Goal: Answer question/provide support: Share knowledge or assist other users

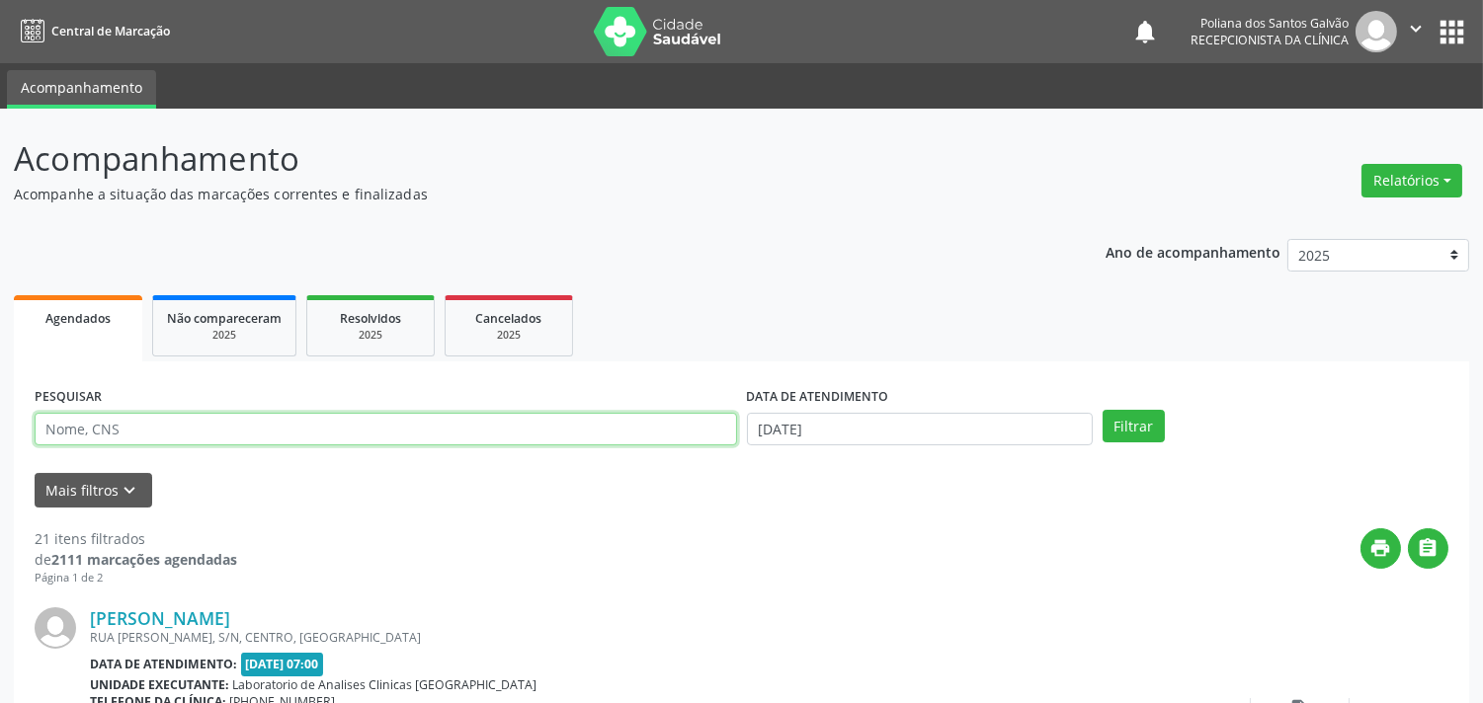
click at [250, 430] on input "text" at bounding box center [386, 430] width 702 height 34
click at [1102, 410] on button "Filtrar" at bounding box center [1133, 427] width 62 height 34
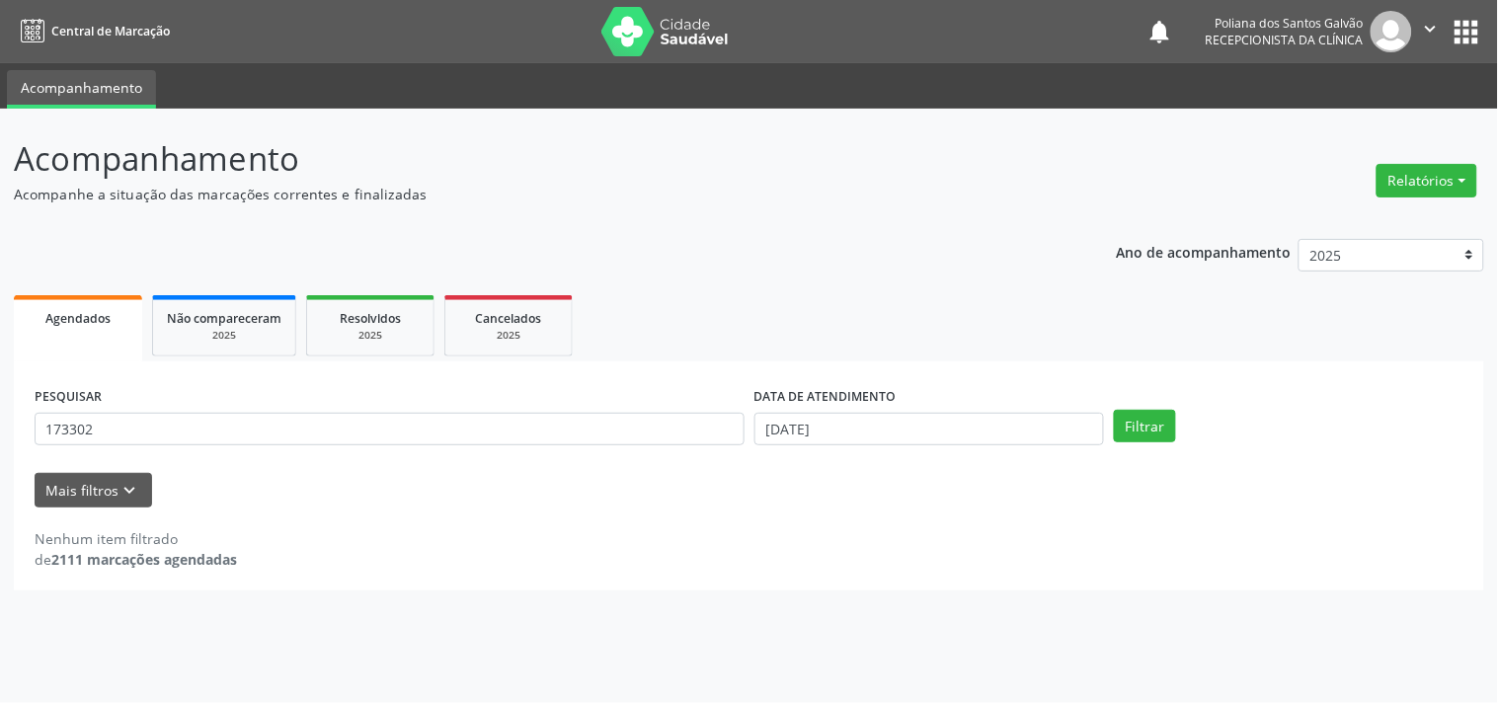
click at [238, 408] on div "PESQUISAR 173302" at bounding box center [390, 420] width 720 height 77
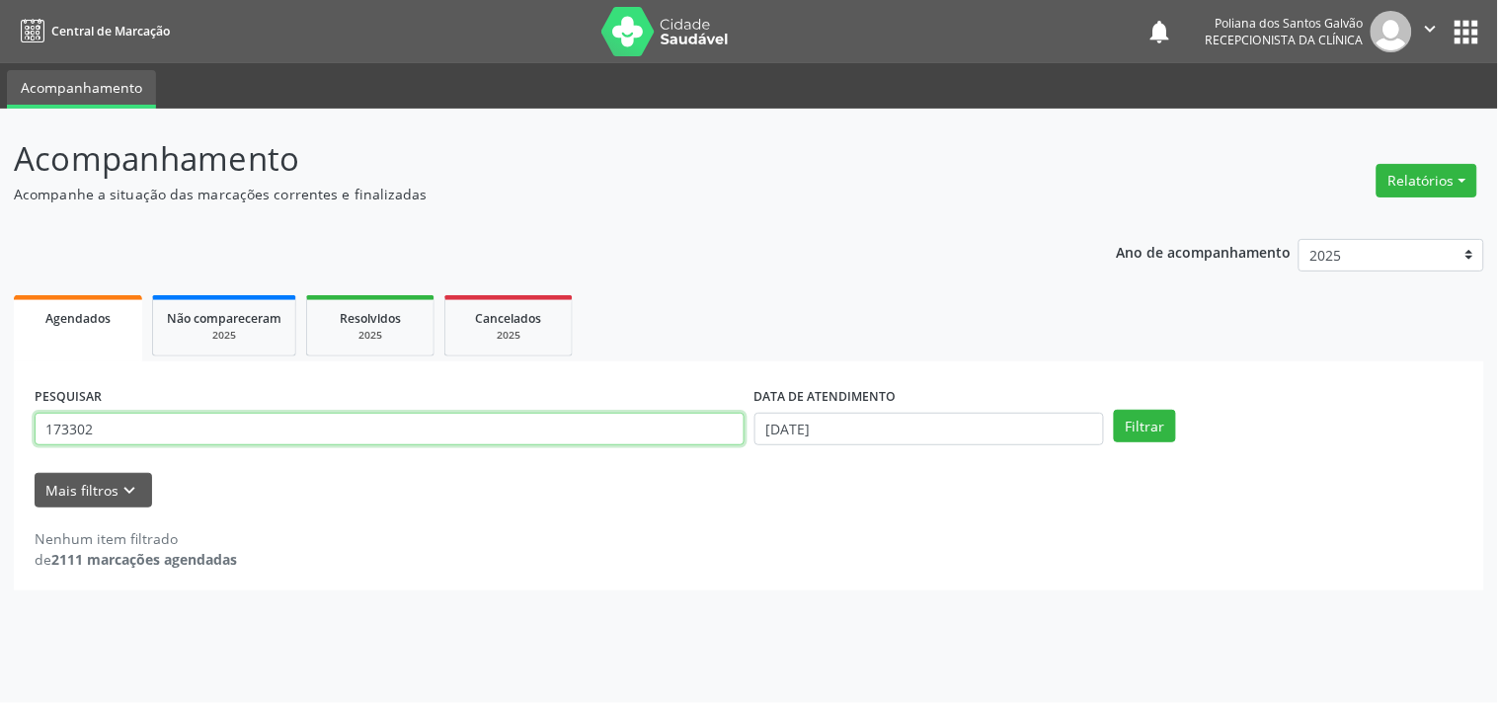
click at [241, 420] on input "173302" at bounding box center [390, 430] width 710 height 34
type input "1"
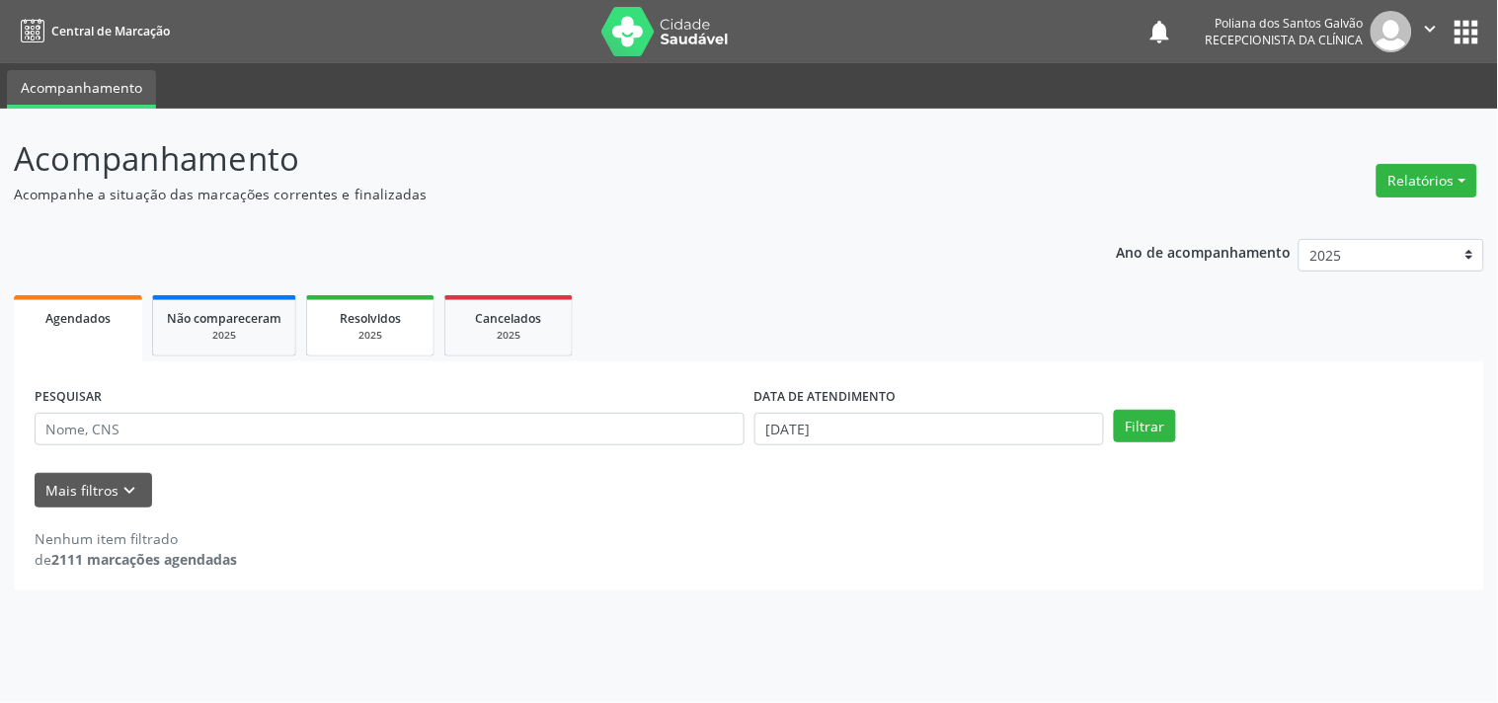
click at [386, 332] on div "2025" at bounding box center [370, 335] width 99 height 15
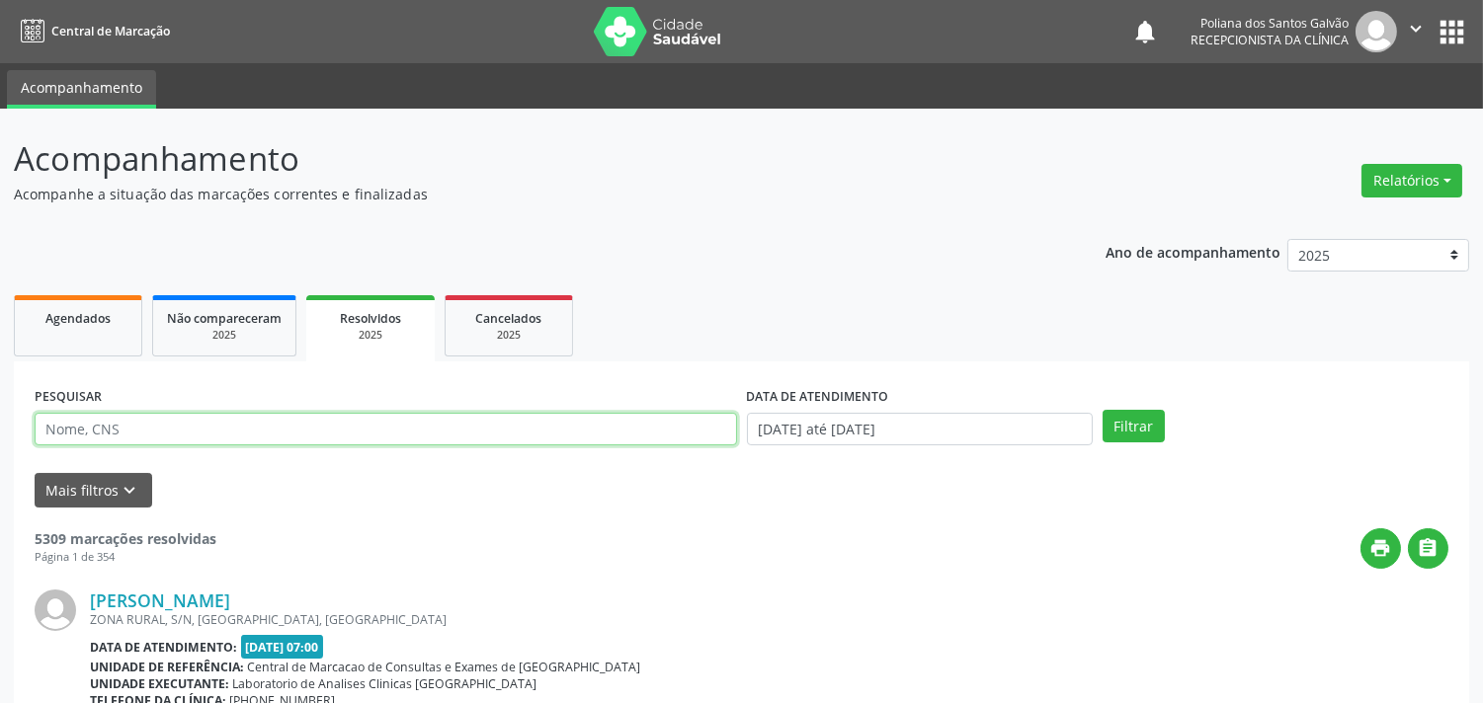
click at [150, 426] on input "text" at bounding box center [386, 430] width 702 height 34
click at [1102, 410] on button "Filtrar" at bounding box center [1133, 427] width 62 height 34
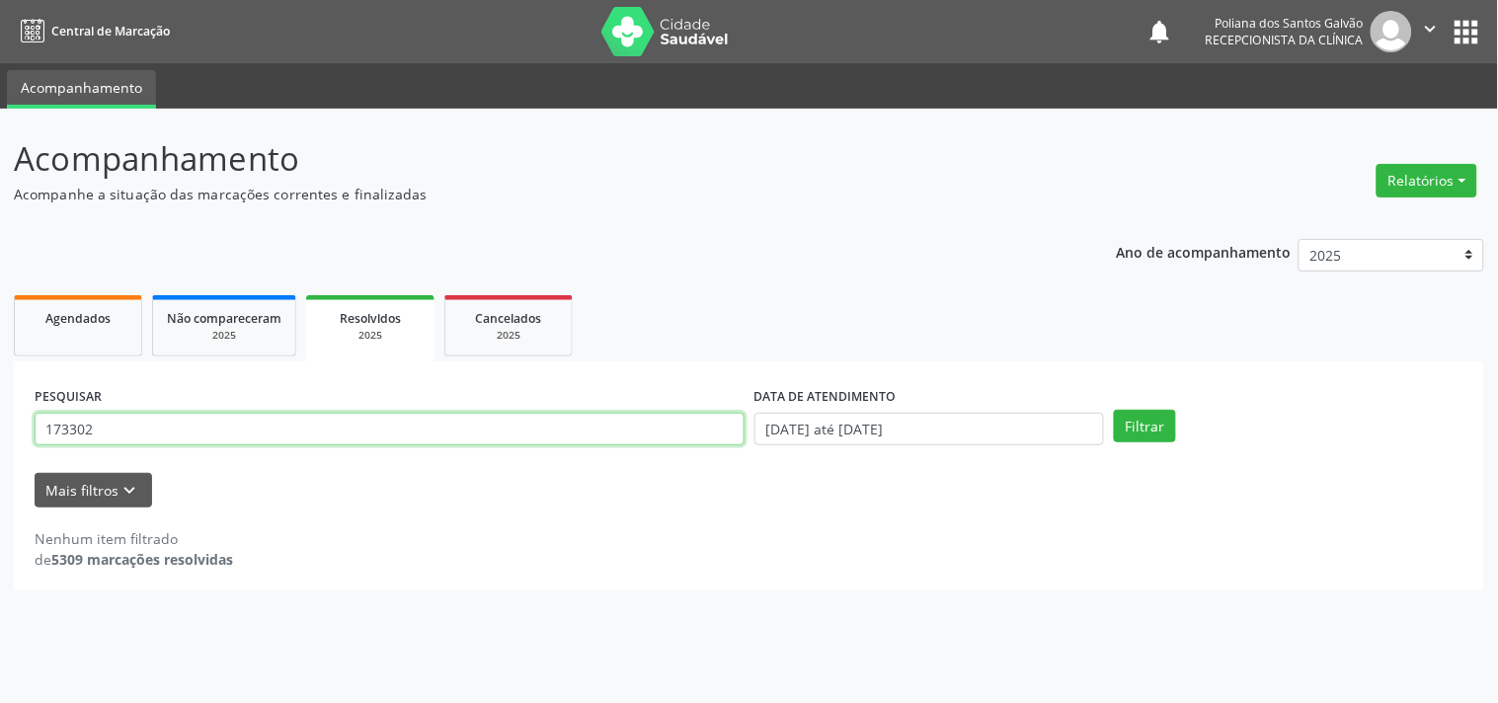
click at [204, 417] on input "173302" at bounding box center [390, 430] width 710 height 34
type input "1"
click at [1114, 410] on button "Filtrar" at bounding box center [1145, 427] width 62 height 34
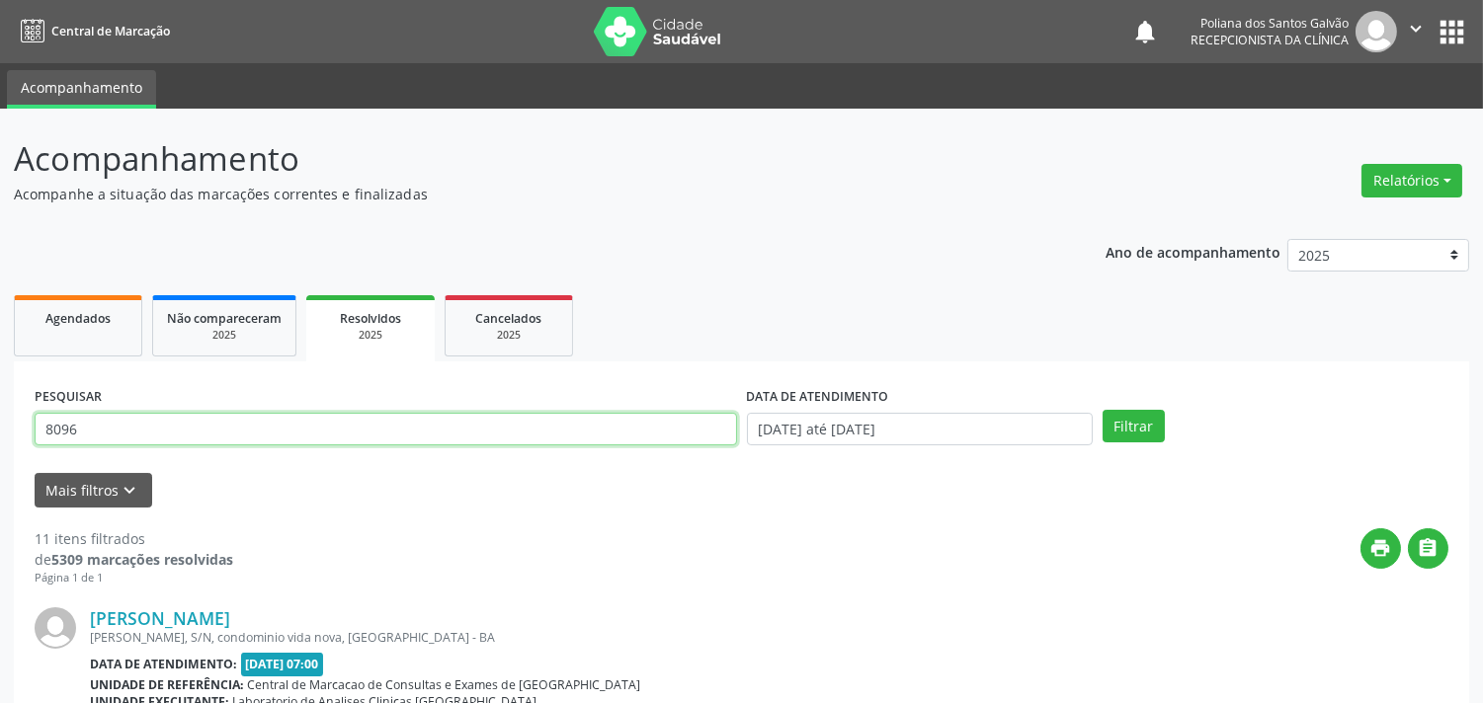
click at [159, 431] on input "8096" at bounding box center [386, 430] width 702 height 34
type input "8"
click at [1102, 410] on button "Filtrar" at bounding box center [1133, 427] width 62 height 34
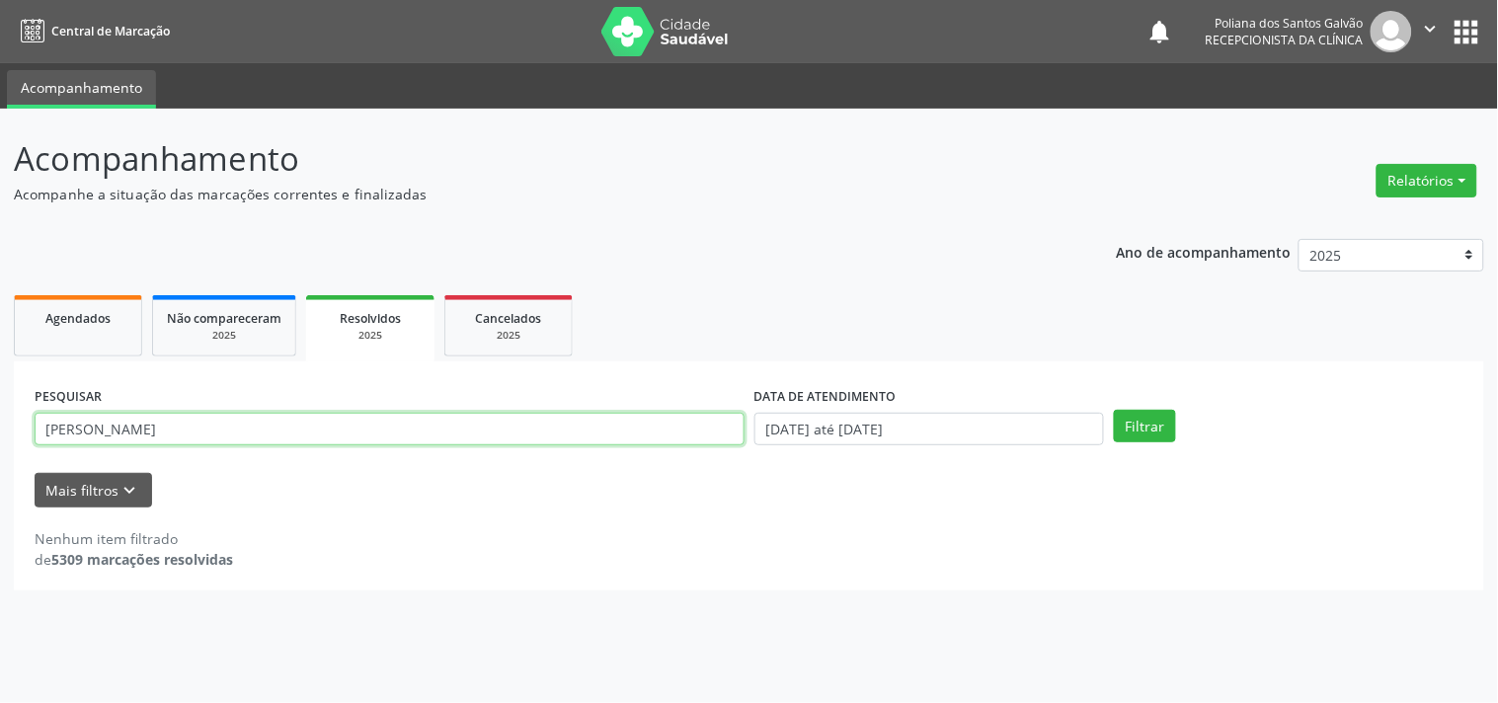
click at [171, 433] on input "[PERSON_NAME]" at bounding box center [390, 430] width 710 height 34
type input "b"
click at [1114, 410] on button "Filtrar" at bounding box center [1145, 427] width 62 height 34
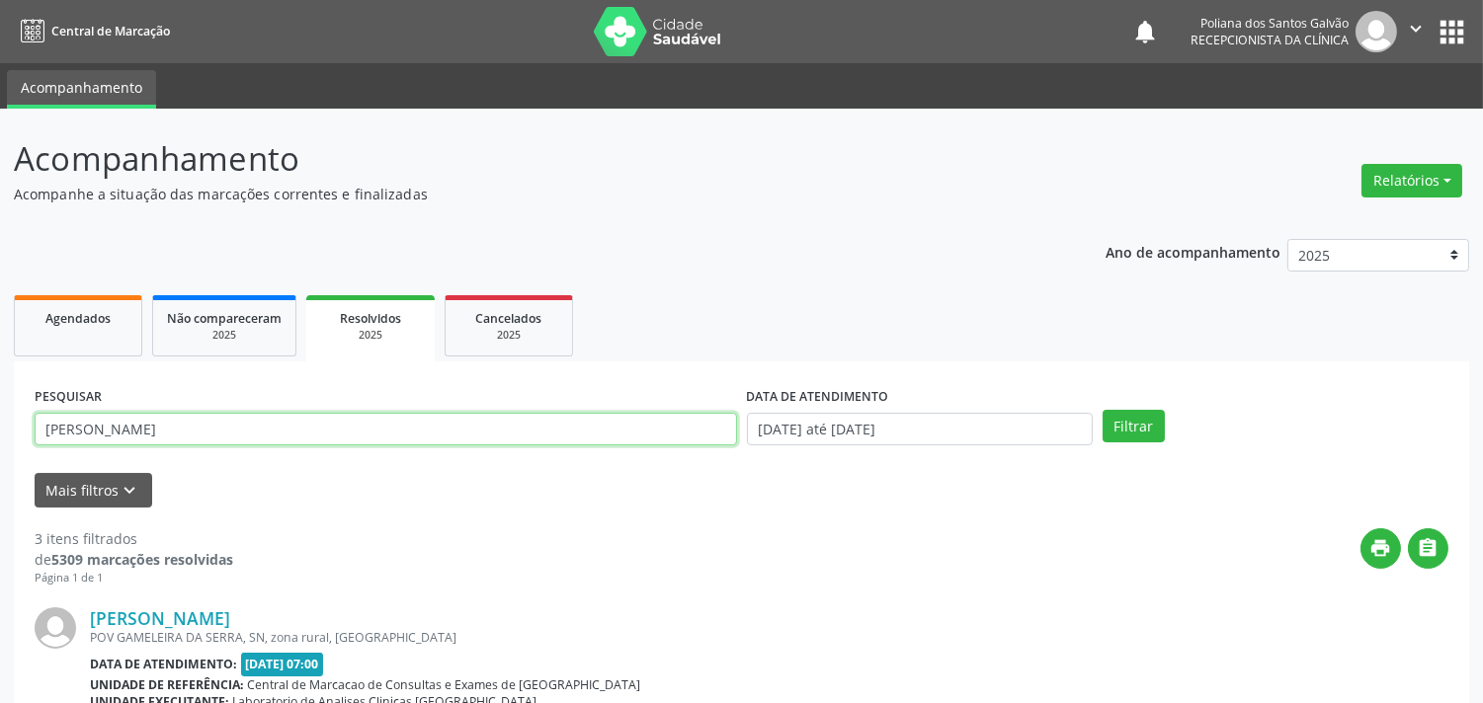
click at [122, 420] on input "[PERSON_NAME]" at bounding box center [386, 430] width 702 height 34
type input "b"
type input "belanizia"
click at [1102, 410] on button "Filtrar" at bounding box center [1133, 427] width 62 height 34
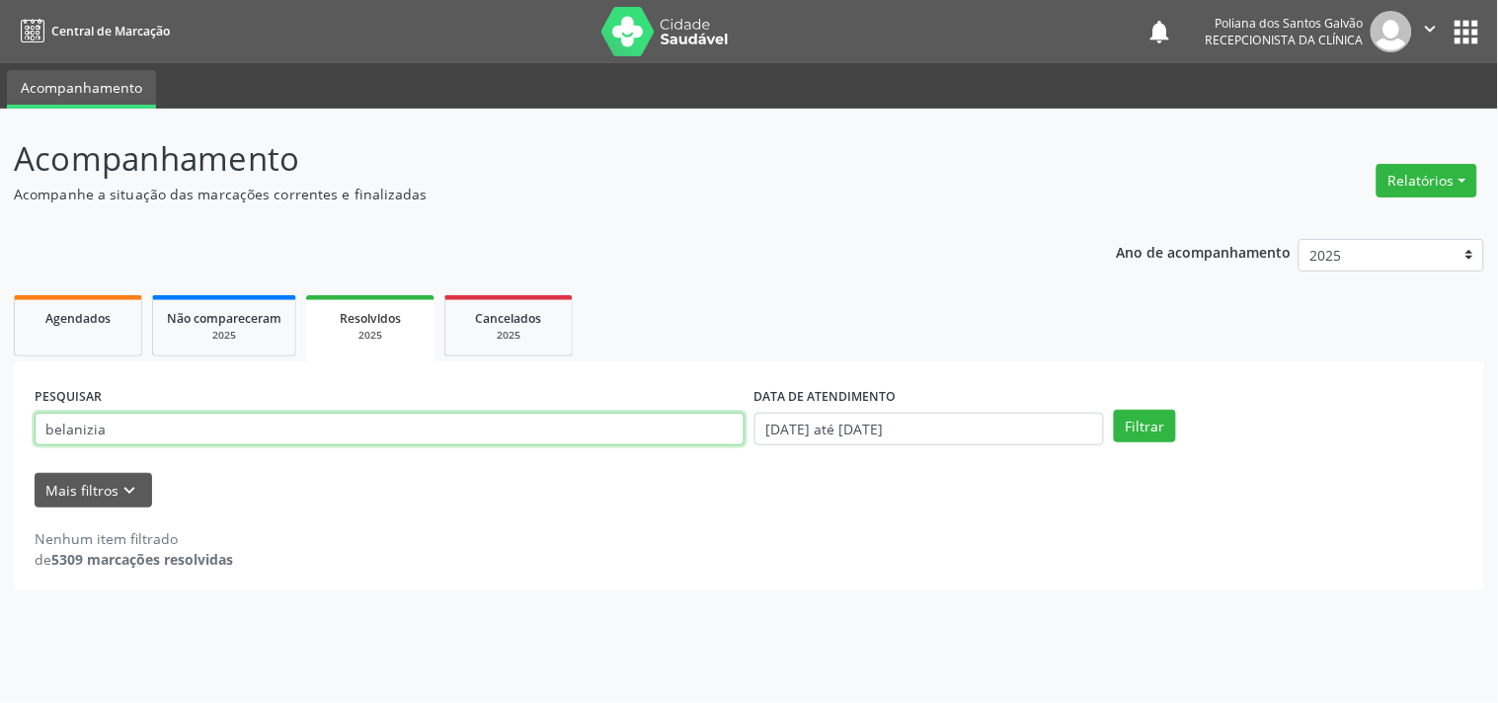
click at [123, 433] on input "belanizia" at bounding box center [390, 430] width 710 height 34
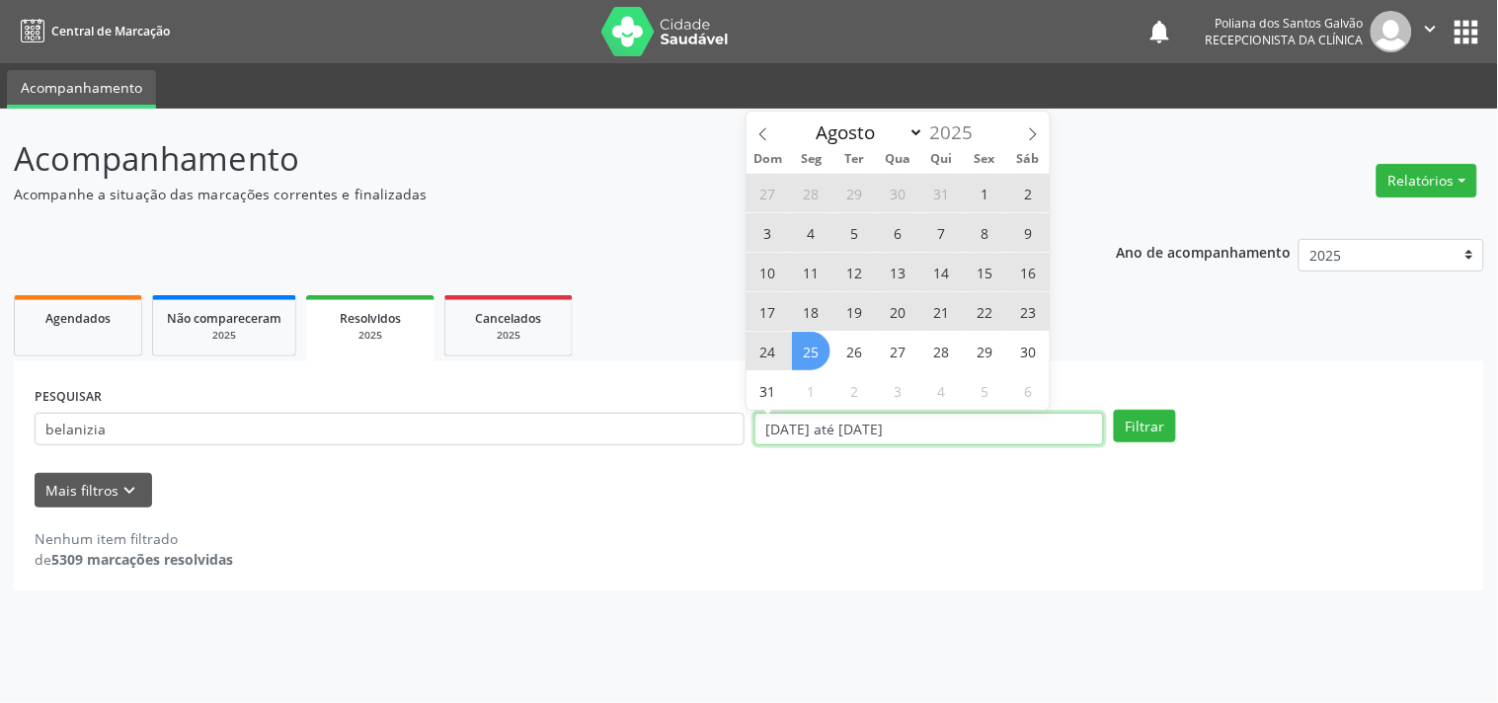
drag, startPoint x: 964, startPoint y: 426, endPoint x: 432, endPoint y: 429, distance: 532.4
click at [431, 430] on div "PESQUISAR belanizia DATA DE ATENDIMENTO [DATE] até [DATE] Filtrar" at bounding box center [749, 420] width 1439 height 77
select select "0"
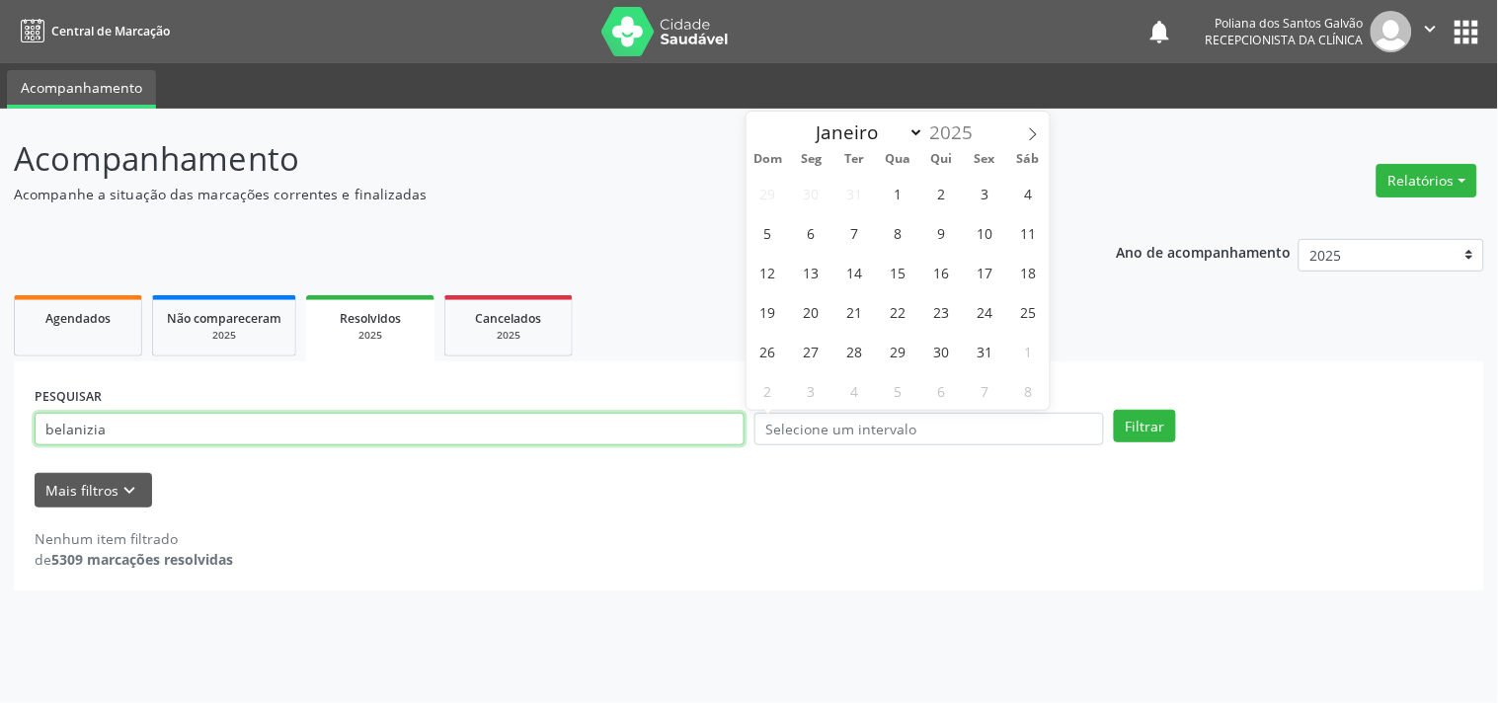
click at [144, 428] on input "belanizia" at bounding box center [390, 430] width 710 height 34
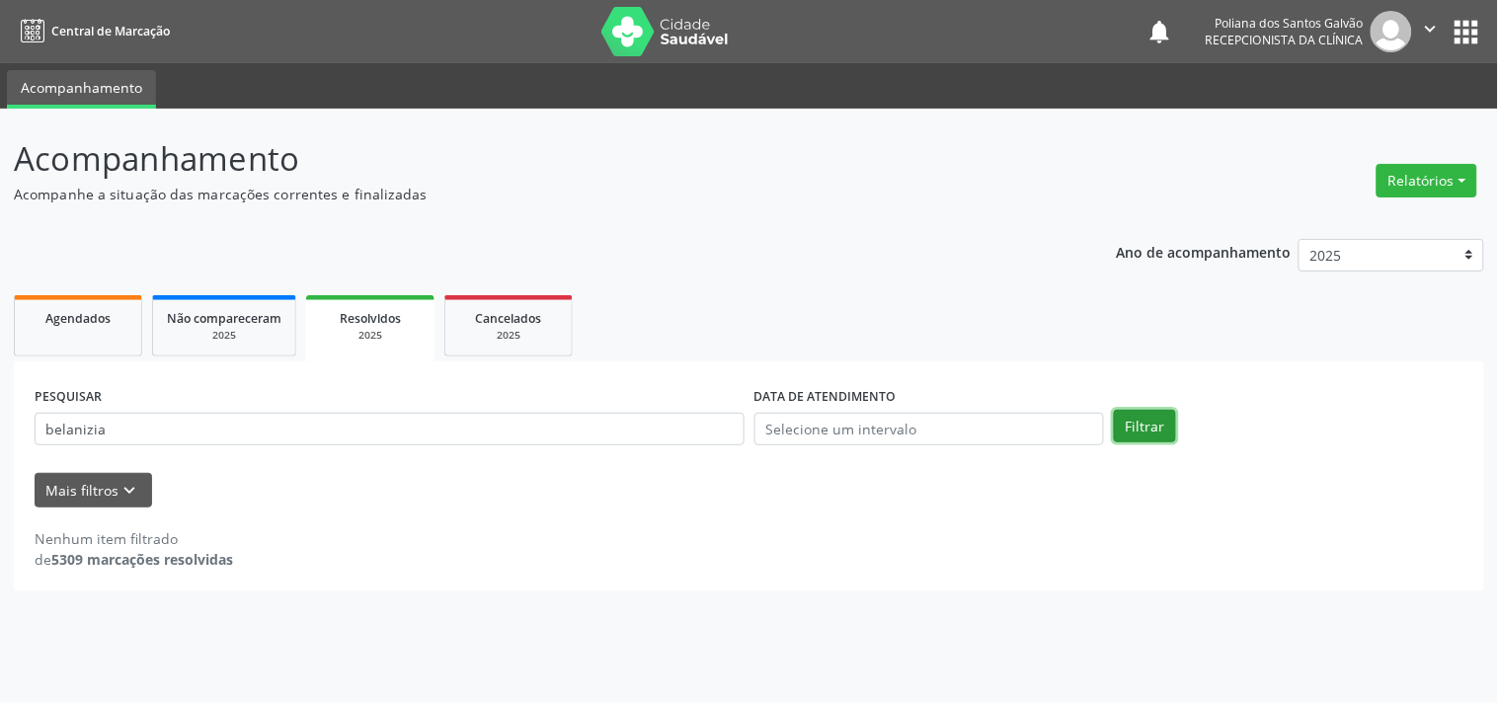
click at [1156, 426] on button "Filtrar" at bounding box center [1145, 427] width 62 height 34
click at [369, 328] on div "2025" at bounding box center [370, 335] width 101 height 15
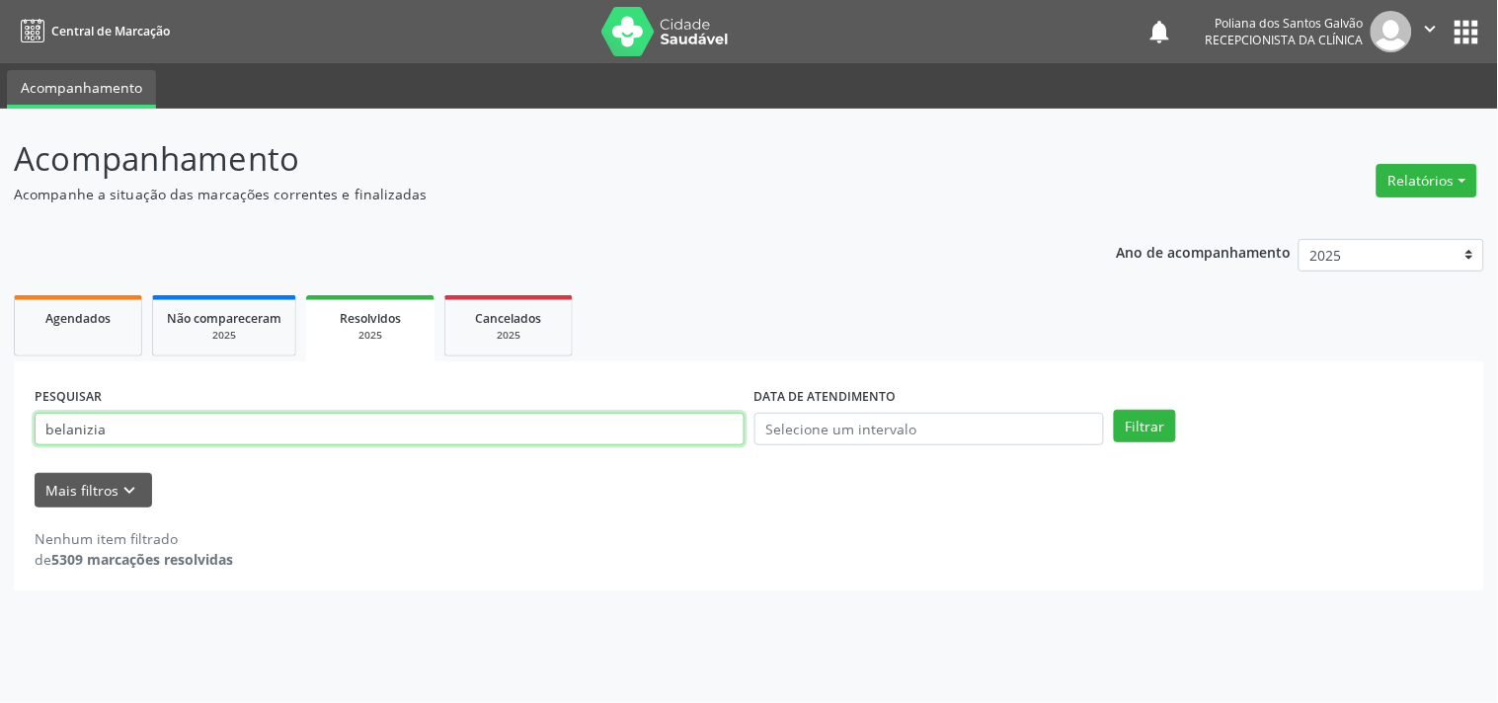
click at [131, 429] on input "belanizia" at bounding box center [390, 430] width 710 height 34
drag, startPoint x: 132, startPoint y: 429, endPoint x: 3, endPoint y: 419, distance: 129.8
click at [0, 419] on div "Acompanhamento Acompanhe a situação das marcações correntes e finalizadas Relat…" at bounding box center [749, 406] width 1498 height 595
type input "BELANIZIA"
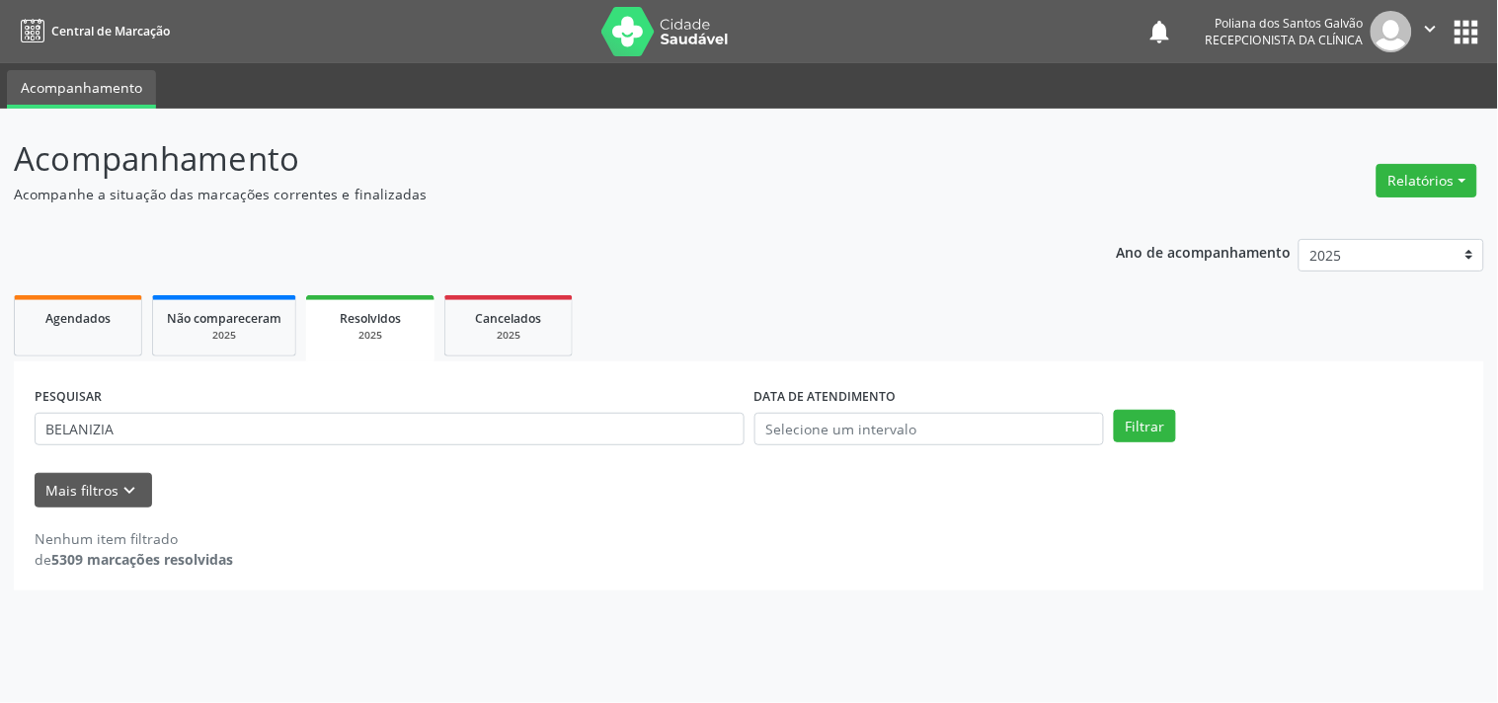
click at [1177, 430] on div "Filtrar" at bounding box center [1289, 427] width 360 height 34
click at [1151, 420] on button "Filtrar" at bounding box center [1145, 427] width 62 height 34
click at [105, 332] on link "Agendados" at bounding box center [78, 325] width 128 height 61
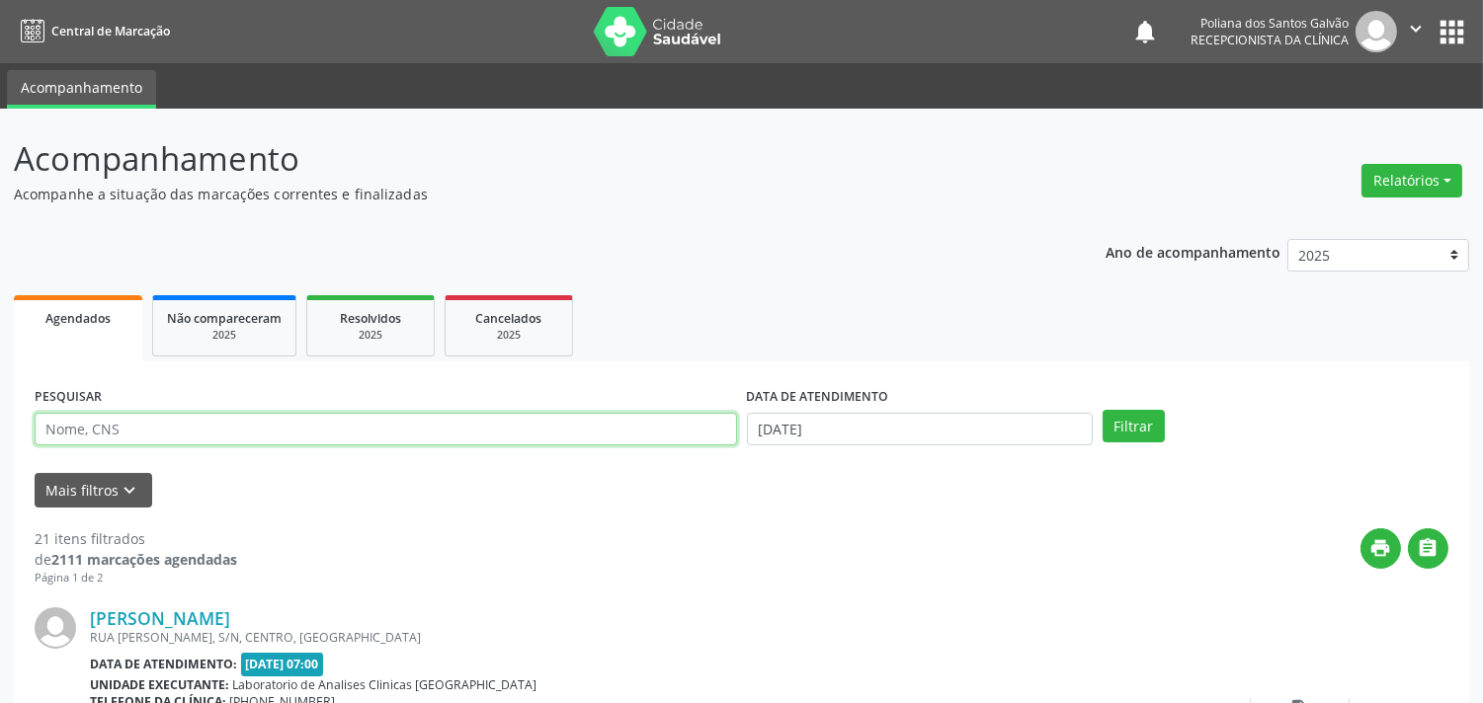
click at [170, 430] on input "text" at bounding box center [386, 430] width 702 height 34
type input "BELANIZIA"
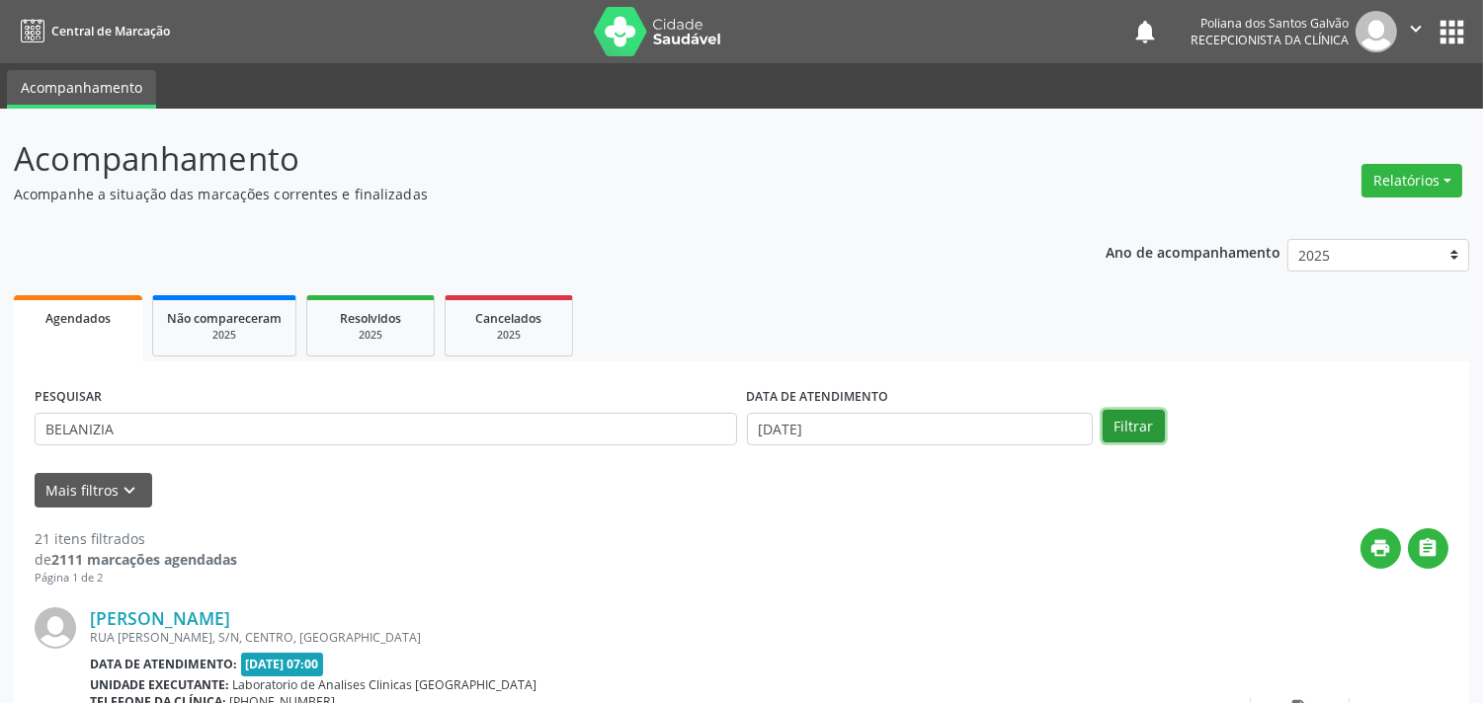
click at [1142, 436] on button "Filtrar" at bounding box center [1133, 427] width 62 height 34
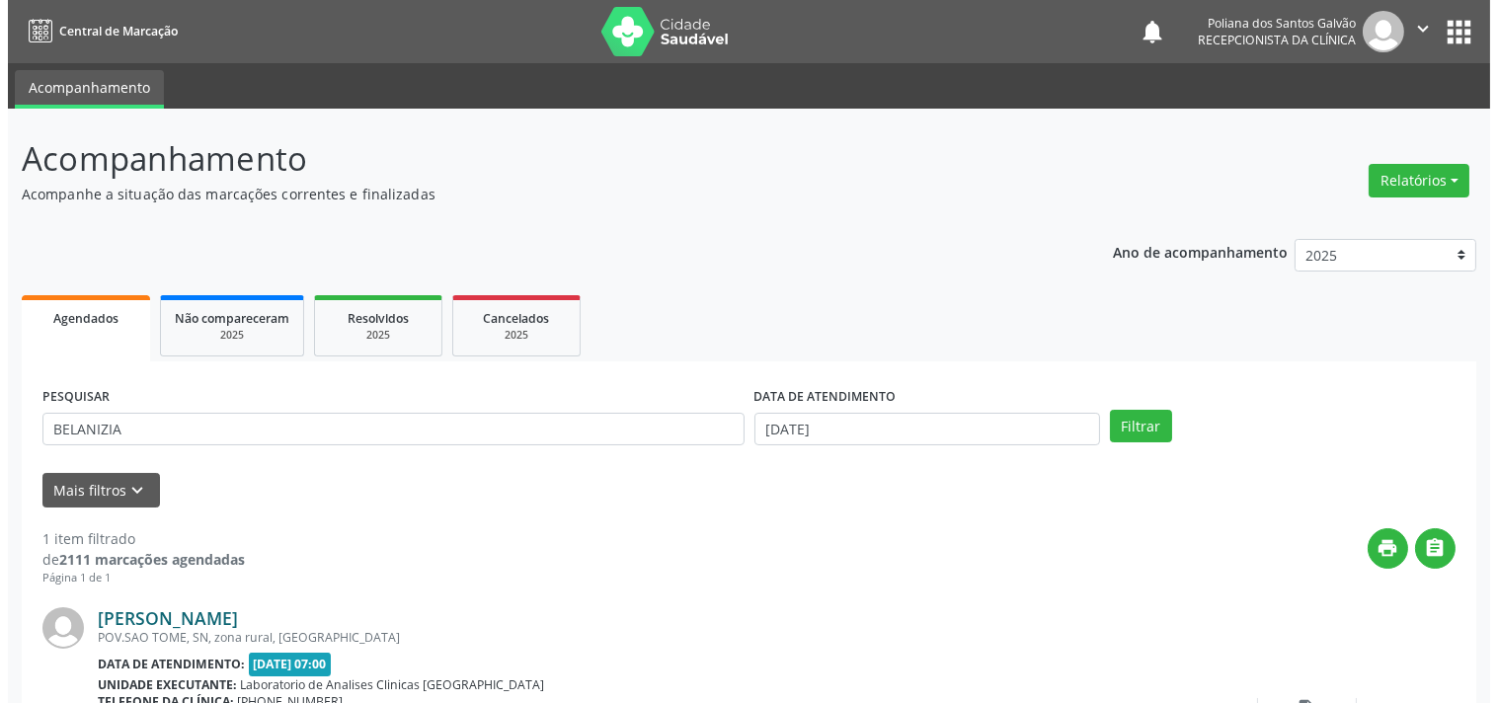
scroll to position [110, 0]
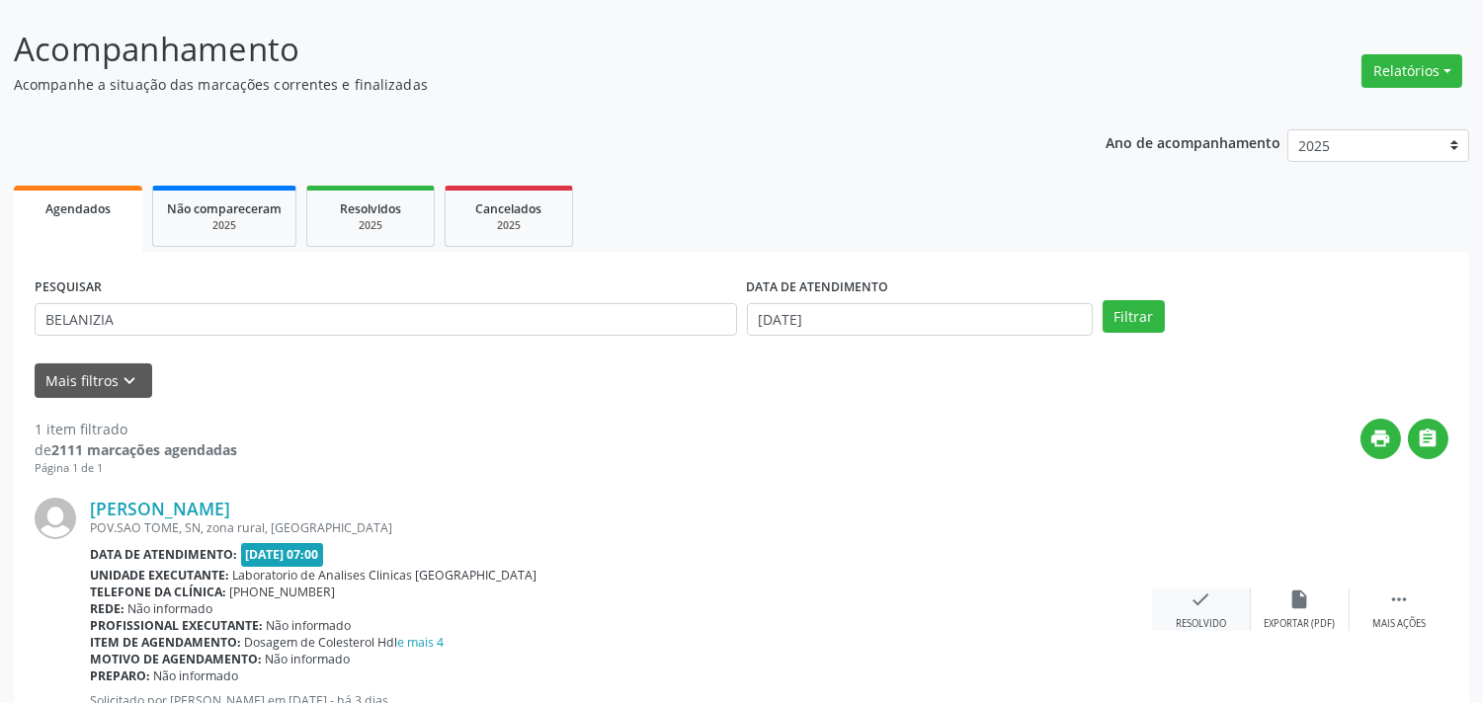
click at [1201, 603] on icon "check" at bounding box center [1201, 600] width 22 height 22
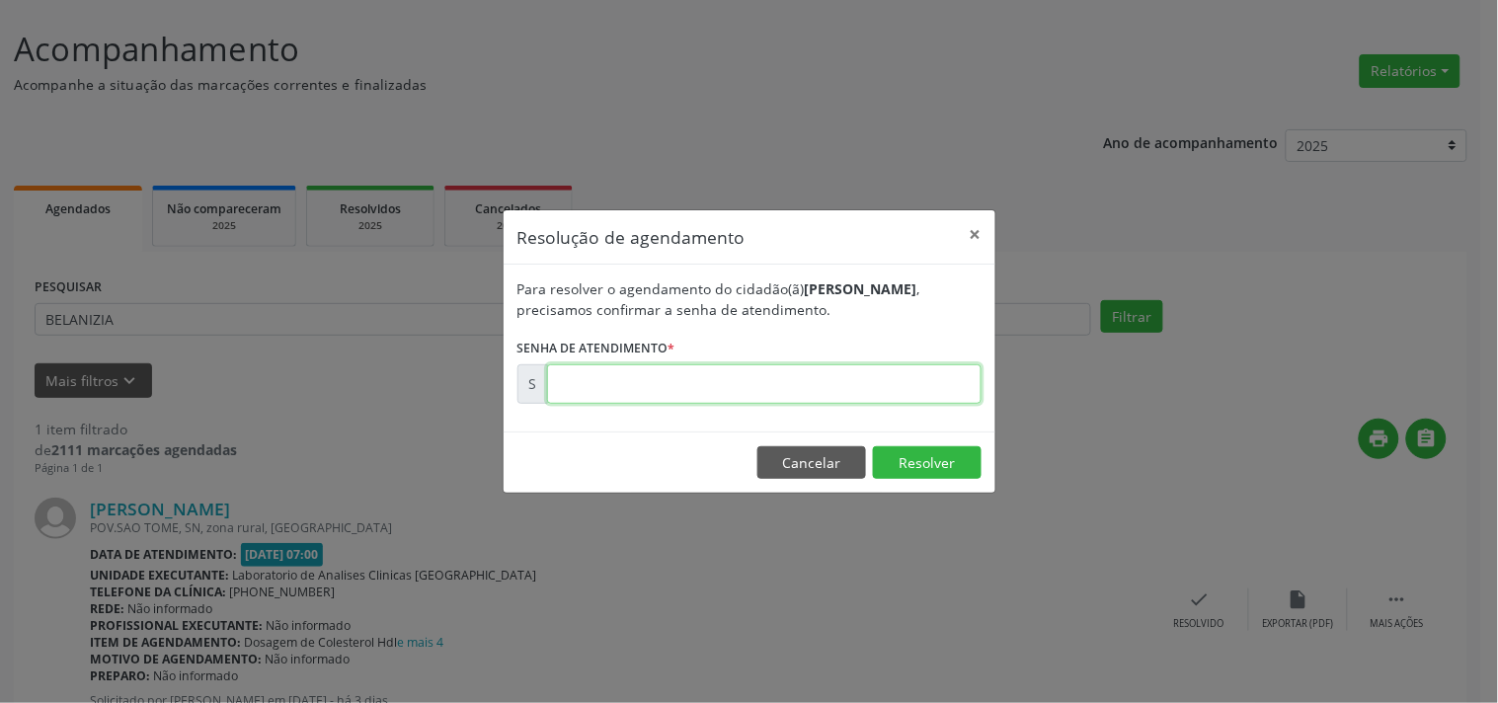
click at [617, 380] on input "text" at bounding box center [764, 384] width 435 height 40
type input "00173298"
click at [925, 464] on button "Resolver" at bounding box center [927, 463] width 109 height 34
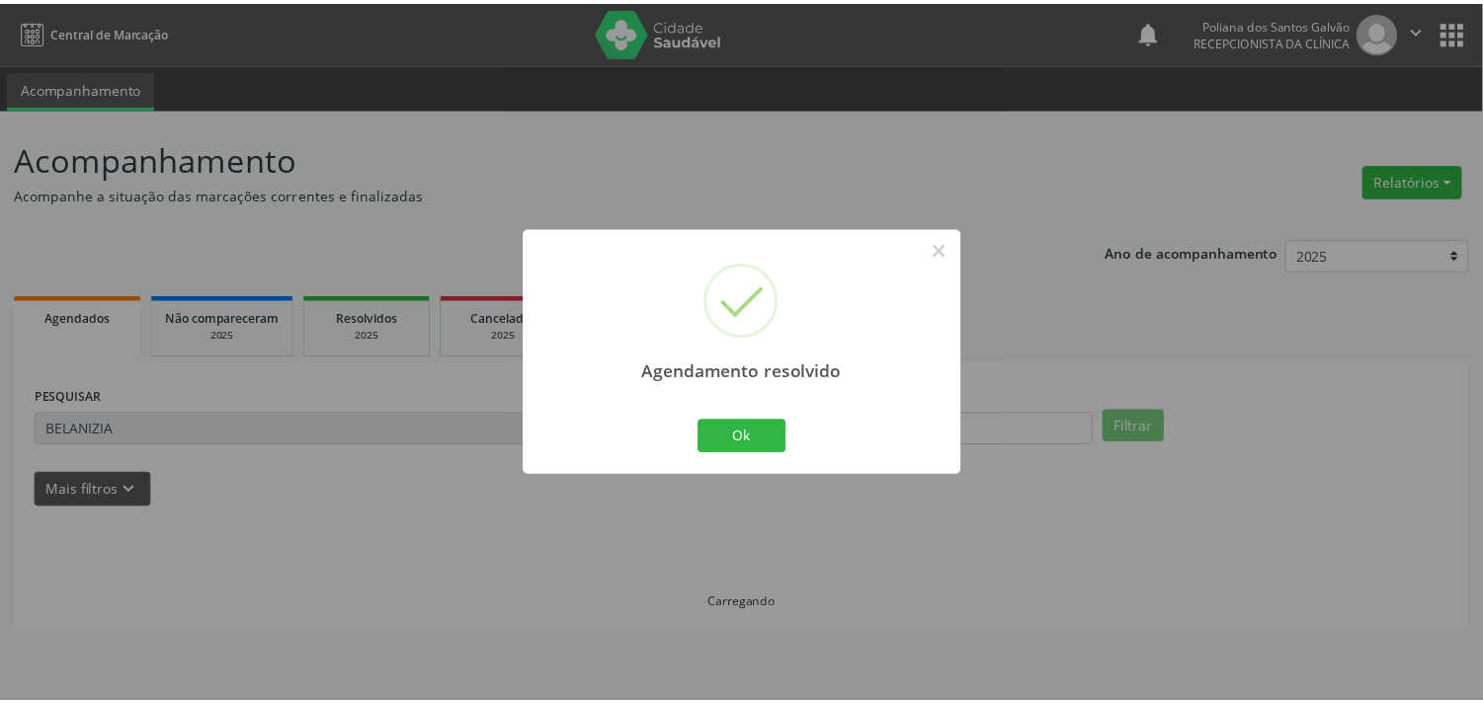
scroll to position [0, 0]
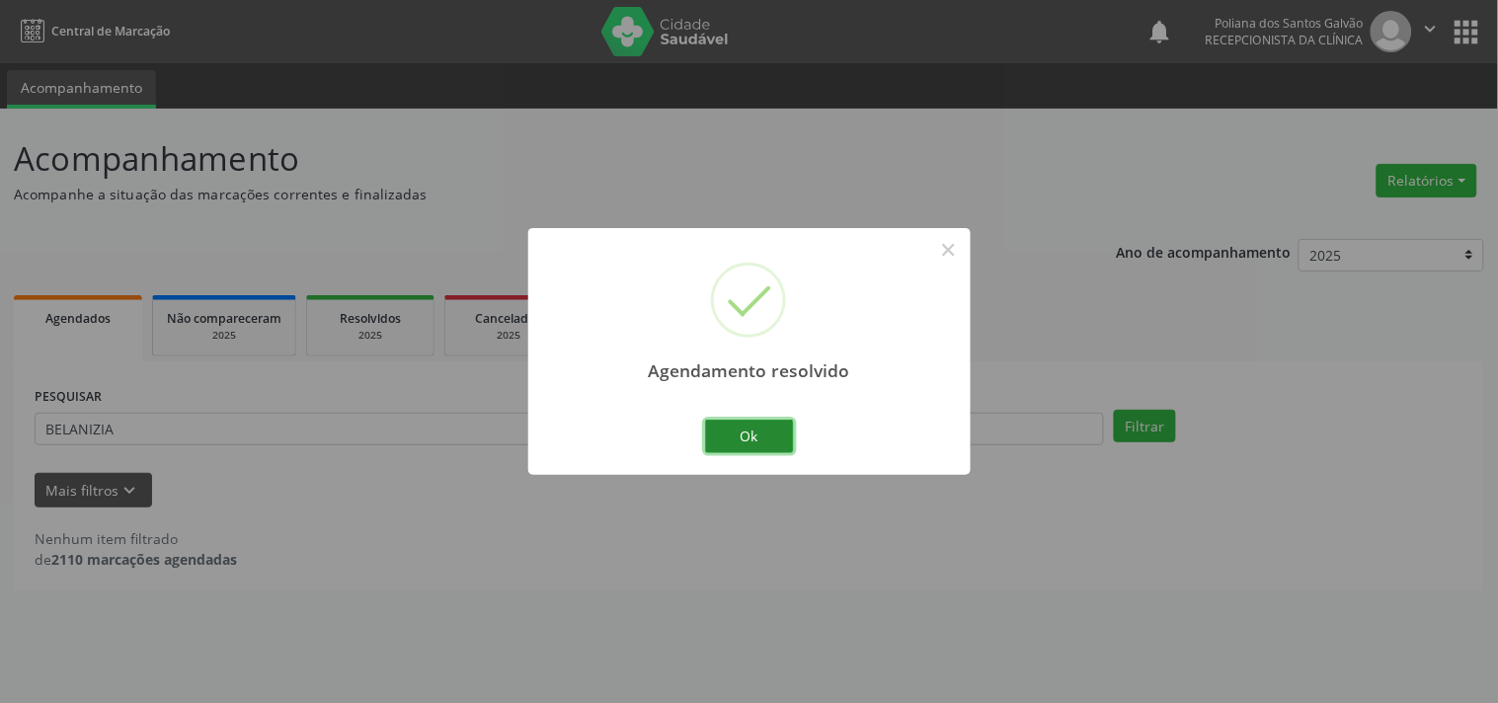
click at [774, 439] on button "Ok" at bounding box center [749, 437] width 89 height 34
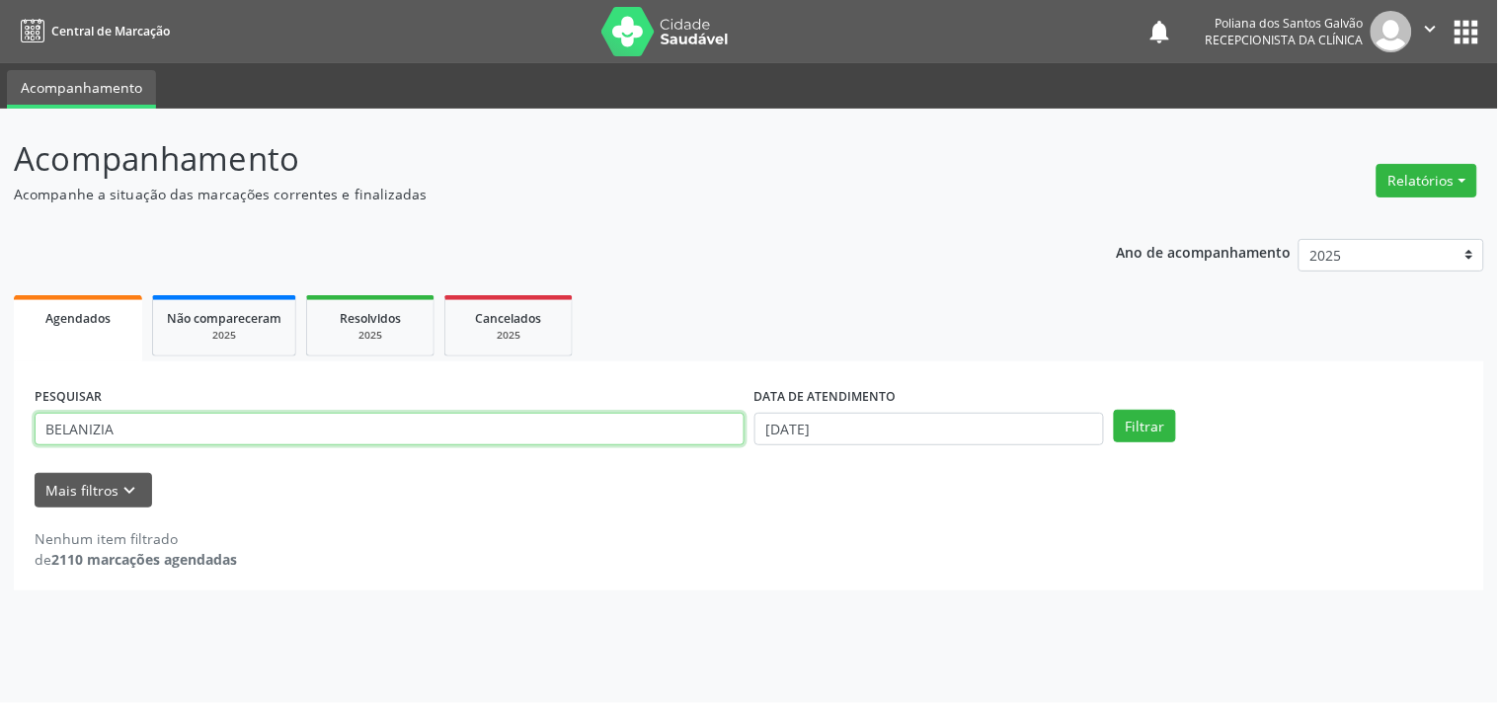
click at [375, 433] on input "BELANIZIA" at bounding box center [390, 430] width 710 height 34
type input "B"
type input "[PERSON_NAME]"
click at [1114, 410] on button "Filtrar" at bounding box center [1145, 427] width 62 height 34
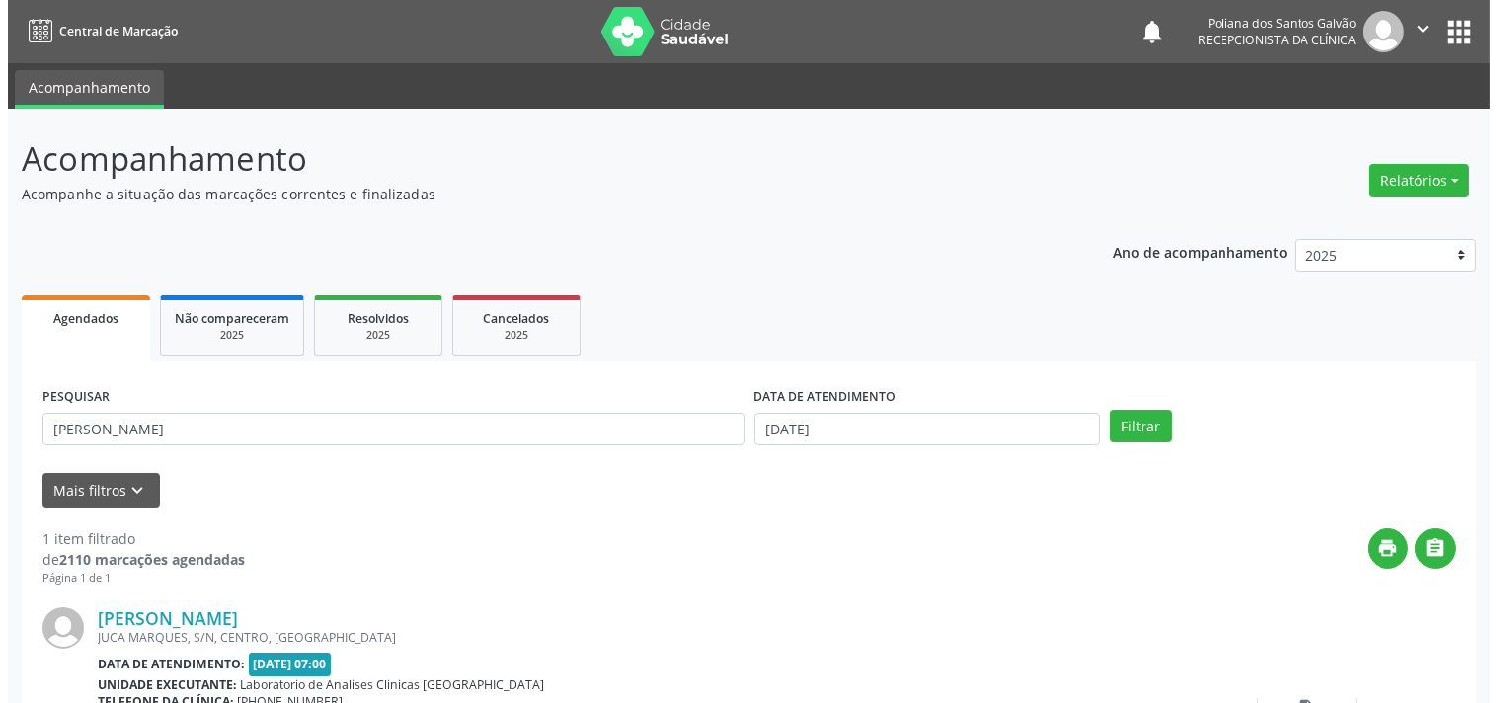
scroll to position [110, 0]
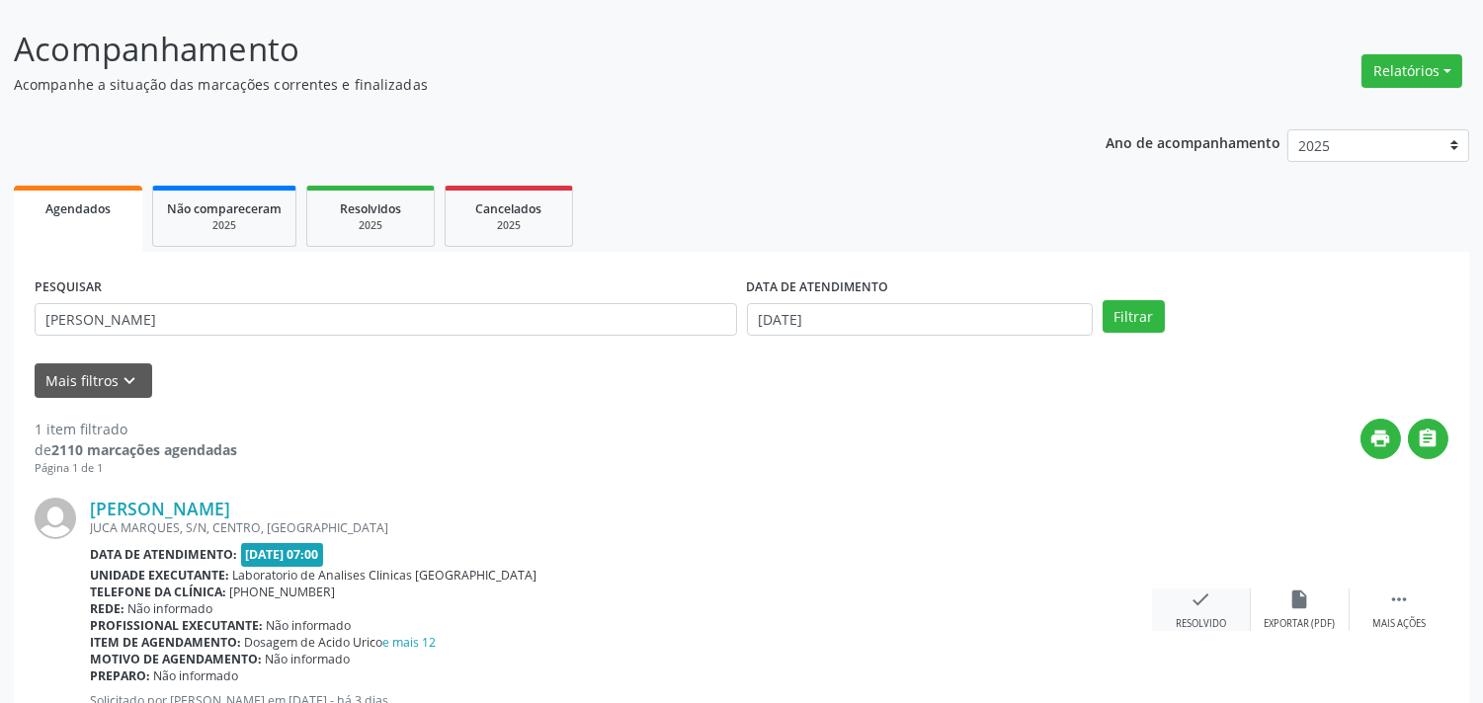
click at [1202, 622] on div "Resolvido" at bounding box center [1200, 624] width 50 height 14
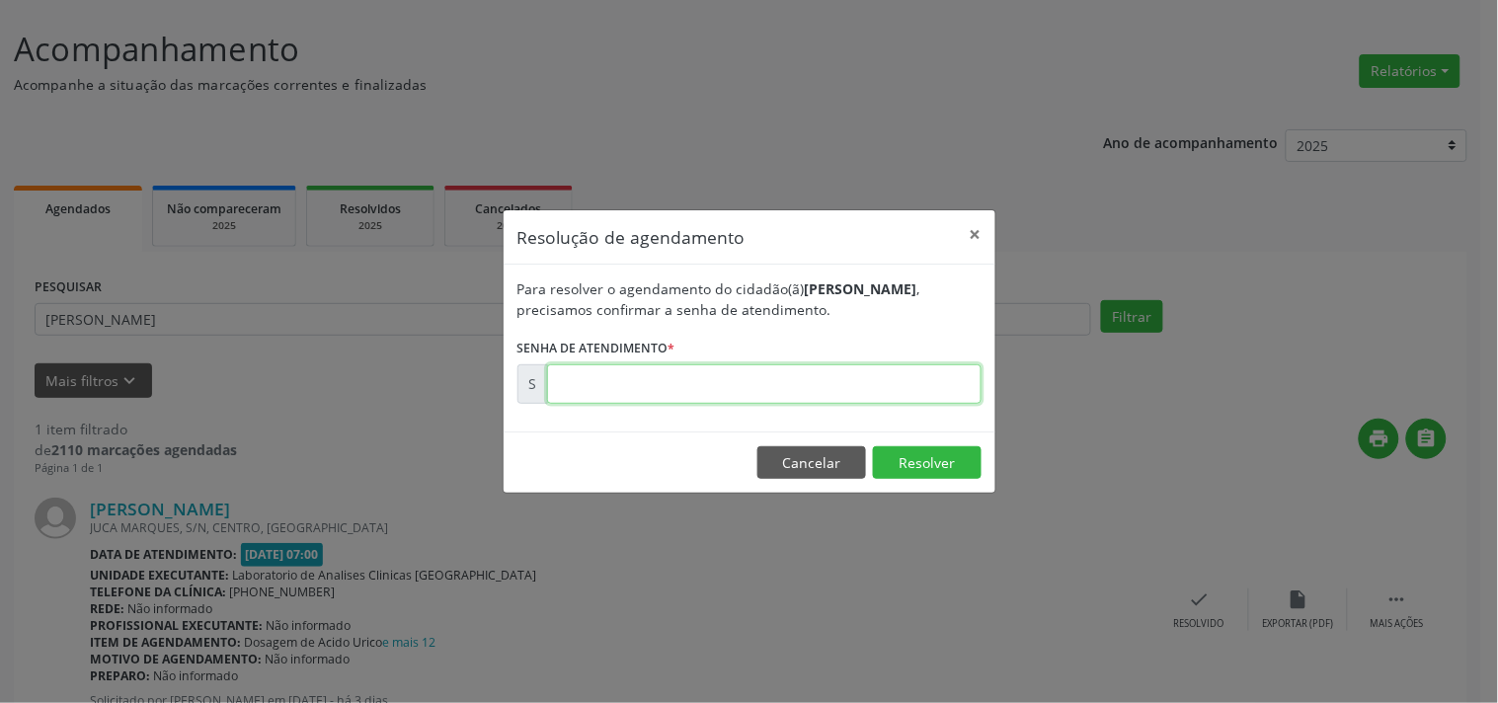
click at [607, 380] on input "text" at bounding box center [764, 384] width 435 height 40
click at [915, 449] on button "Resolver" at bounding box center [927, 463] width 109 height 34
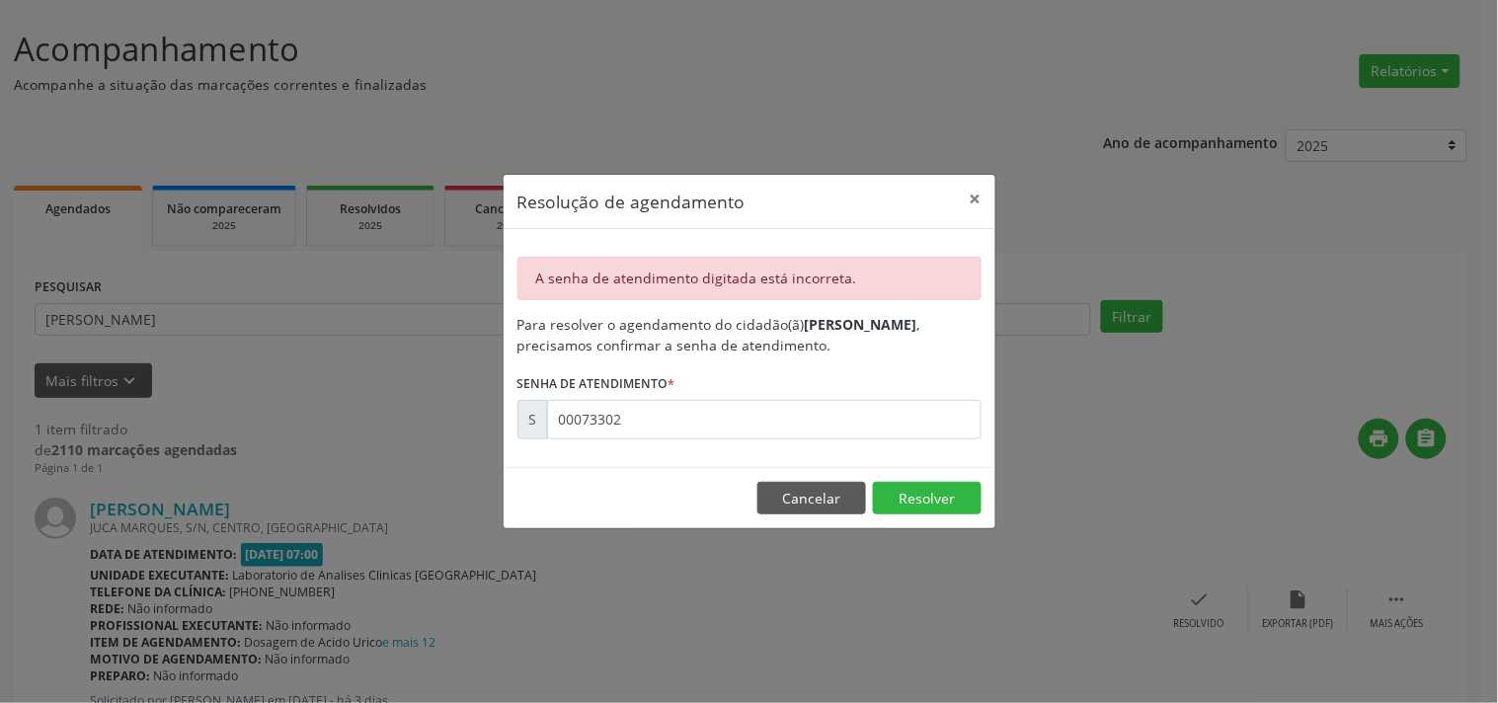
click at [919, 465] on div "A senha de atendimento digitada está incorreta. Para resolver o agendamento do …" at bounding box center [750, 348] width 492 height 238
click at [733, 426] on input "00073302" at bounding box center [764, 420] width 435 height 40
type input "0"
type input "00173302"
click at [924, 508] on button "Resolver" at bounding box center [927, 499] width 109 height 34
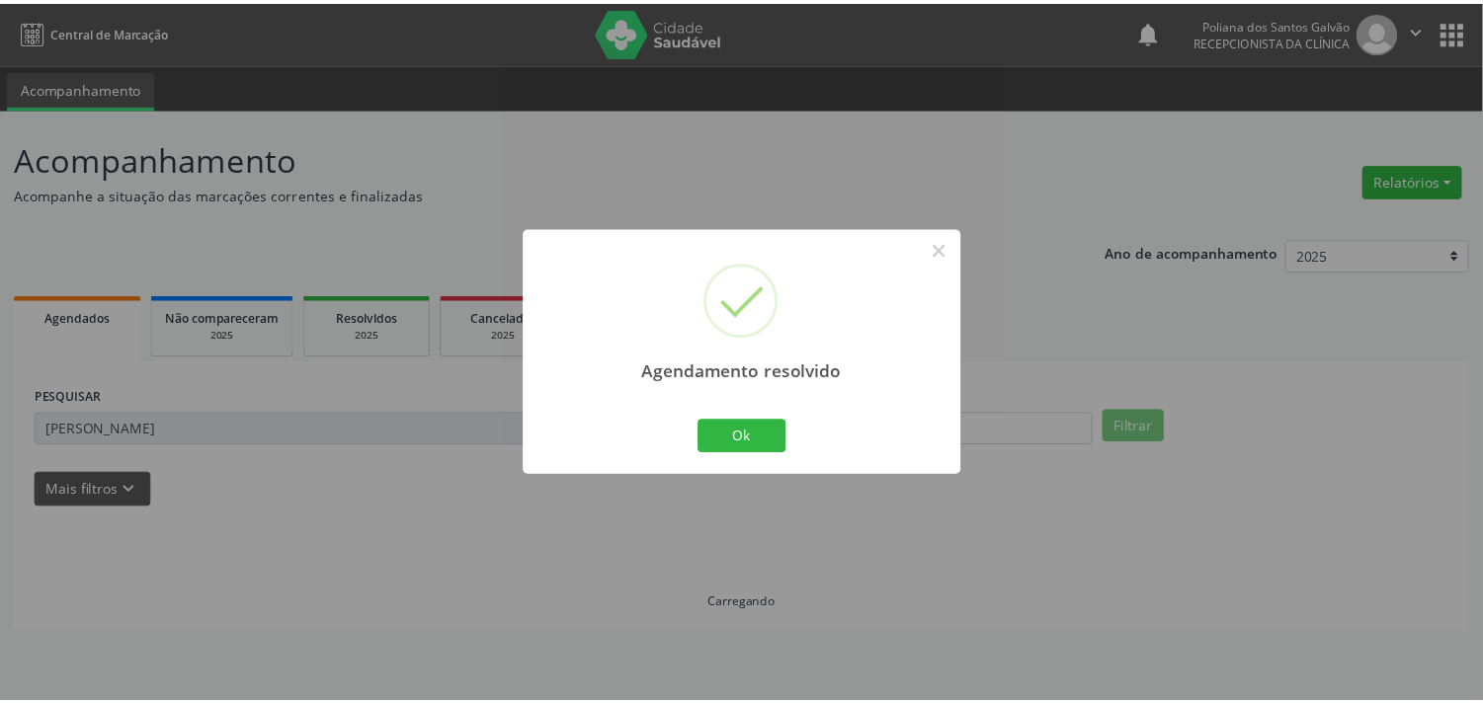
scroll to position [0, 0]
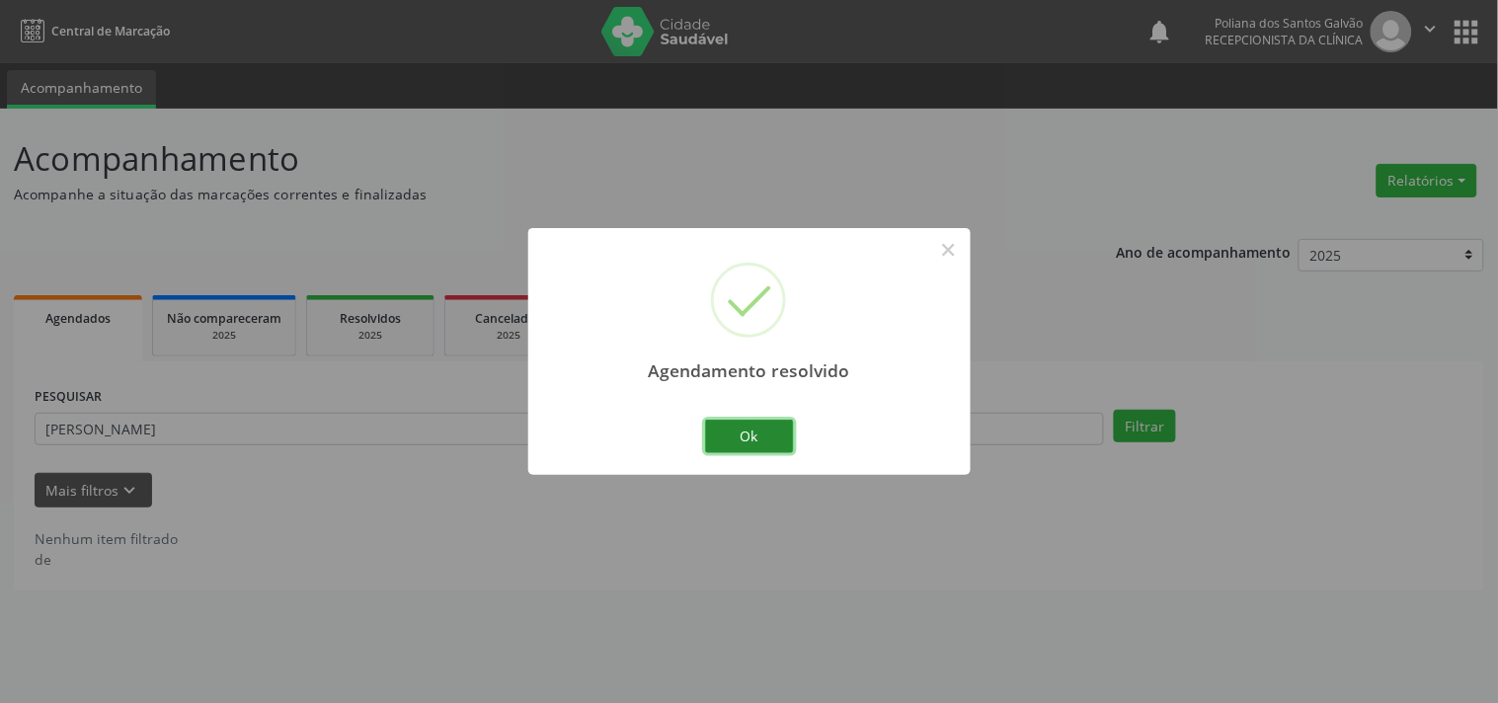
click at [758, 437] on button "Ok" at bounding box center [749, 437] width 89 height 34
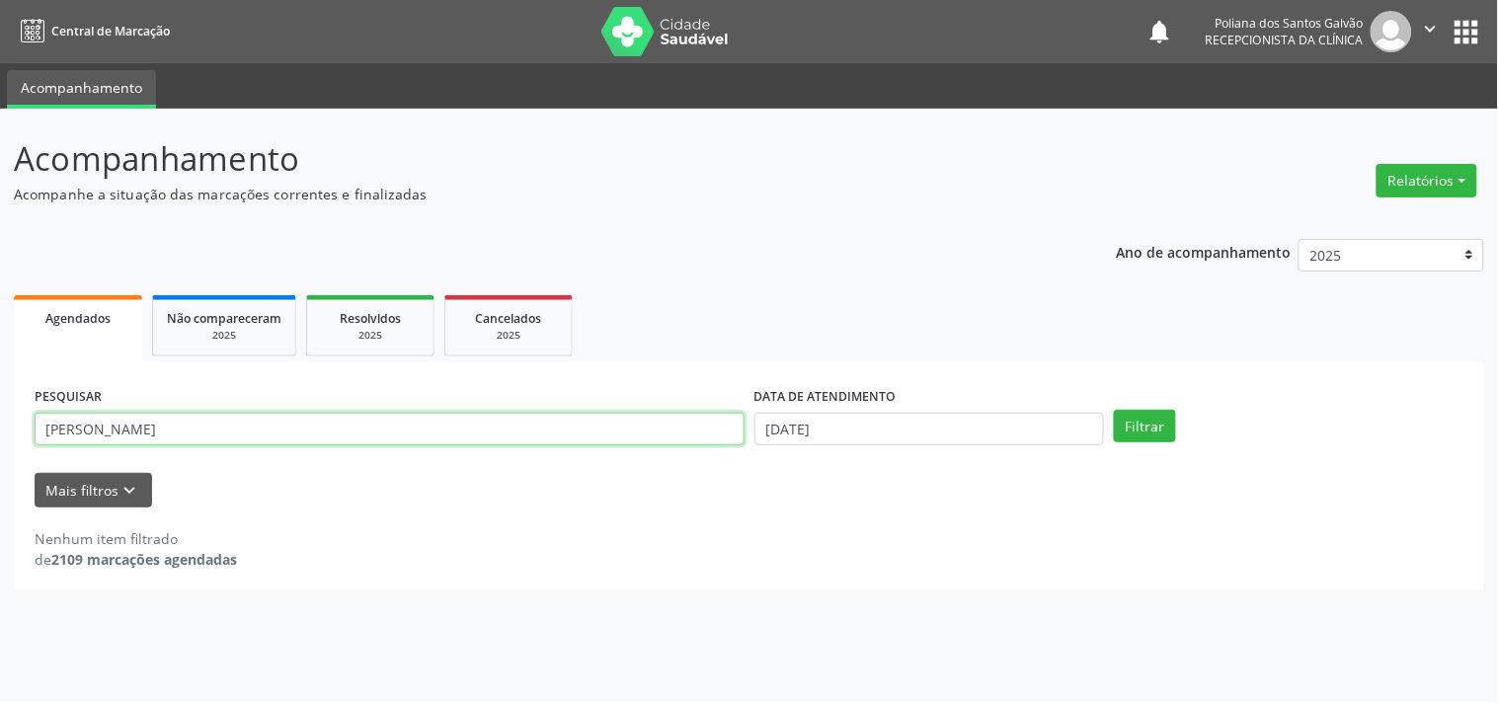
click at [614, 425] on input "[PERSON_NAME]" at bounding box center [390, 430] width 710 height 34
type input "b"
type input "nilson"
click at [1114, 410] on button "Filtrar" at bounding box center [1145, 427] width 62 height 34
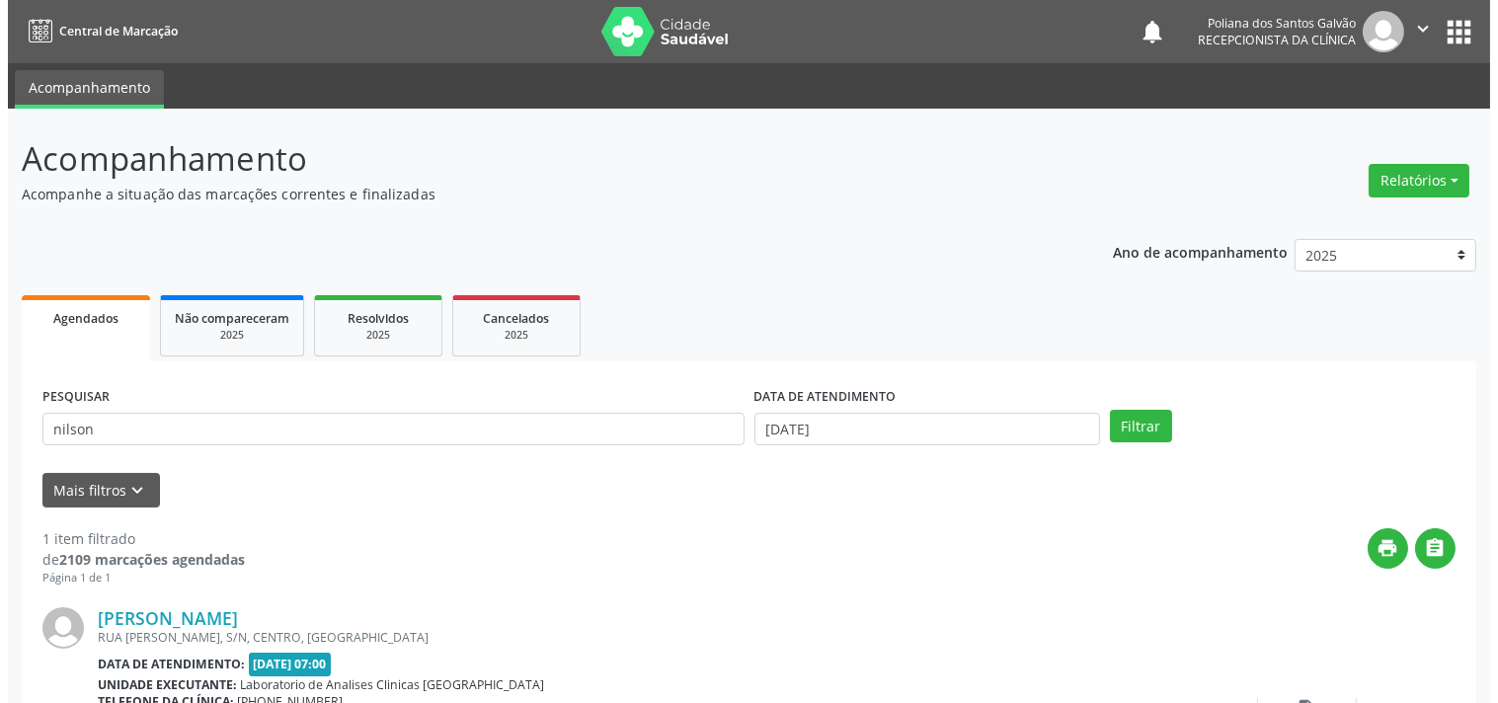
scroll to position [183, 0]
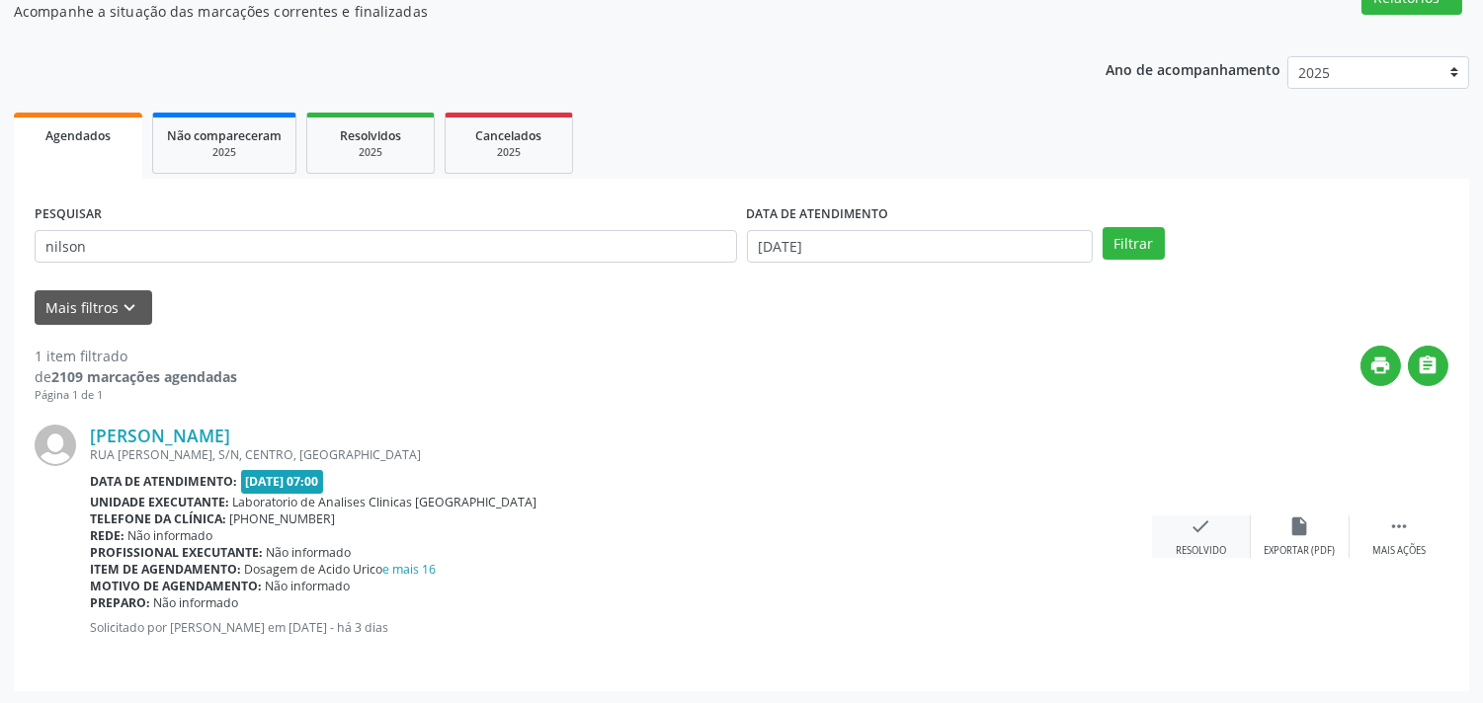
click at [1201, 534] on icon "check" at bounding box center [1201, 527] width 22 height 22
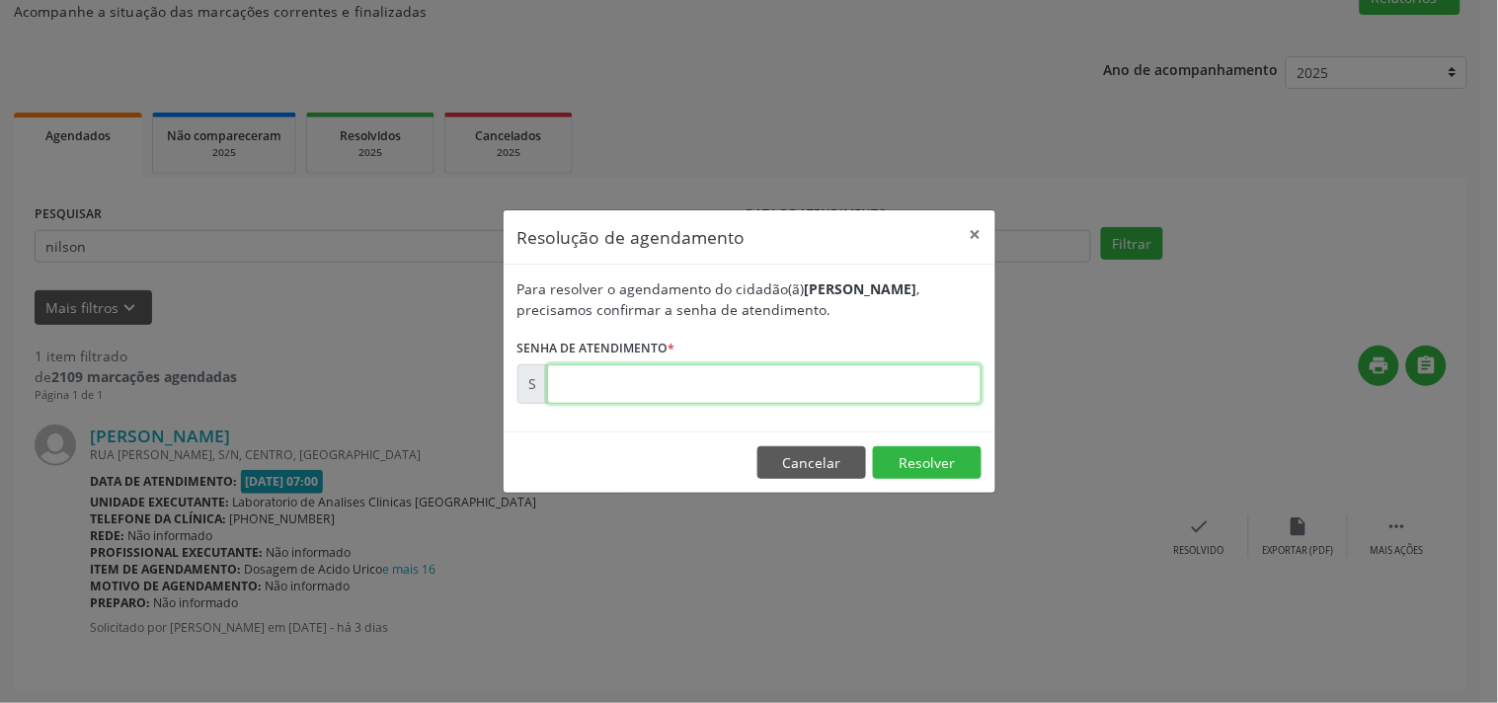
click at [677, 381] on input "text" at bounding box center [764, 384] width 435 height 40
type input "00173294"
click at [926, 451] on button "Resolver" at bounding box center [927, 463] width 109 height 34
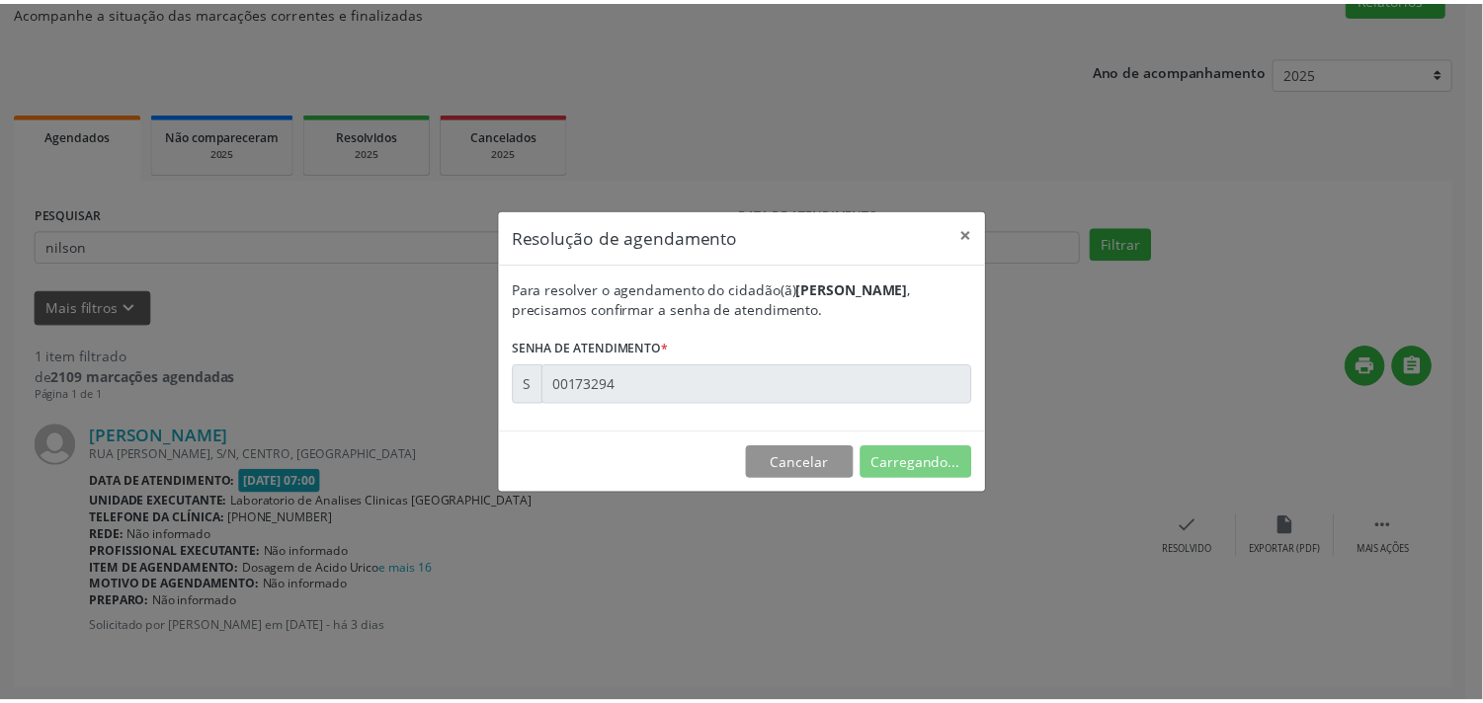
scroll to position [0, 0]
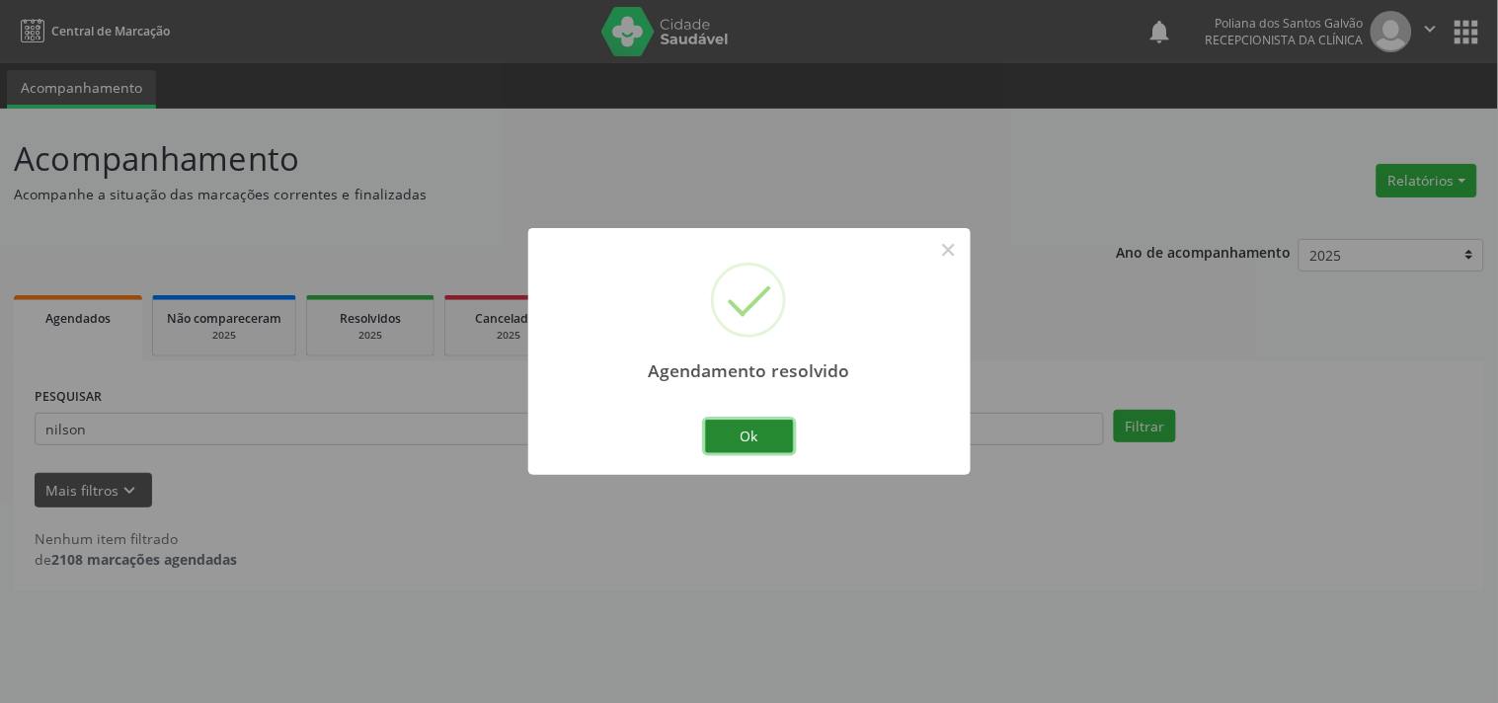
click at [743, 441] on button "Ok" at bounding box center [749, 437] width 89 height 34
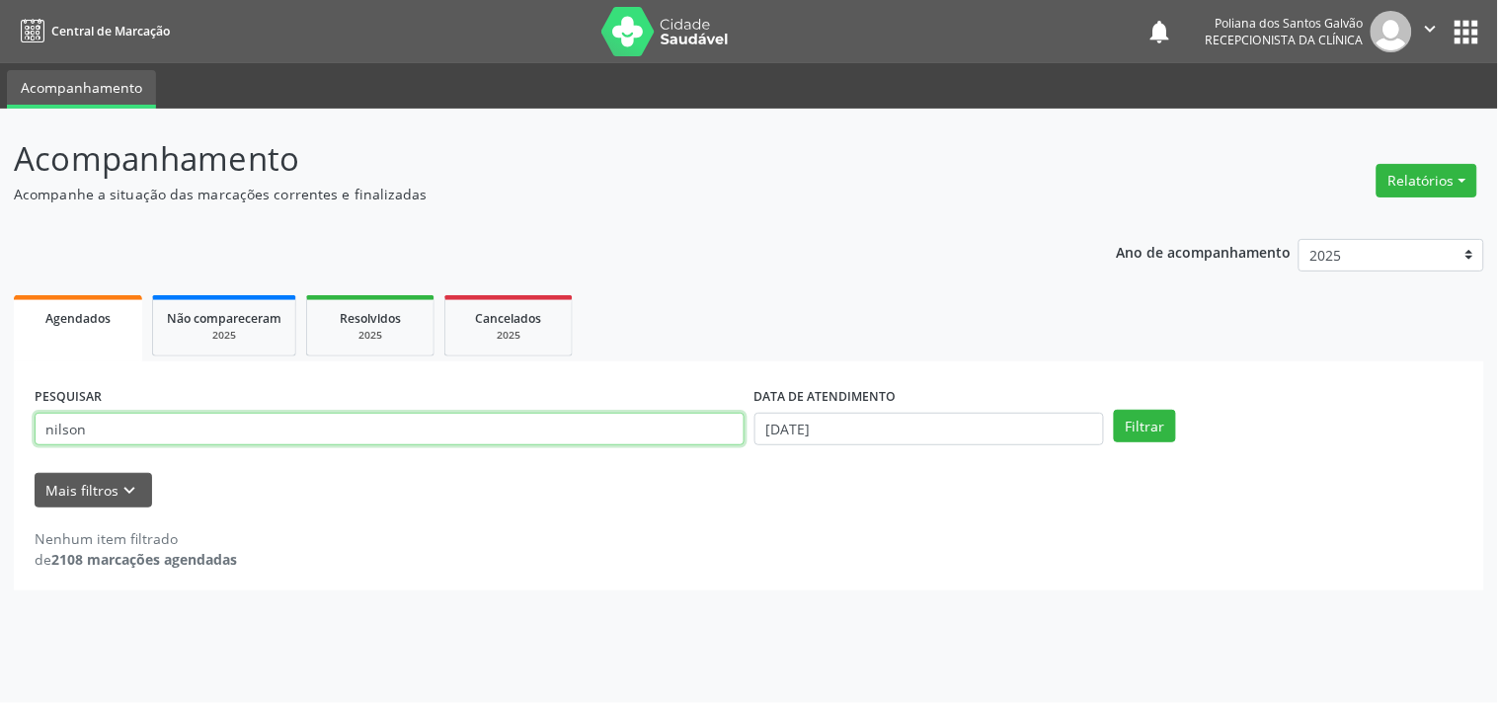
click at [462, 432] on input "nilson" at bounding box center [390, 430] width 710 height 34
type input "n"
type input "josiena"
click at [1114, 410] on button "Filtrar" at bounding box center [1145, 427] width 62 height 34
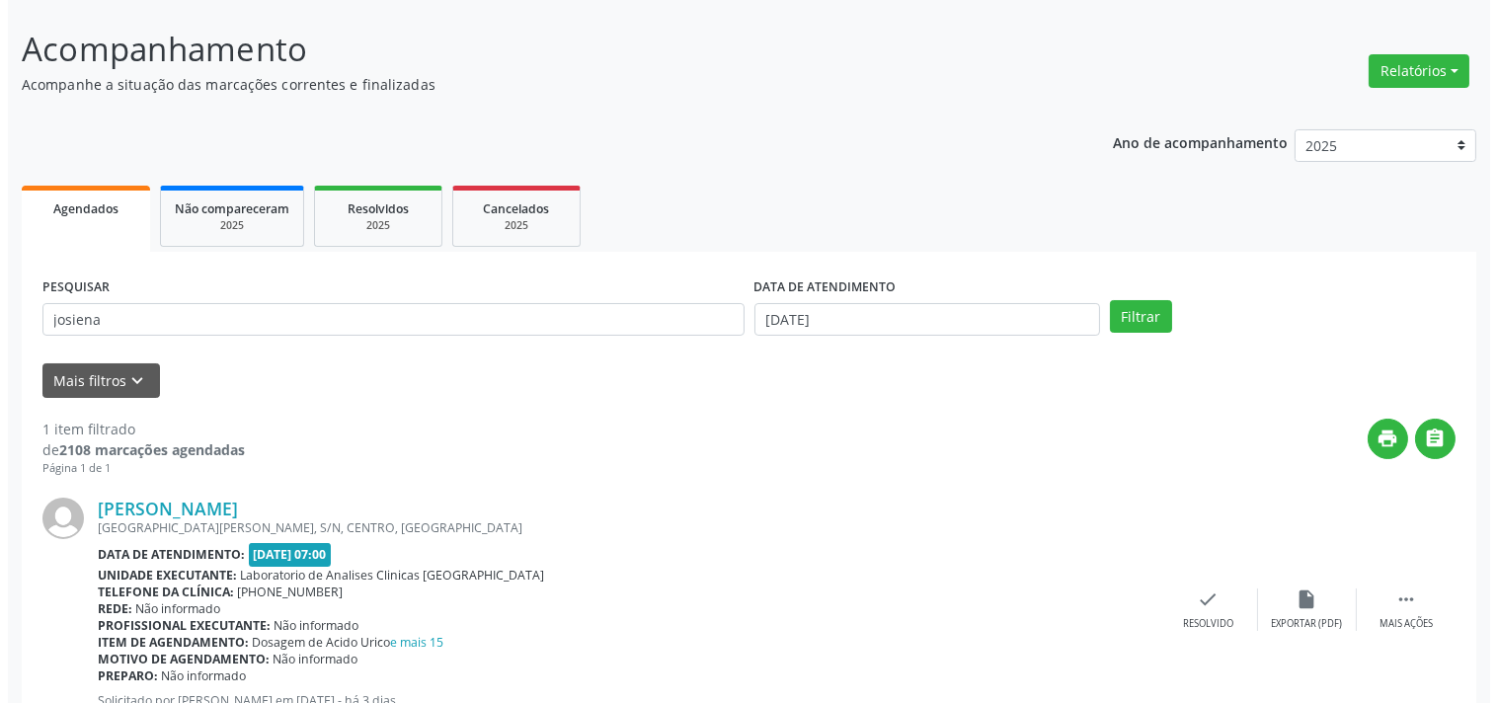
scroll to position [183, 0]
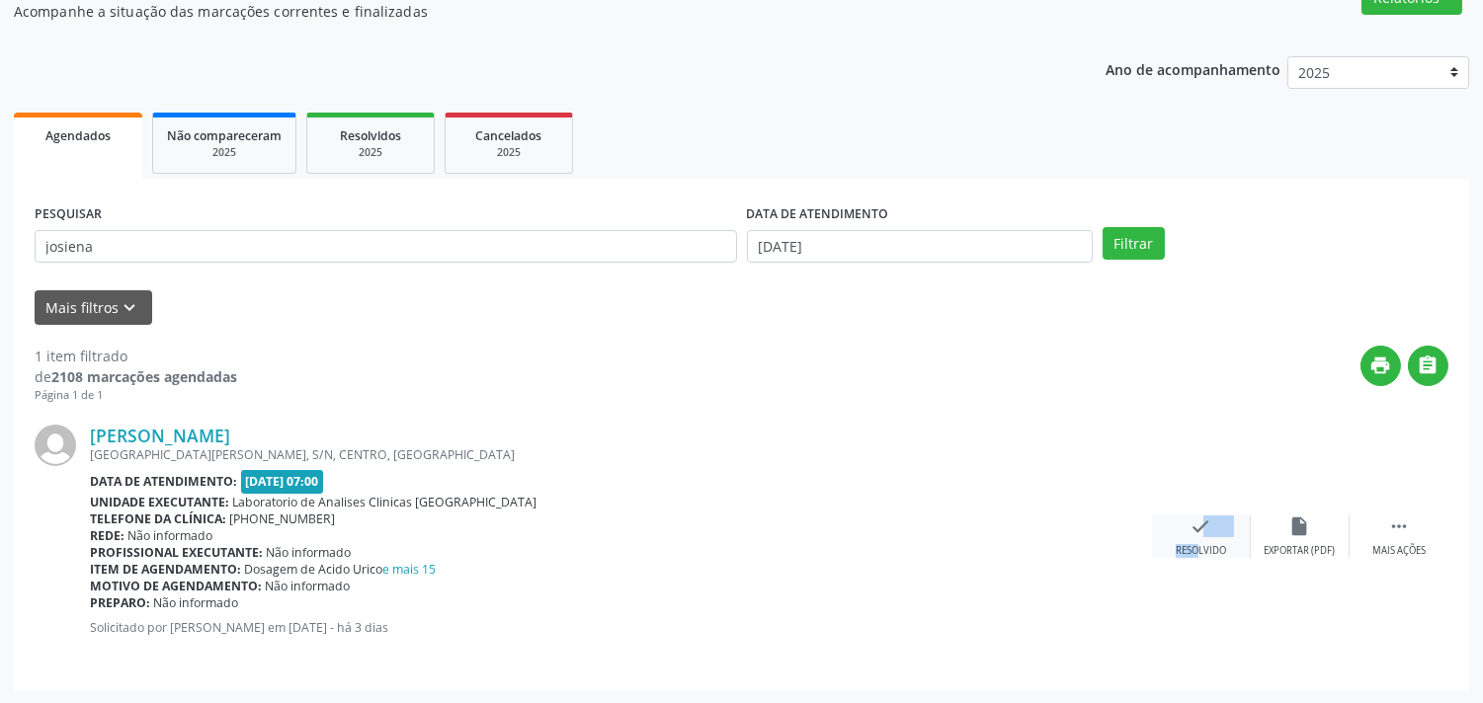
click at [1180, 529] on div "check Resolvido" at bounding box center [1201, 537] width 99 height 42
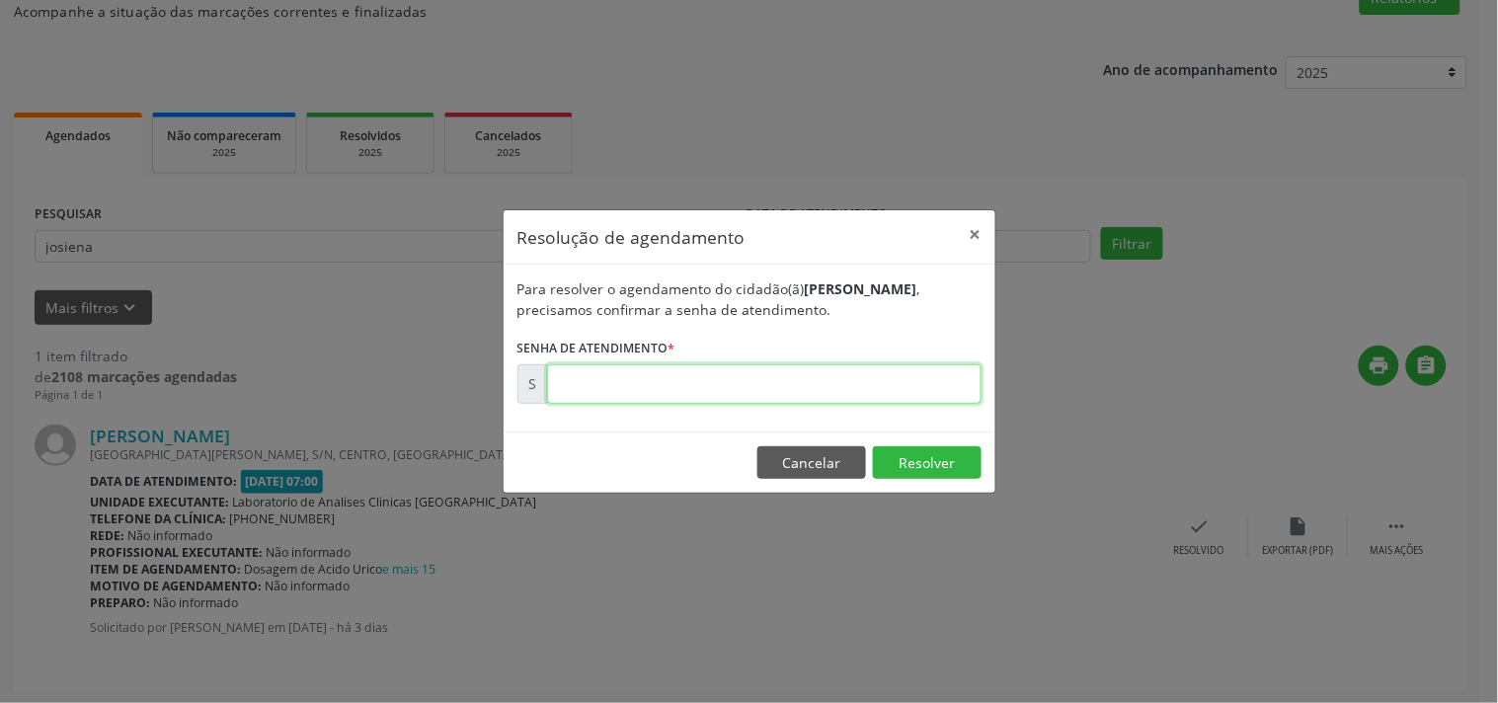
click at [747, 388] on input "text" at bounding box center [764, 384] width 435 height 40
type input "00173297"
drag, startPoint x: 956, startPoint y: 470, endPoint x: 946, endPoint y: 467, distance: 10.3
click at [955, 470] on button "Resolver" at bounding box center [927, 463] width 109 height 34
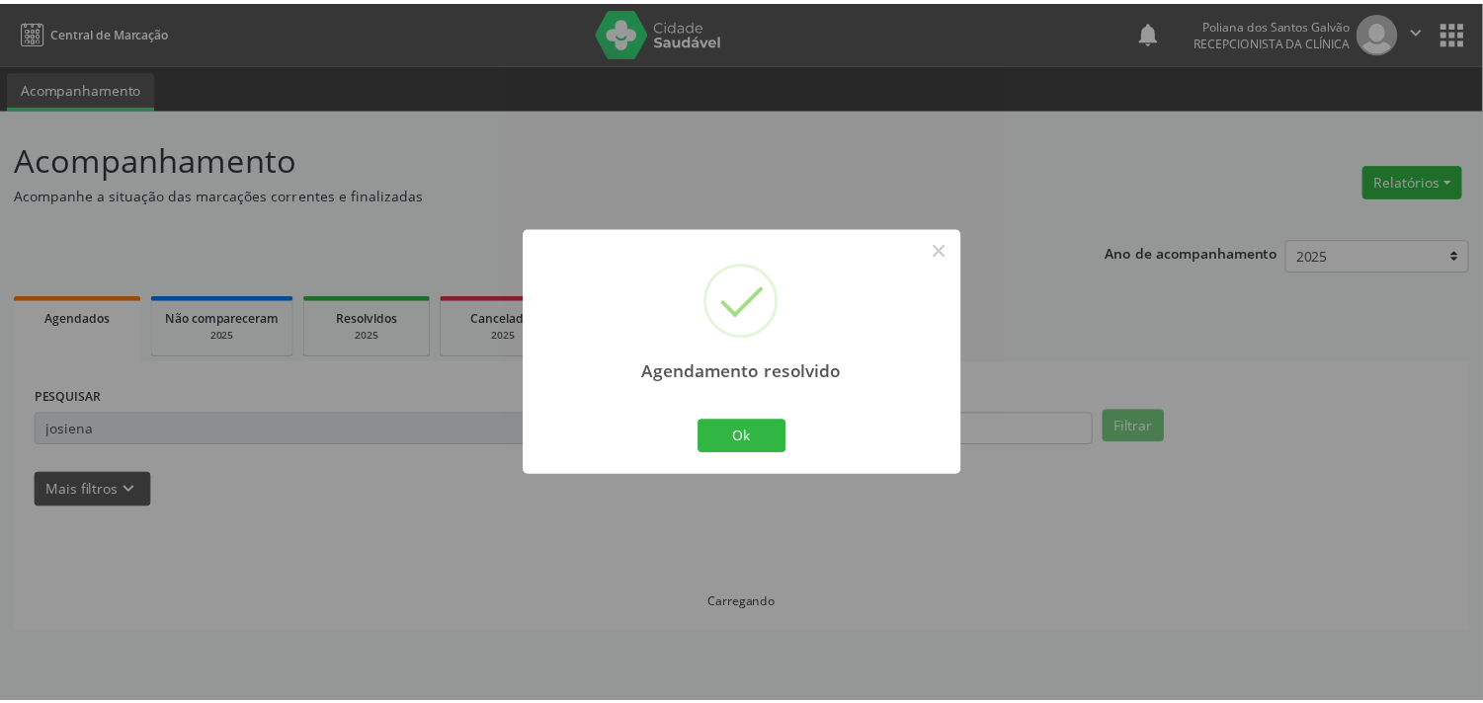
scroll to position [0, 0]
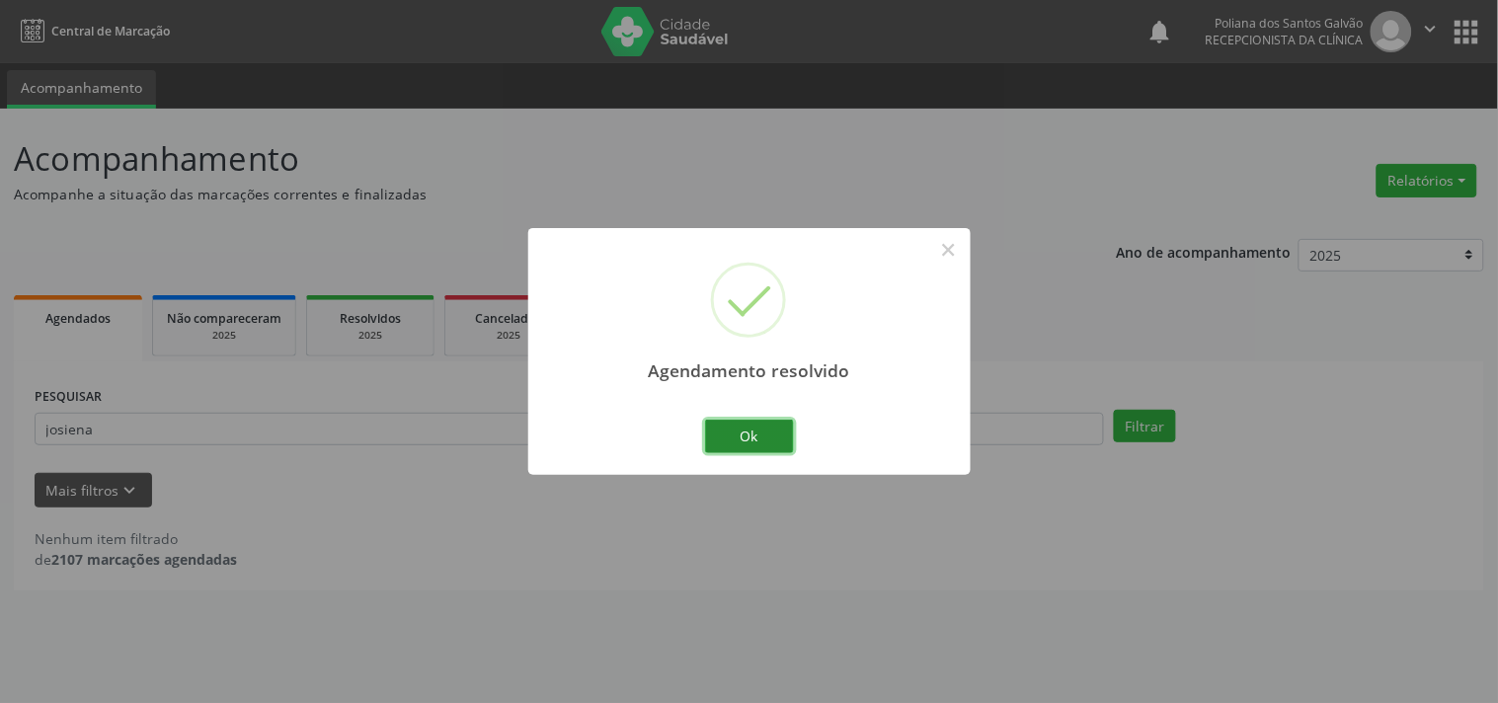
click at [768, 442] on button "Ok" at bounding box center [749, 437] width 89 height 34
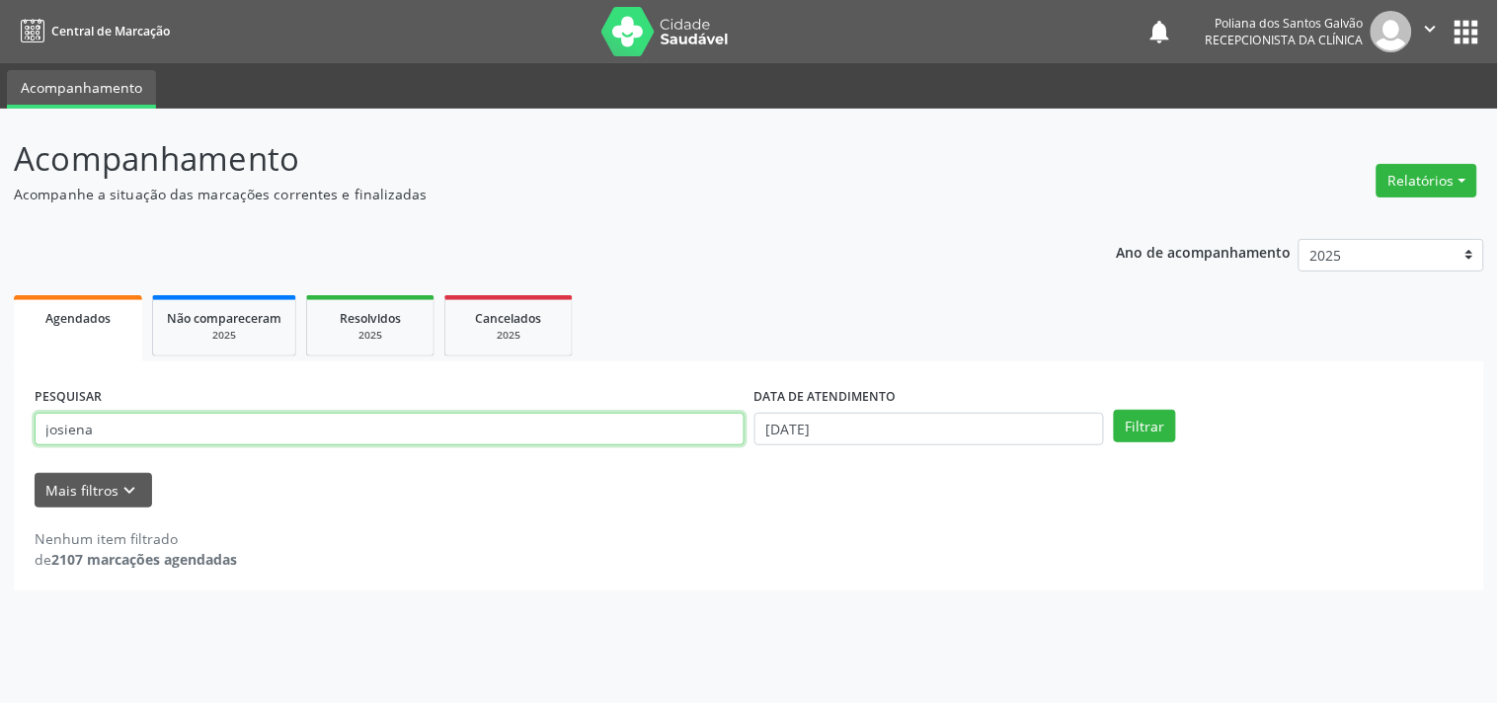
click at [481, 438] on input "josiena" at bounding box center [390, 430] width 710 height 34
type input "j"
type input "[PERSON_NAME]"
click at [1114, 410] on button "Filtrar" at bounding box center [1145, 427] width 62 height 34
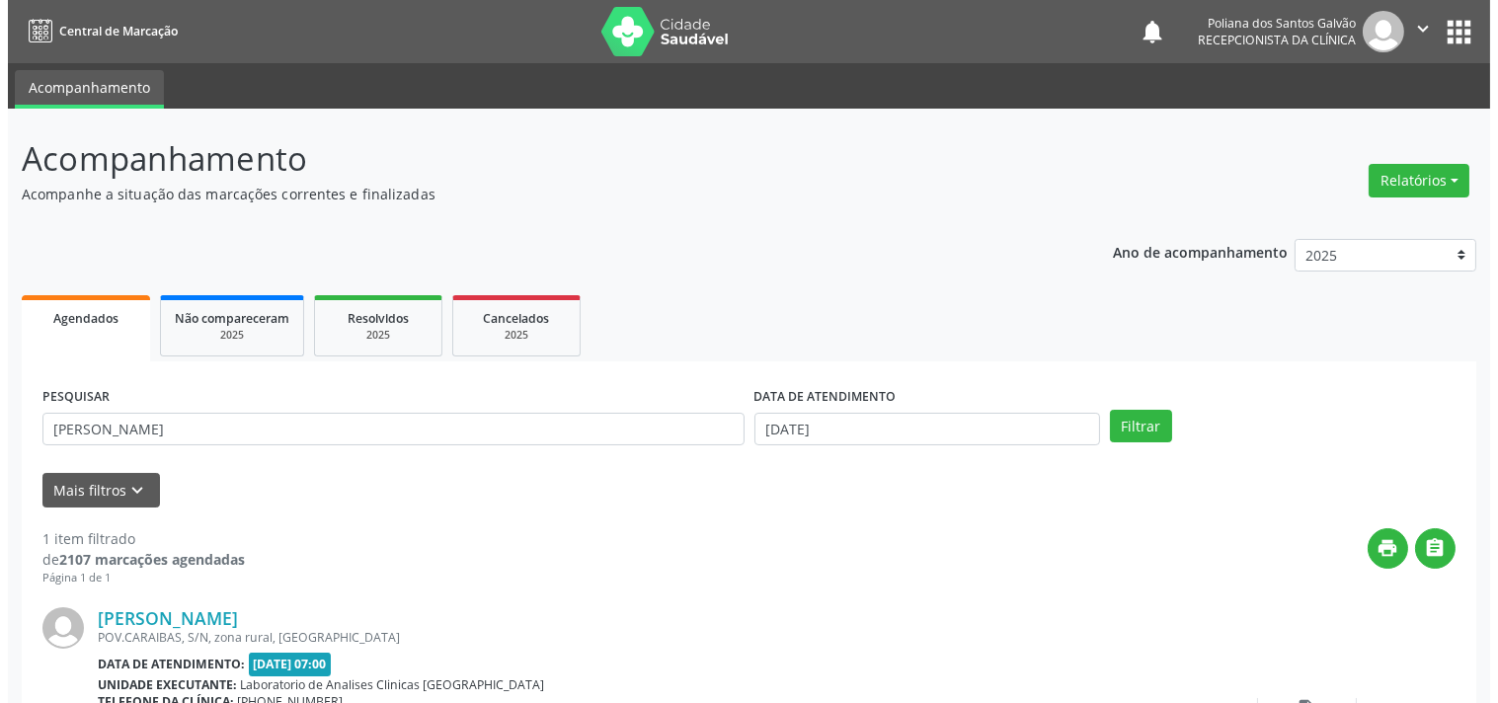
scroll to position [110, 0]
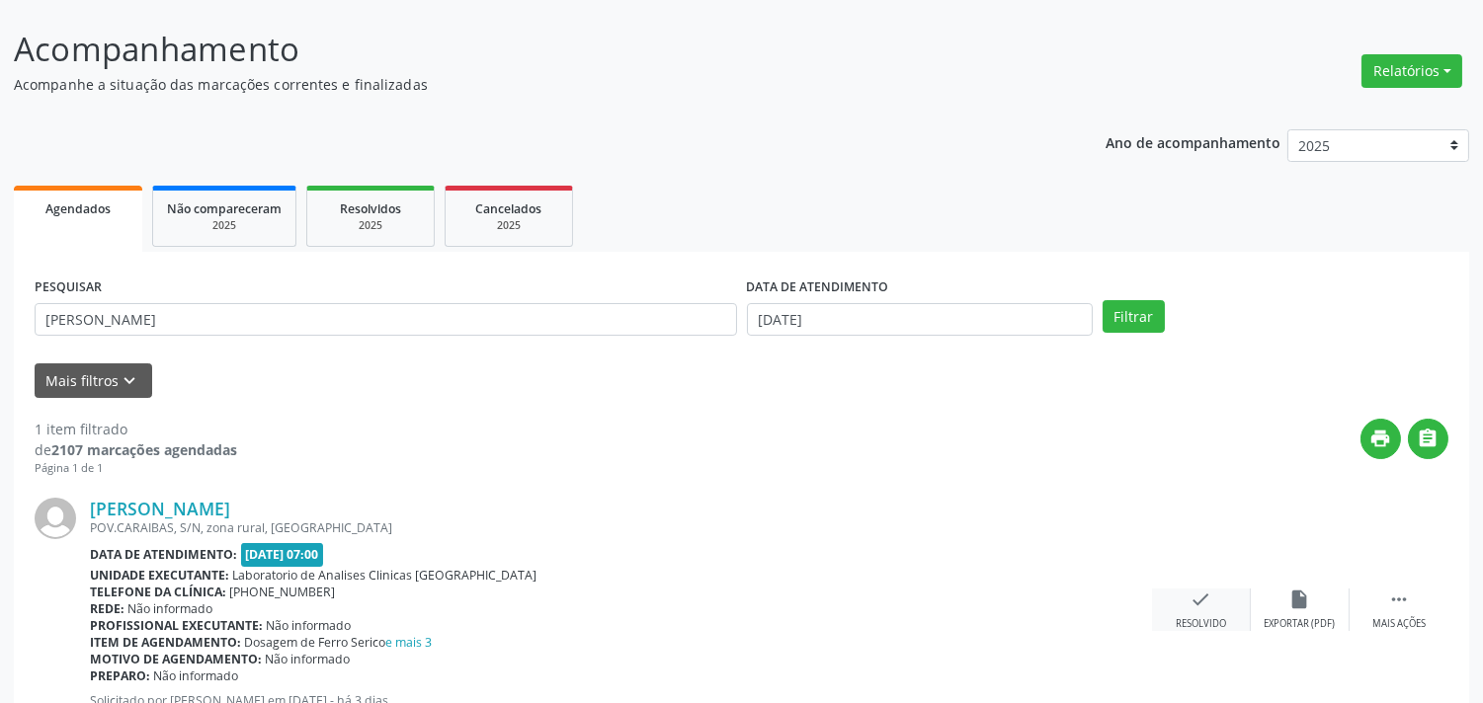
click at [1201, 595] on icon "check" at bounding box center [1201, 600] width 22 height 22
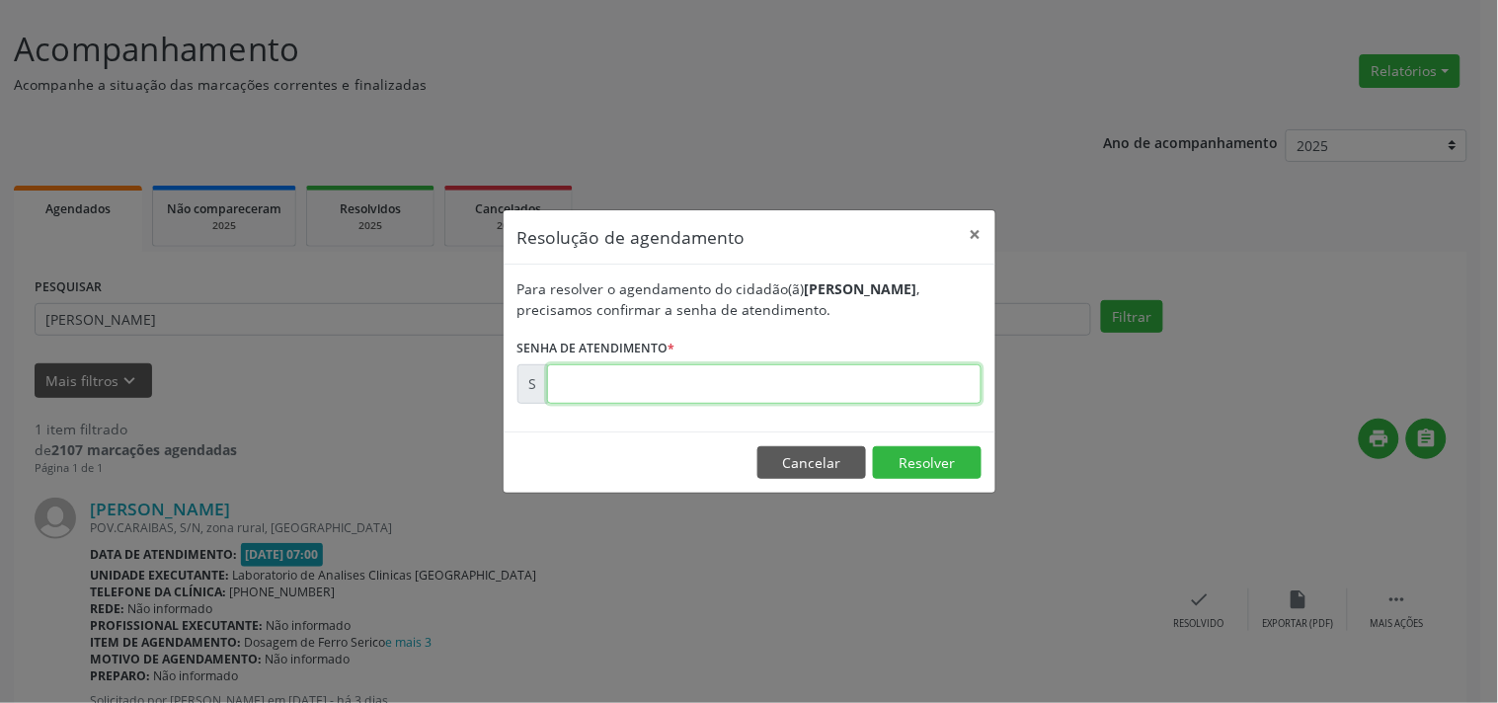
click at [766, 387] on input "text" at bounding box center [764, 384] width 435 height 40
type input "00173313"
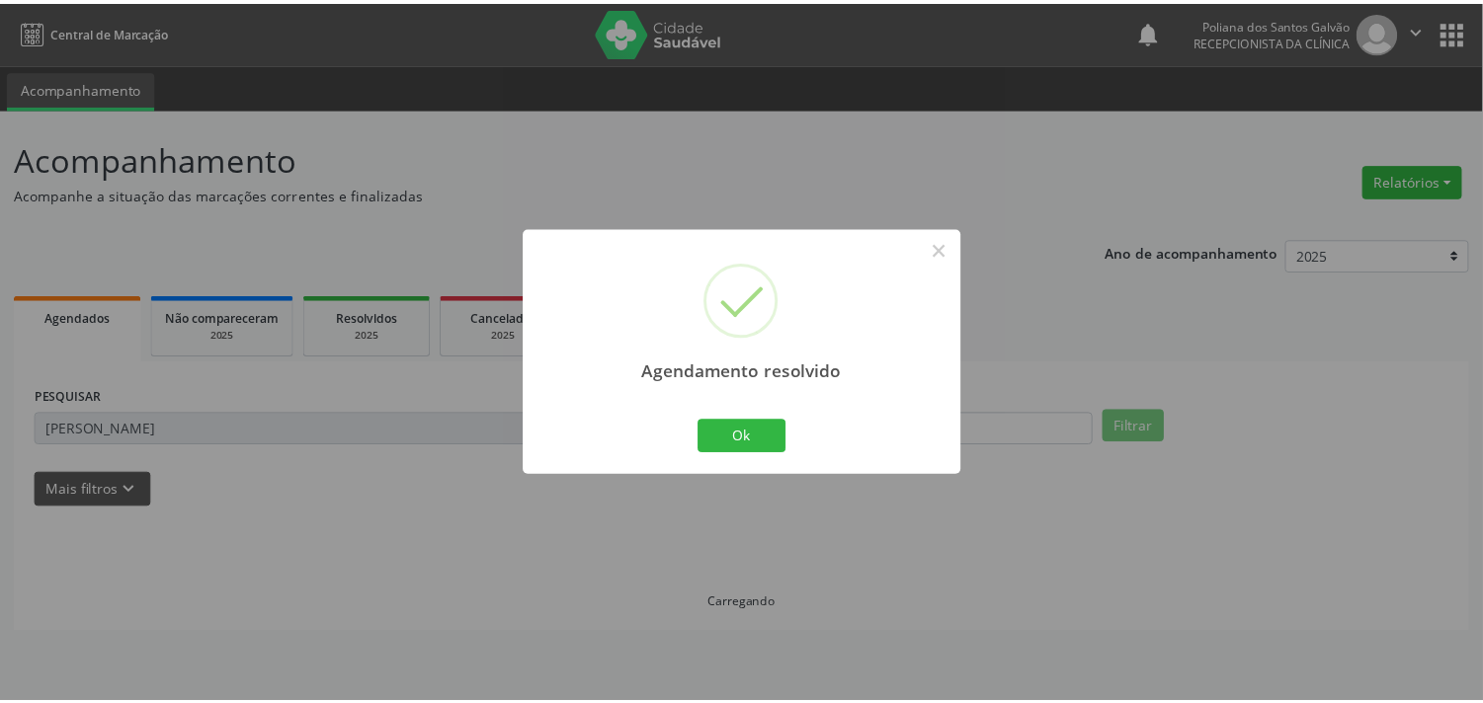
scroll to position [0, 0]
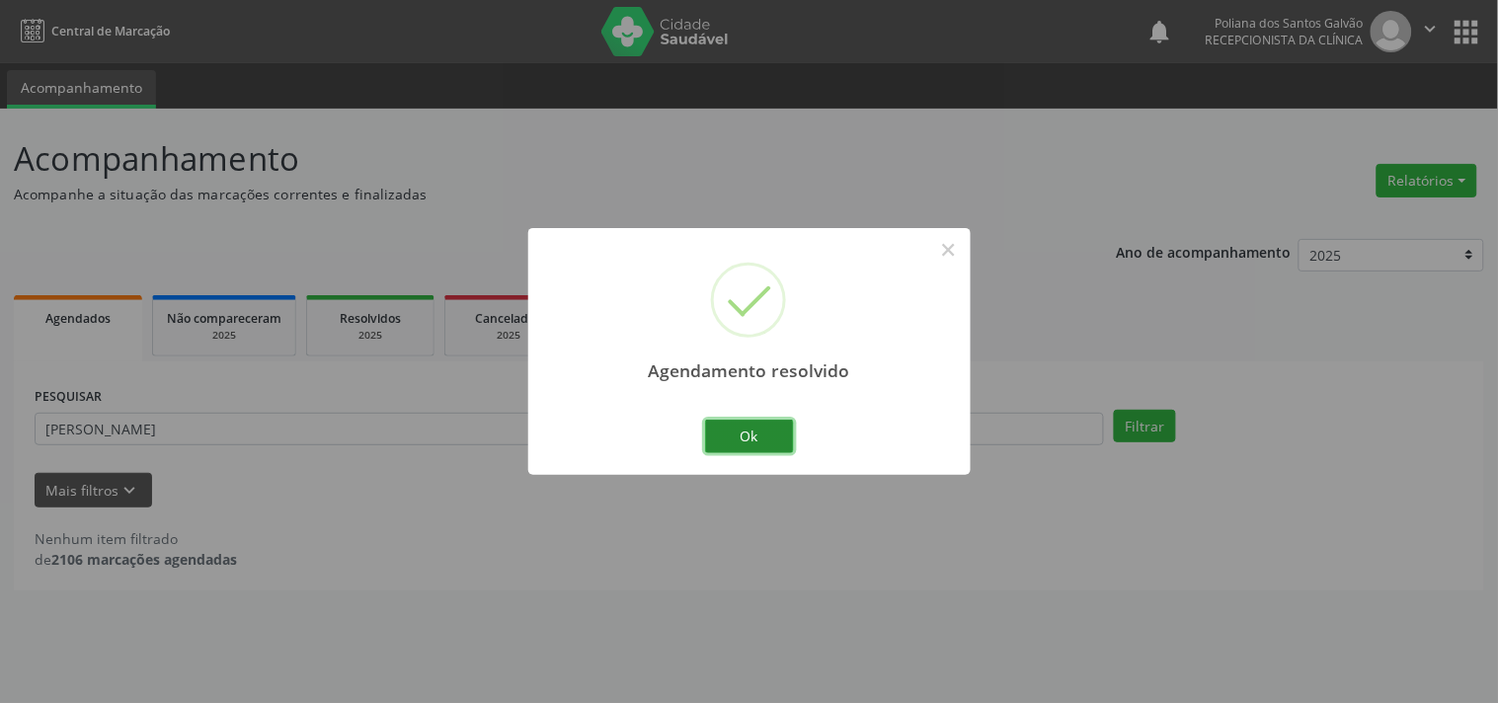
click at [758, 443] on button "Ok" at bounding box center [749, 437] width 89 height 34
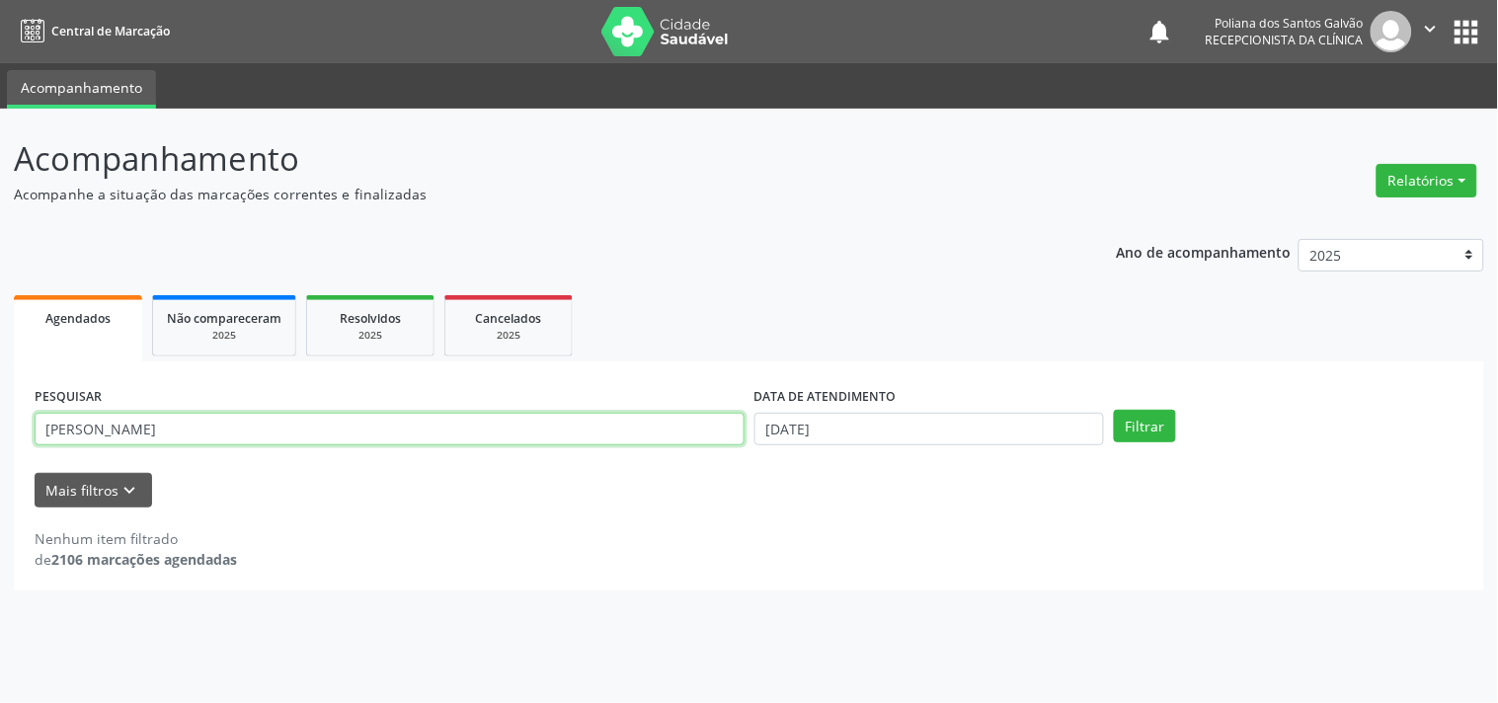
click at [531, 425] on input "[PERSON_NAME]" at bounding box center [390, 430] width 710 height 34
type input "a"
type input "[PERSON_NAME]"
click at [1114, 410] on button "Filtrar" at bounding box center [1145, 427] width 62 height 34
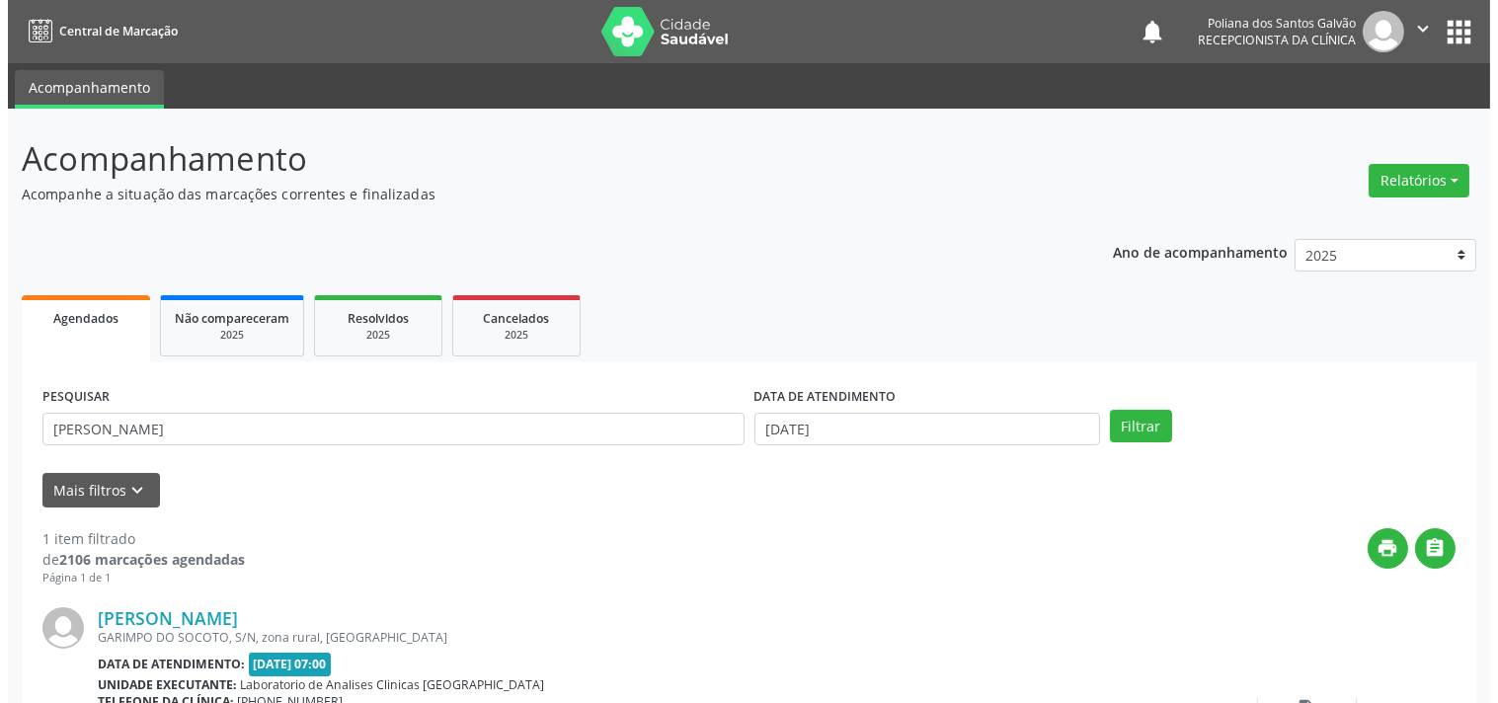
scroll to position [183, 0]
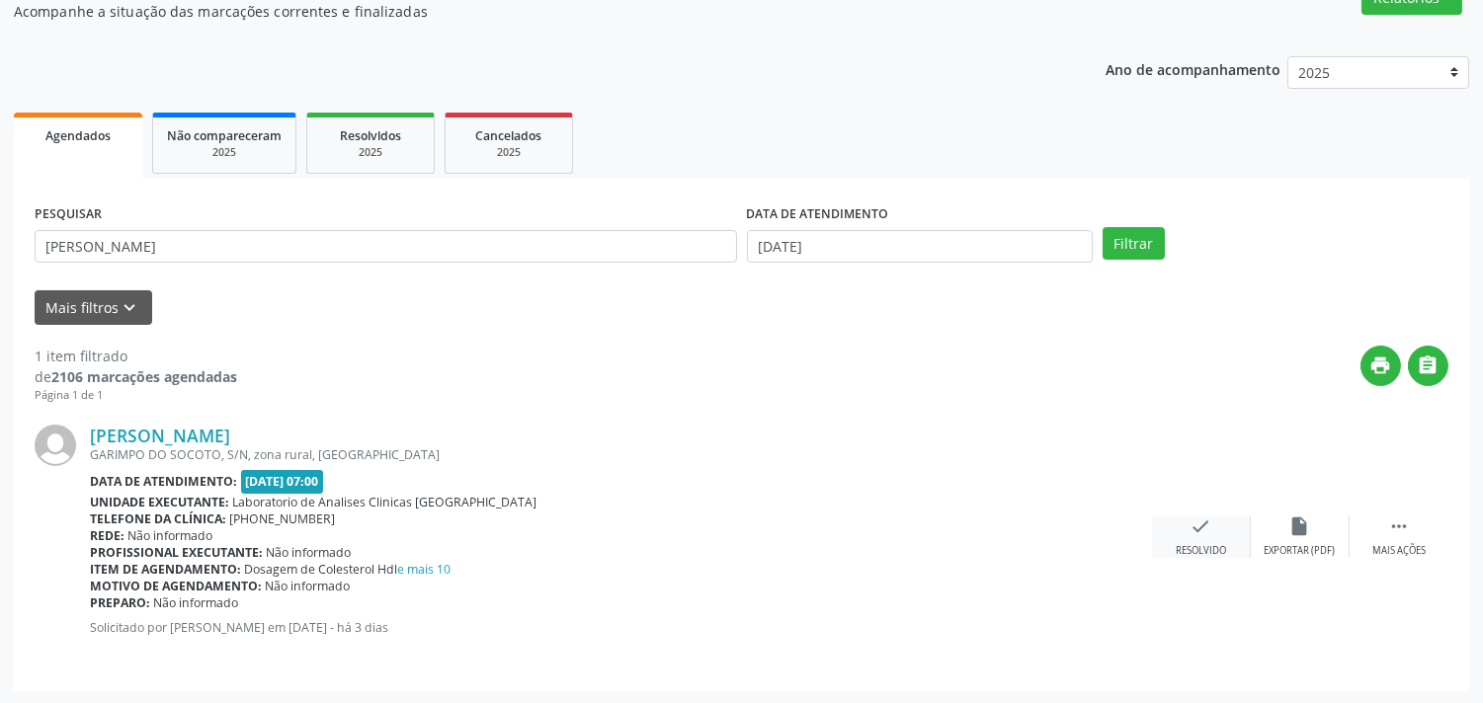
click at [1190, 527] on icon "check" at bounding box center [1201, 527] width 22 height 22
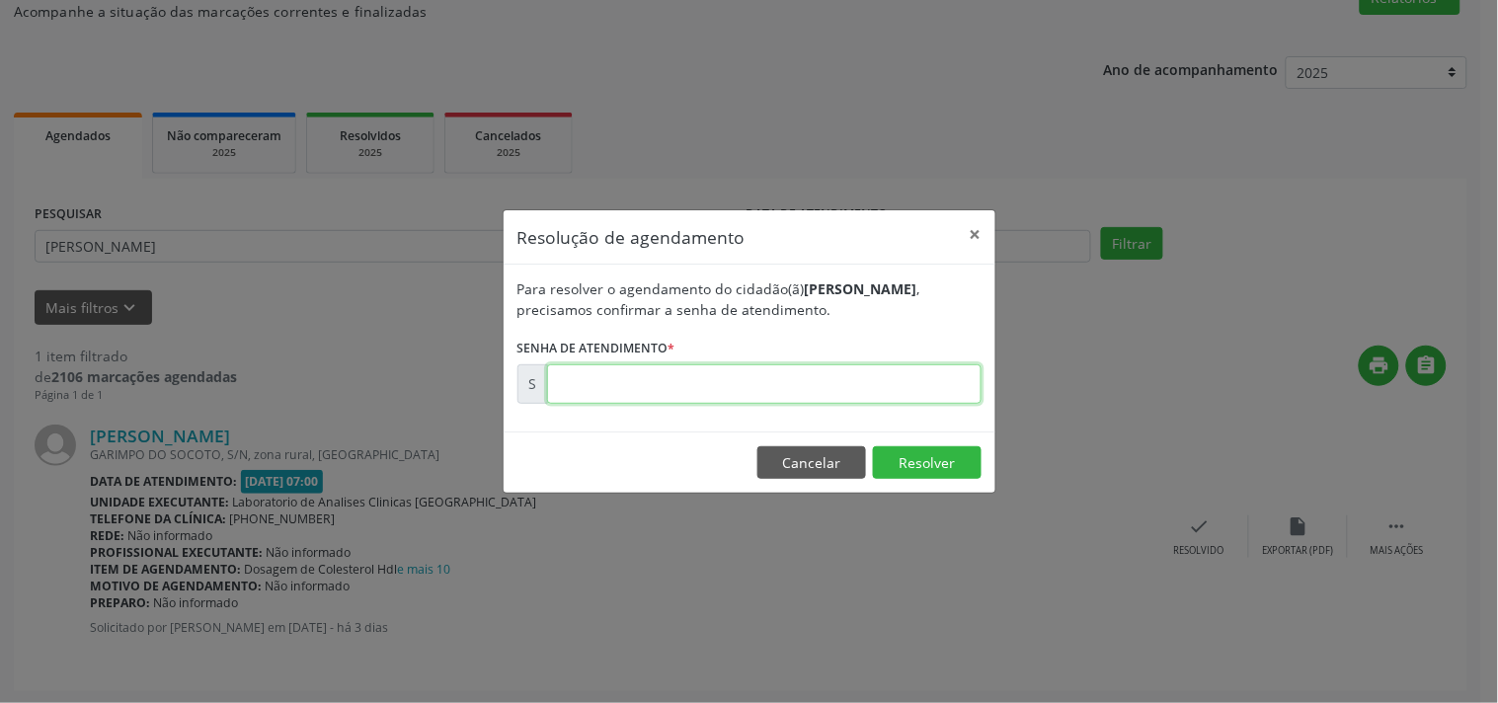
click at [873, 390] on input "text" at bounding box center [764, 384] width 435 height 40
type input "00173306"
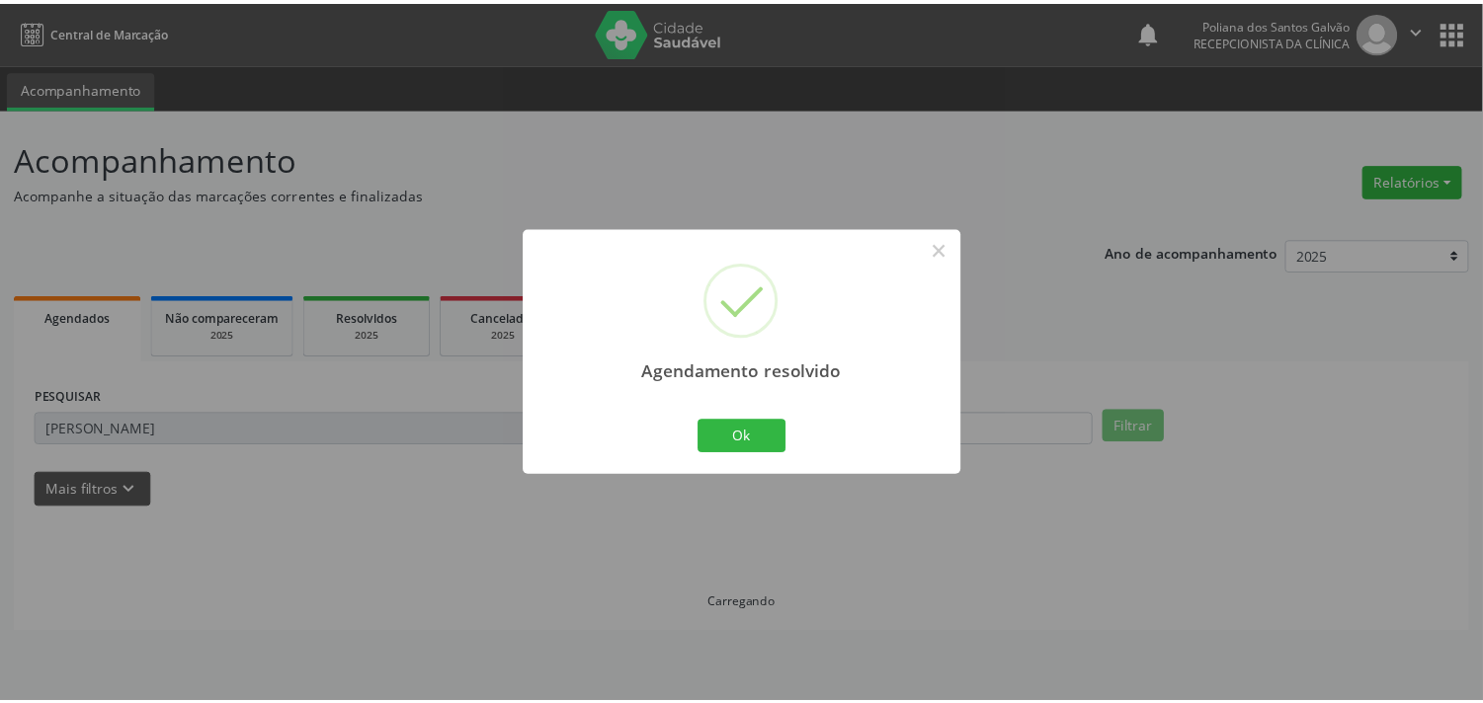
scroll to position [0, 0]
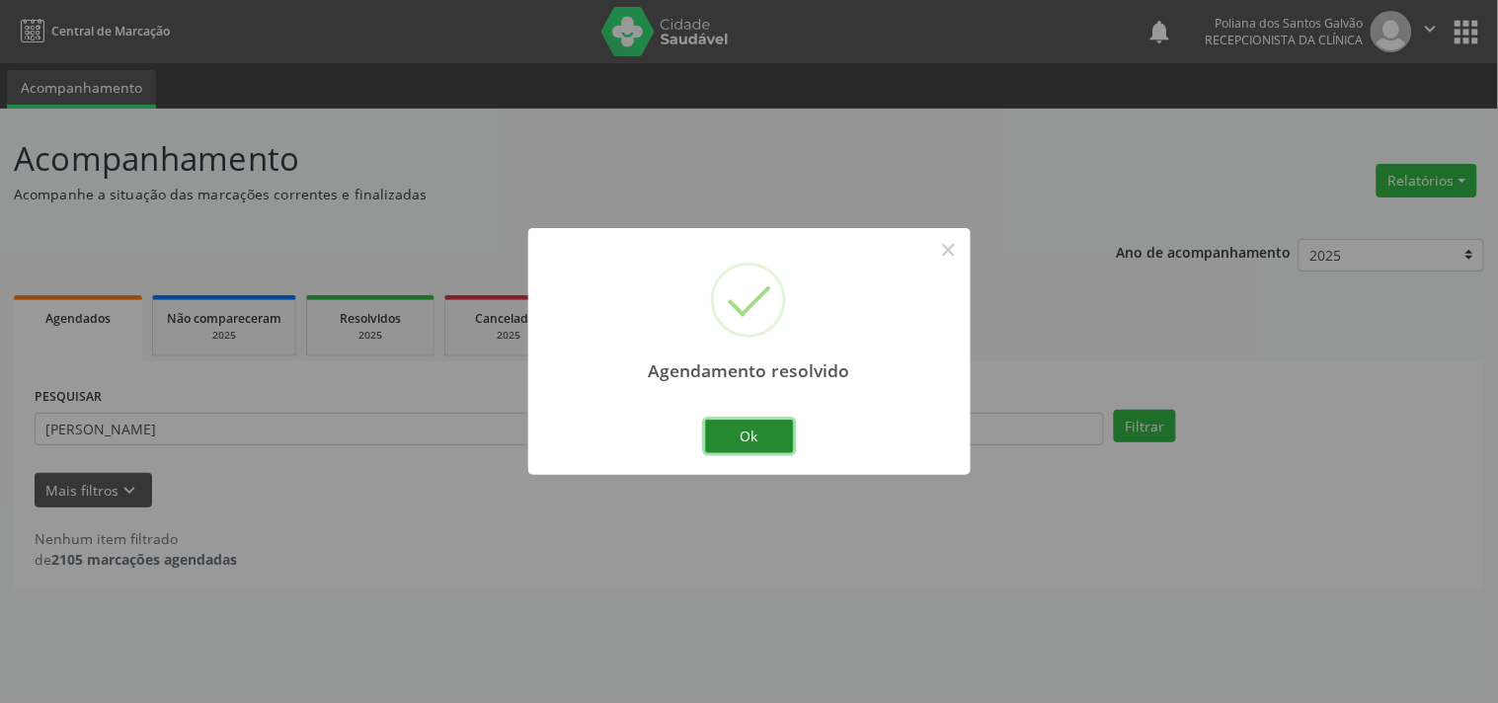
click at [778, 448] on button "Ok" at bounding box center [749, 437] width 89 height 34
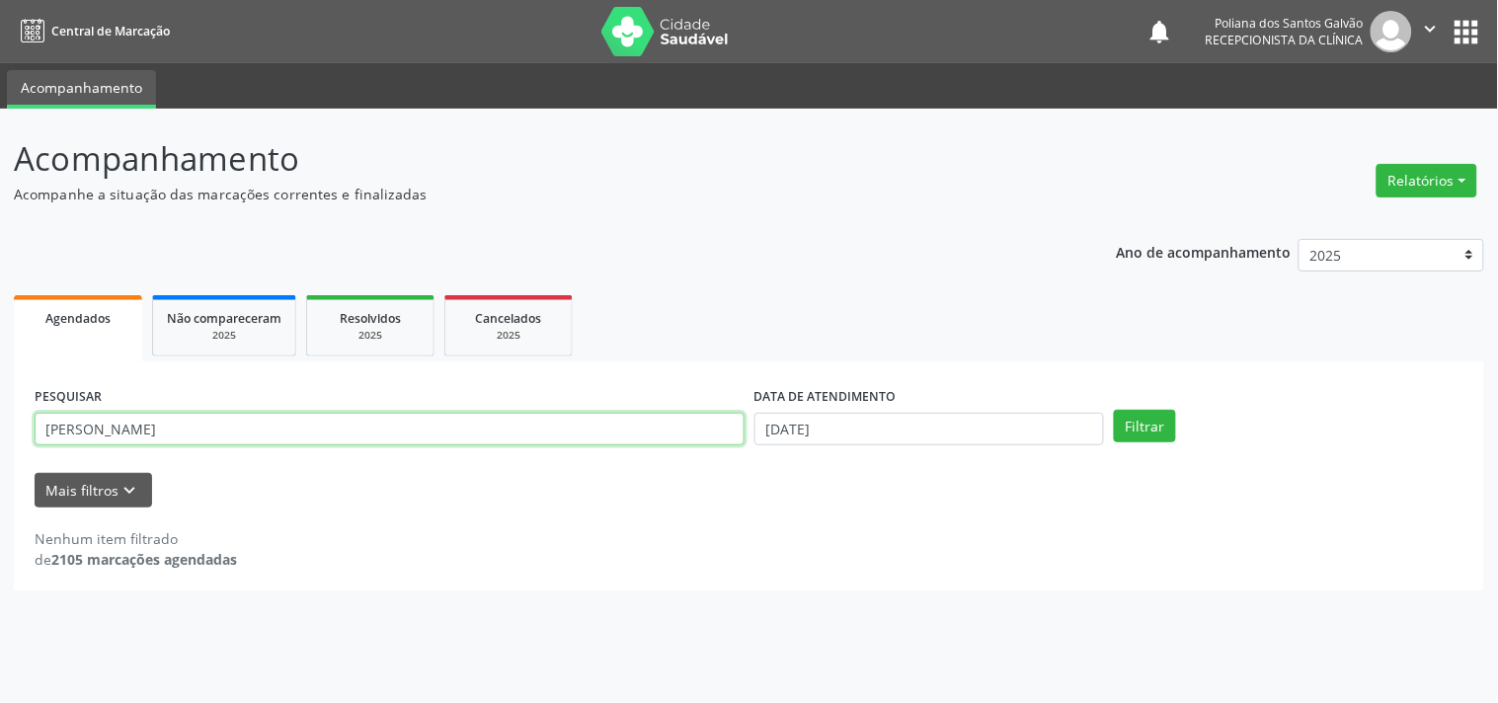
click at [510, 432] on input "[PERSON_NAME]" at bounding box center [390, 430] width 710 height 34
type input "j"
type input "[PERSON_NAME]"
click at [1114, 410] on button "Filtrar" at bounding box center [1145, 427] width 62 height 34
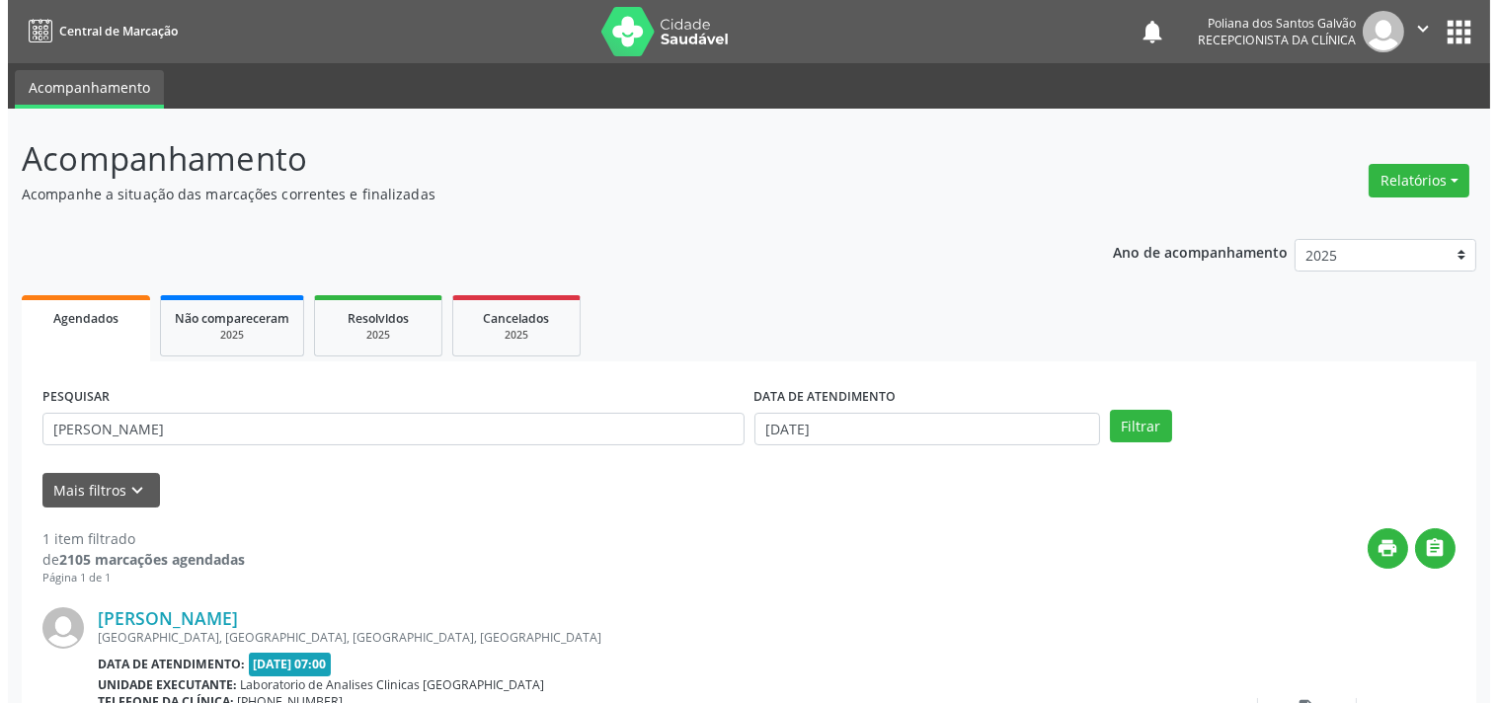
scroll to position [183, 0]
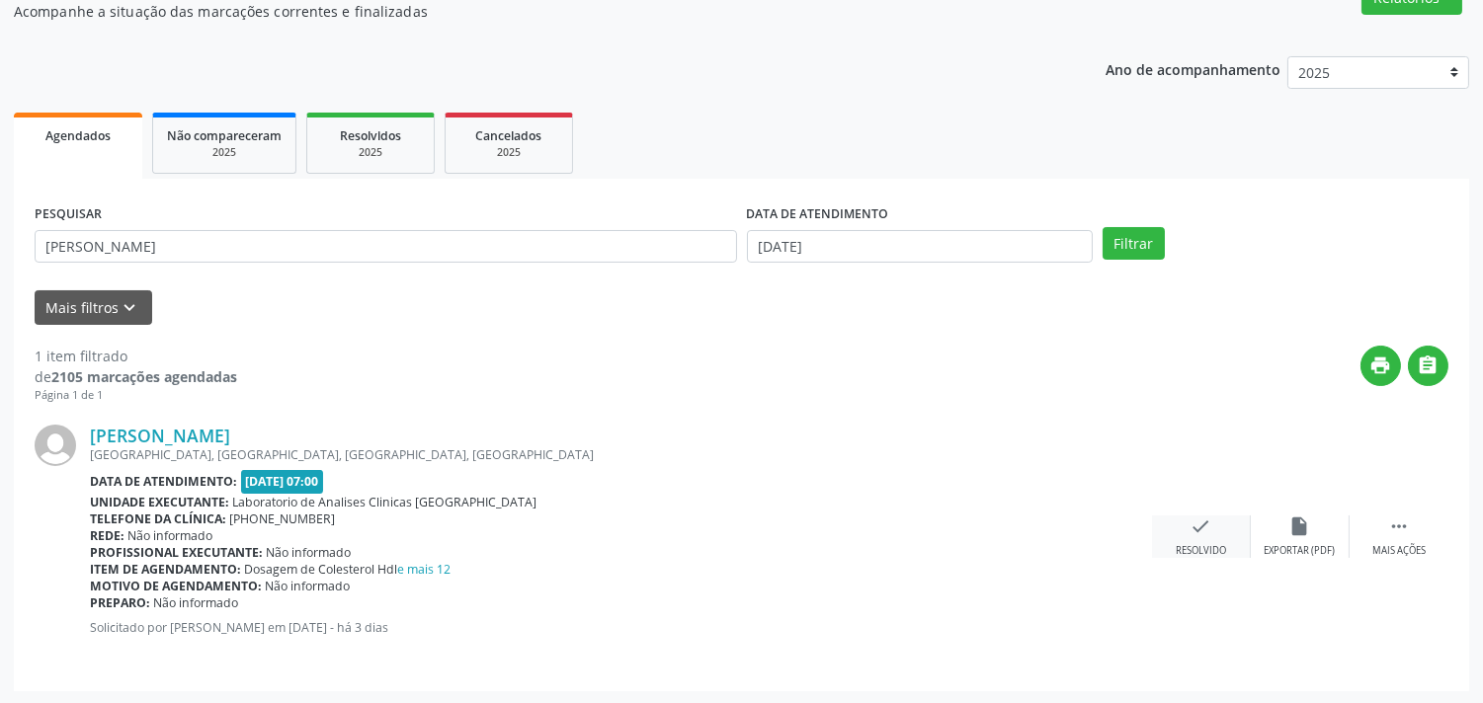
click at [1211, 533] on icon "check" at bounding box center [1201, 527] width 22 height 22
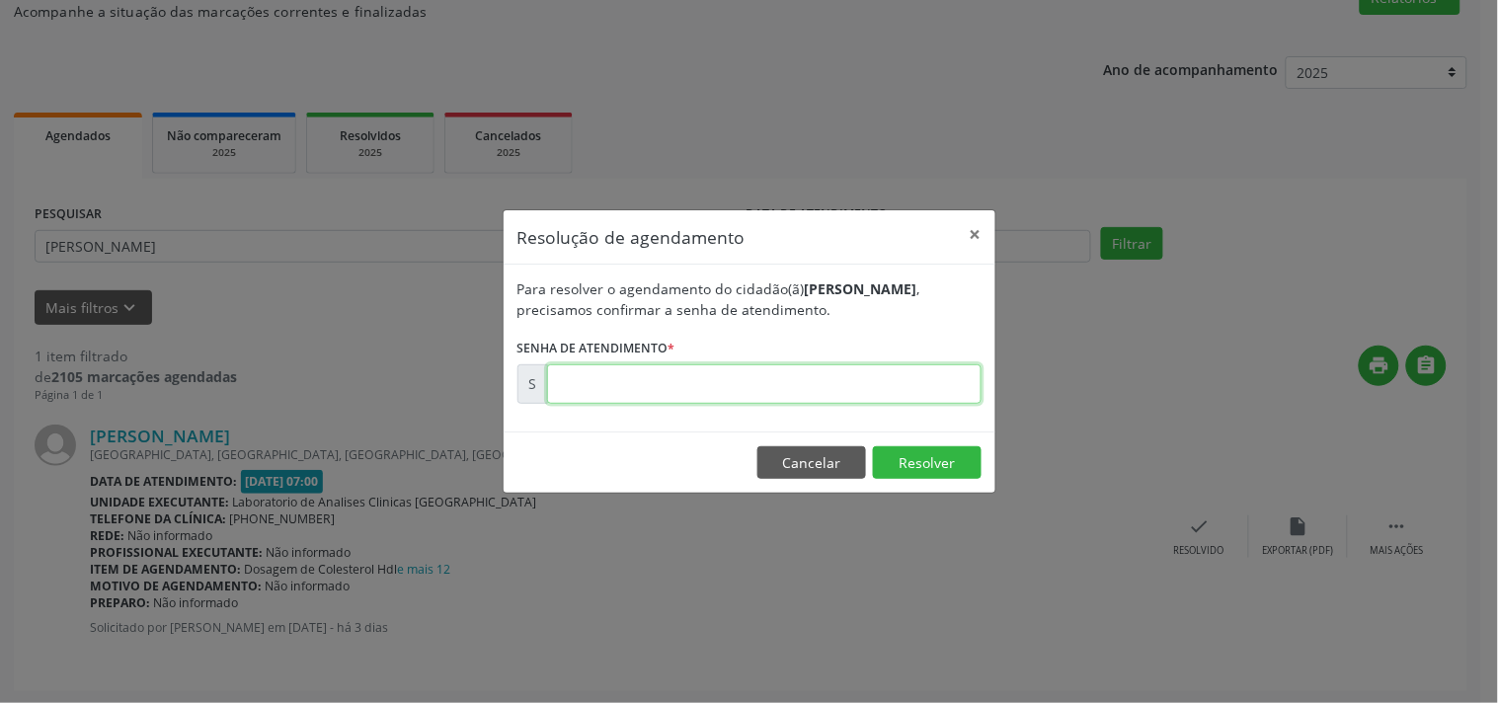
click at [820, 378] on input "text" at bounding box center [764, 384] width 435 height 40
type input "00173300"
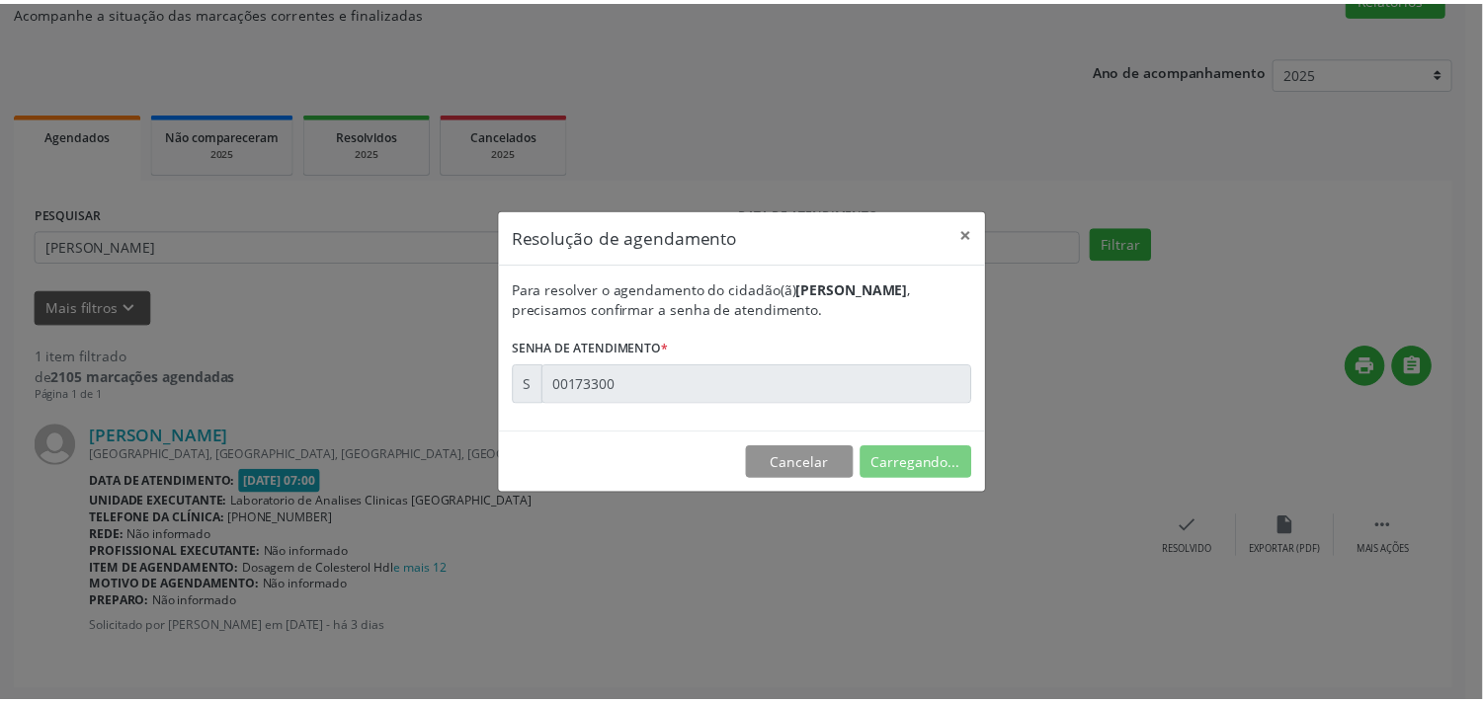
scroll to position [0, 0]
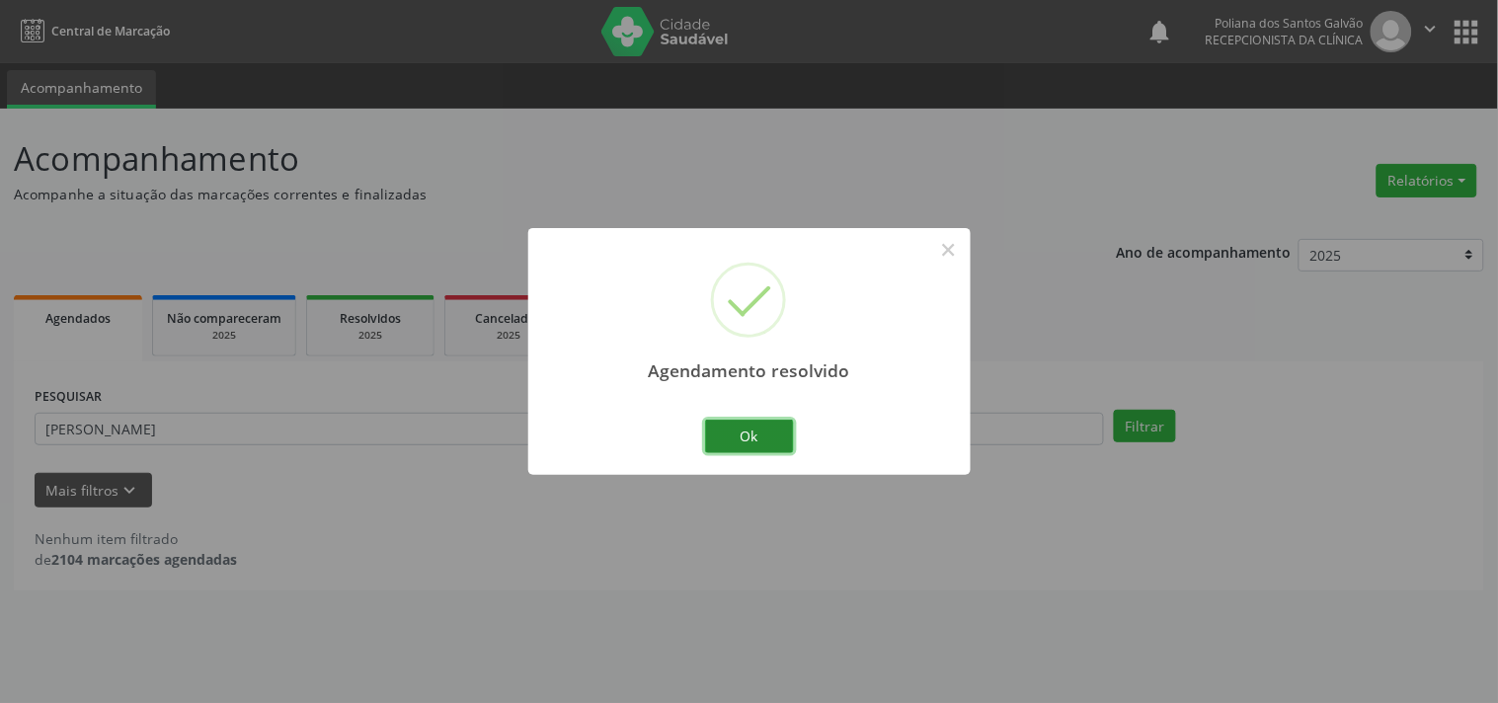
click at [759, 441] on button "Ok" at bounding box center [749, 437] width 89 height 34
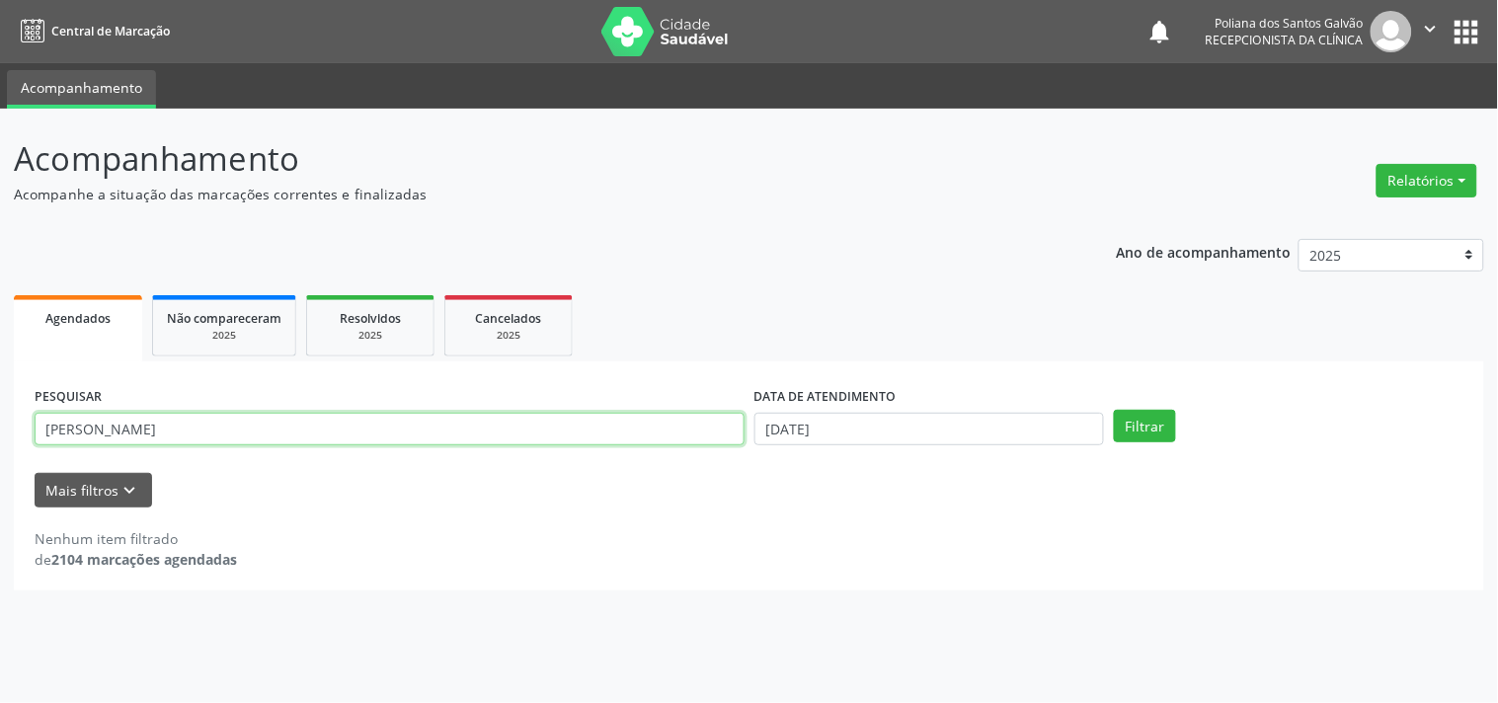
click at [313, 426] on input "[PERSON_NAME]" at bounding box center [390, 430] width 710 height 34
type input "m"
type input "[GEOGRAPHIC_DATA]"
click at [1114, 410] on button "Filtrar" at bounding box center [1145, 427] width 62 height 34
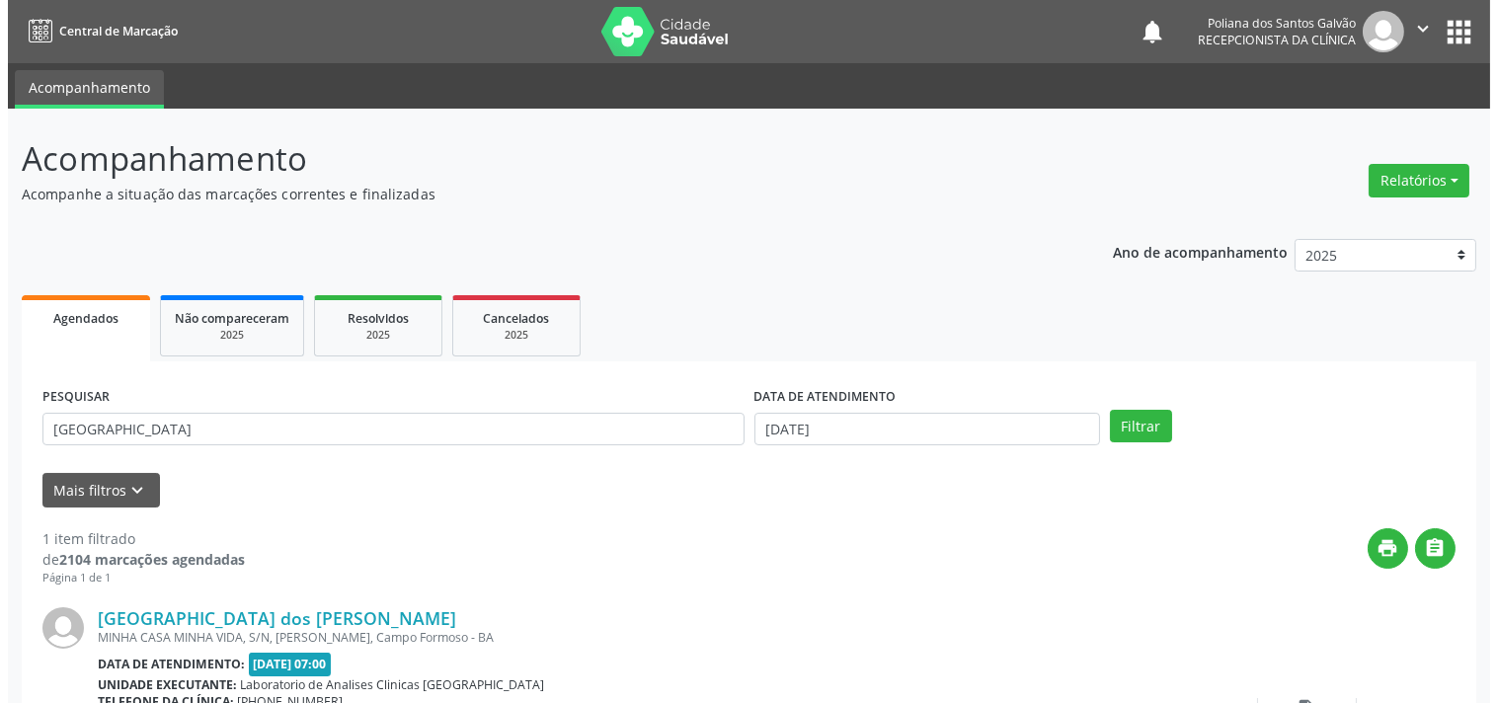
scroll to position [183, 0]
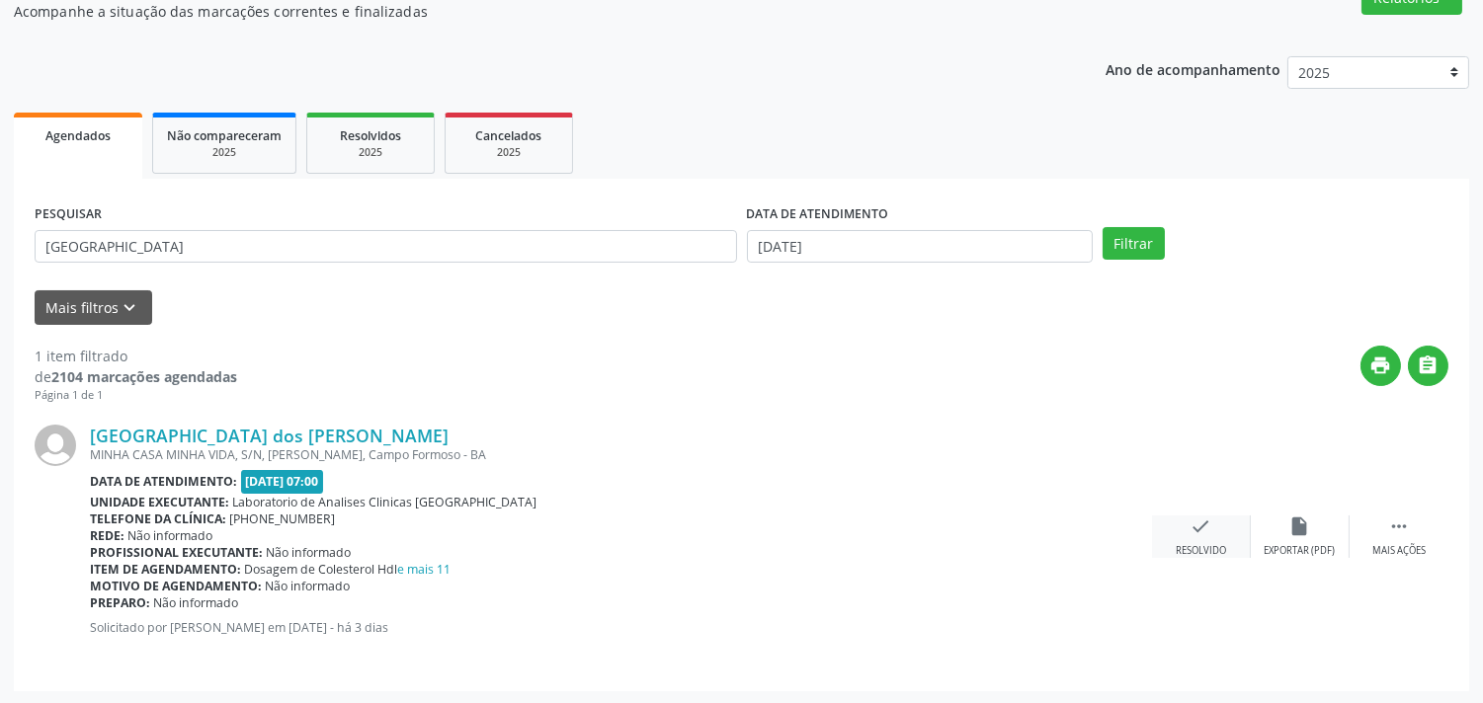
click at [1193, 522] on icon "check" at bounding box center [1201, 527] width 22 height 22
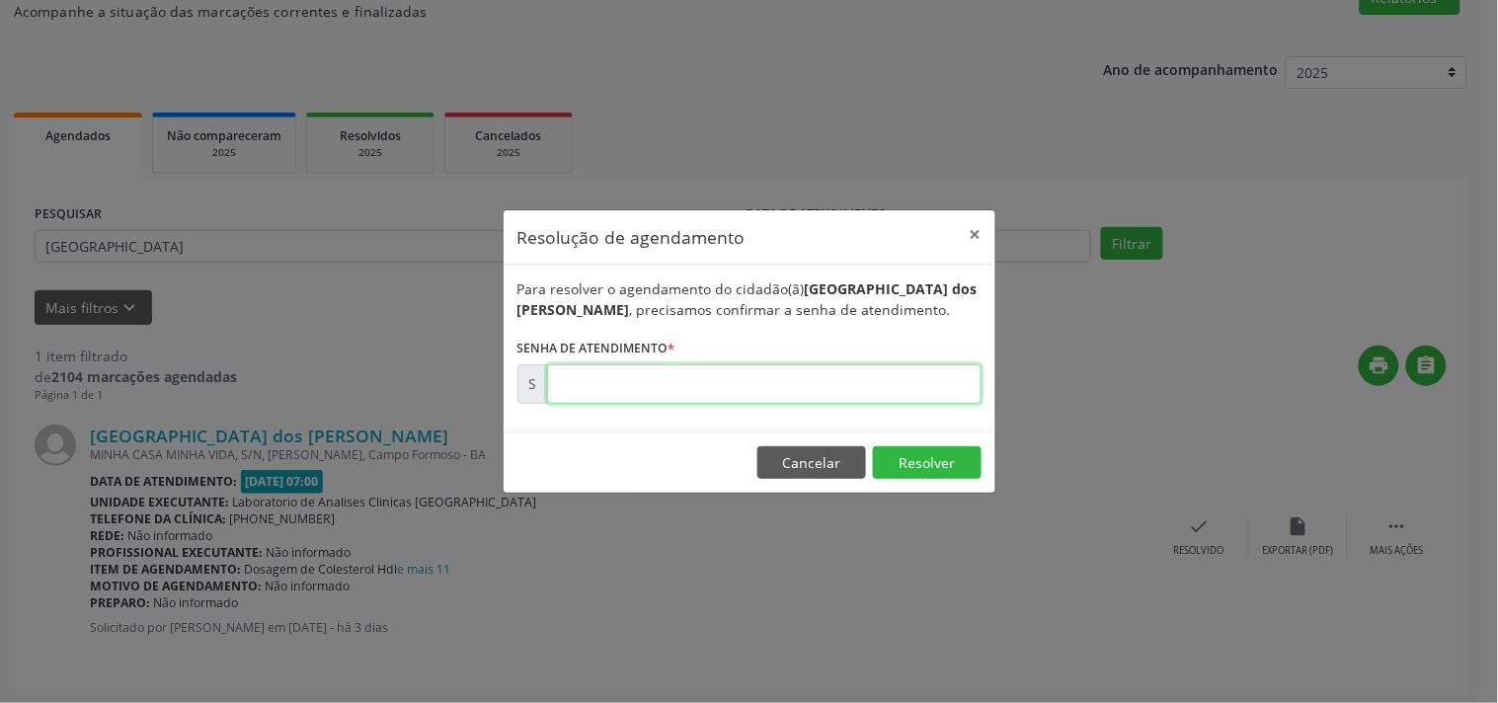
click at [787, 385] on input "text" at bounding box center [764, 384] width 435 height 40
type input "00173304"
click at [924, 466] on button "Resolver" at bounding box center [927, 463] width 109 height 34
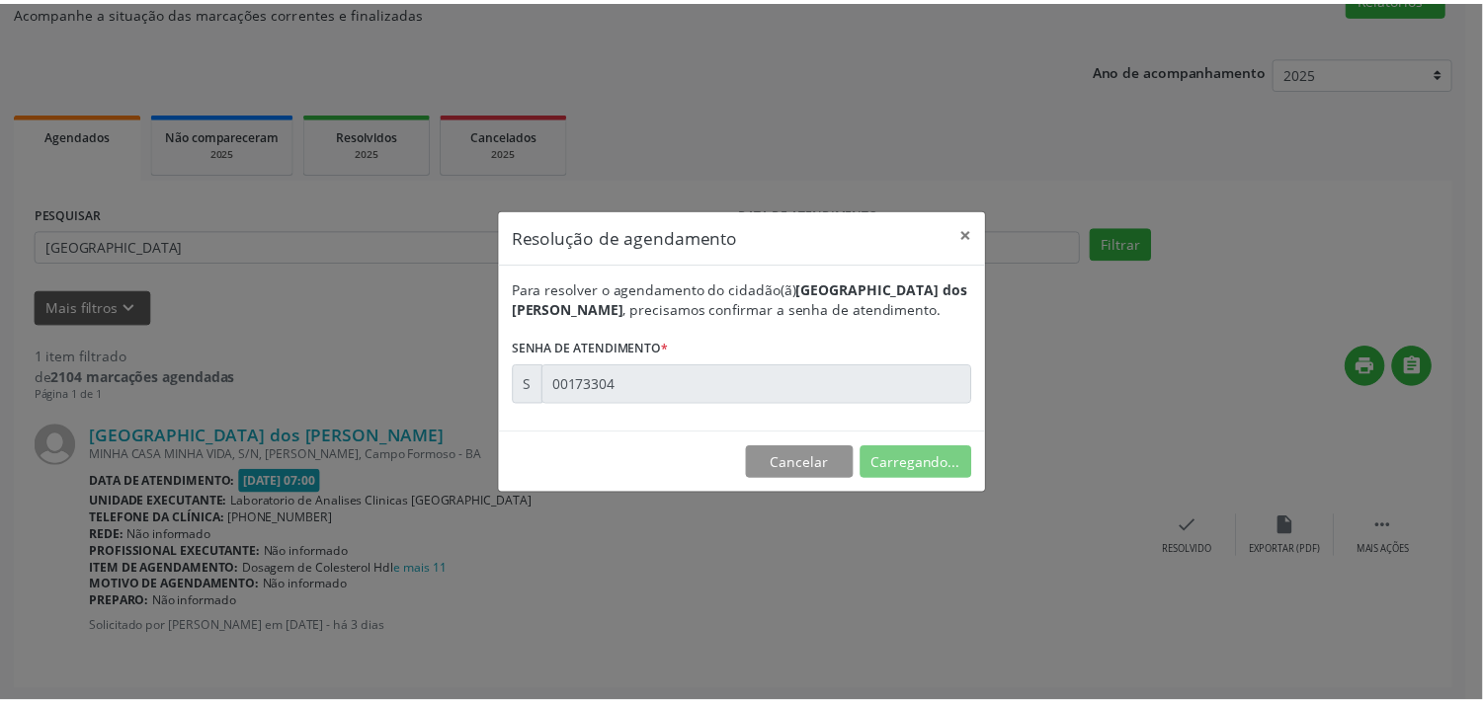
scroll to position [0, 0]
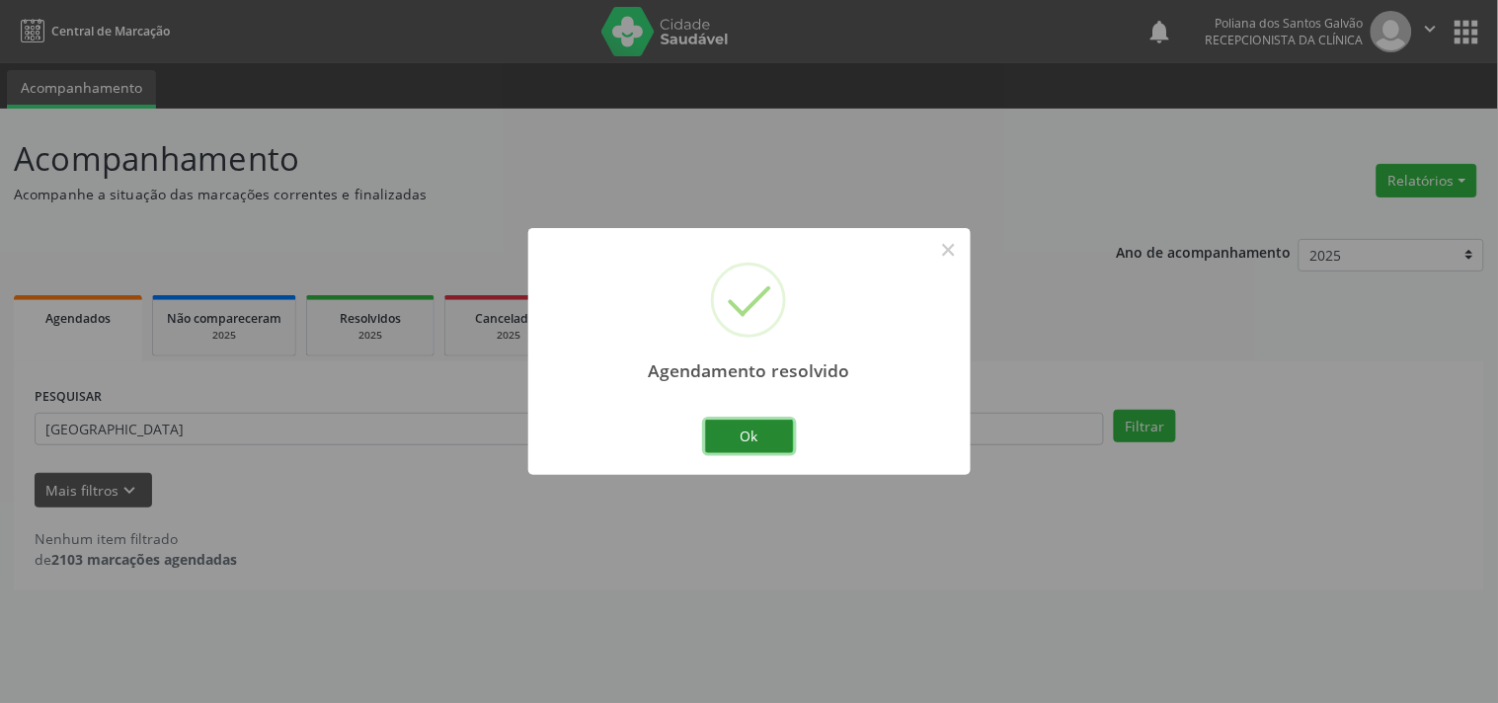
click at [774, 440] on button "Ok" at bounding box center [749, 437] width 89 height 34
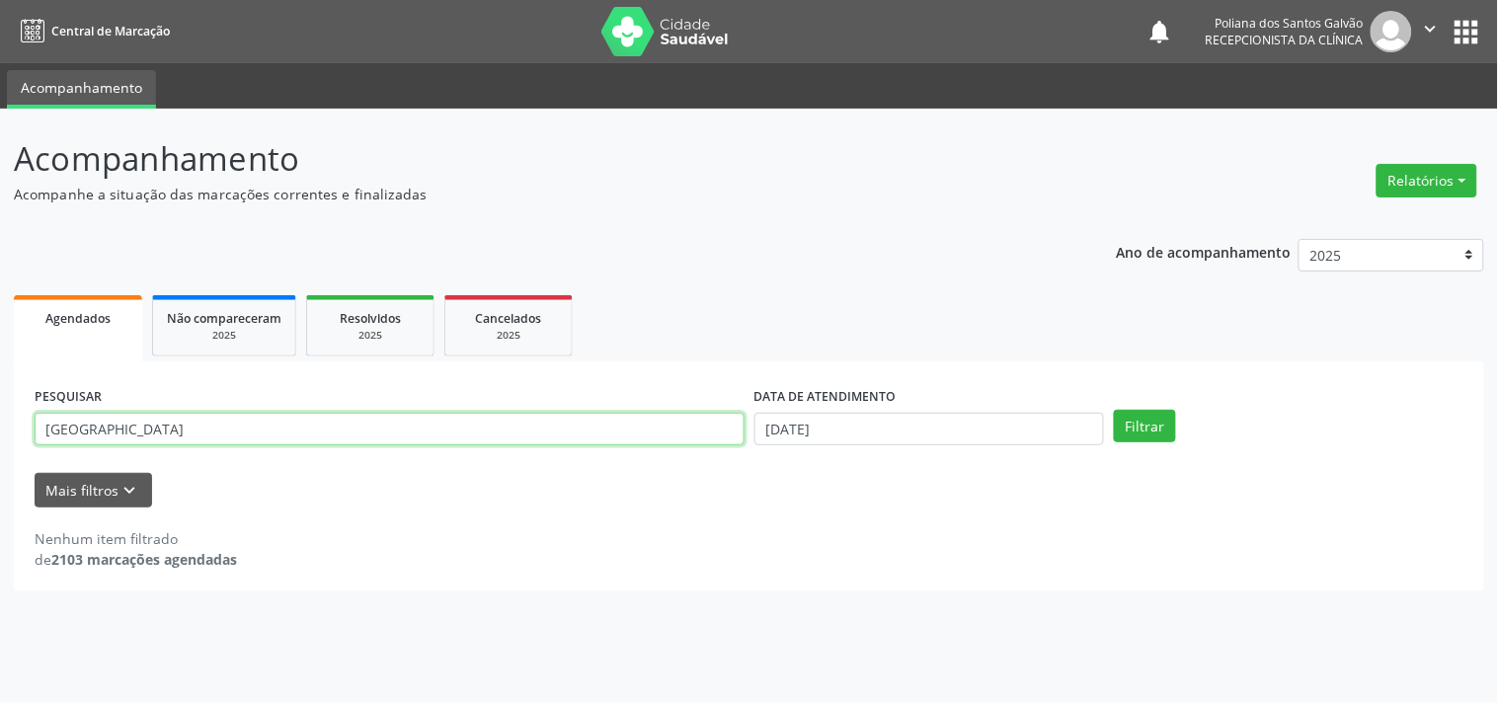
click at [477, 433] on input "[GEOGRAPHIC_DATA]" at bounding box center [390, 430] width 710 height 34
type input "k"
type input "[PERSON_NAME]"
click at [1114, 410] on button "Filtrar" at bounding box center [1145, 427] width 62 height 34
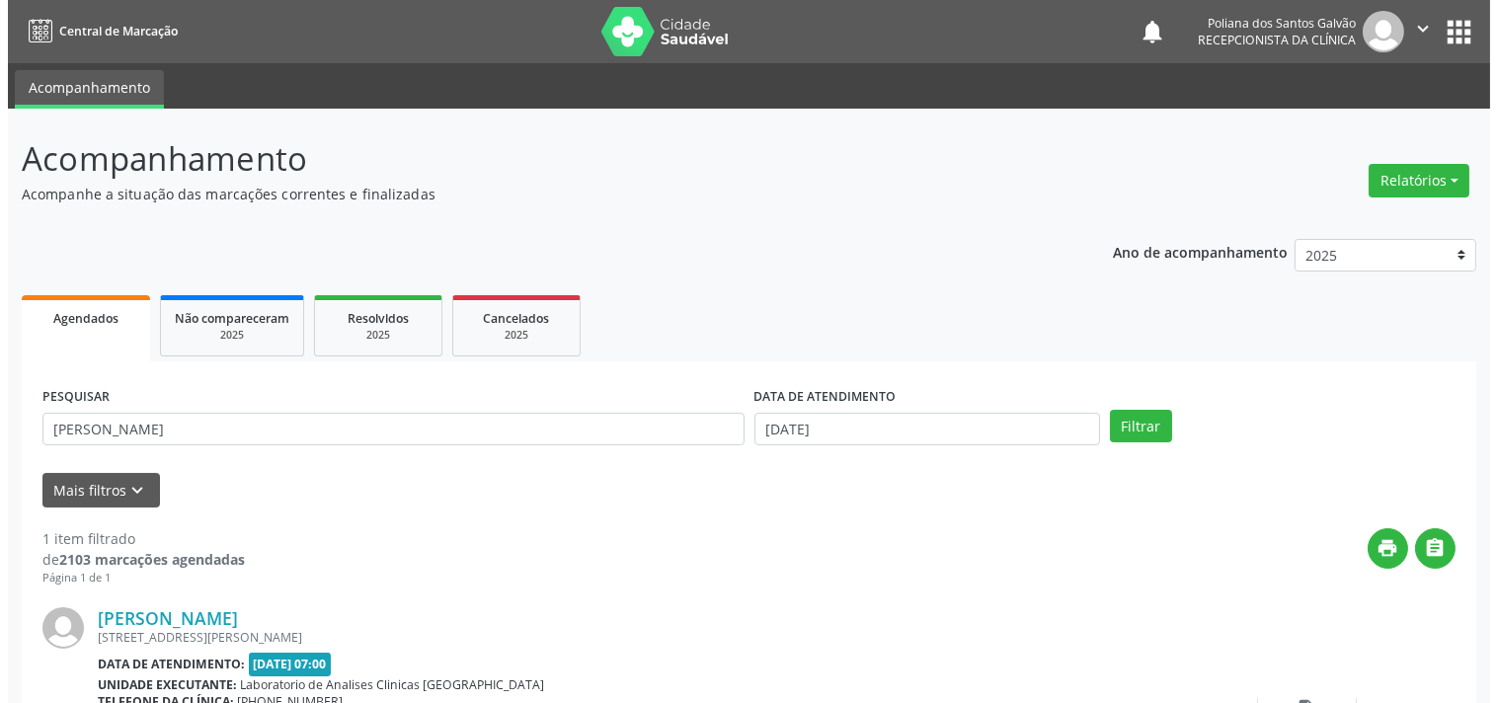
scroll to position [110, 0]
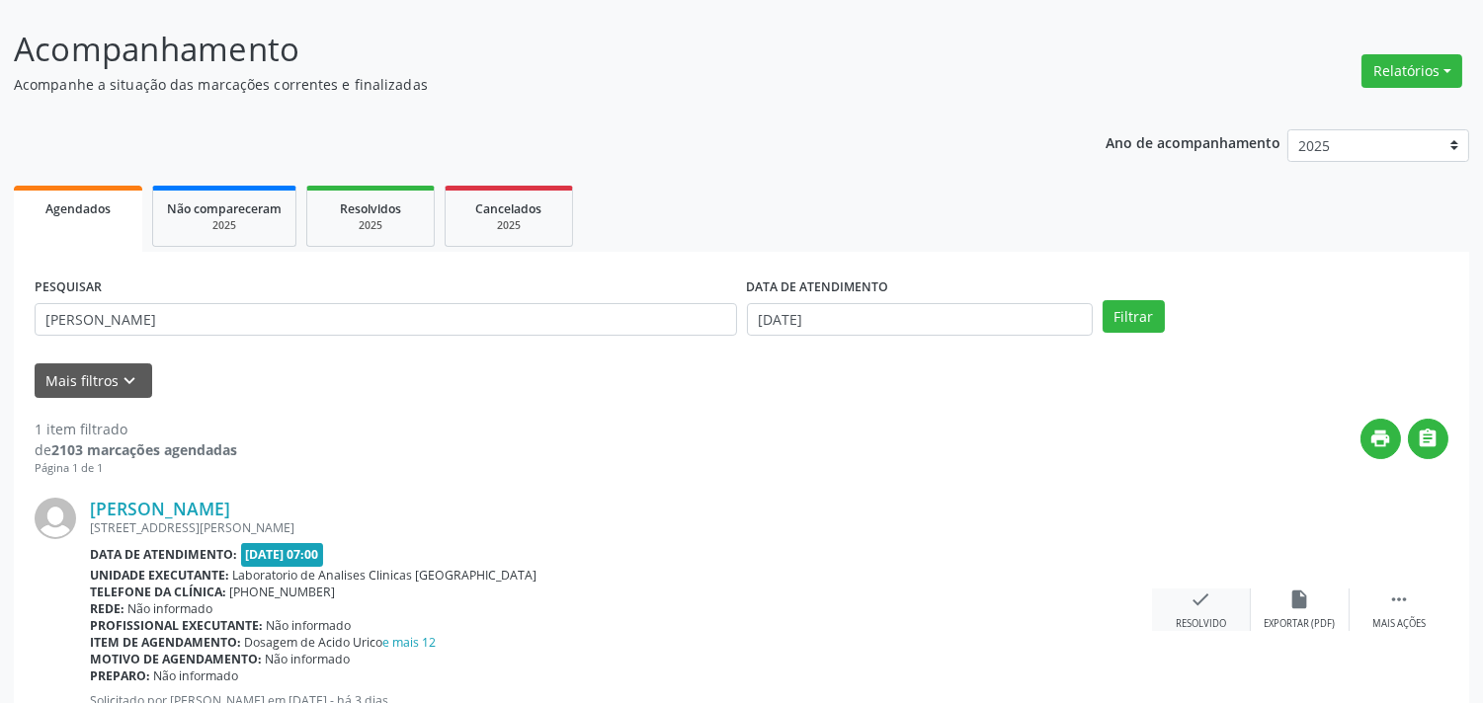
click at [1211, 612] on div "check Resolvido" at bounding box center [1201, 610] width 99 height 42
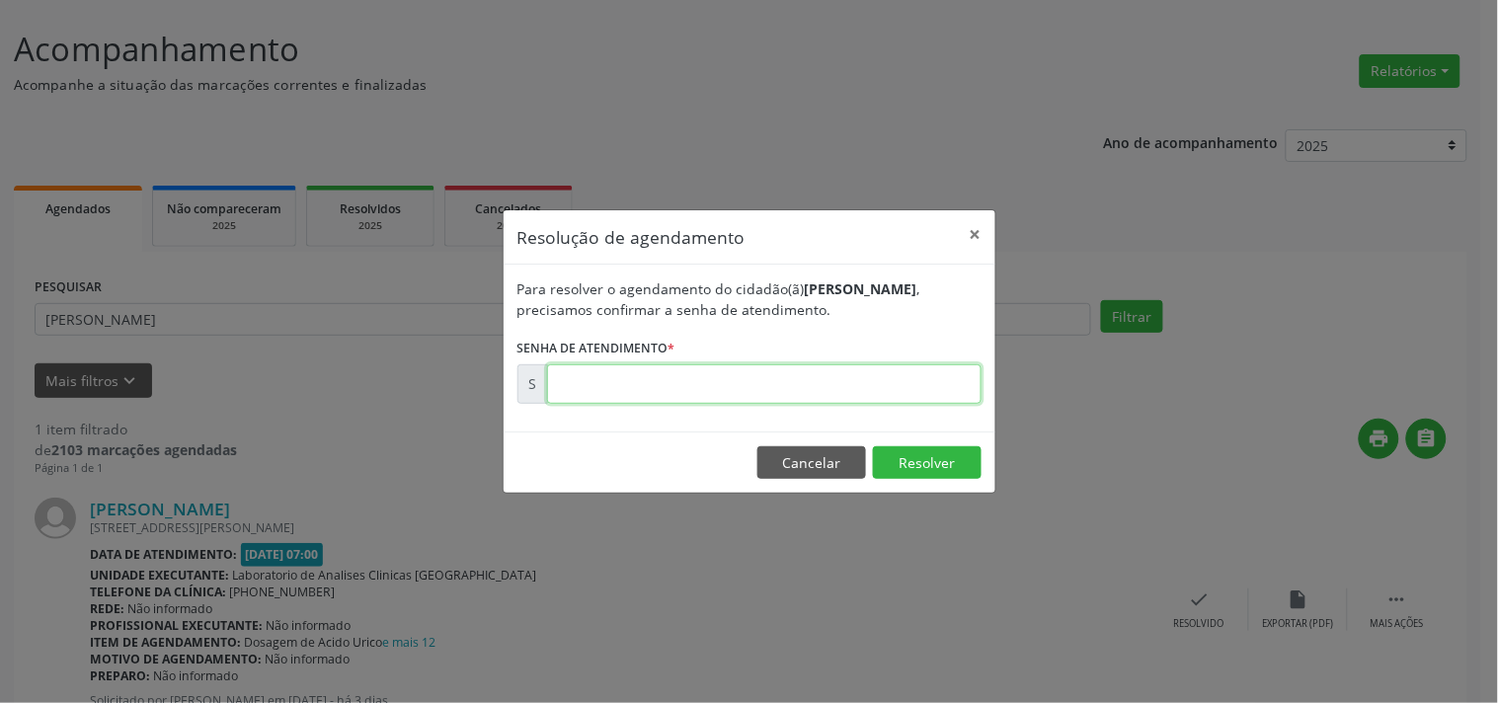
click at [756, 378] on input "text" at bounding box center [764, 384] width 435 height 40
type input "00173303"
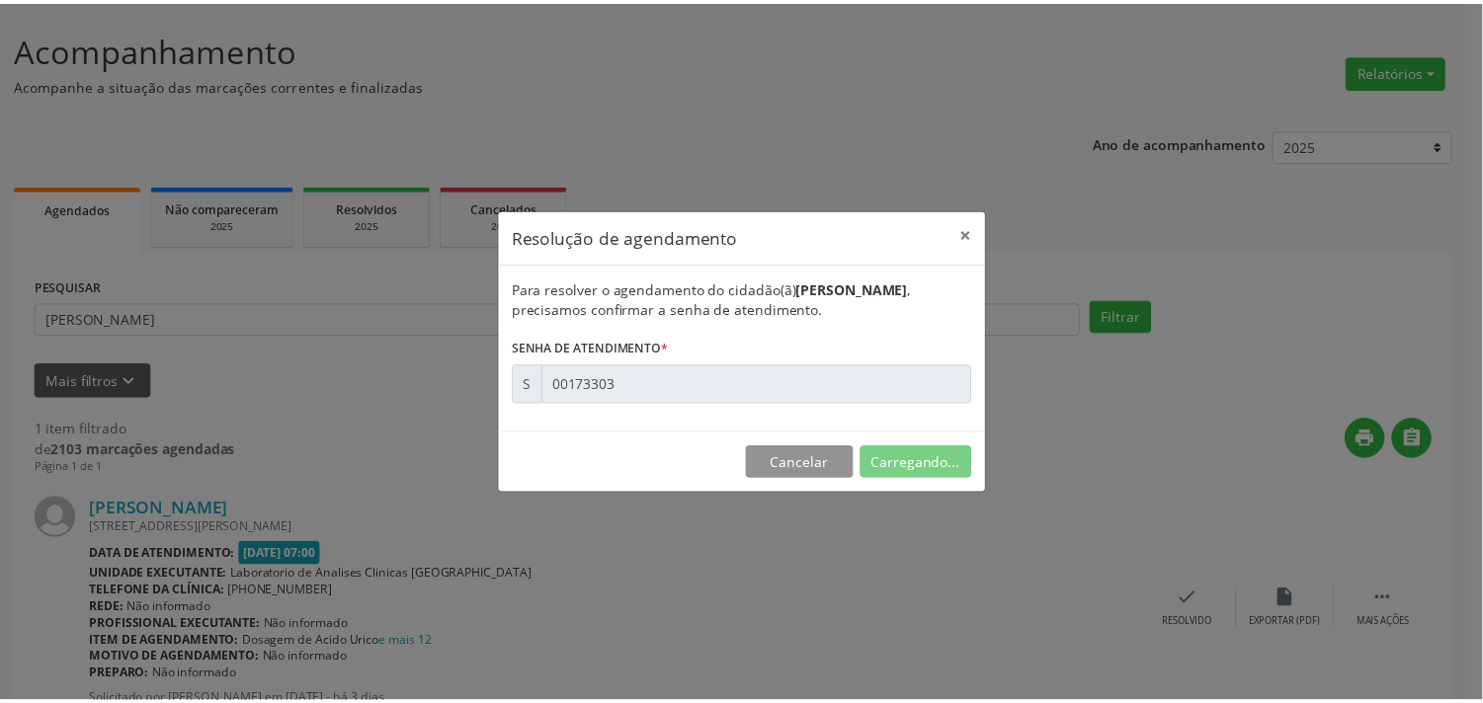
scroll to position [0, 0]
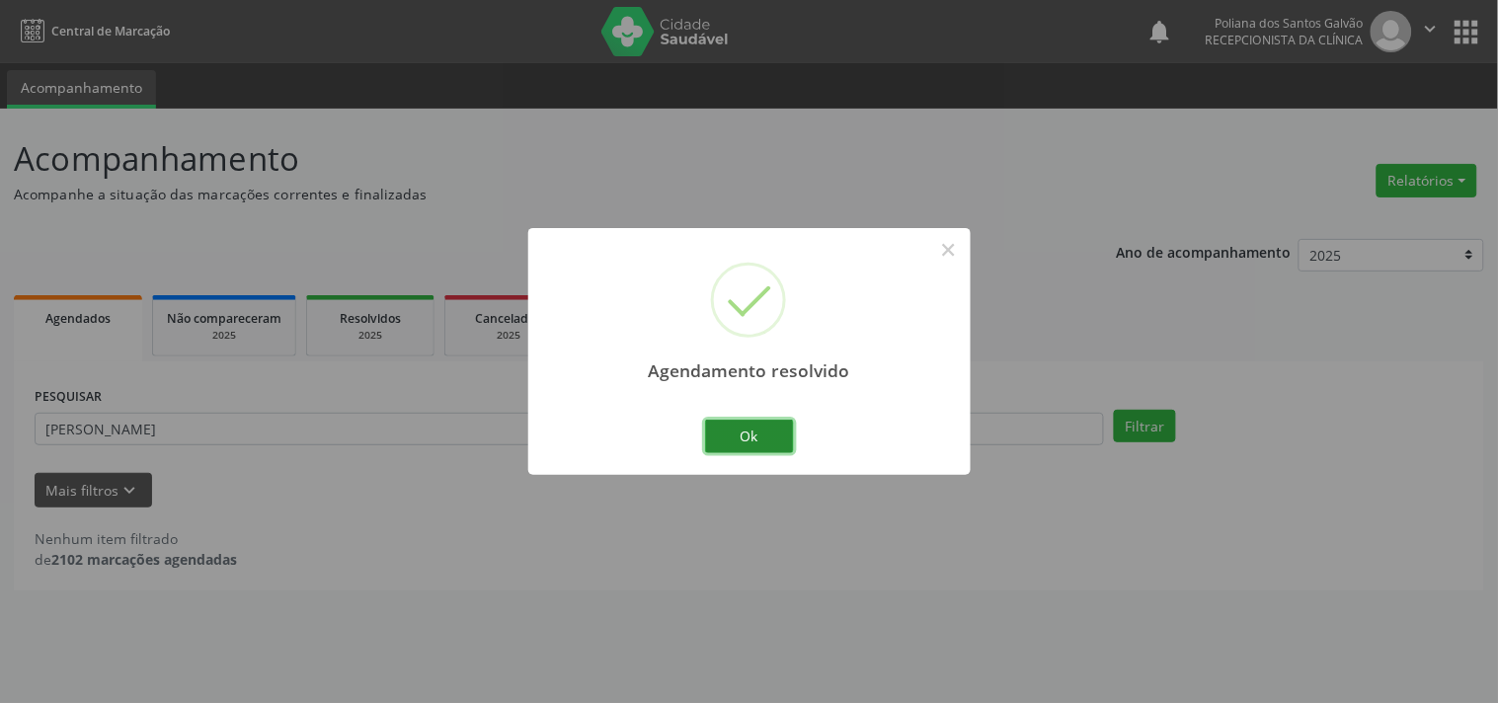
click at [765, 440] on button "Ok" at bounding box center [749, 437] width 89 height 34
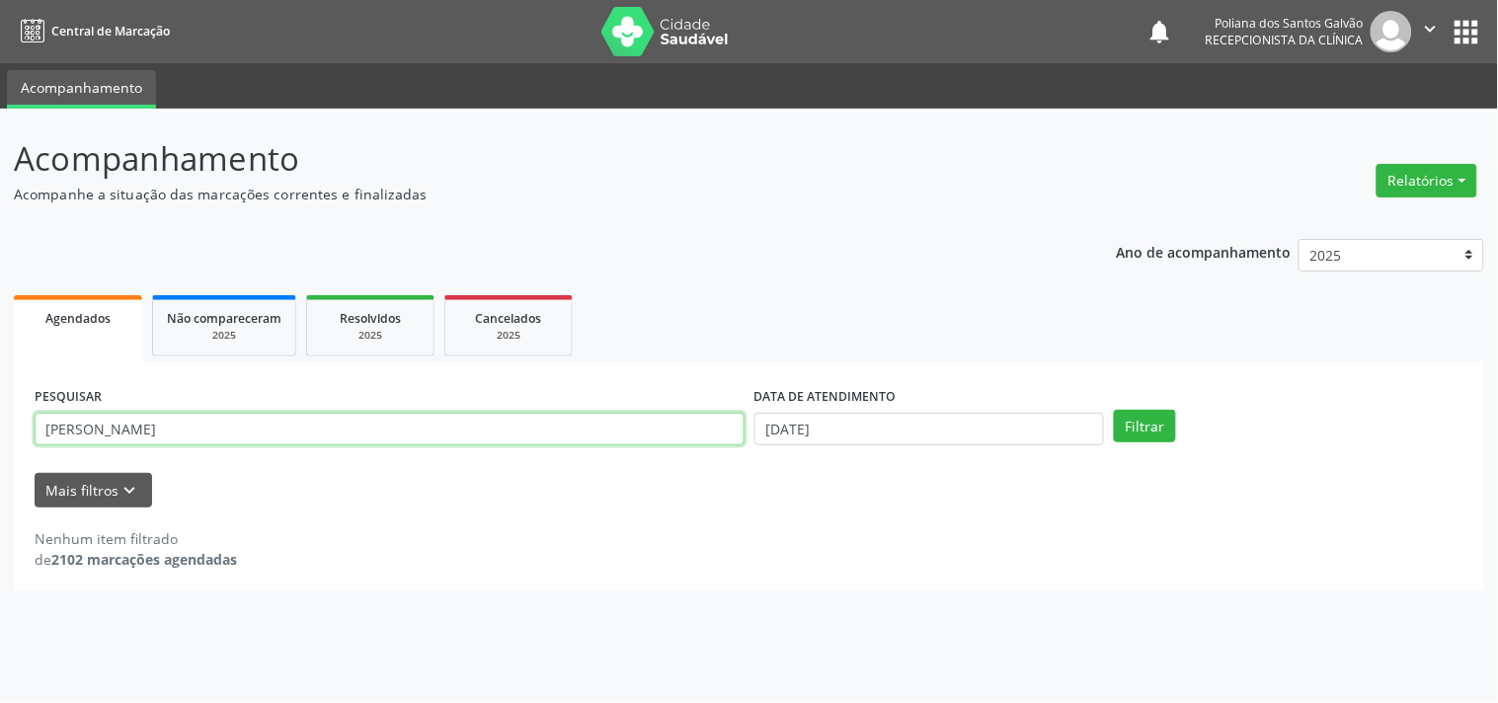
click at [376, 417] on input "[PERSON_NAME]" at bounding box center [390, 430] width 710 height 34
type input "b"
click at [376, 417] on input "text" at bounding box center [390, 430] width 710 height 34
type input "[PERSON_NAME]"
click at [1114, 410] on button "Filtrar" at bounding box center [1145, 427] width 62 height 34
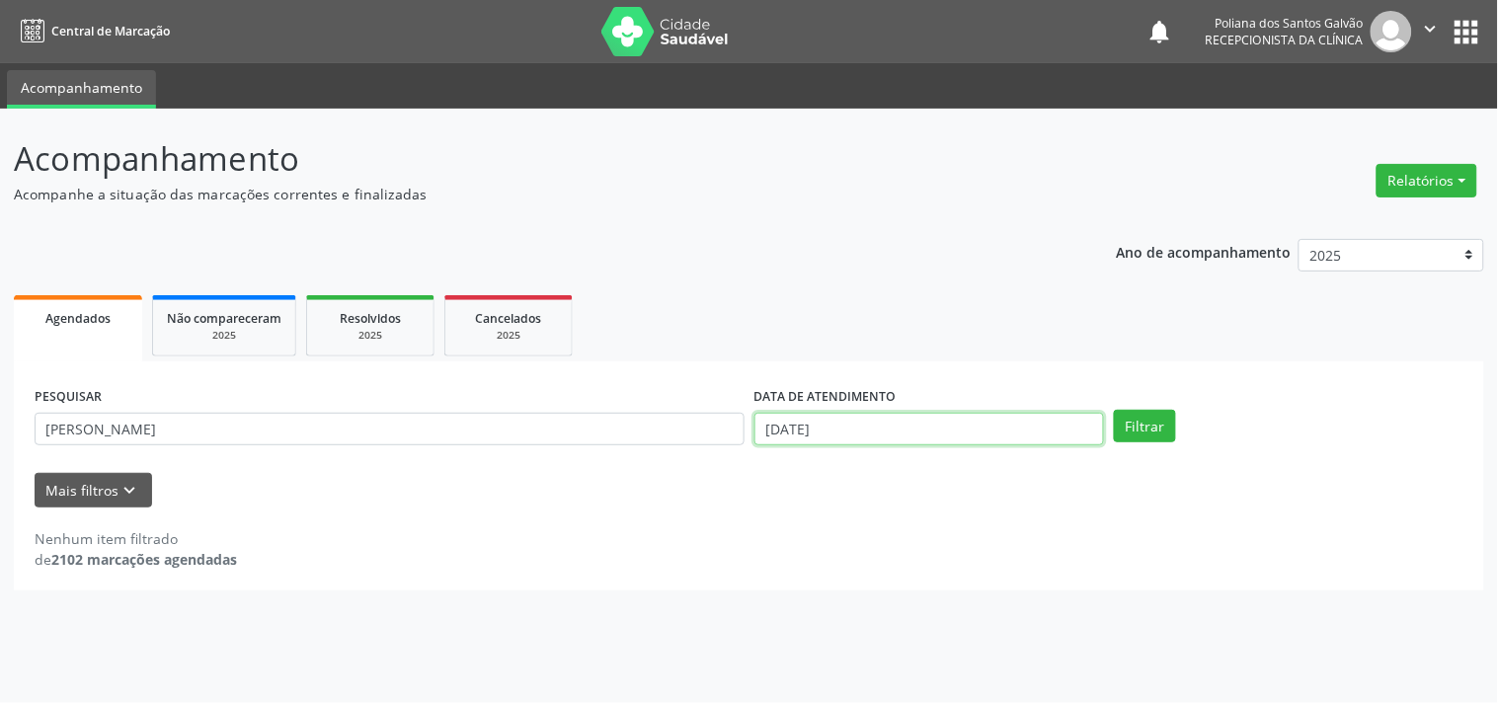
click at [791, 420] on input "[DATE]" at bounding box center [930, 430] width 350 height 34
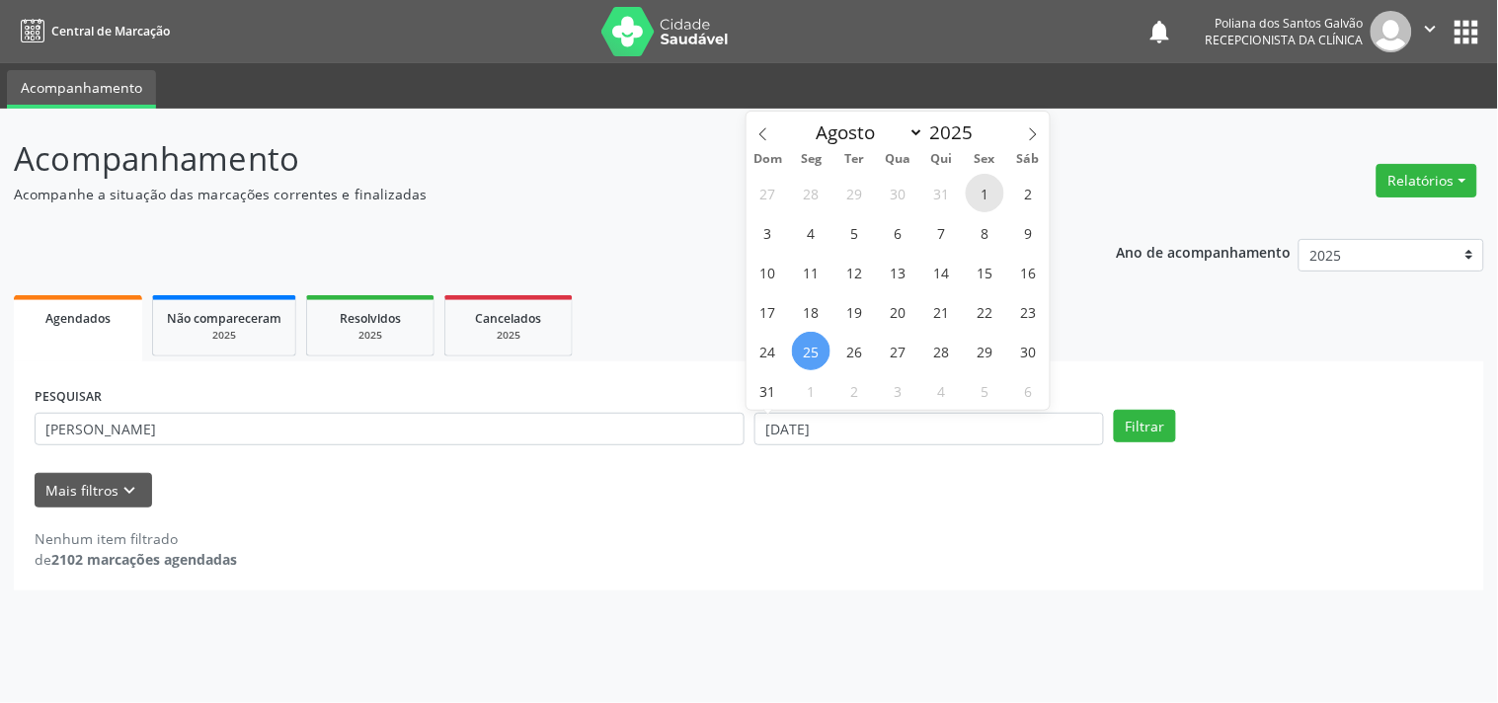
click at [984, 198] on span "1" at bounding box center [985, 193] width 39 height 39
type input "[DATE]"
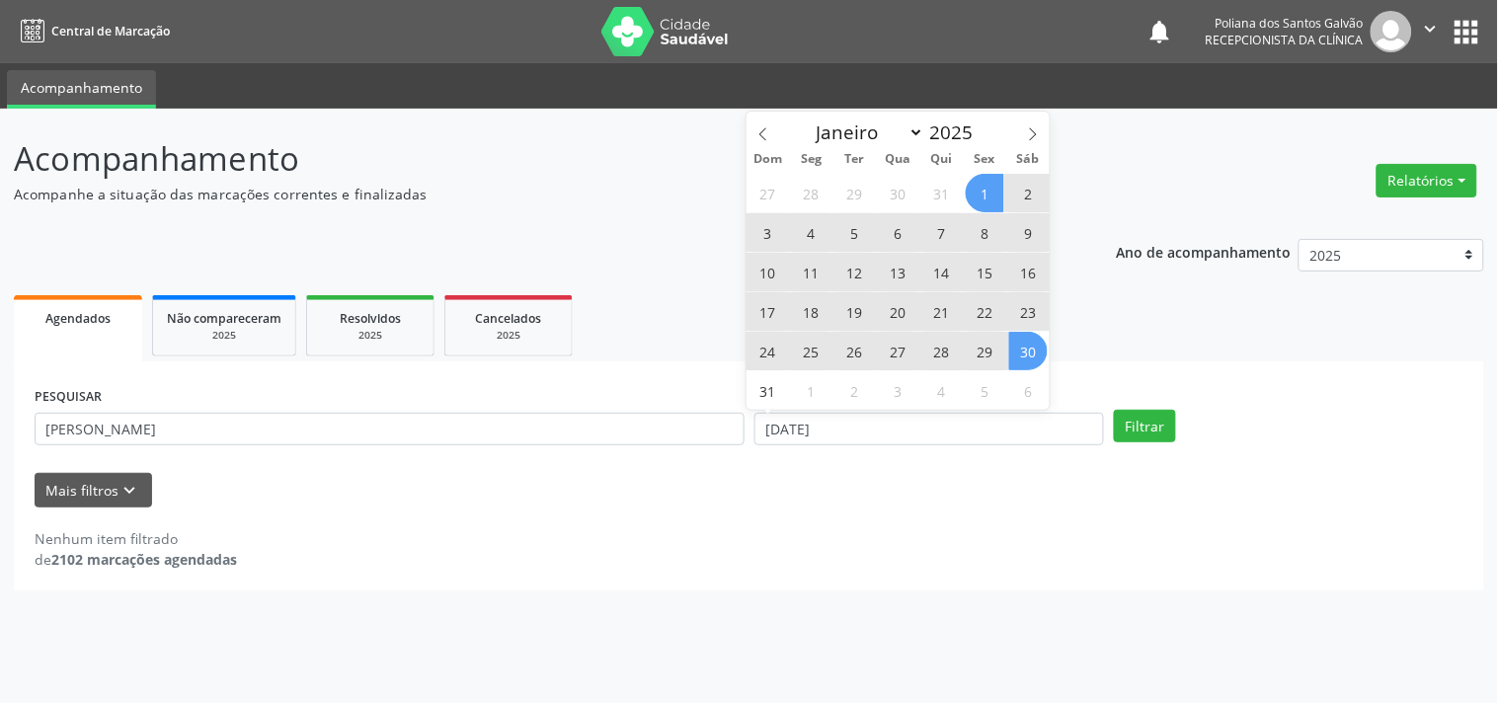
drag, startPoint x: 1034, startPoint y: 358, endPoint x: 1028, endPoint y: 339, distance: 19.7
click at [1034, 356] on span "30" at bounding box center [1029, 351] width 39 height 39
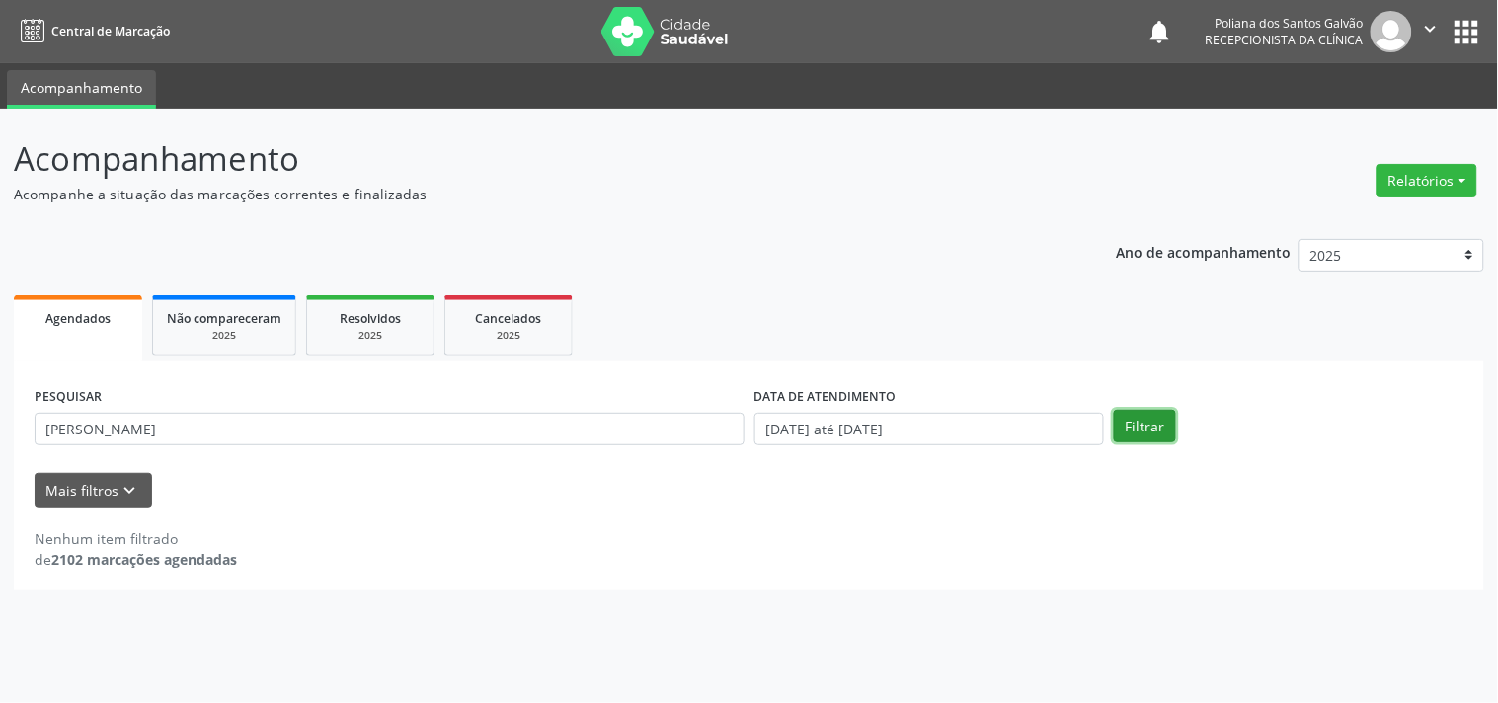
click at [1148, 422] on button "Filtrar" at bounding box center [1145, 427] width 62 height 34
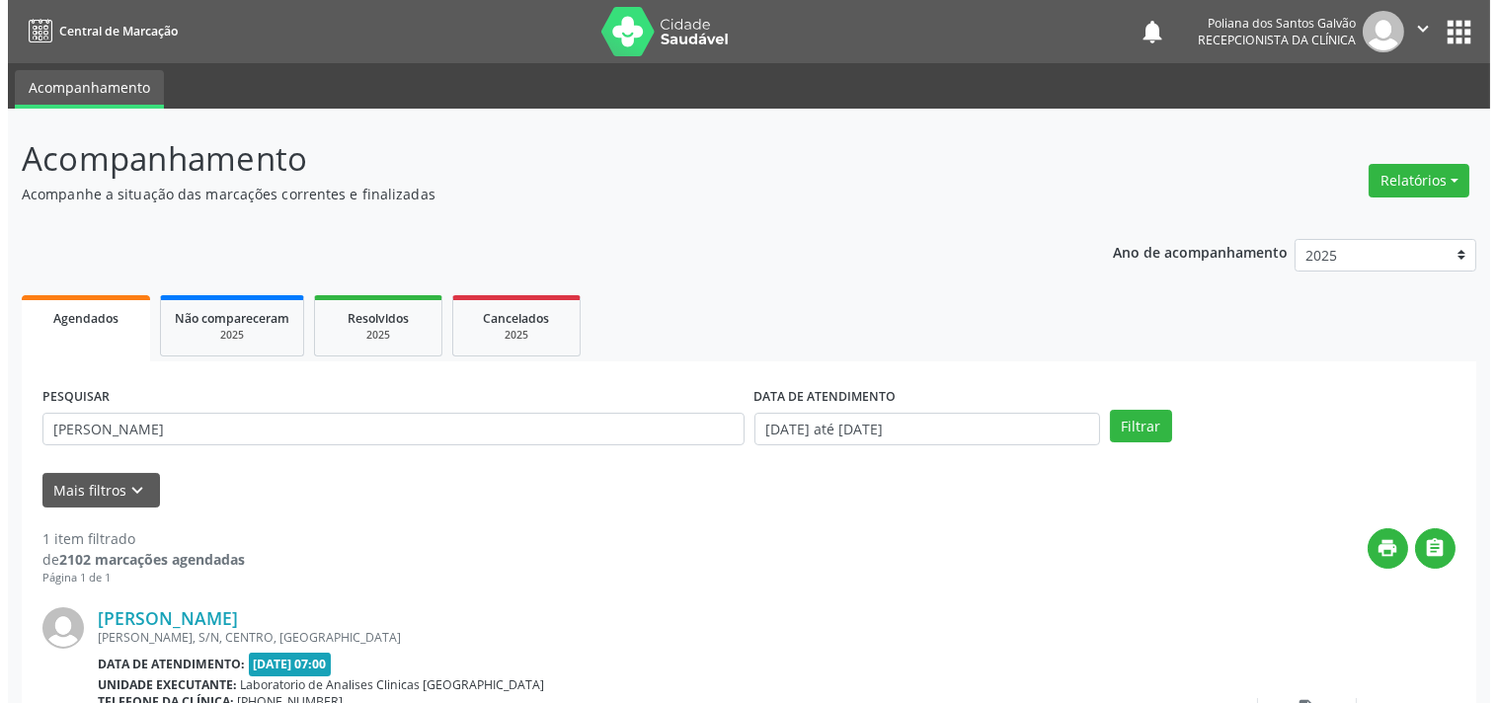
scroll to position [183, 0]
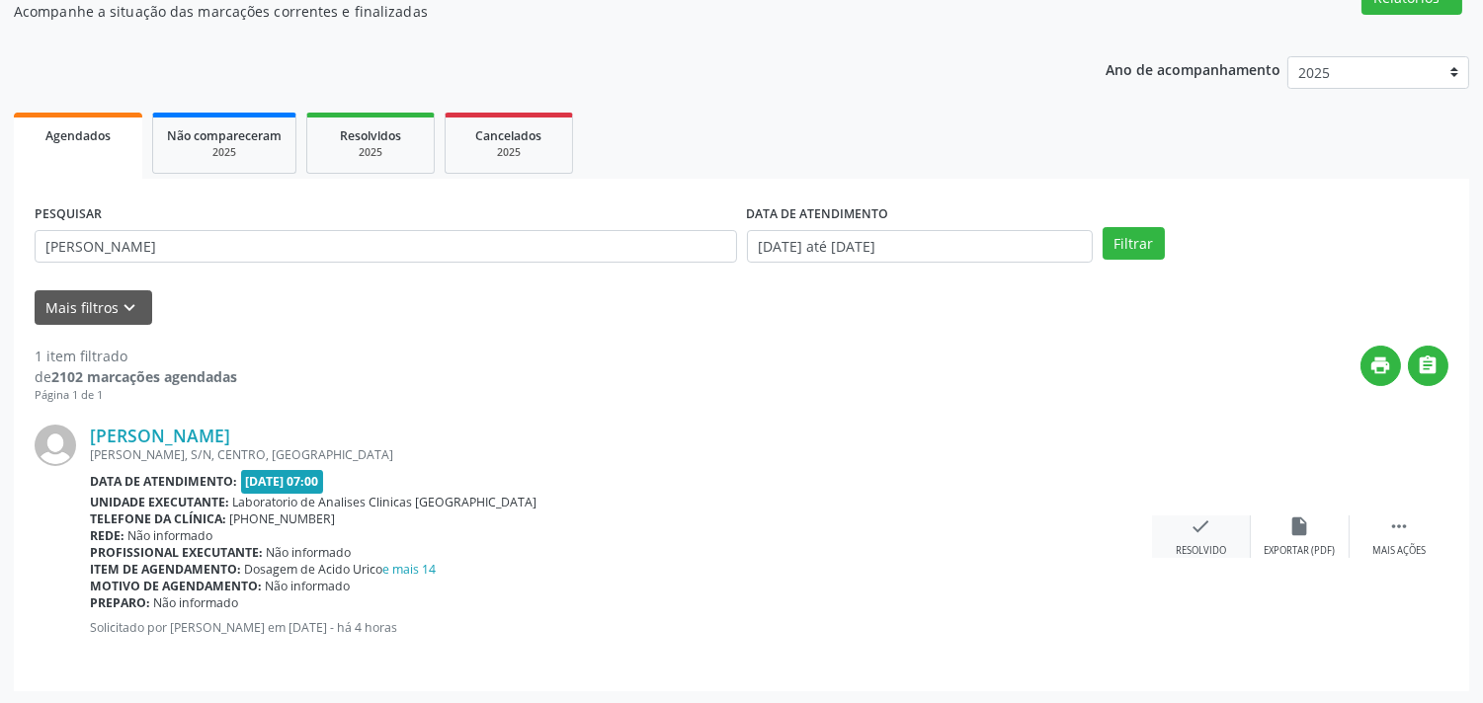
click at [1221, 522] on div "check Resolvido" at bounding box center [1201, 537] width 99 height 42
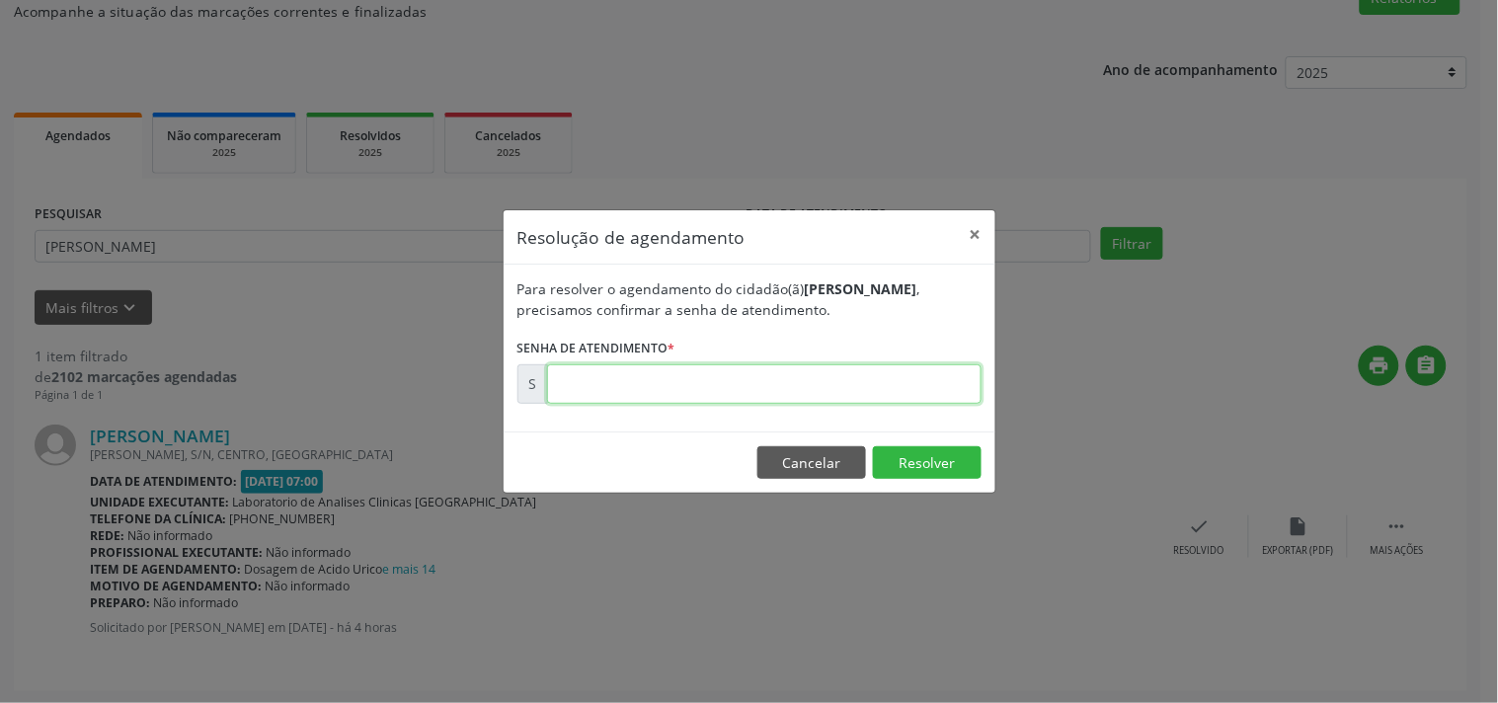
click at [737, 385] on input "text" at bounding box center [764, 384] width 435 height 40
type input "00173469"
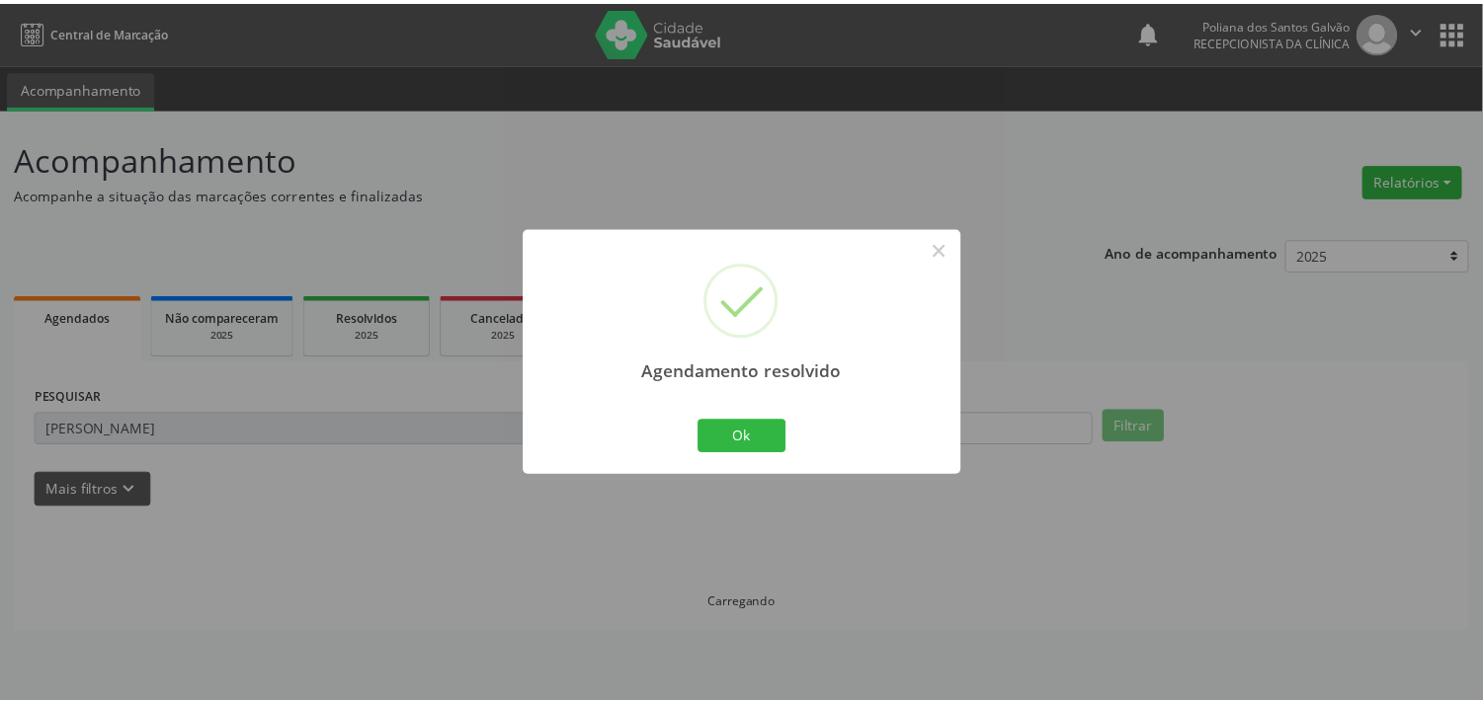
scroll to position [0, 0]
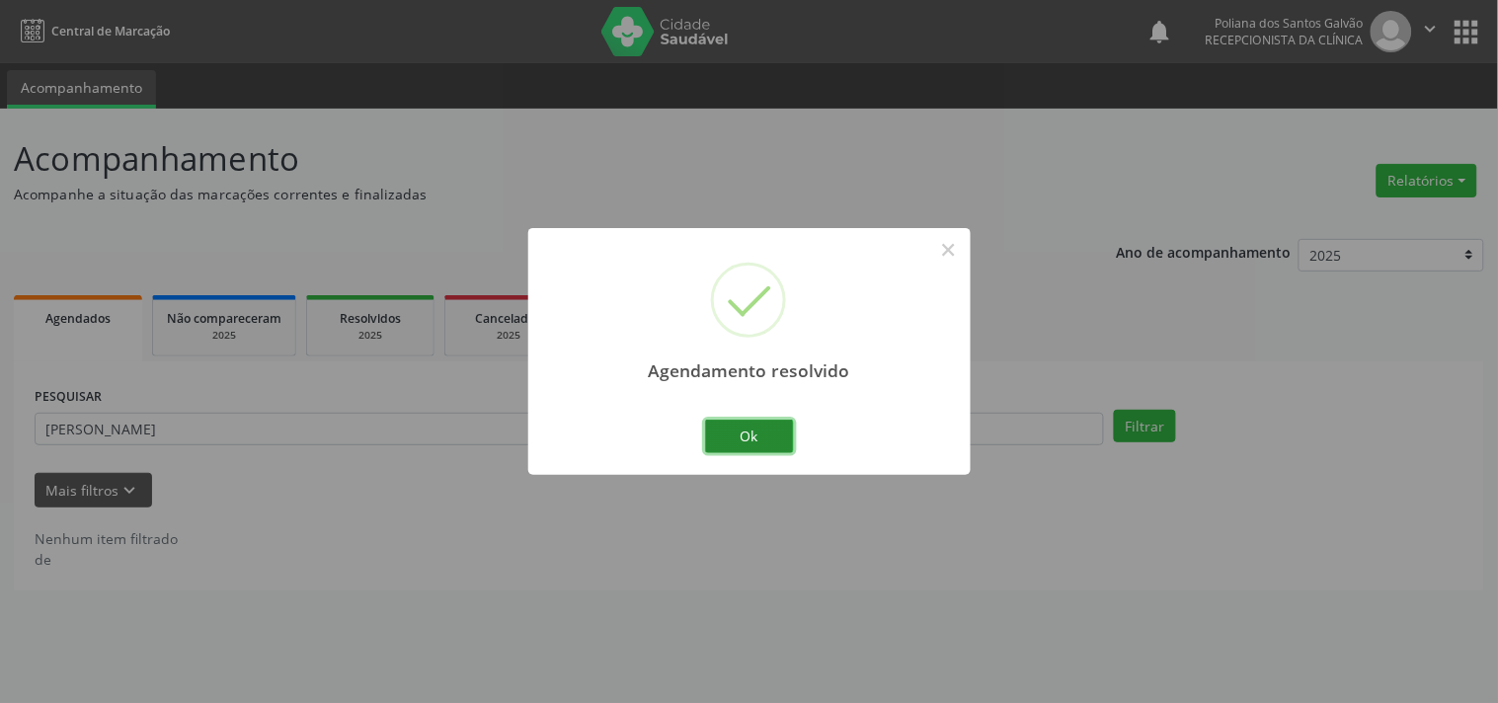
click at [783, 446] on button "Ok" at bounding box center [749, 437] width 89 height 34
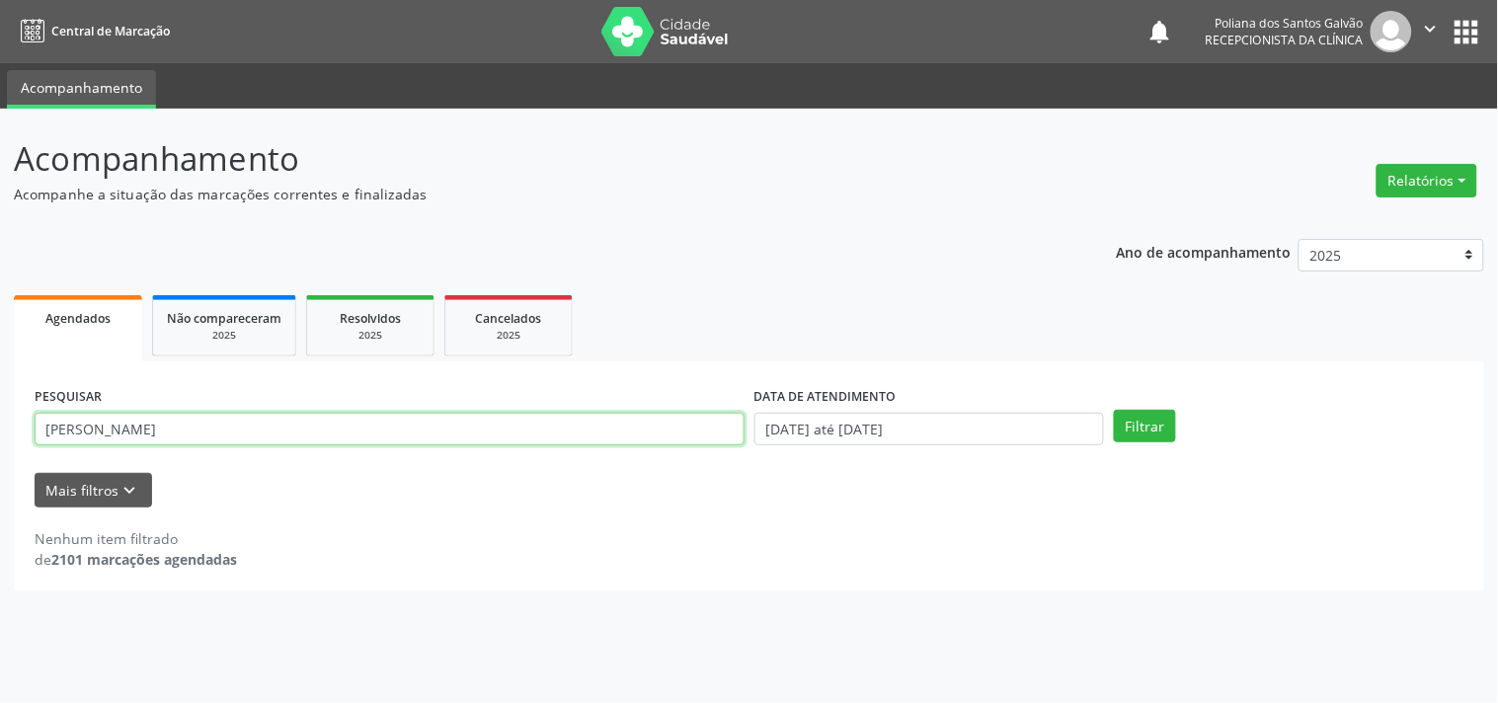
click at [500, 433] on input "[PERSON_NAME]" at bounding box center [390, 430] width 710 height 34
type input "k"
type input "[PERSON_NAME]"
click at [1114, 410] on button "Filtrar" at bounding box center [1145, 427] width 62 height 34
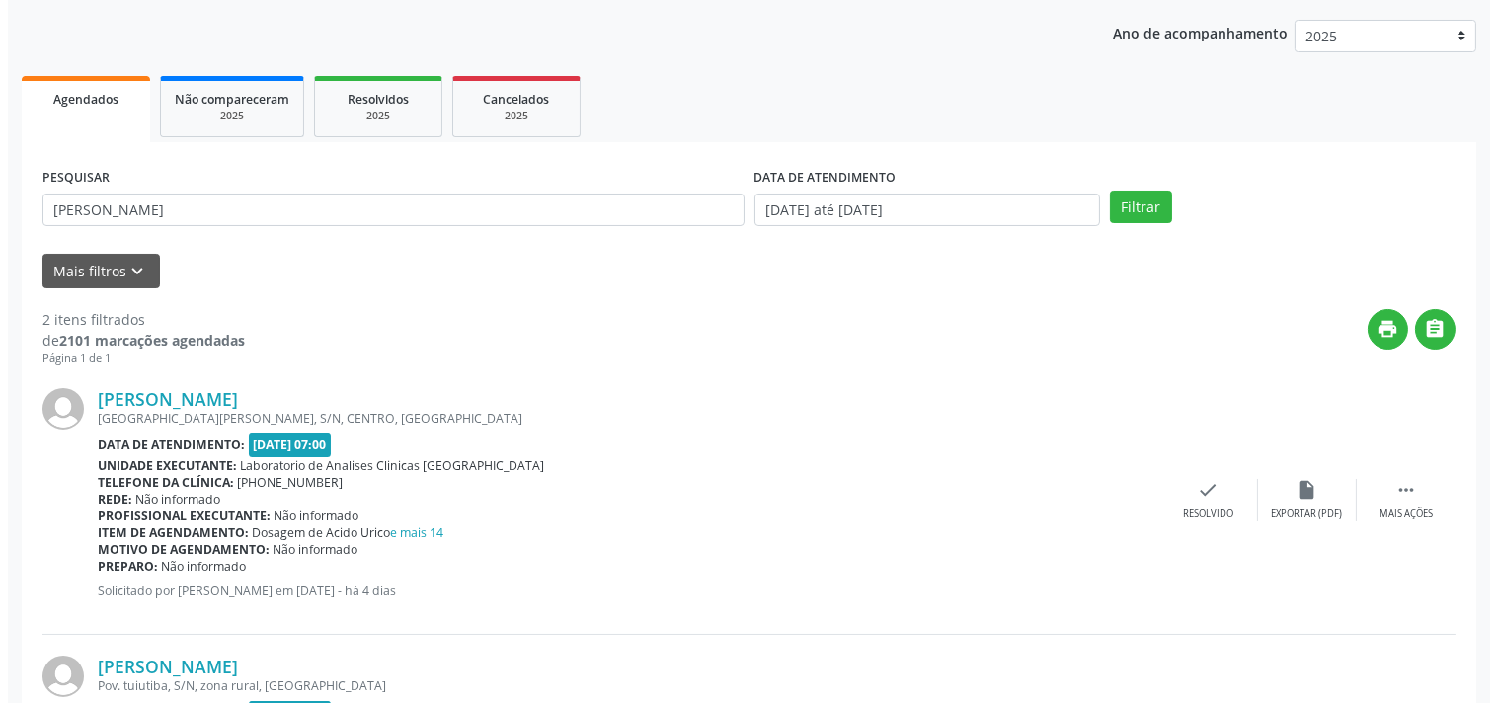
scroll to position [439, 0]
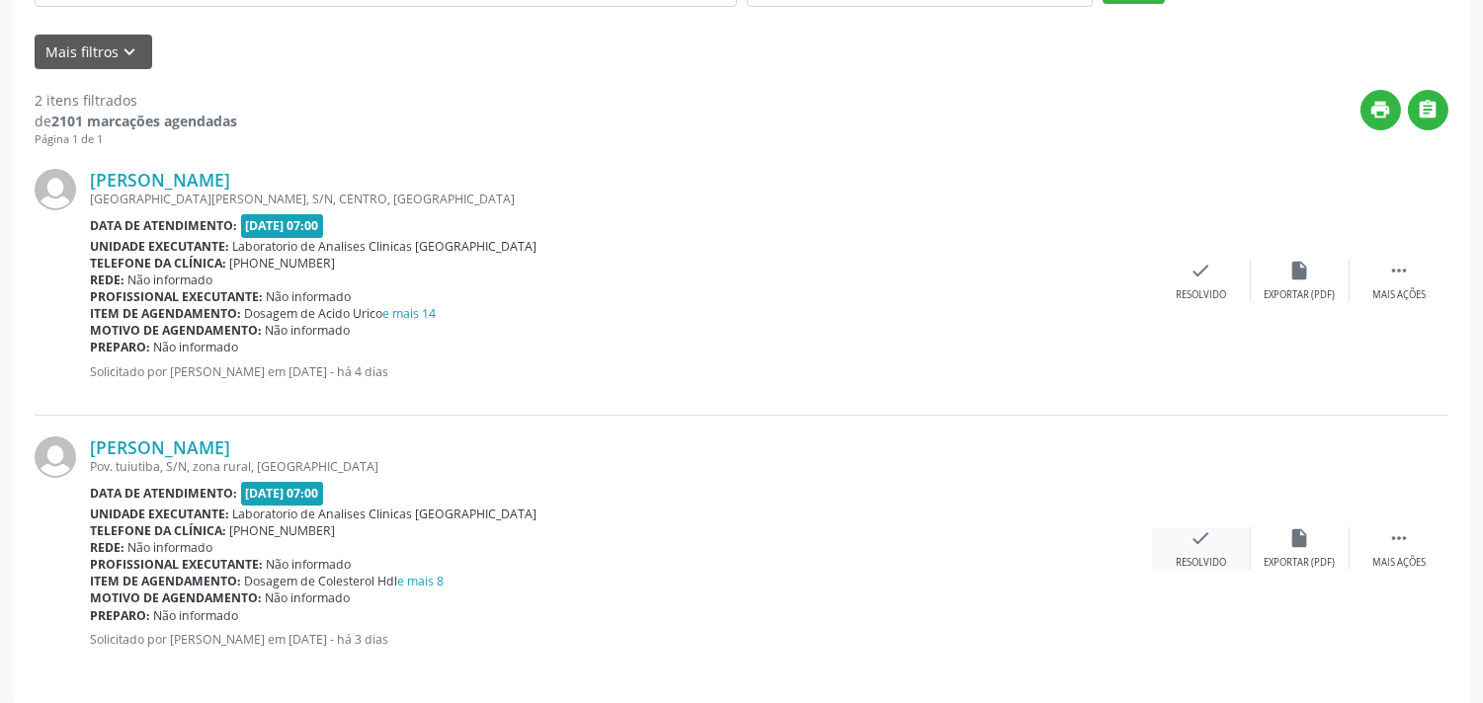
click at [1208, 556] on div "Resolvido" at bounding box center [1200, 563] width 50 height 14
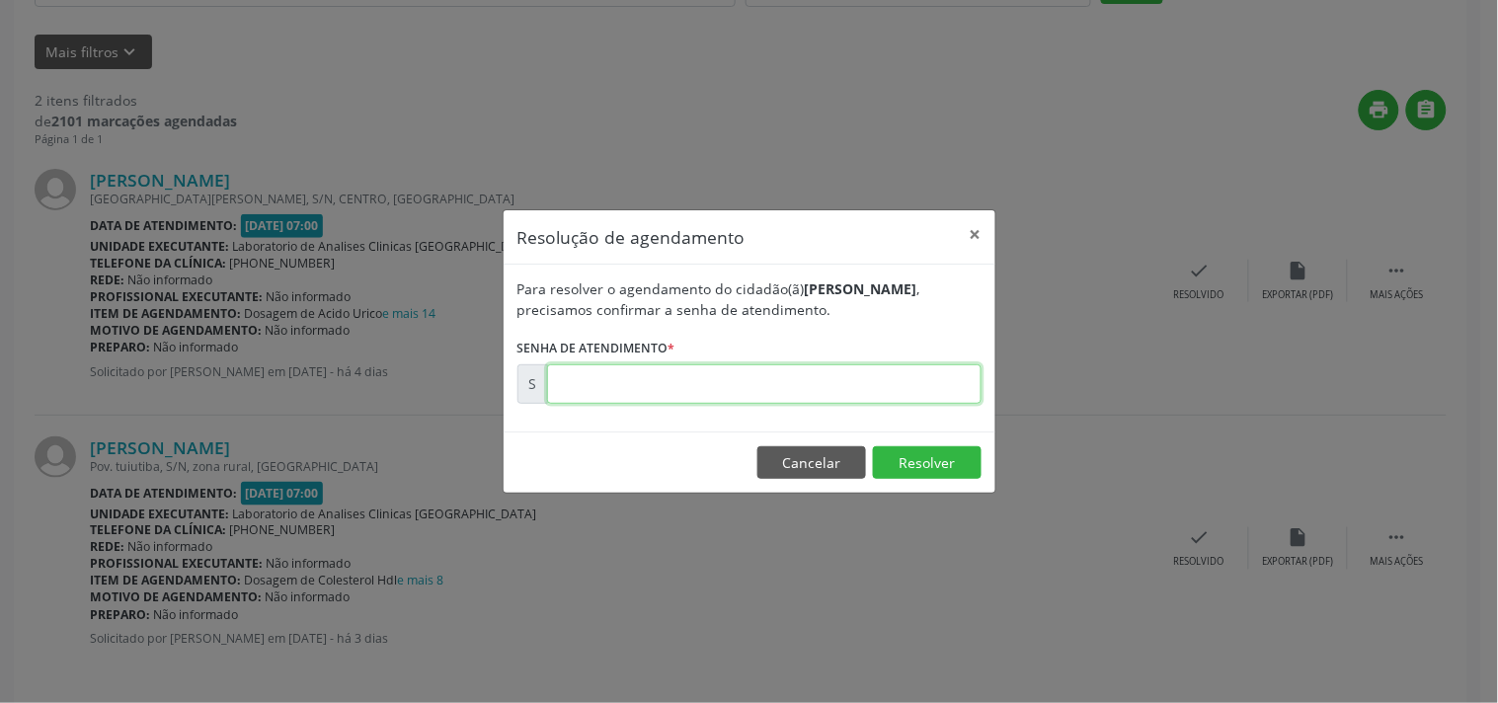
click at [850, 397] on input "text" at bounding box center [764, 384] width 435 height 40
type input "00173305"
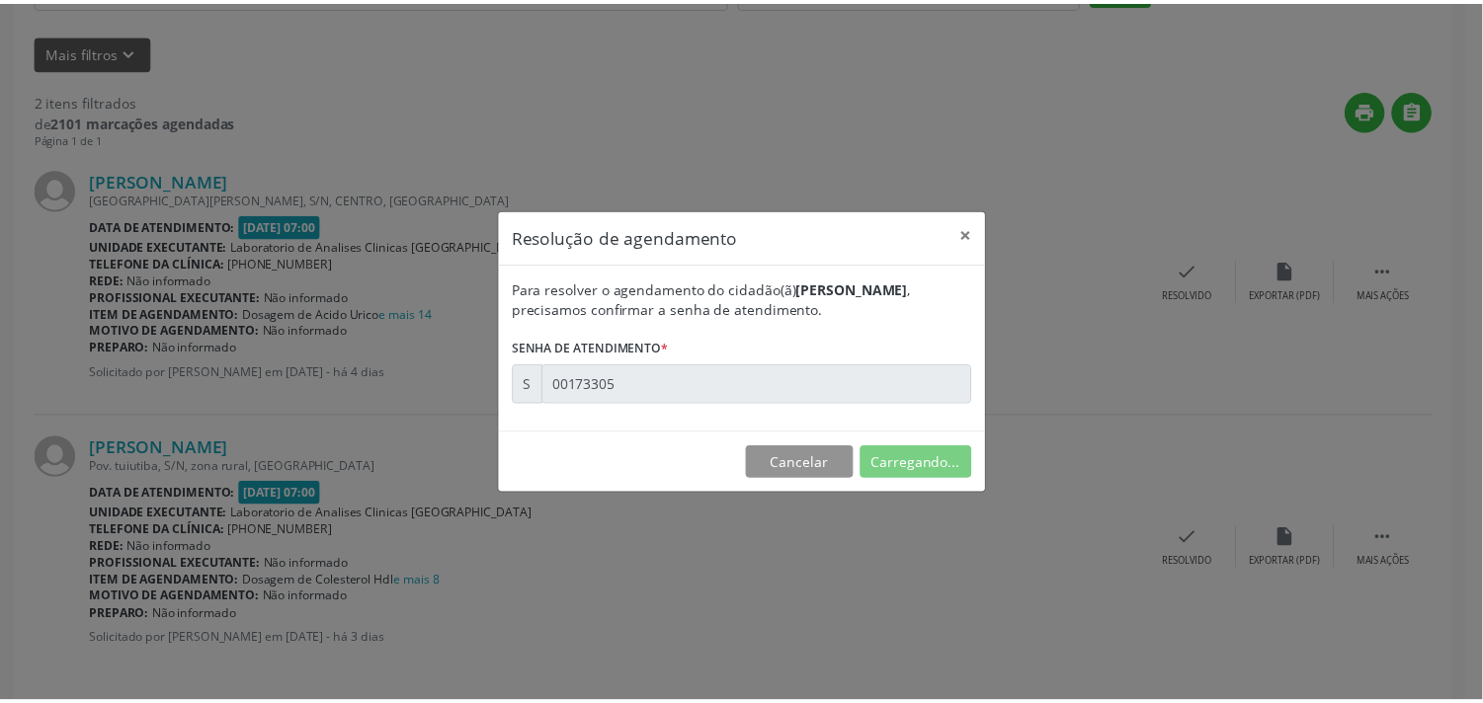
scroll to position [0, 0]
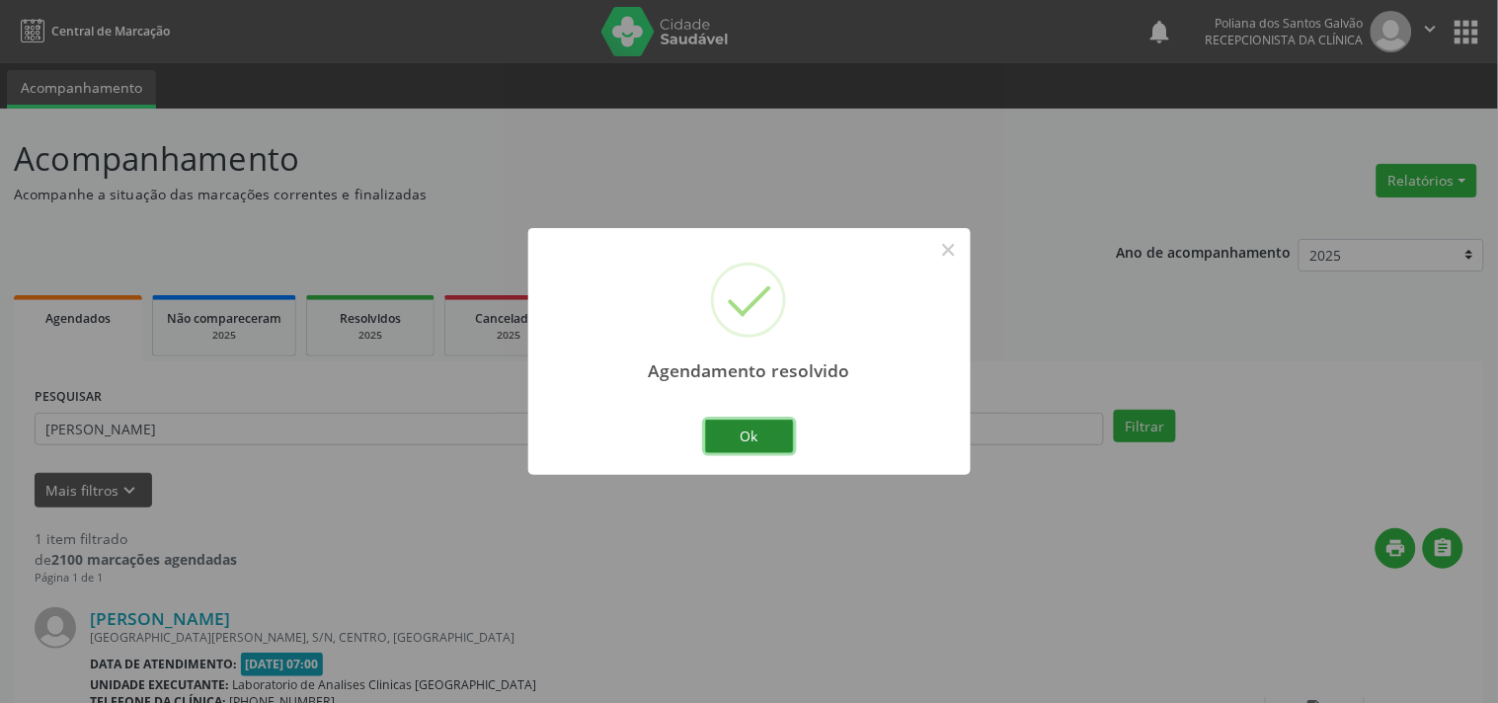
click at [757, 445] on button "Ok" at bounding box center [749, 437] width 89 height 34
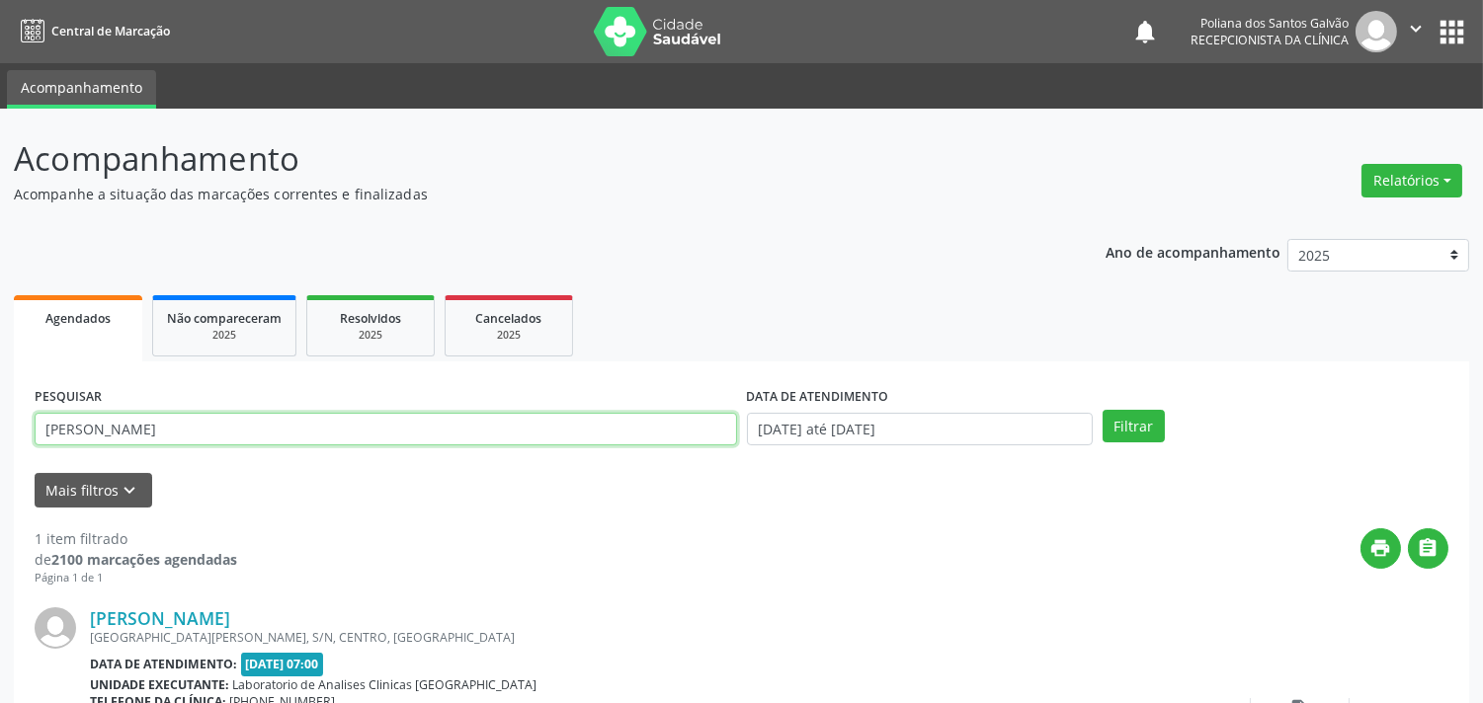
click at [365, 423] on input "[PERSON_NAME]" at bounding box center [386, 430] width 702 height 34
type input "m"
type input "[PERSON_NAME]"
click at [1102, 410] on button "Filtrar" at bounding box center [1133, 427] width 62 height 34
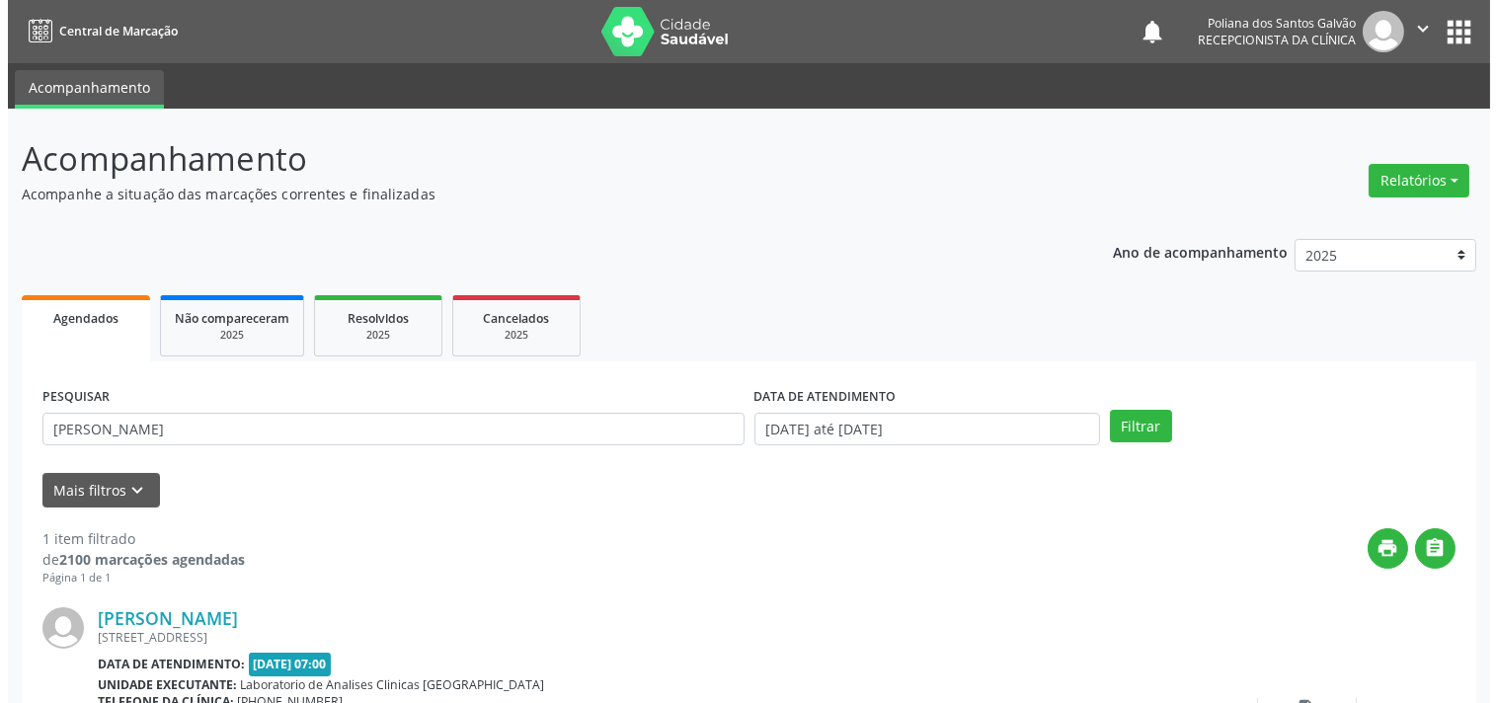
scroll to position [183, 0]
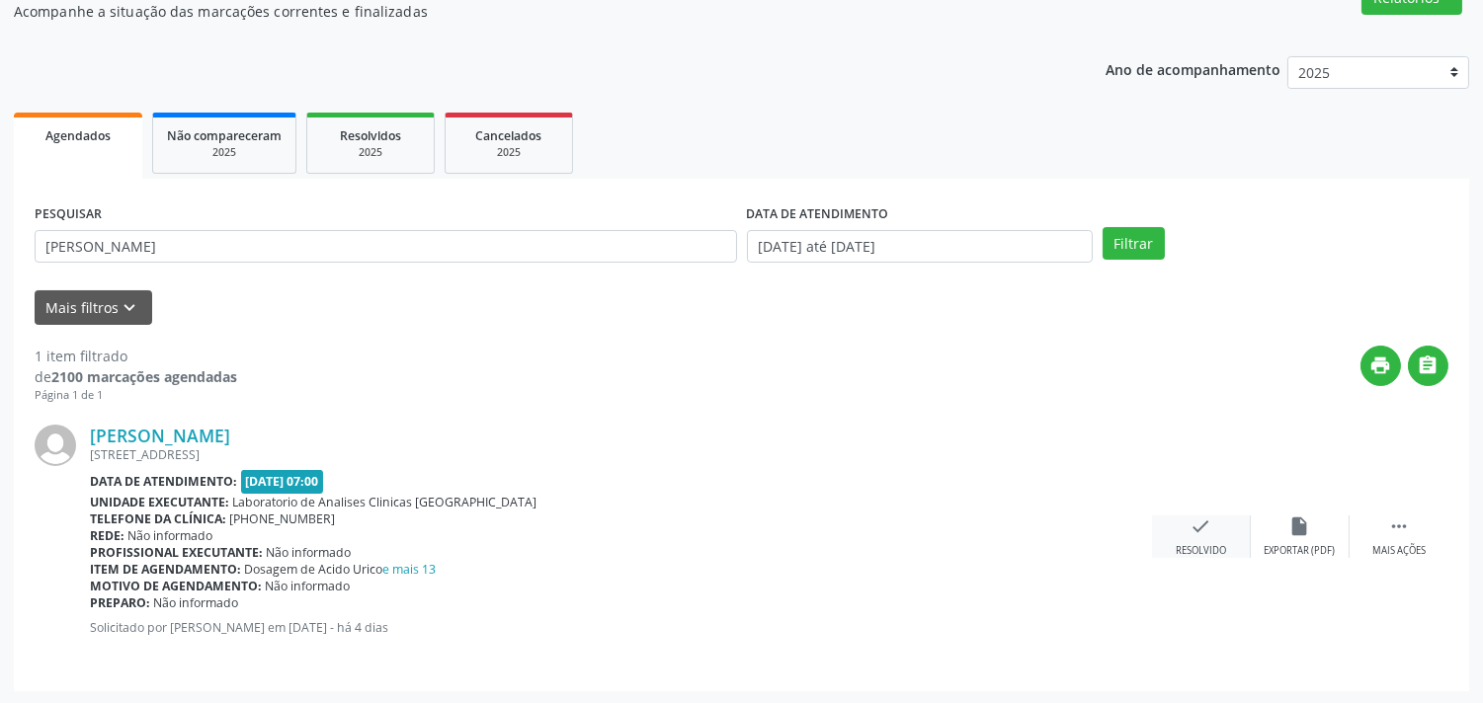
click at [1220, 535] on div "check Resolvido" at bounding box center [1201, 537] width 99 height 42
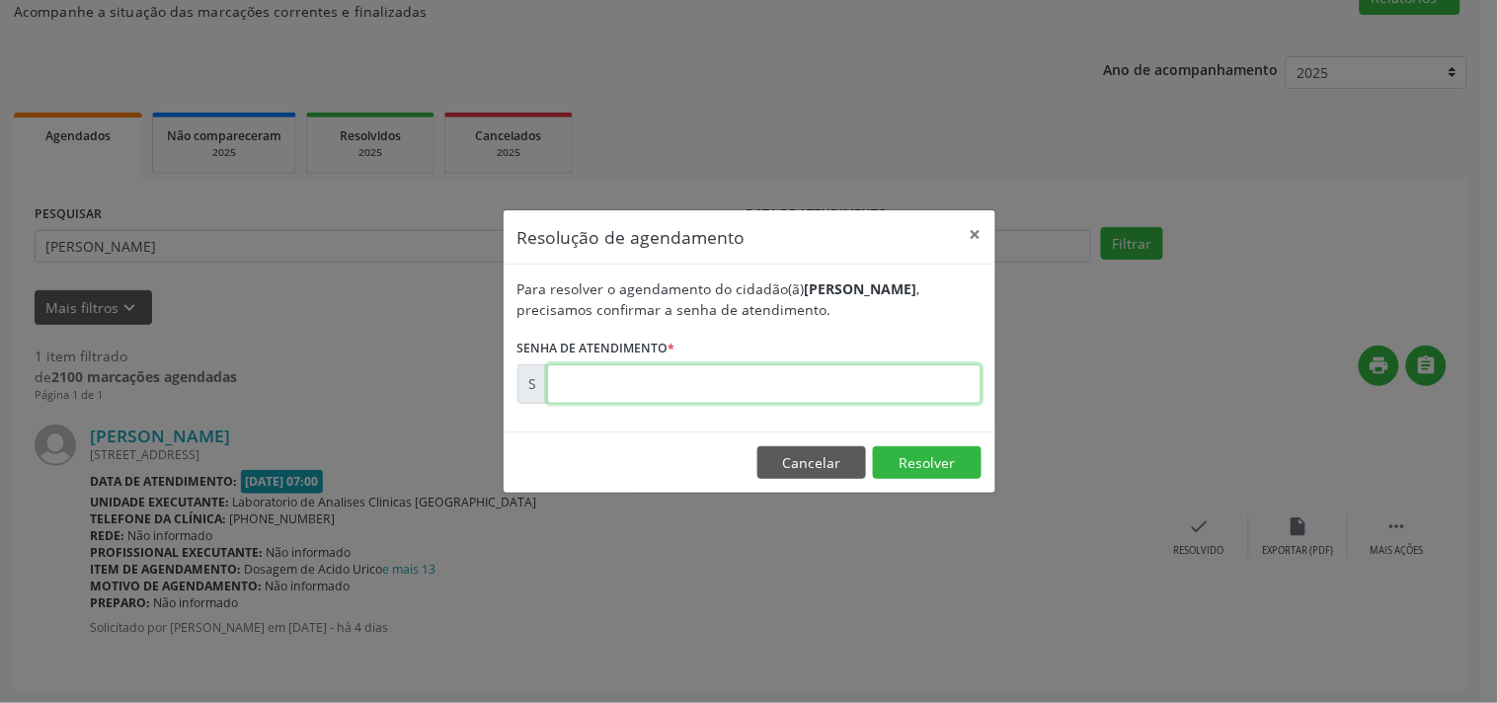
click at [835, 397] on input "text" at bounding box center [764, 384] width 435 height 40
type input "00173285"
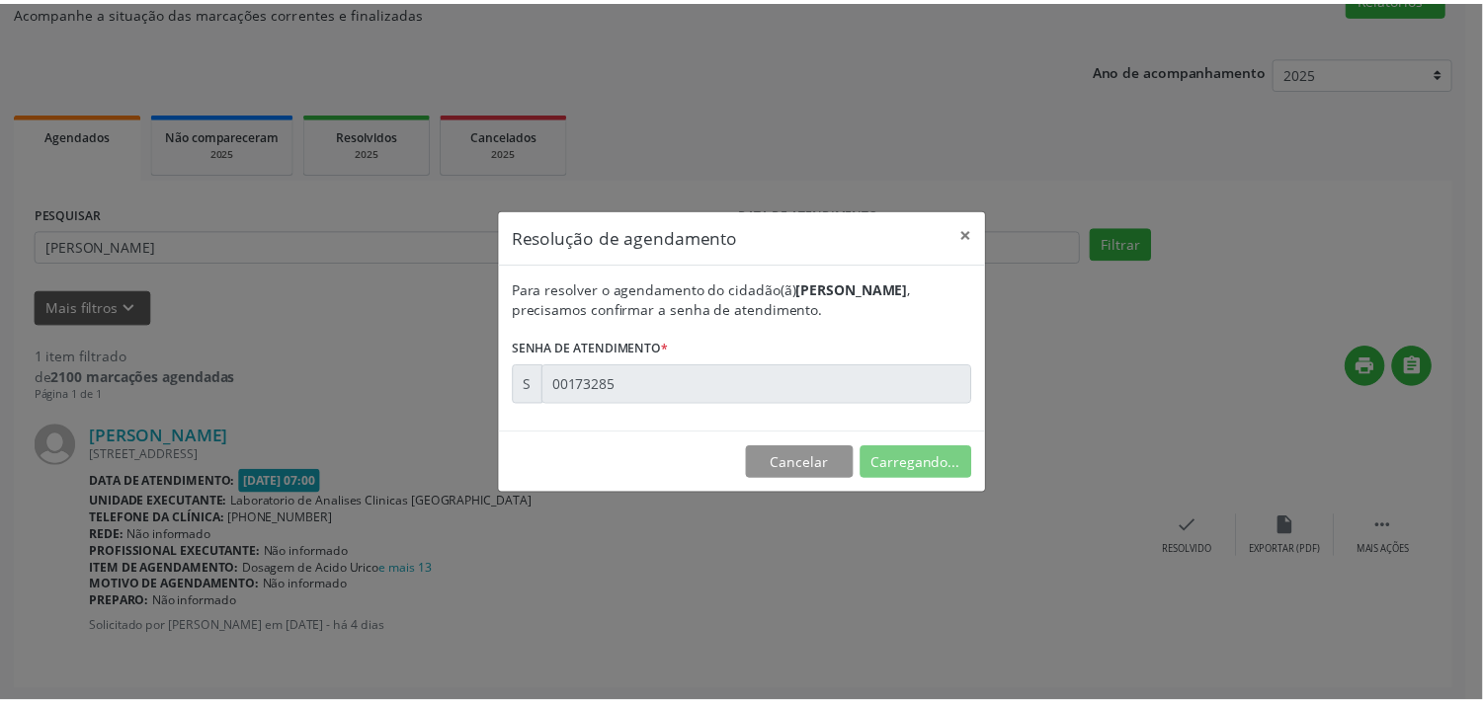
scroll to position [0, 0]
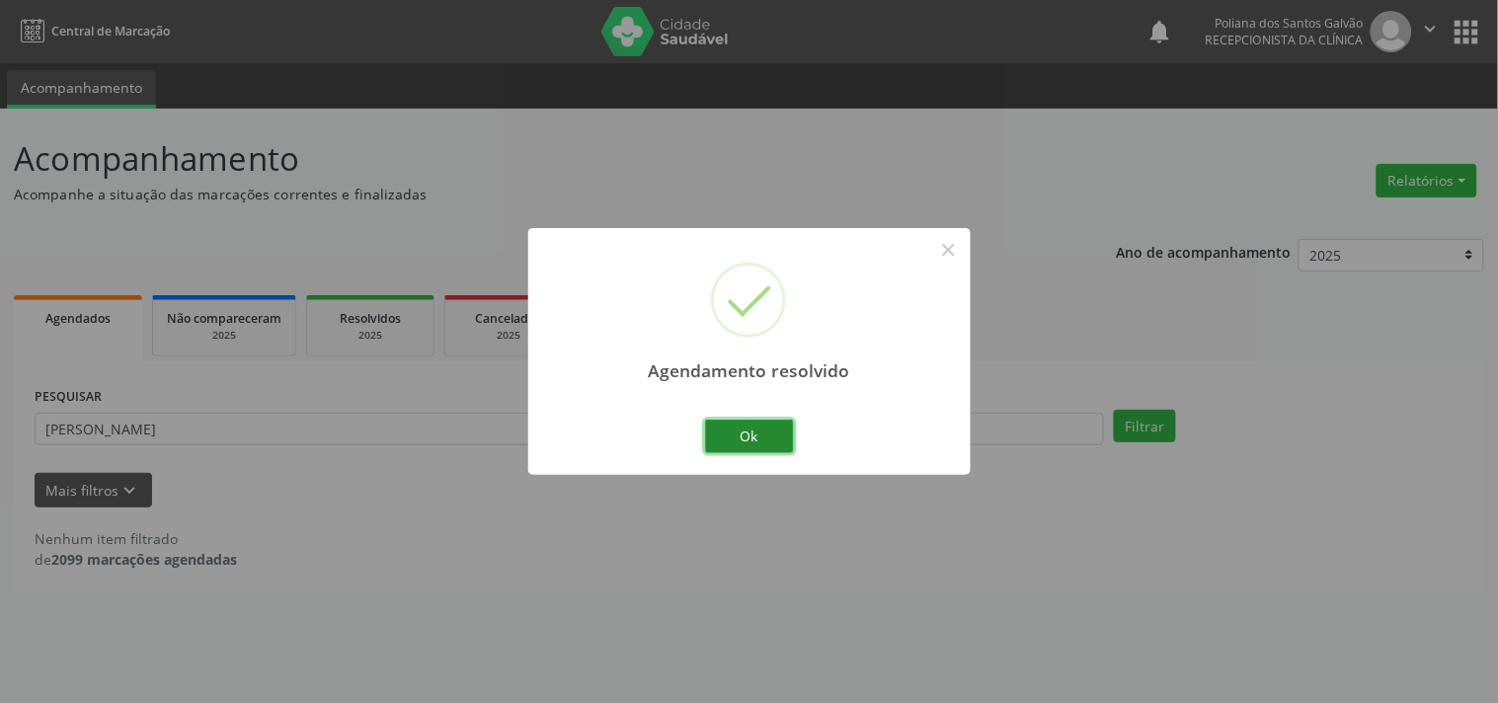
click at [756, 440] on button "Ok" at bounding box center [749, 437] width 89 height 34
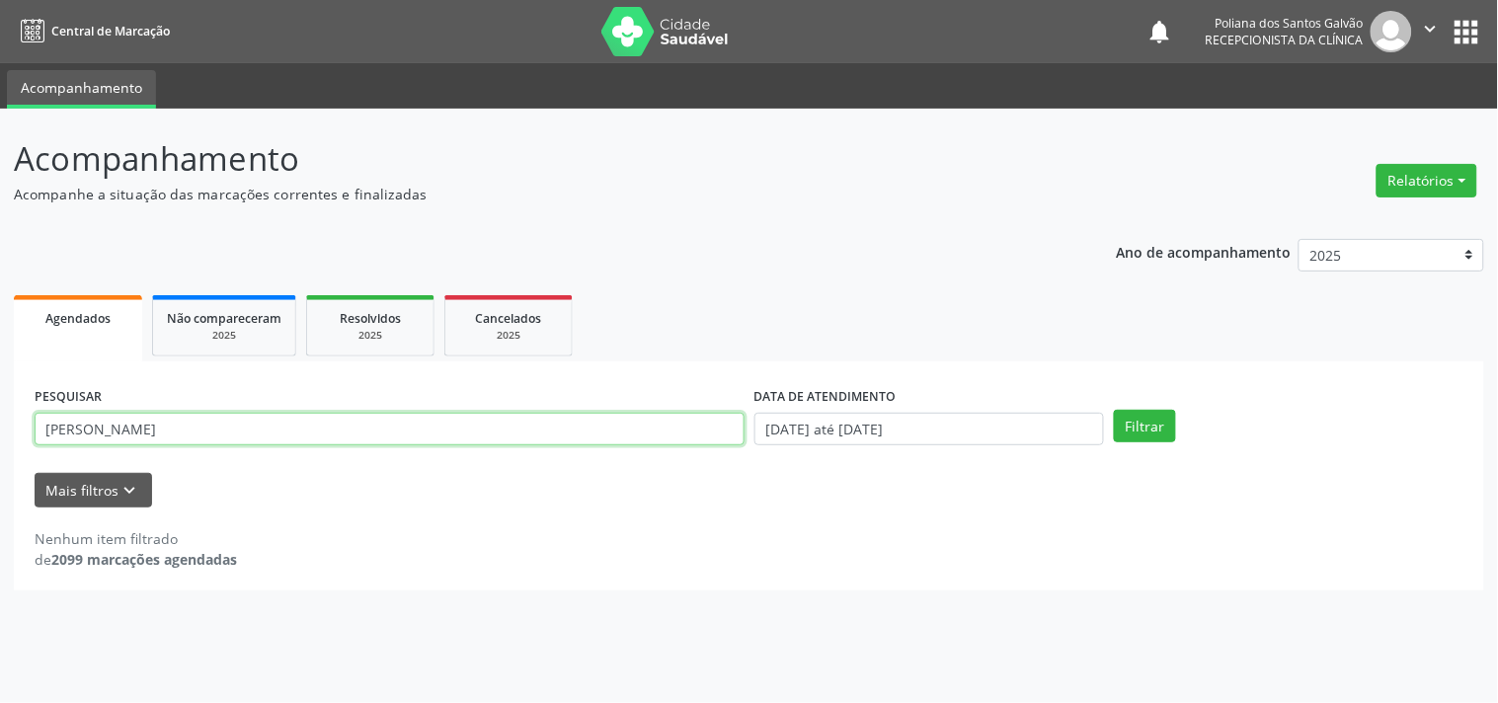
click at [574, 426] on input "[PERSON_NAME]" at bounding box center [390, 430] width 710 height 34
type input "p"
type input "[PERSON_NAME][DEMOGRAPHIC_DATA]"
click at [1114, 410] on button "Filtrar" at bounding box center [1145, 427] width 62 height 34
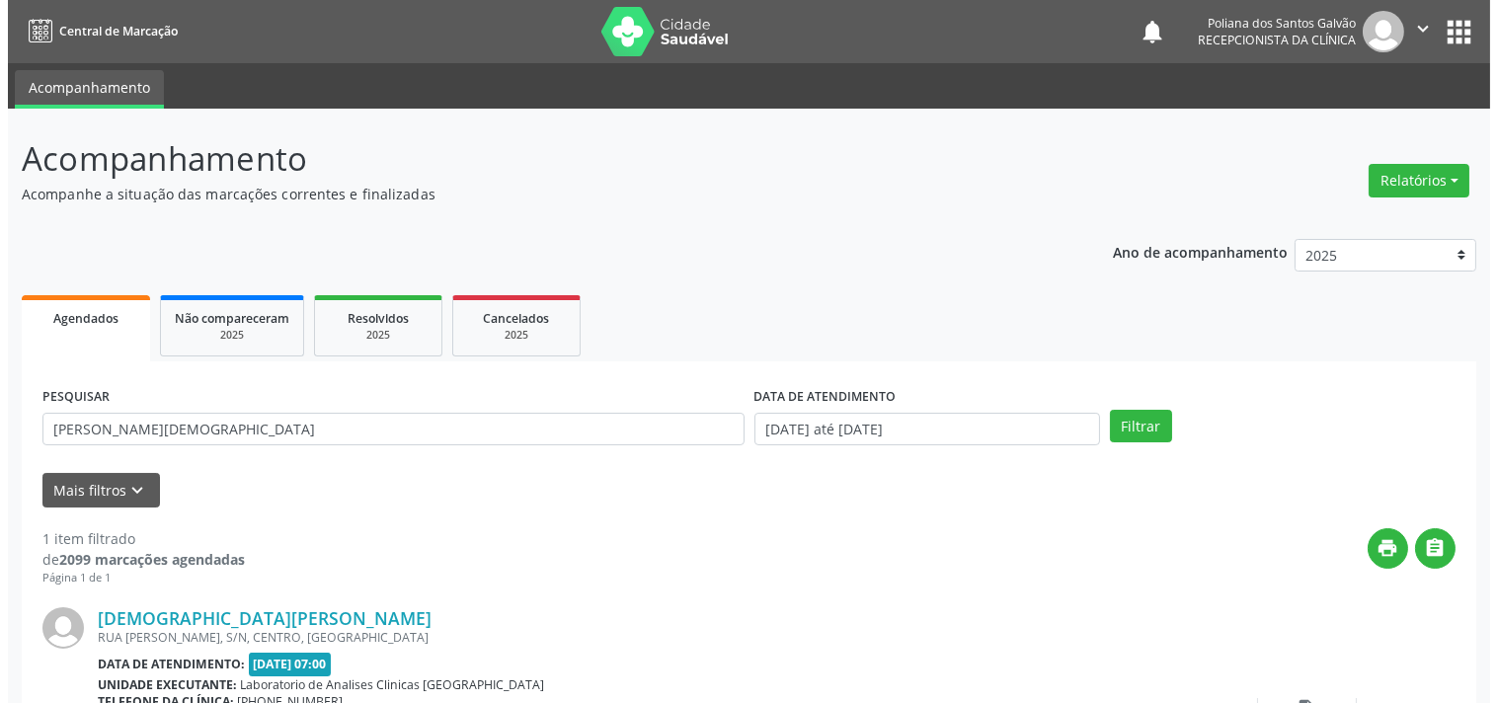
scroll to position [183, 0]
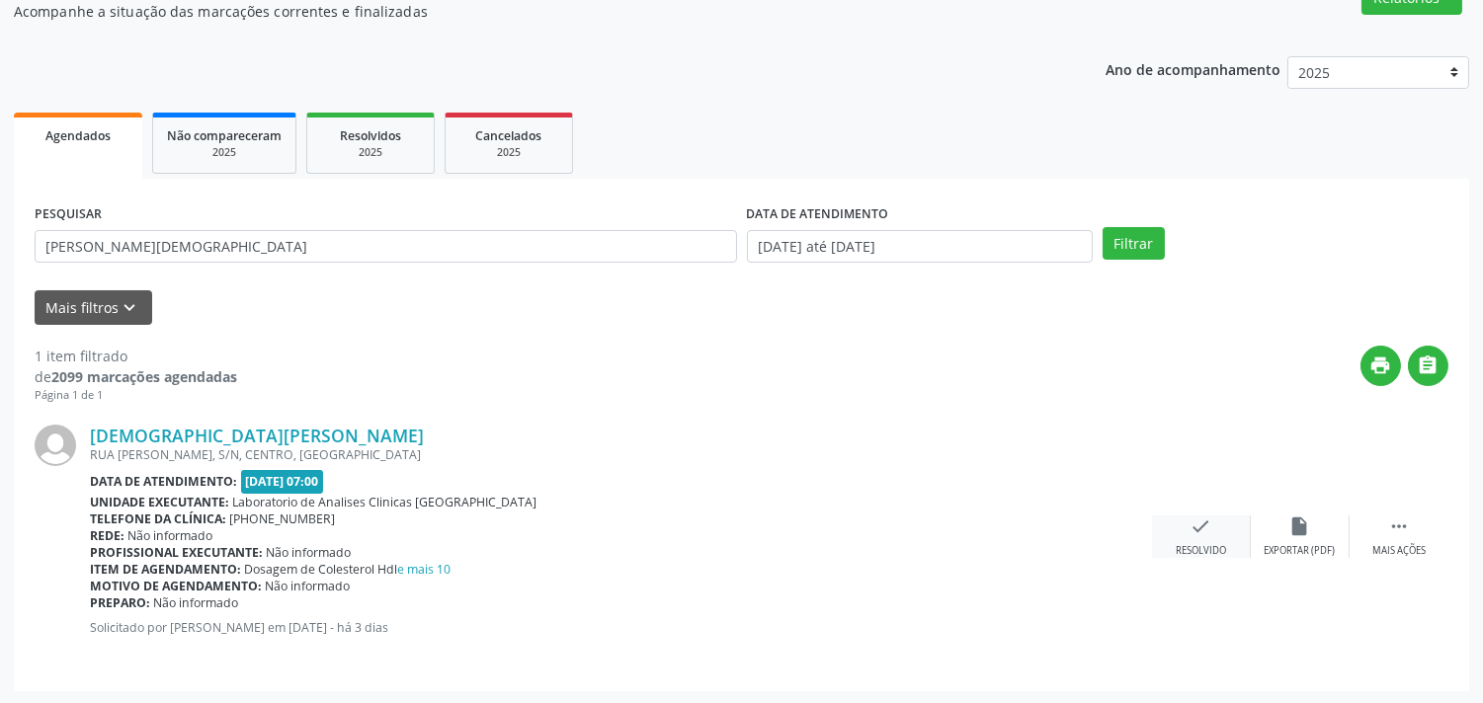
click at [1206, 521] on icon "check" at bounding box center [1201, 527] width 22 height 22
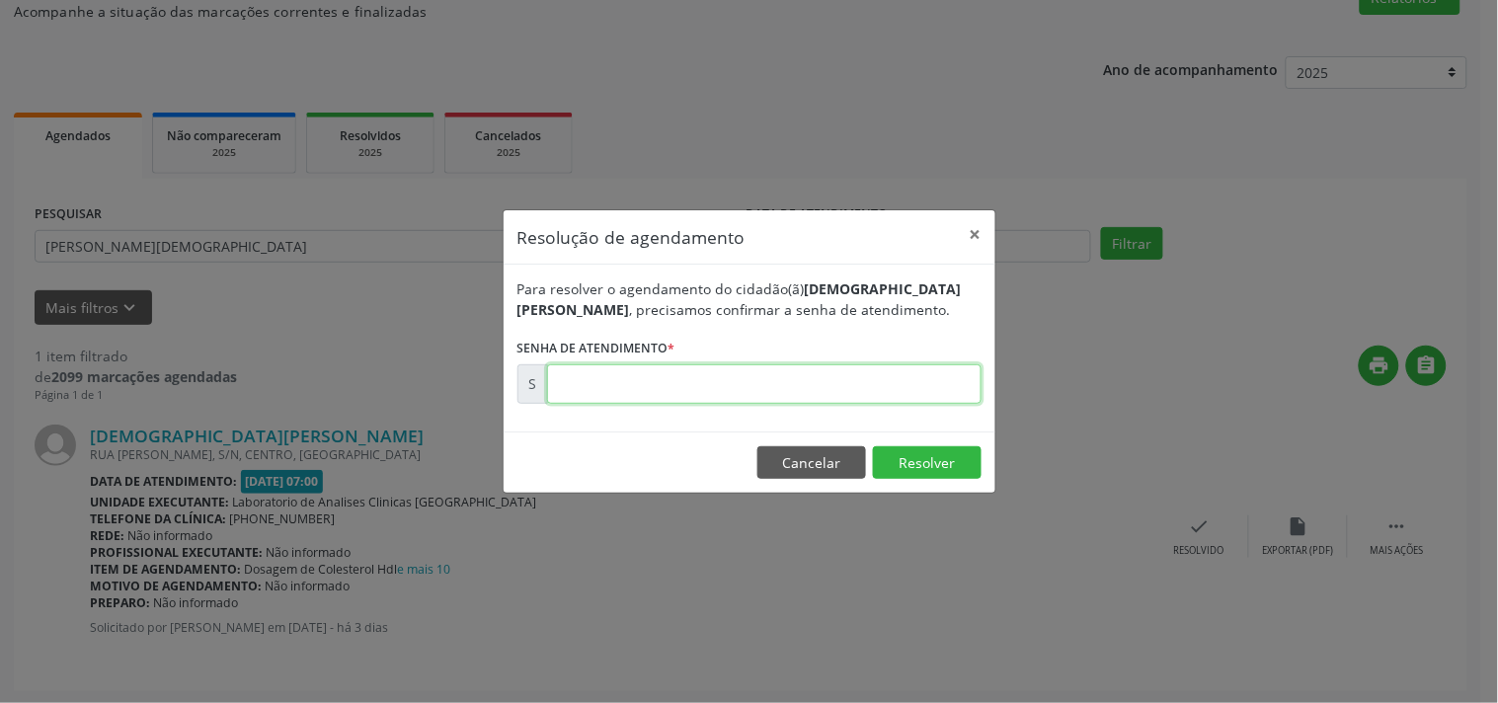
click at [678, 375] on input "text" at bounding box center [764, 384] width 435 height 40
type input "00173317"
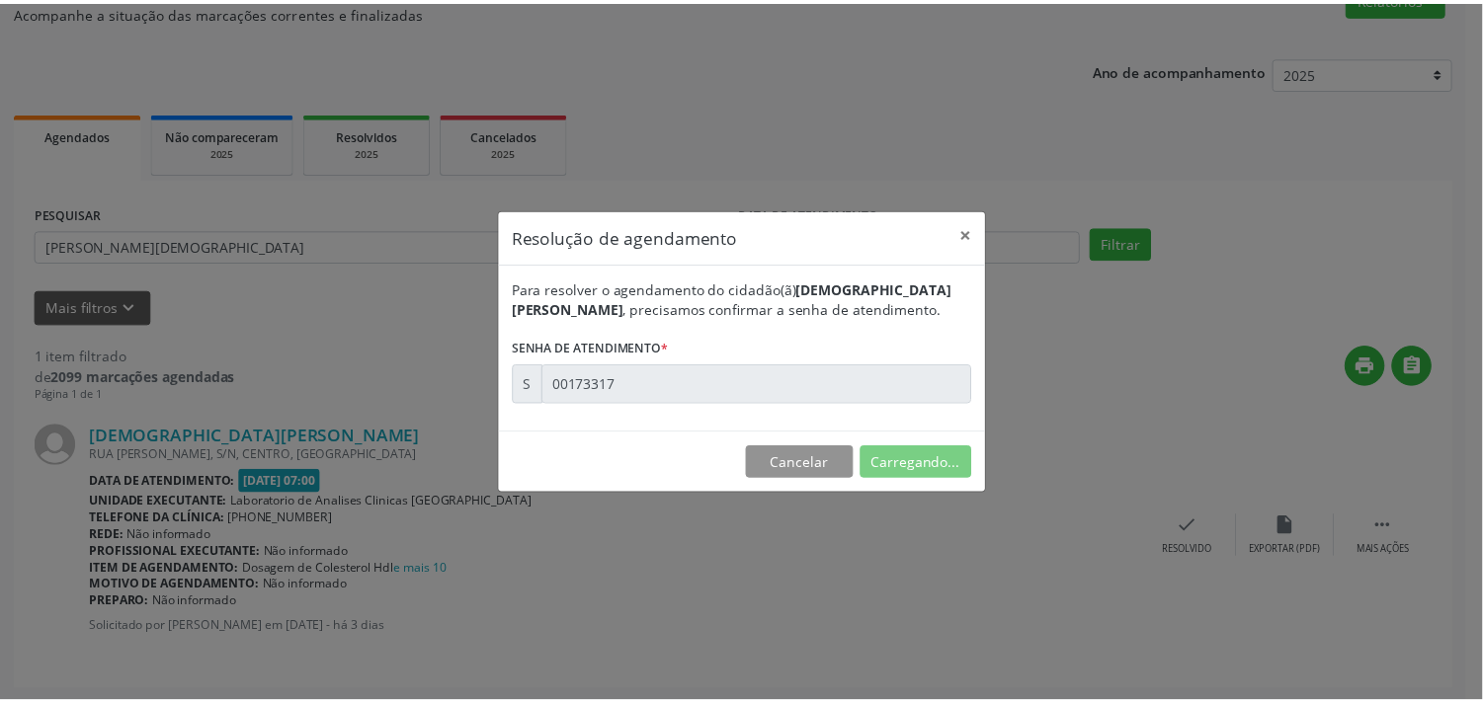
scroll to position [0, 0]
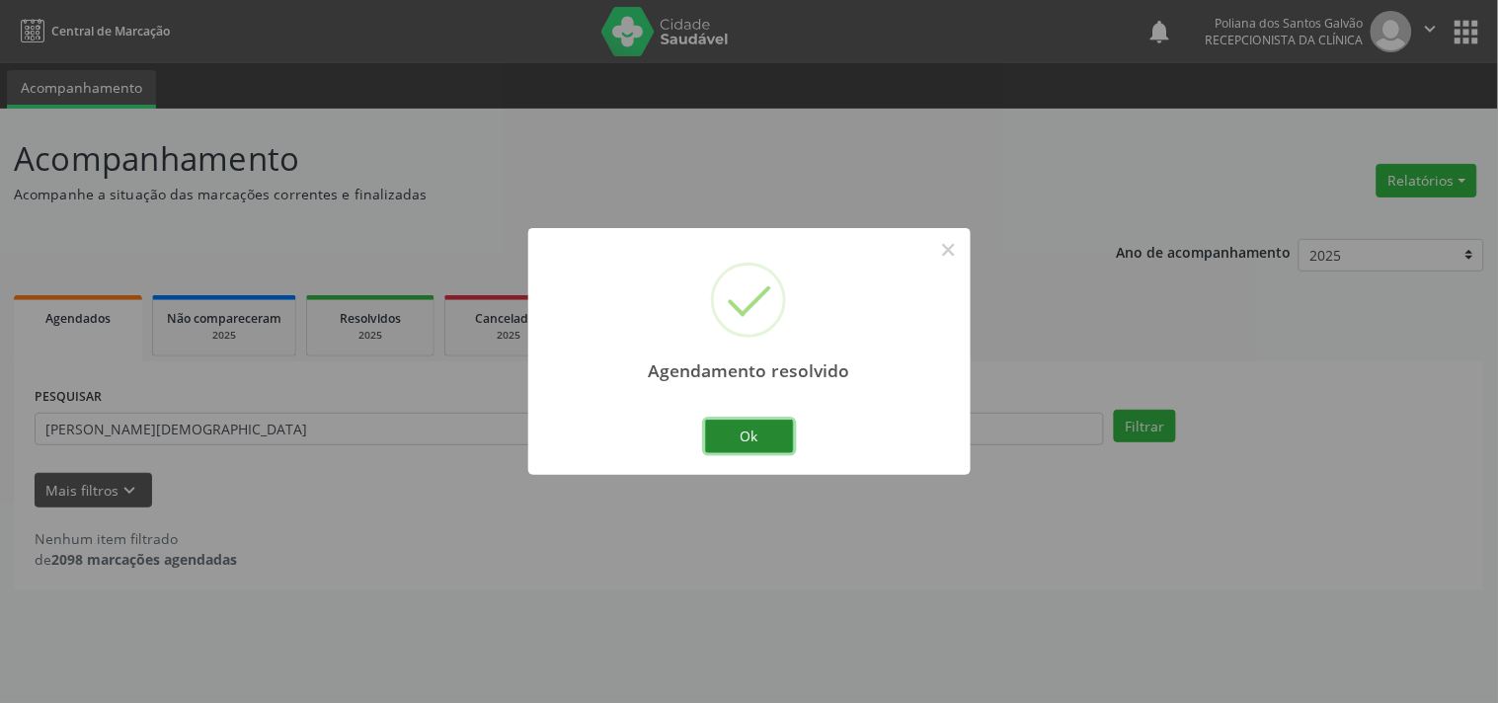
click at [755, 431] on button "Ok" at bounding box center [749, 437] width 89 height 34
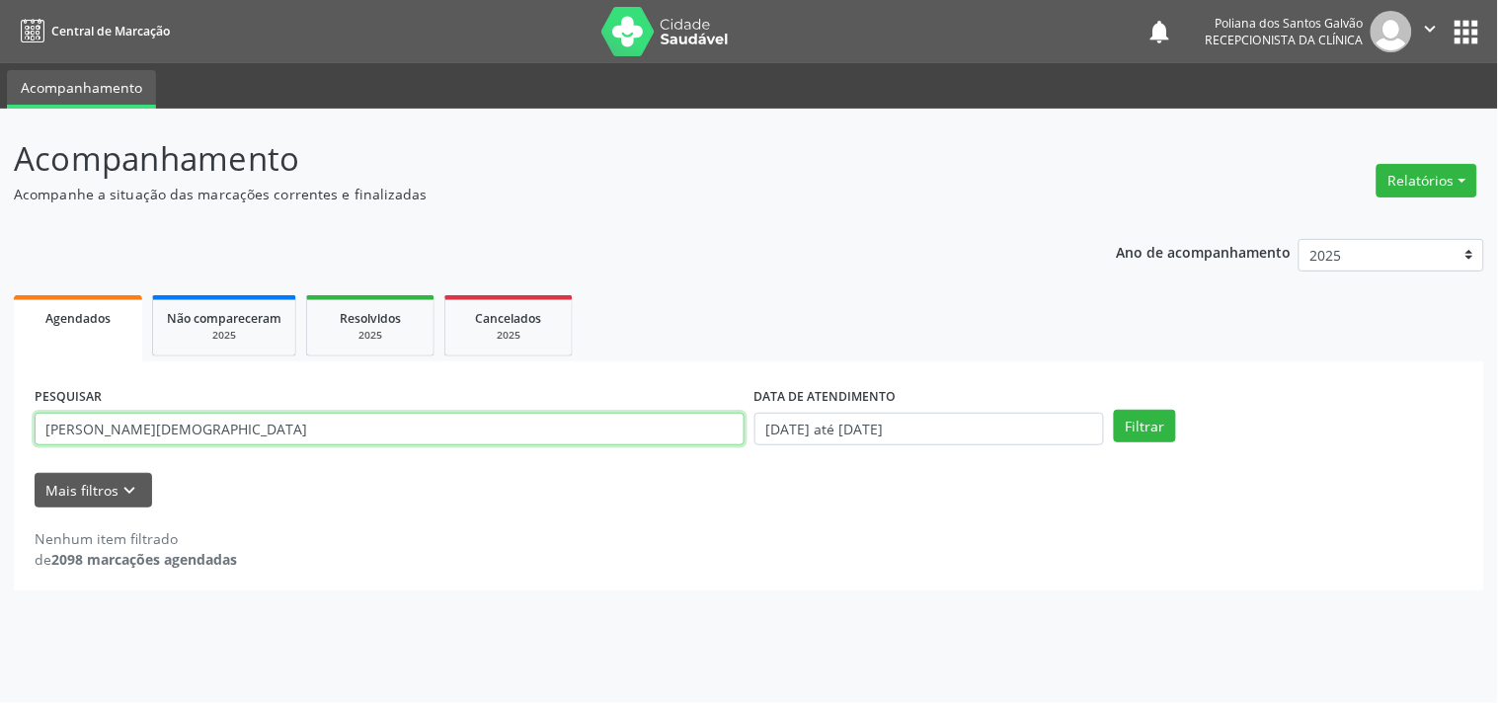
click at [425, 425] on input "[PERSON_NAME][DEMOGRAPHIC_DATA]" at bounding box center [390, 430] width 710 height 34
type input "l"
type input "[PERSON_NAME]"
click at [1114, 410] on button "Filtrar" at bounding box center [1145, 427] width 62 height 34
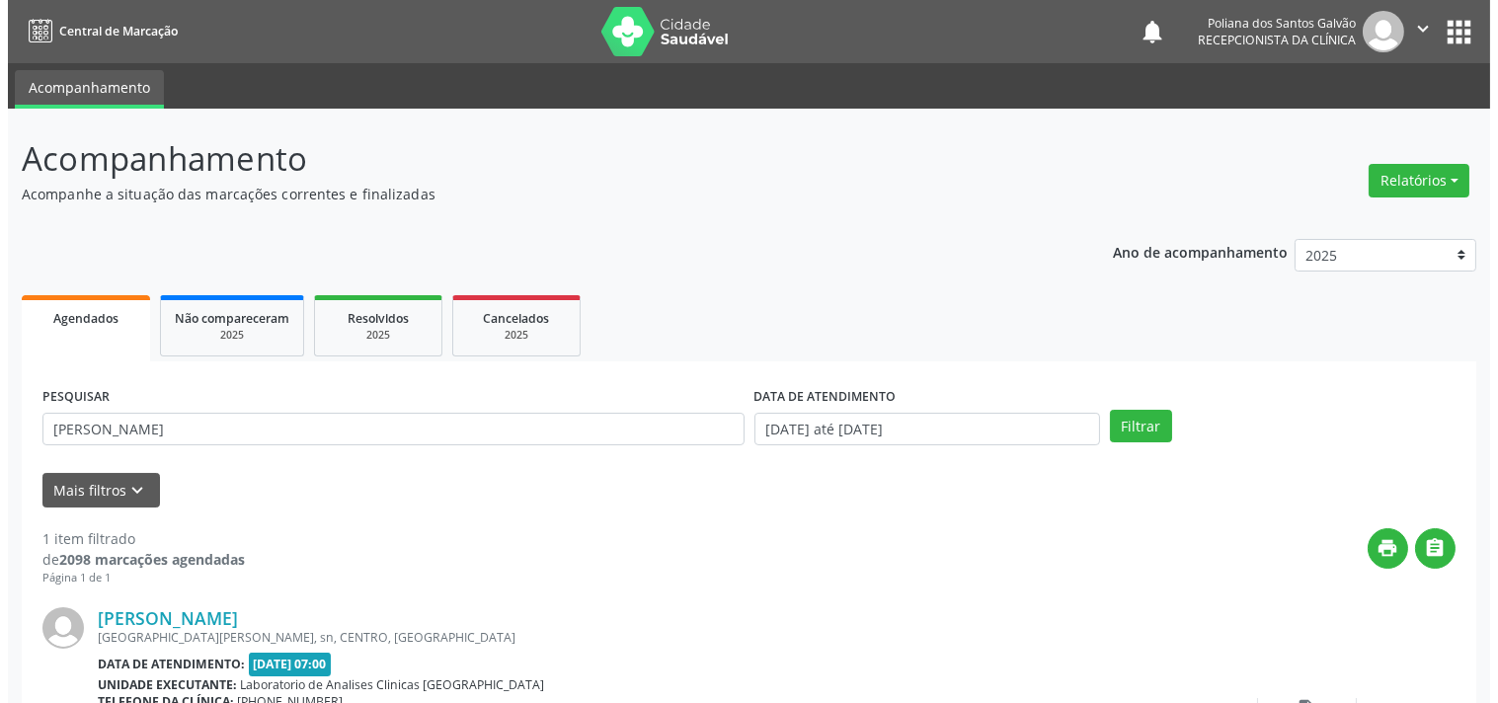
scroll to position [183, 0]
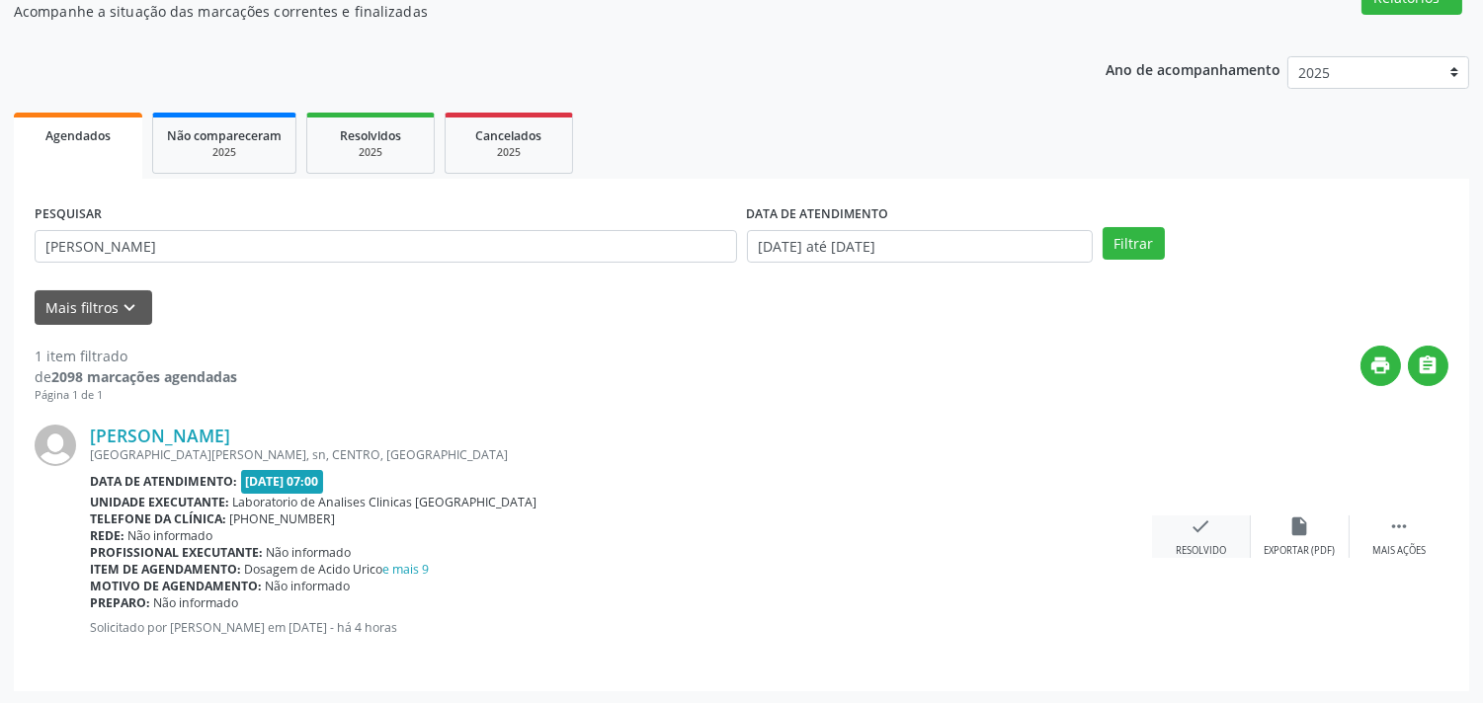
click at [1195, 521] on icon "check" at bounding box center [1201, 527] width 22 height 22
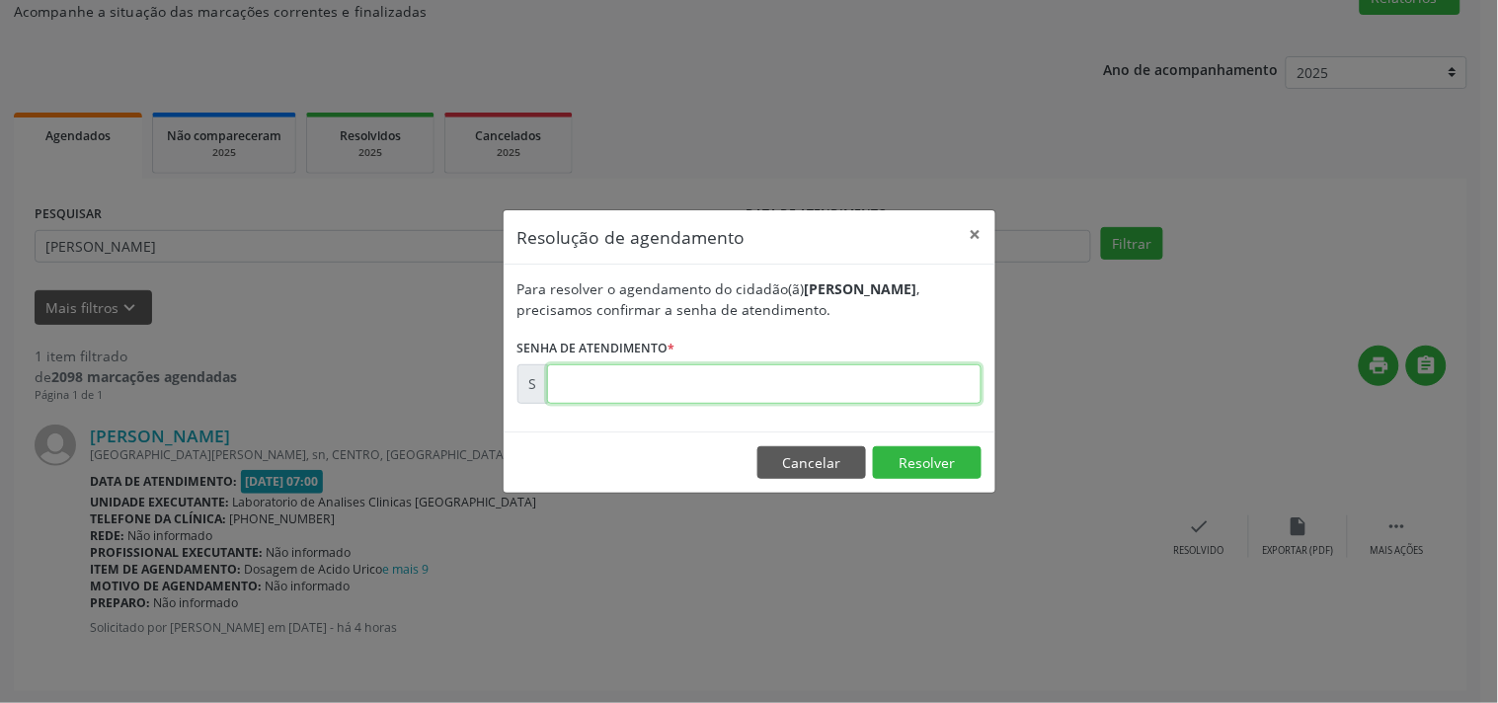
click at [770, 395] on input "text" at bounding box center [764, 384] width 435 height 40
type input "00173474"
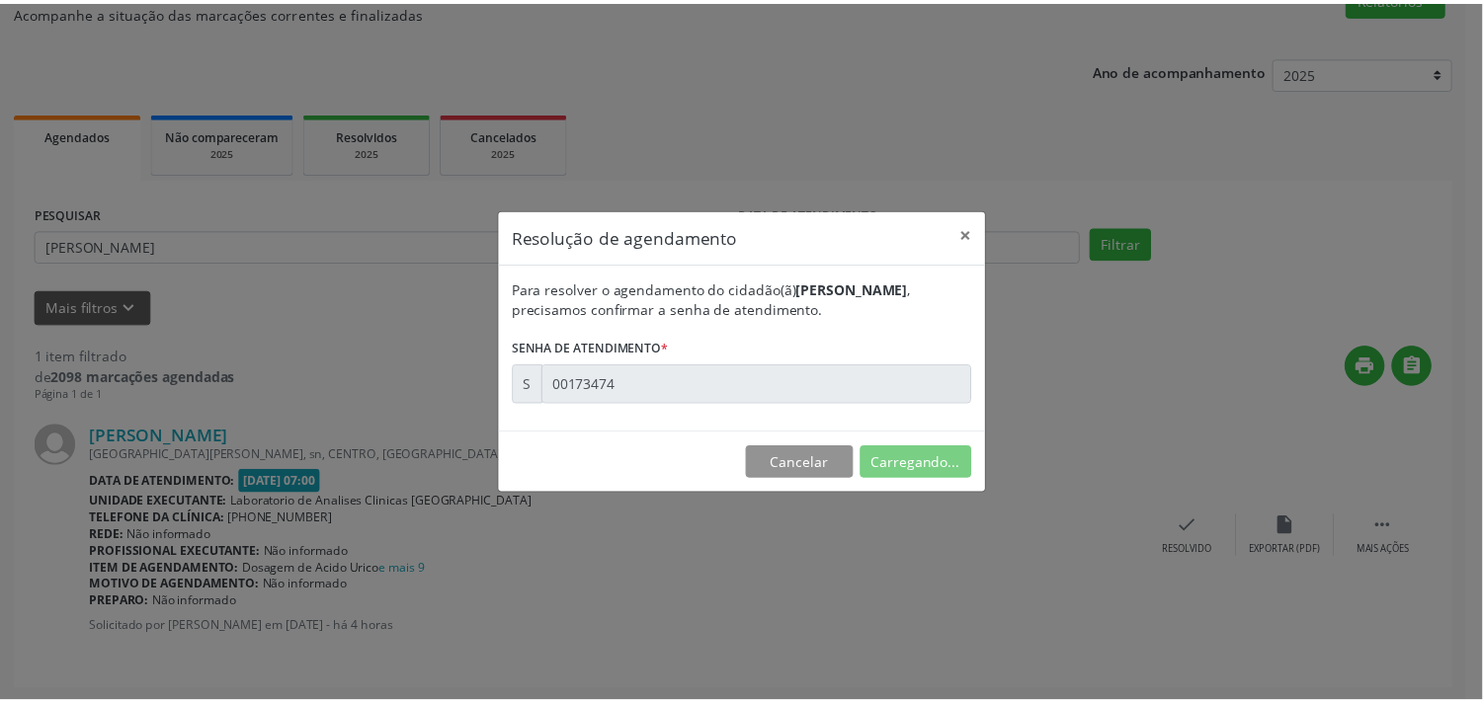
scroll to position [0, 0]
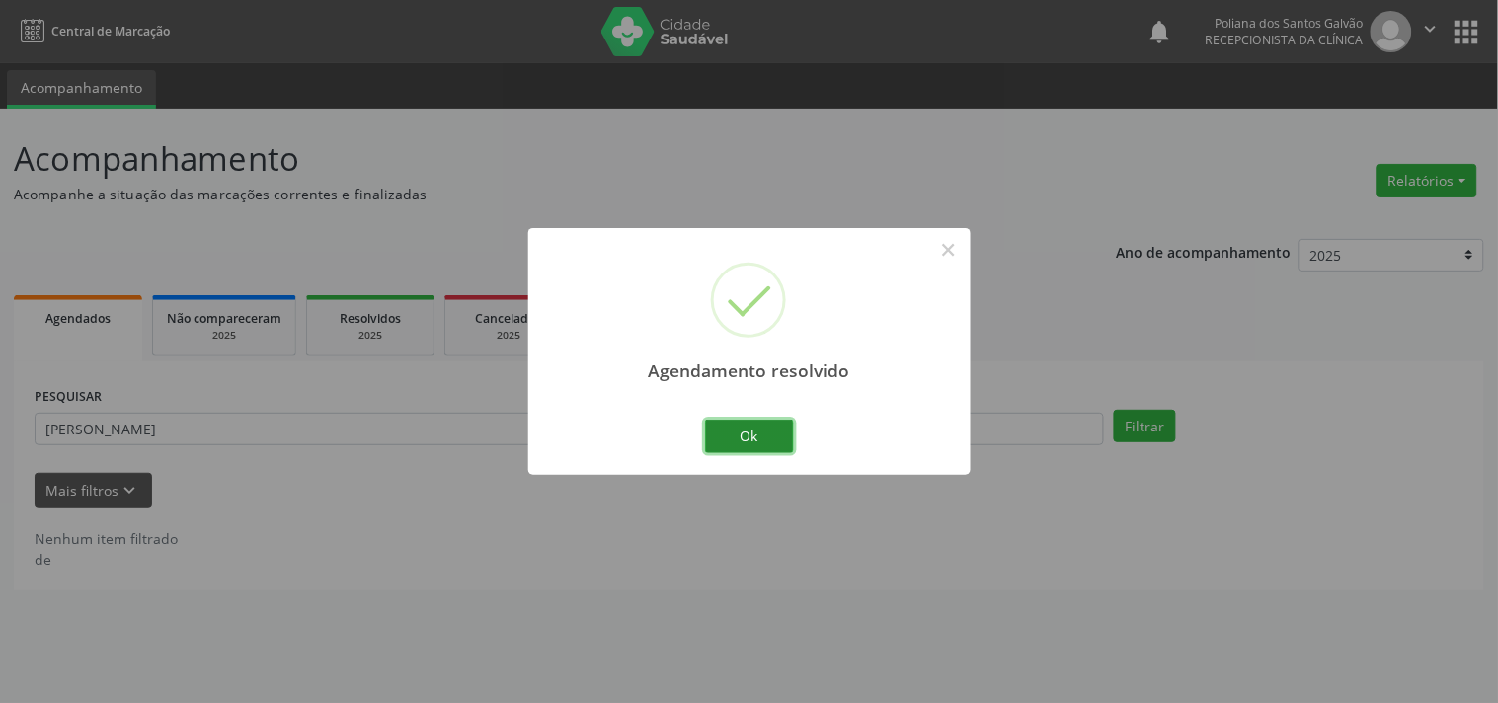
click at [744, 432] on button "Ok" at bounding box center [749, 437] width 89 height 34
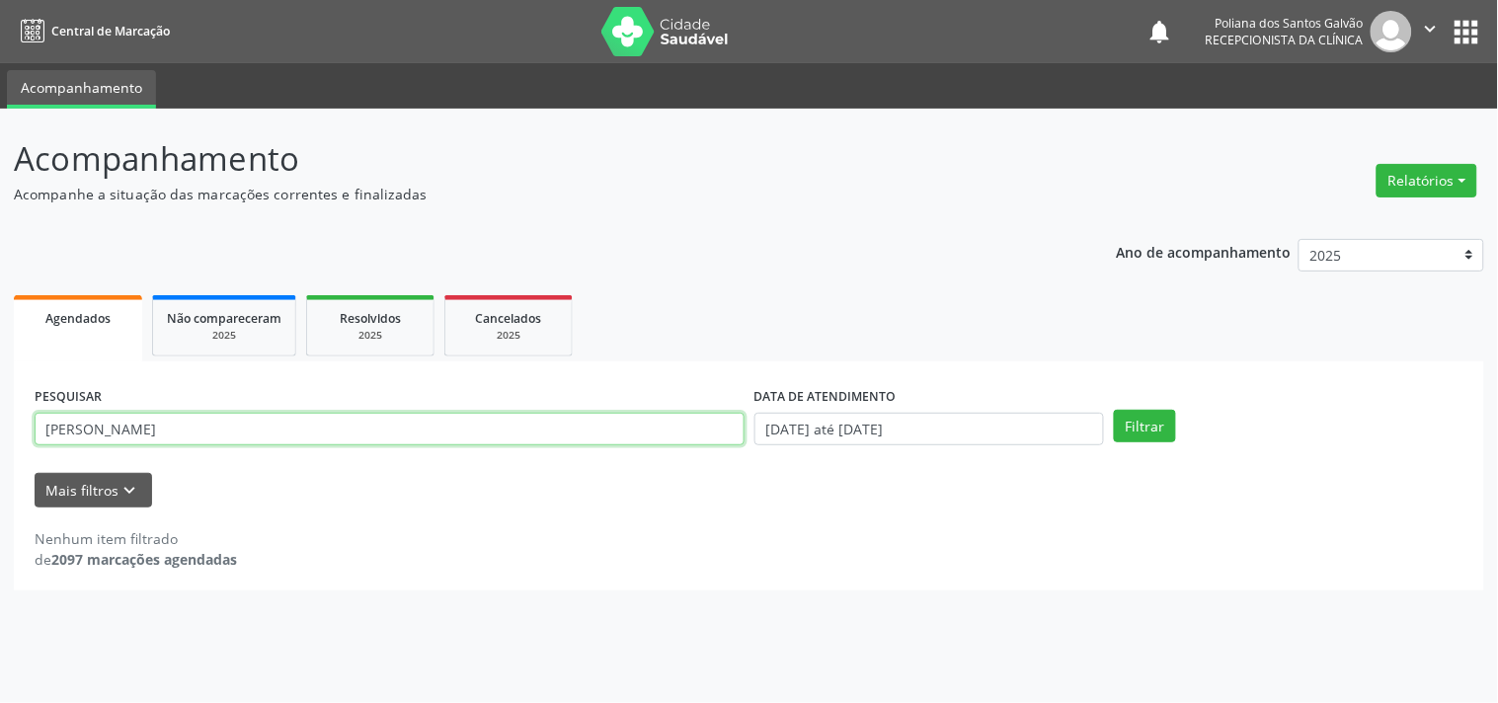
click at [650, 442] on input "[PERSON_NAME]" at bounding box center [390, 430] width 710 height 34
type input "r"
type input "[PERSON_NAME]"
click at [1114, 410] on button "Filtrar" at bounding box center [1145, 427] width 62 height 34
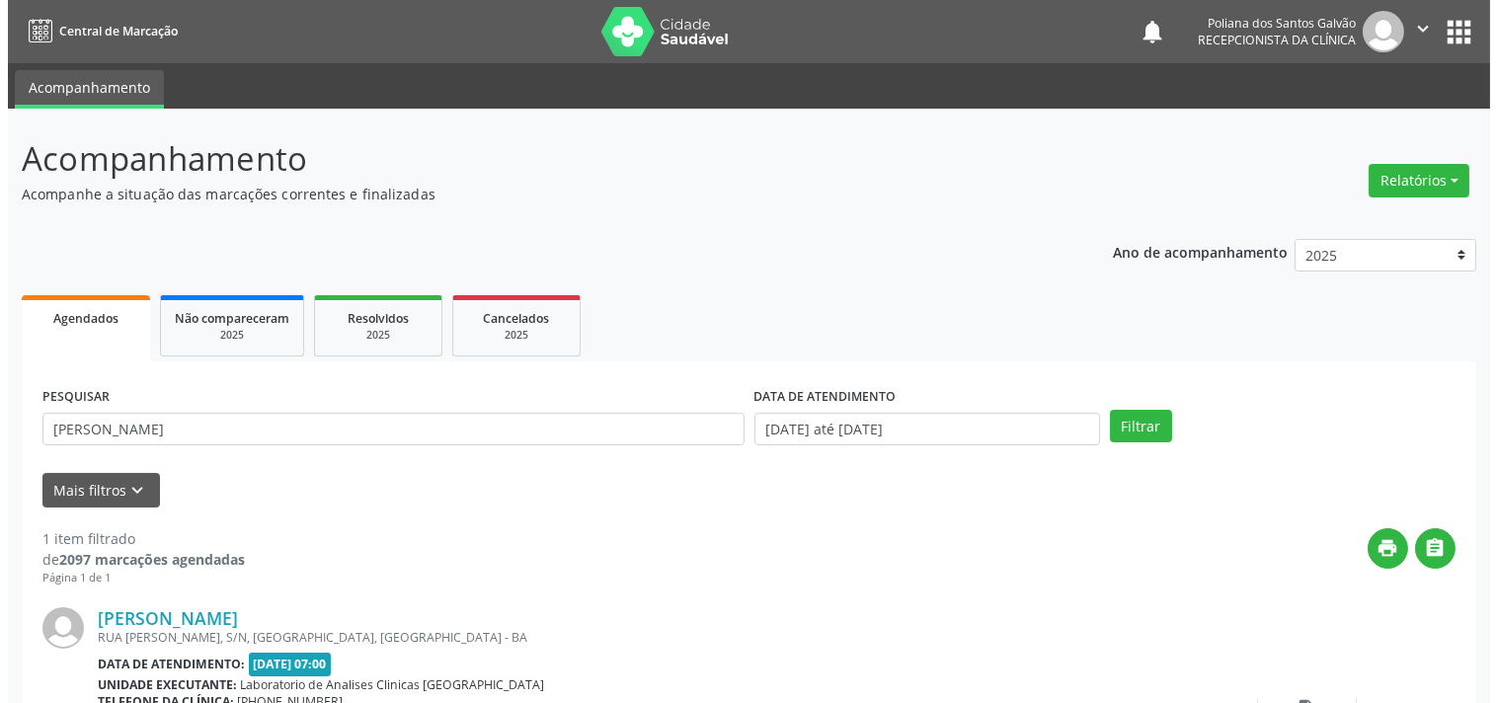
scroll to position [110, 0]
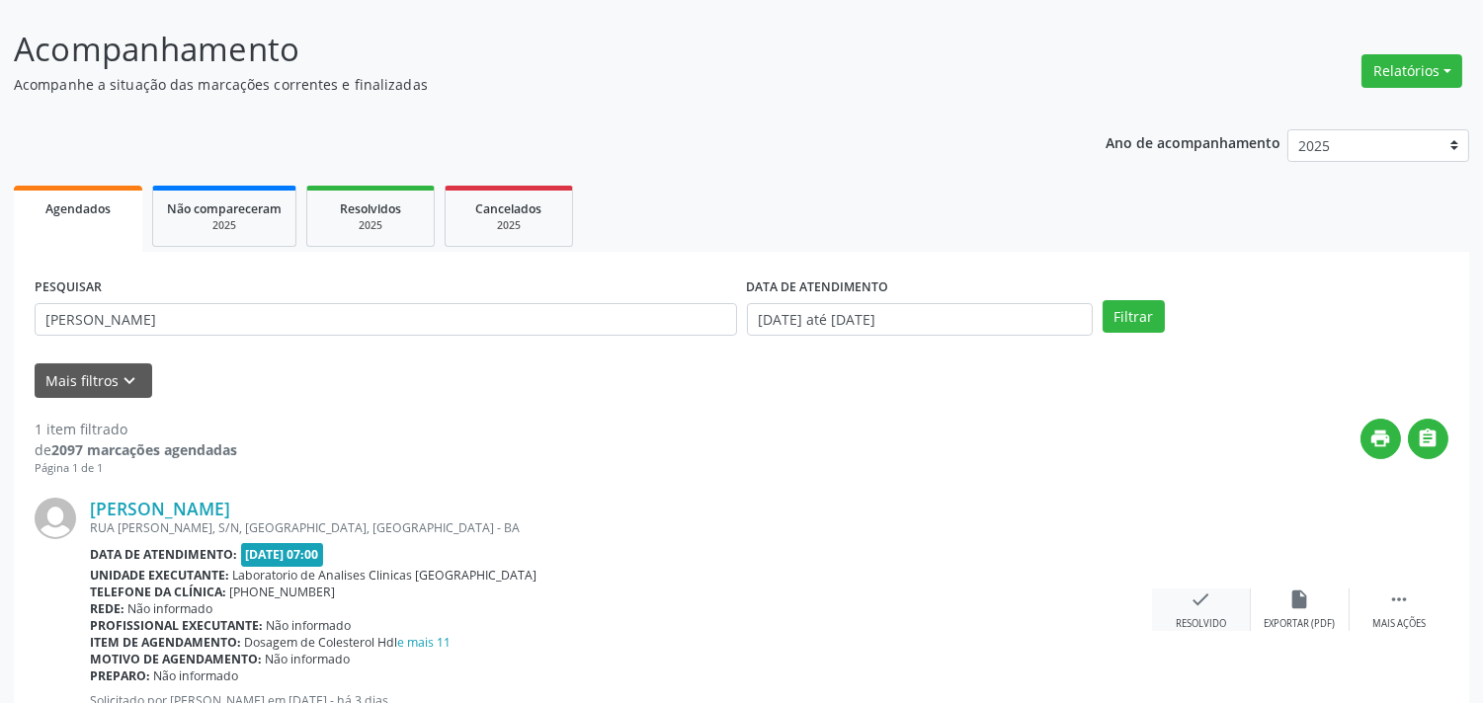
click at [1193, 594] on icon "check" at bounding box center [1201, 600] width 22 height 22
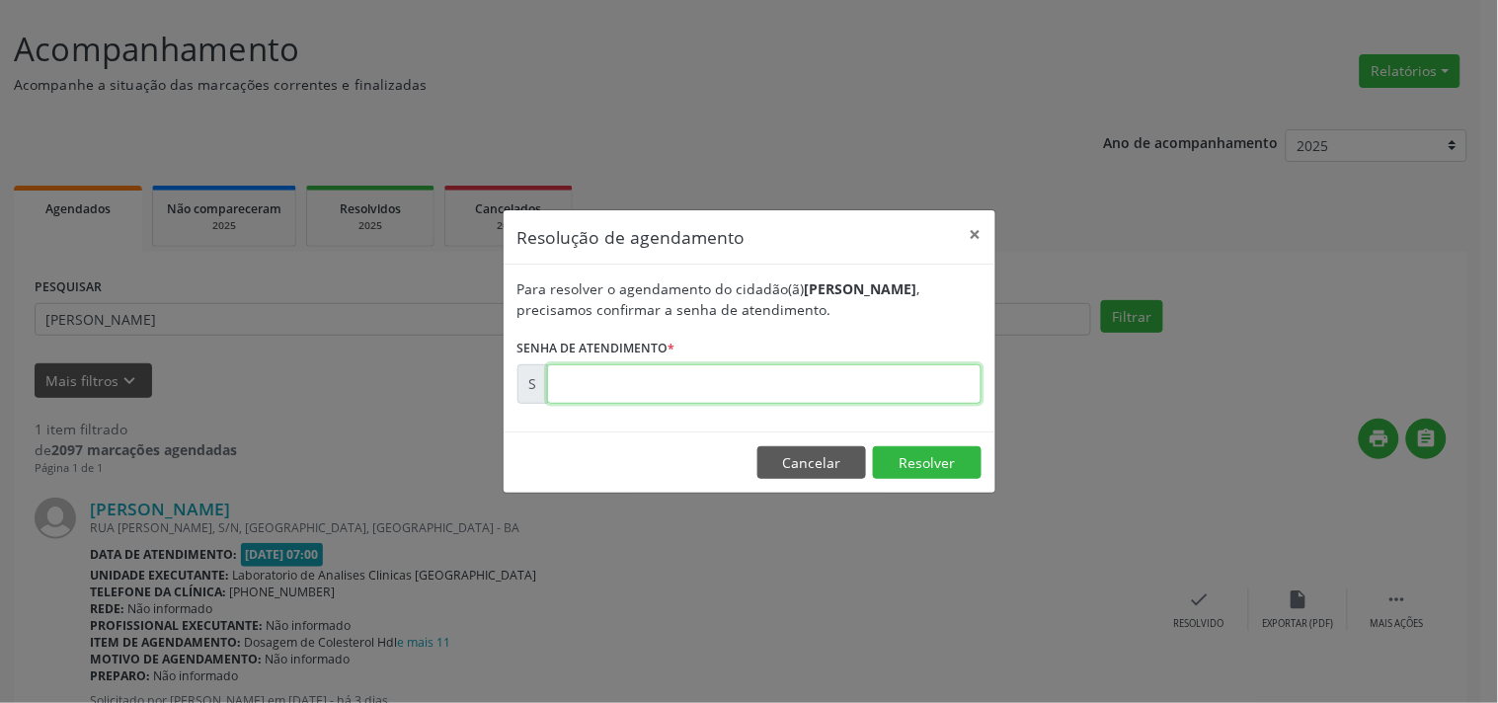
click at [682, 373] on input "text" at bounding box center [764, 384] width 435 height 40
type input "00173311"
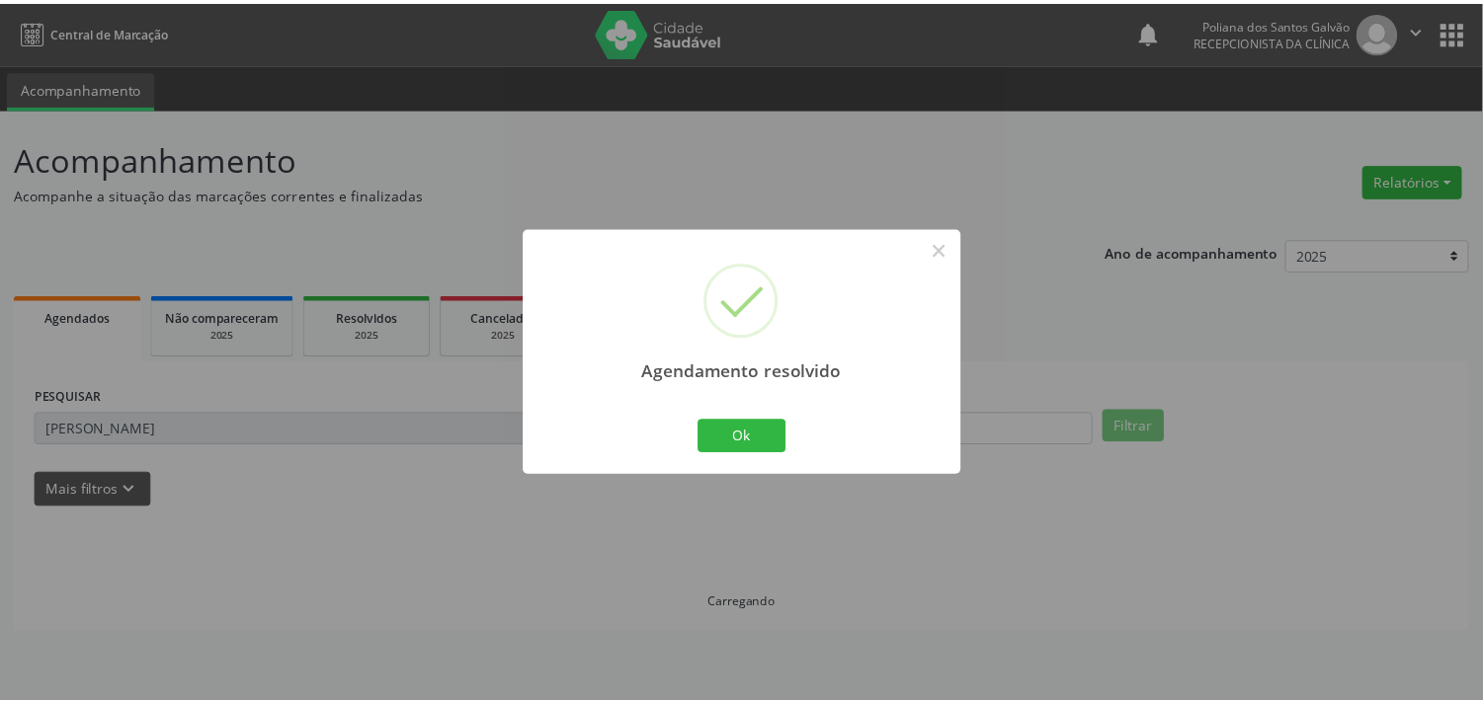
scroll to position [0, 0]
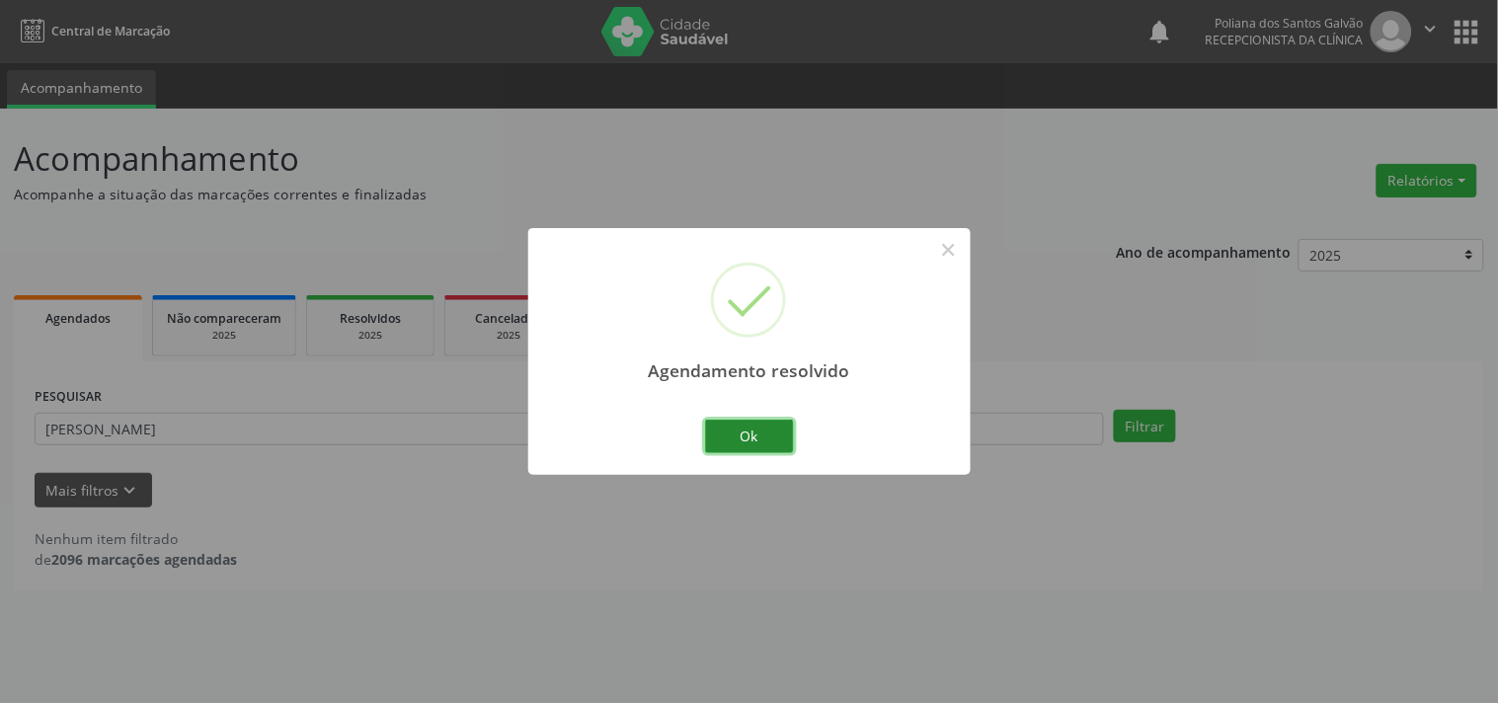
click at [770, 431] on button "Ok" at bounding box center [749, 437] width 89 height 34
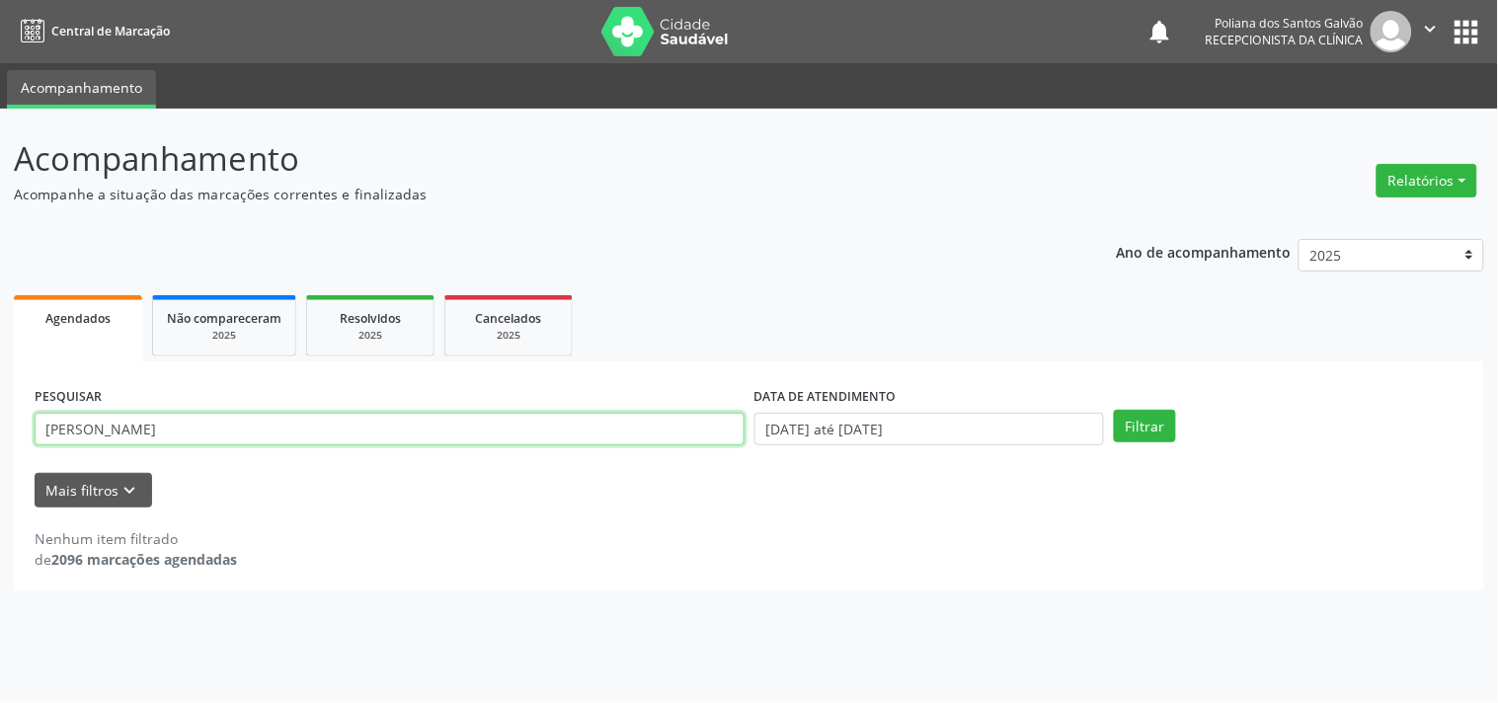
click at [566, 427] on input "[PERSON_NAME]" at bounding box center [390, 430] width 710 height 34
type input "h"
type input "[PERSON_NAME]"
click at [1114, 410] on button "Filtrar" at bounding box center [1145, 427] width 62 height 34
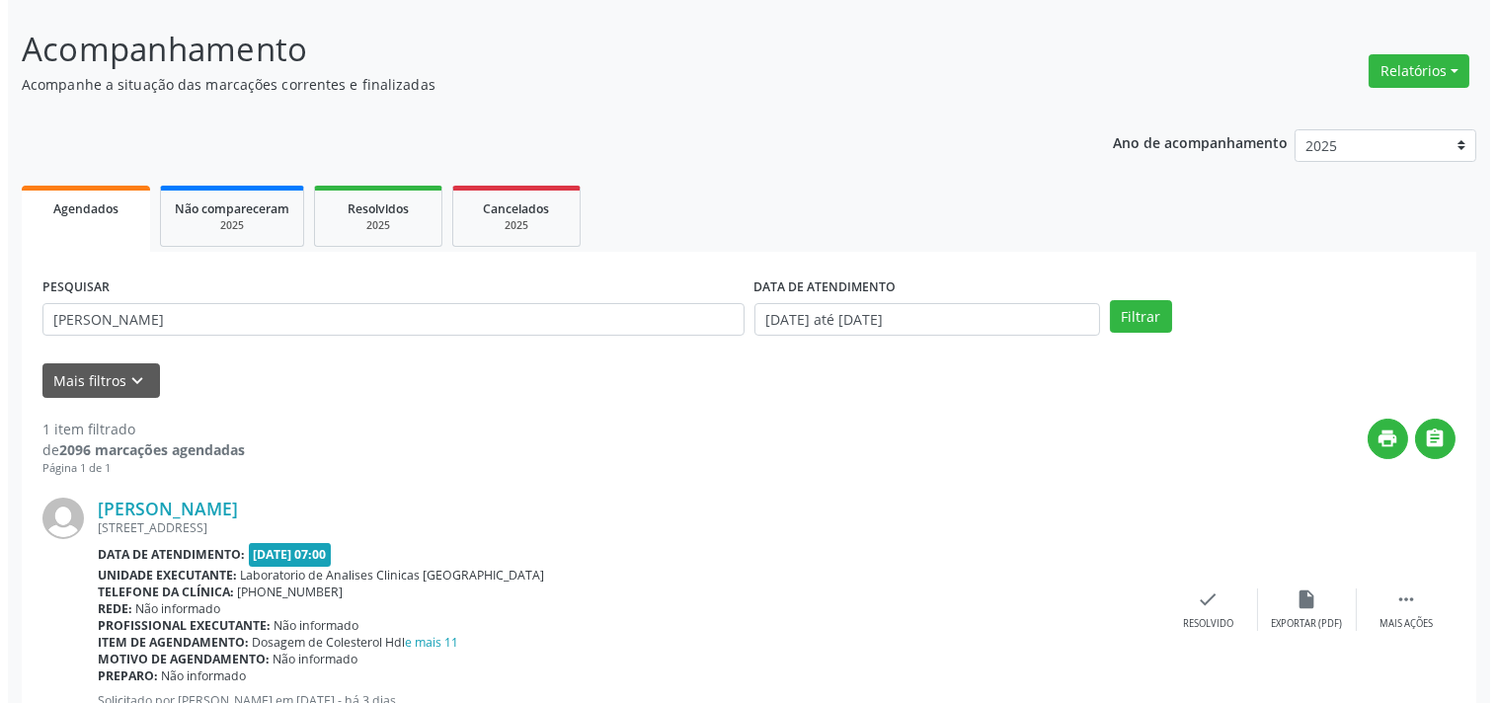
scroll to position [183, 0]
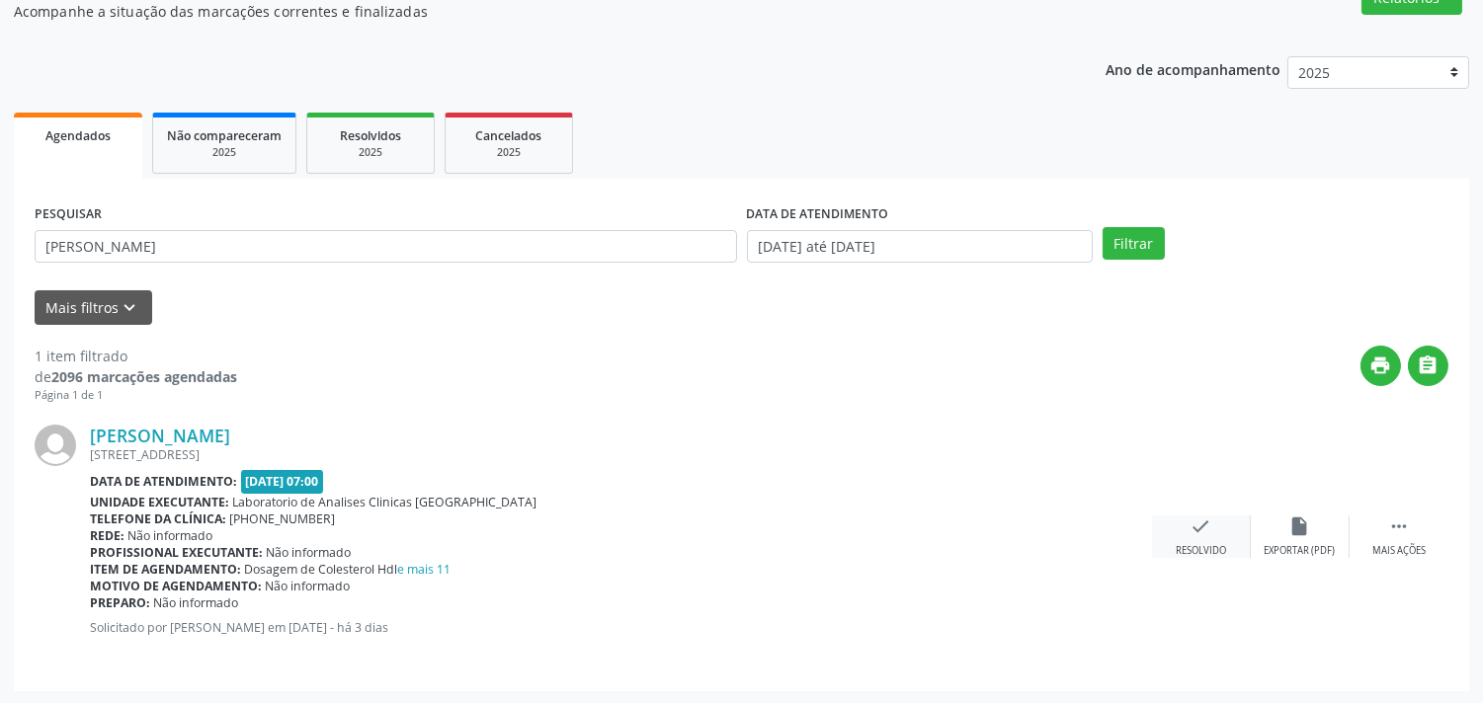
click at [1217, 522] on div "check Resolvido" at bounding box center [1201, 537] width 99 height 42
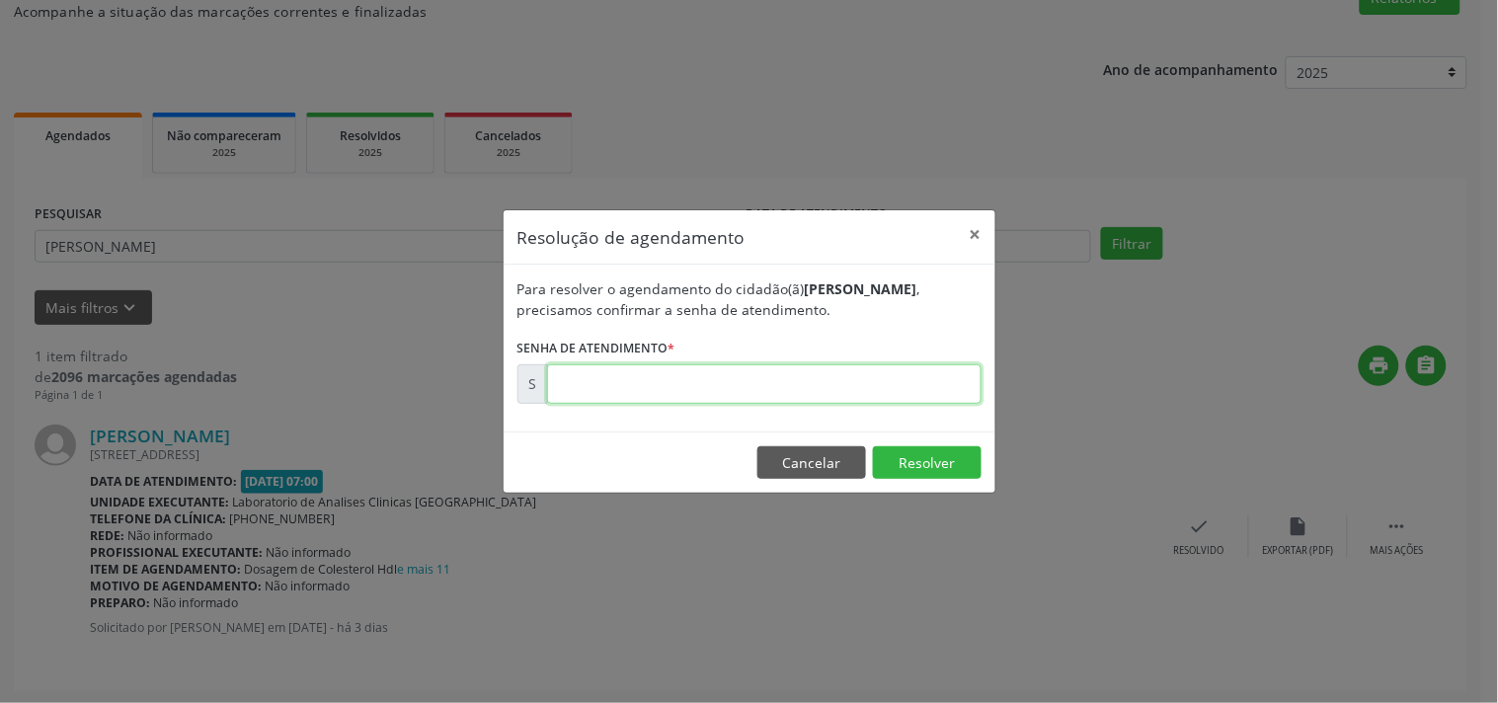
click at [701, 389] on input "text" at bounding box center [764, 384] width 435 height 40
type input "00173301"
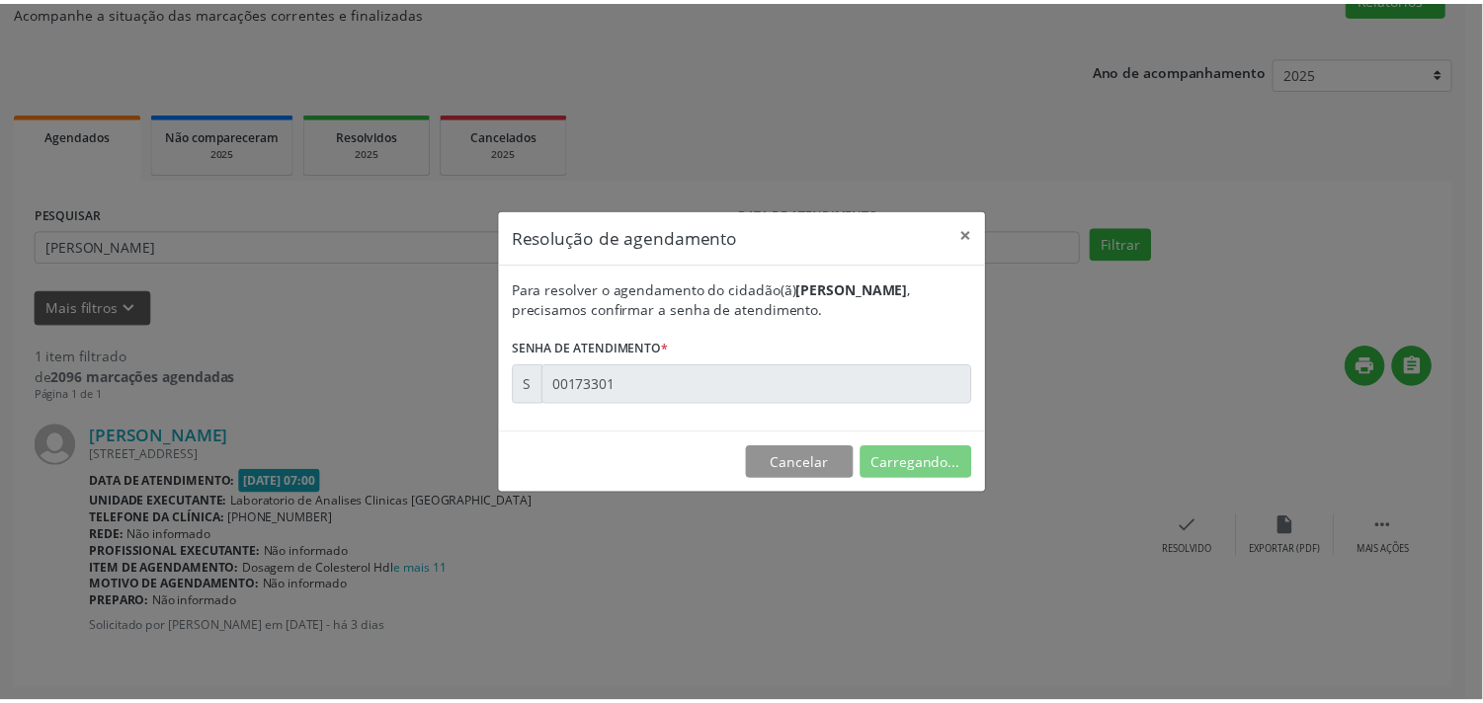
scroll to position [0, 0]
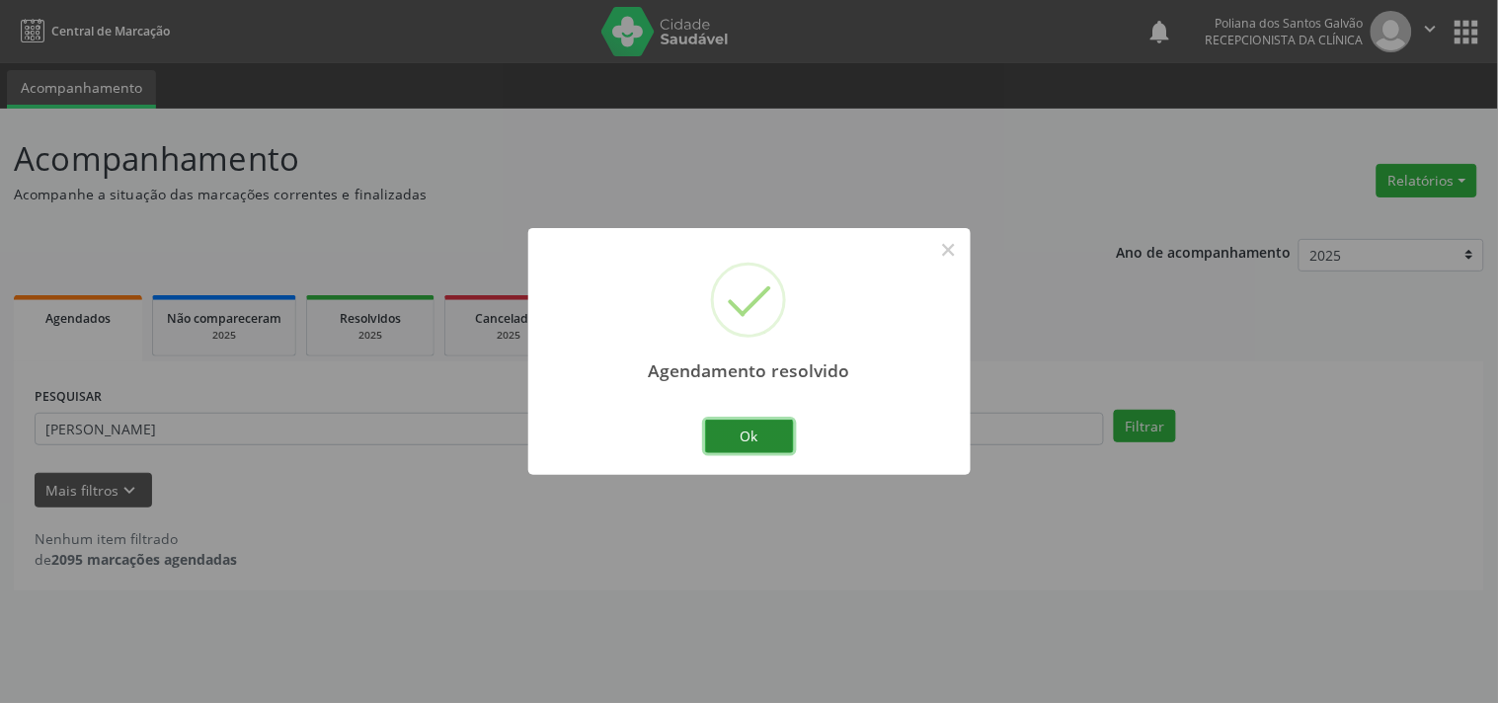
click at [749, 432] on button "Ok" at bounding box center [749, 437] width 89 height 34
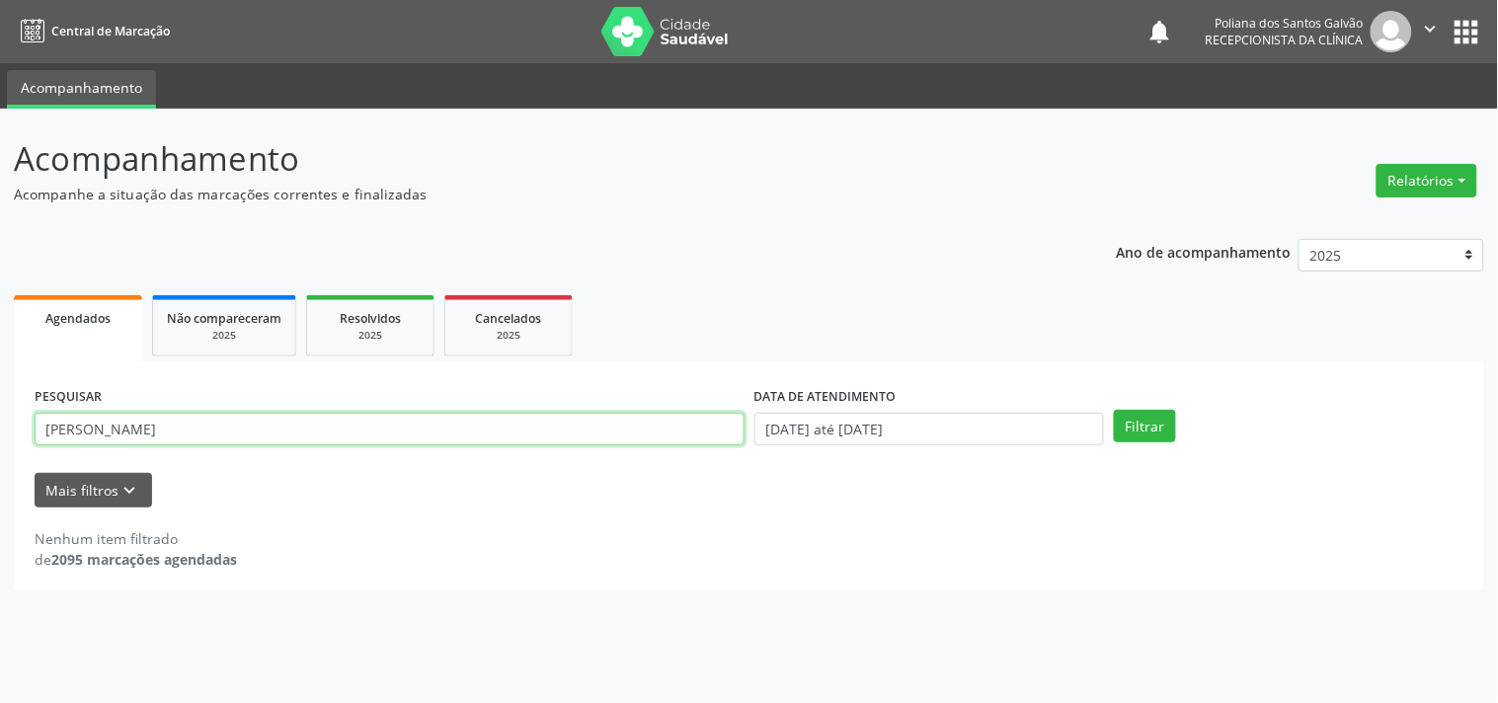
click at [575, 440] on input "[PERSON_NAME]" at bounding box center [390, 430] width 710 height 34
type input "m"
click at [1114, 410] on button "Filtrar" at bounding box center [1145, 427] width 62 height 34
click at [71, 431] on input "[PERSON_NAME]" at bounding box center [390, 430] width 710 height 34
type input "[PERSON_NAME]"
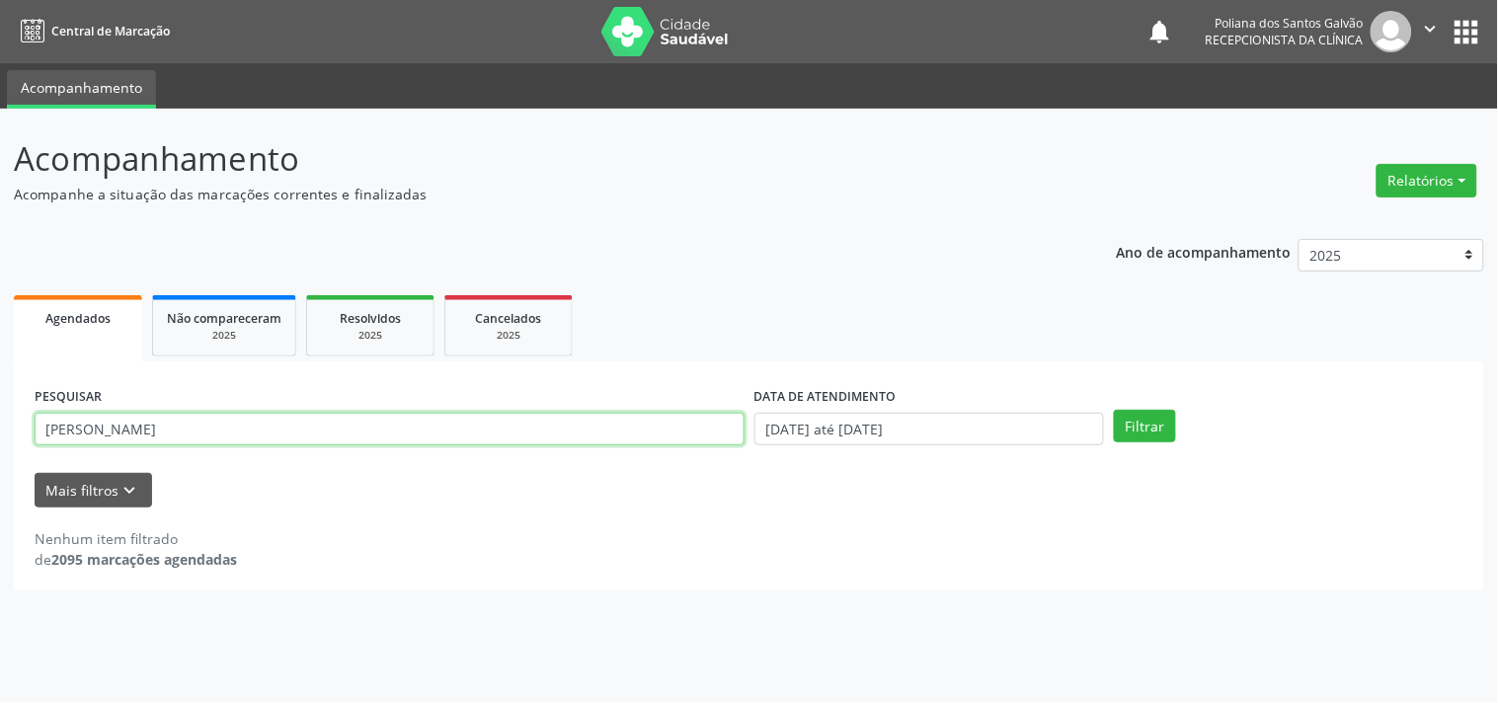
click at [1114, 410] on button "Filtrar" at bounding box center [1145, 427] width 62 height 34
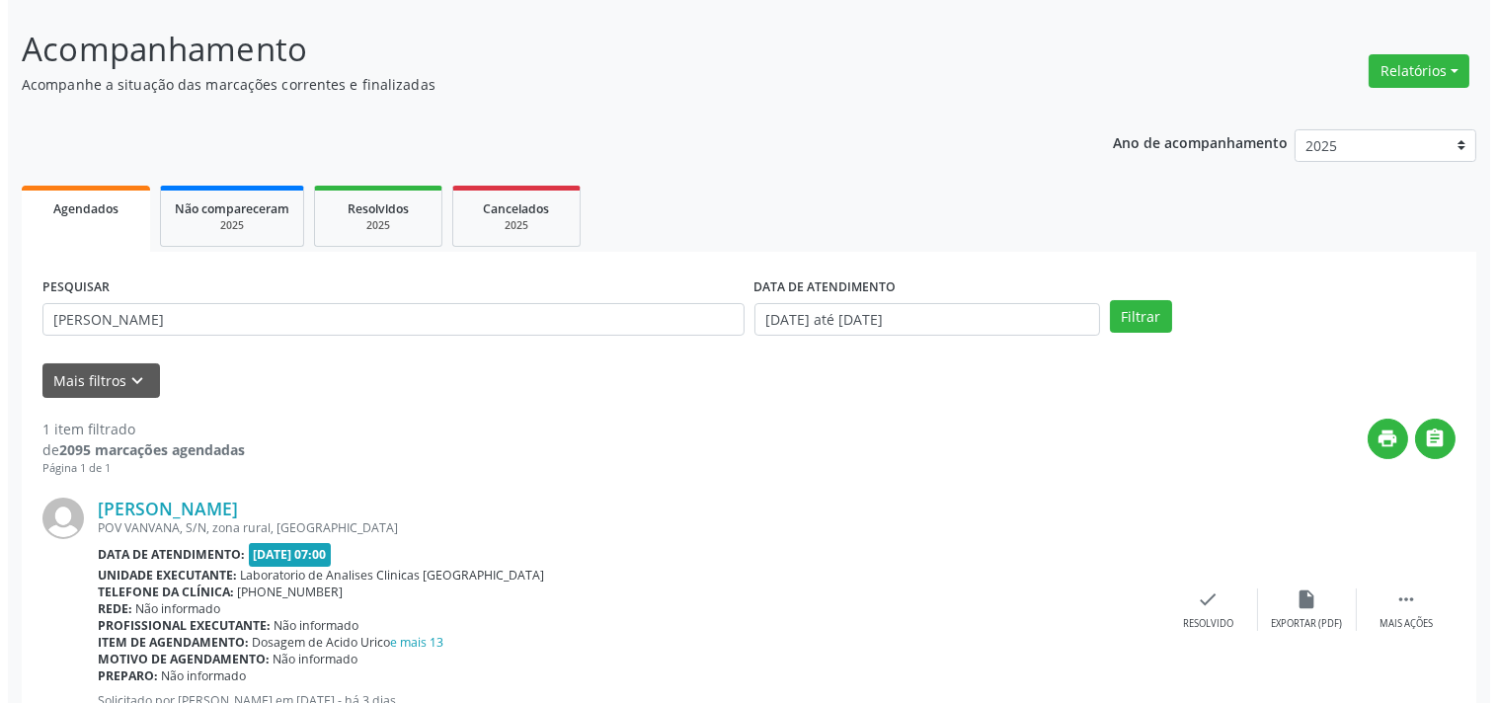
scroll to position [183, 0]
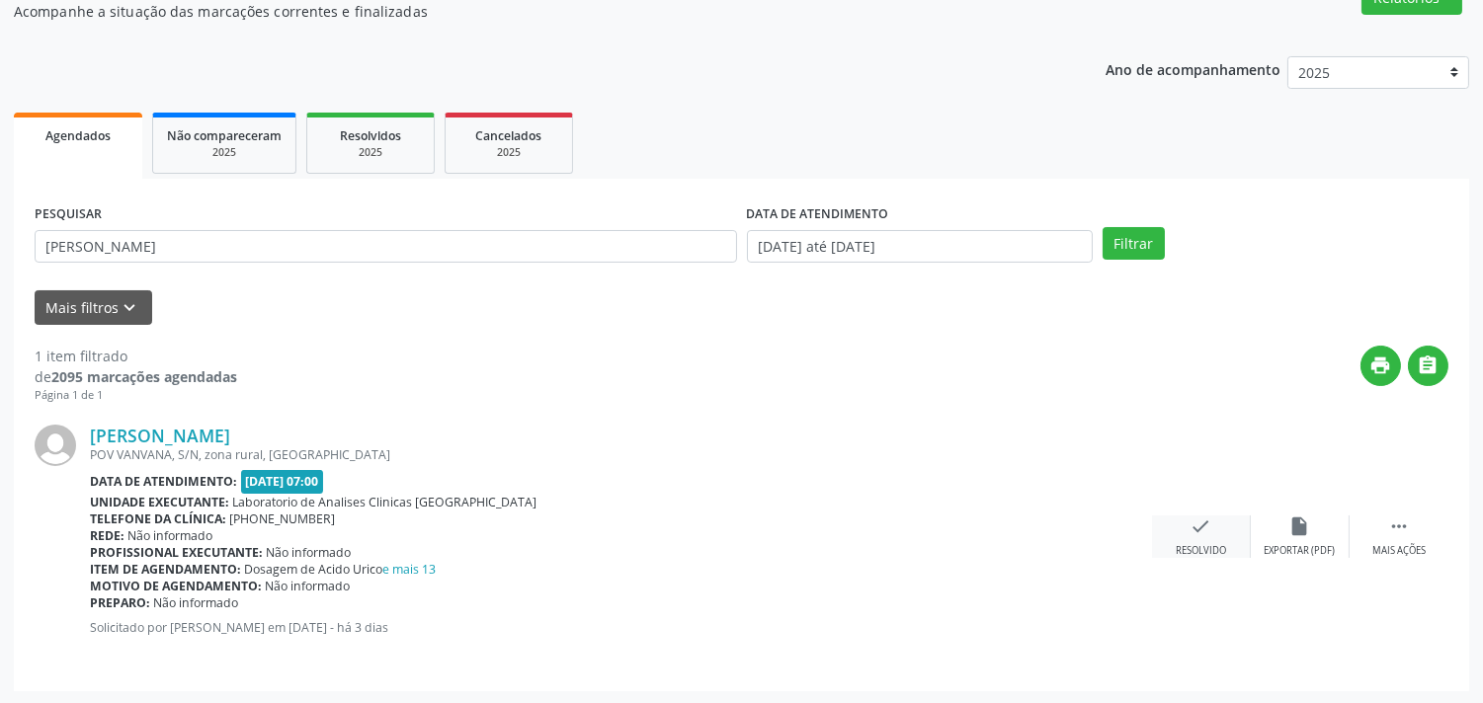
click at [1222, 537] on div "check Resolvido" at bounding box center [1201, 537] width 99 height 42
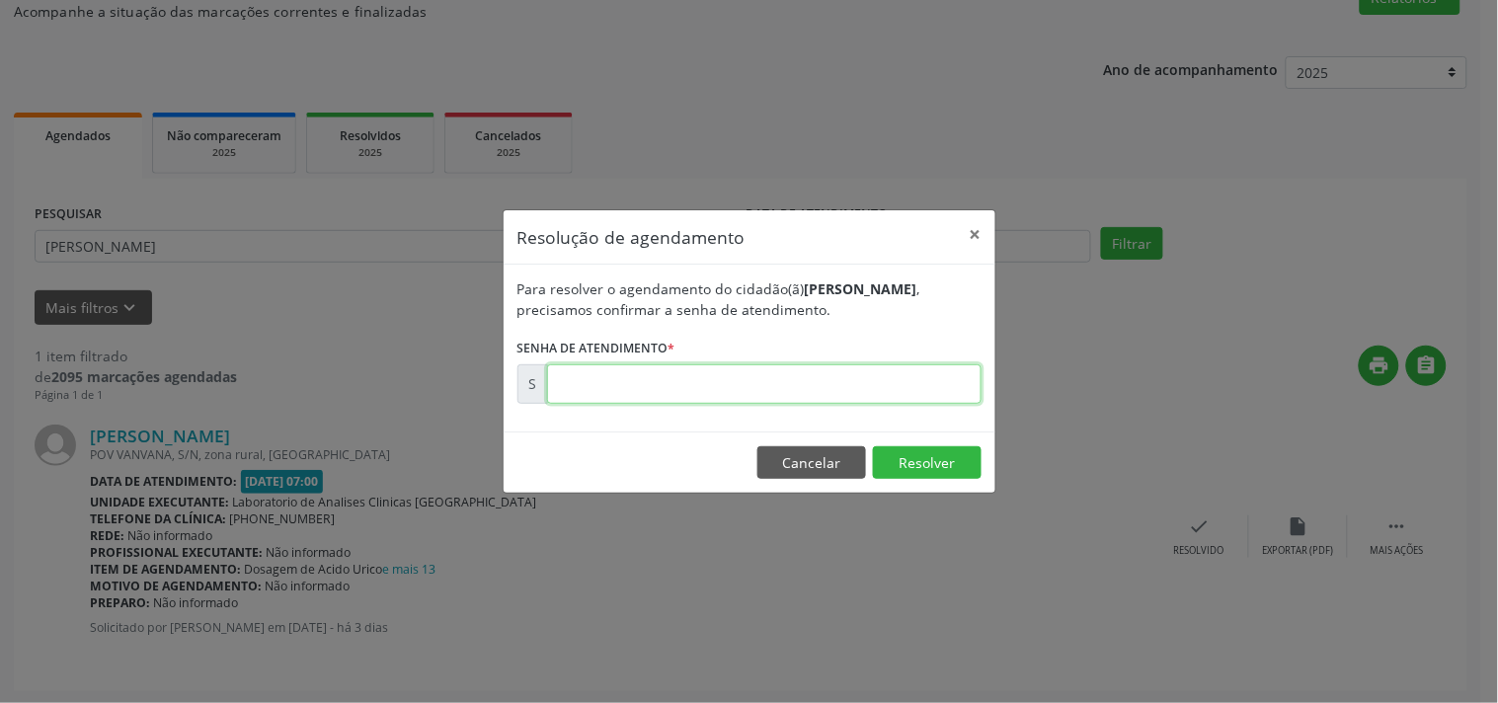
click at [629, 392] on input "text" at bounding box center [764, 384] width 435 height 40
type input "00173336"
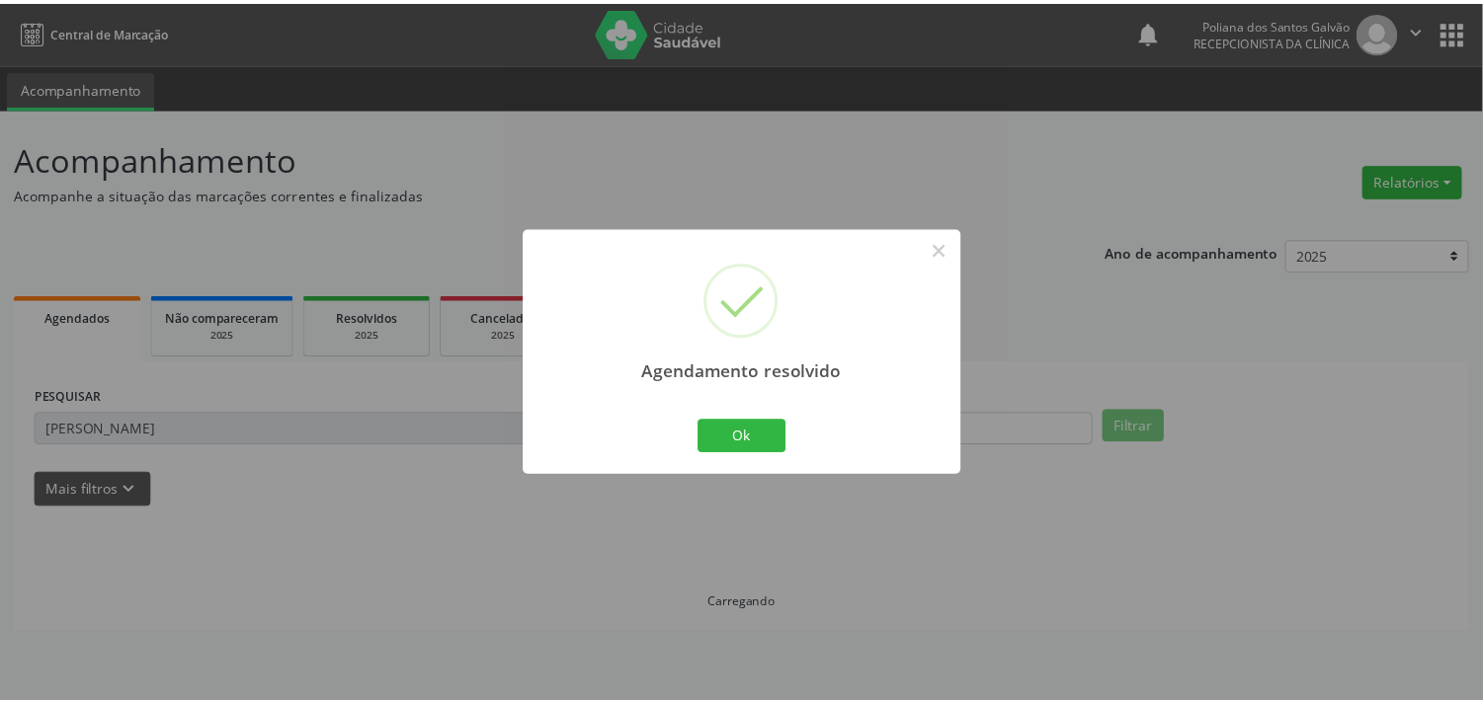
scroll to position [0, 0]
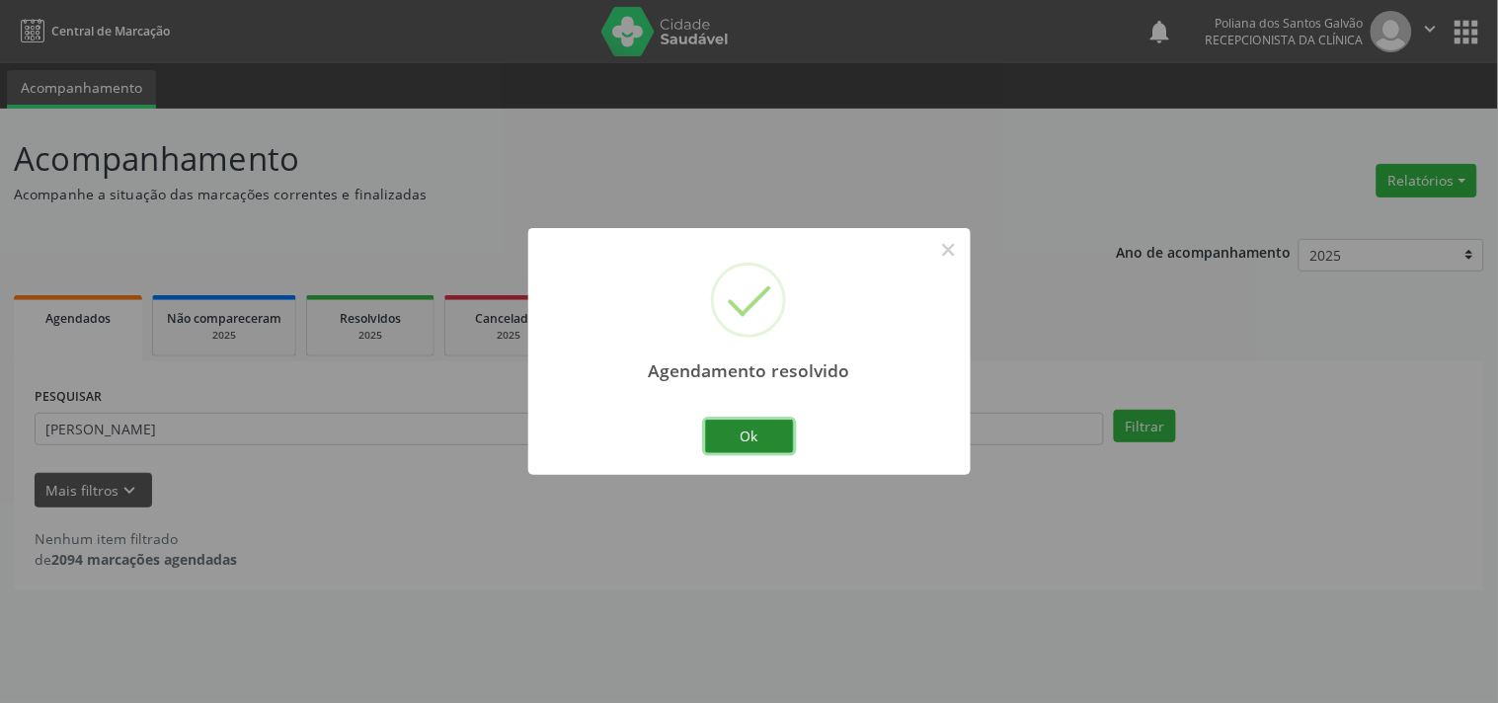
click at [778, 428] on button "Ok" at bounding box center [749, 437] width 89 height 34
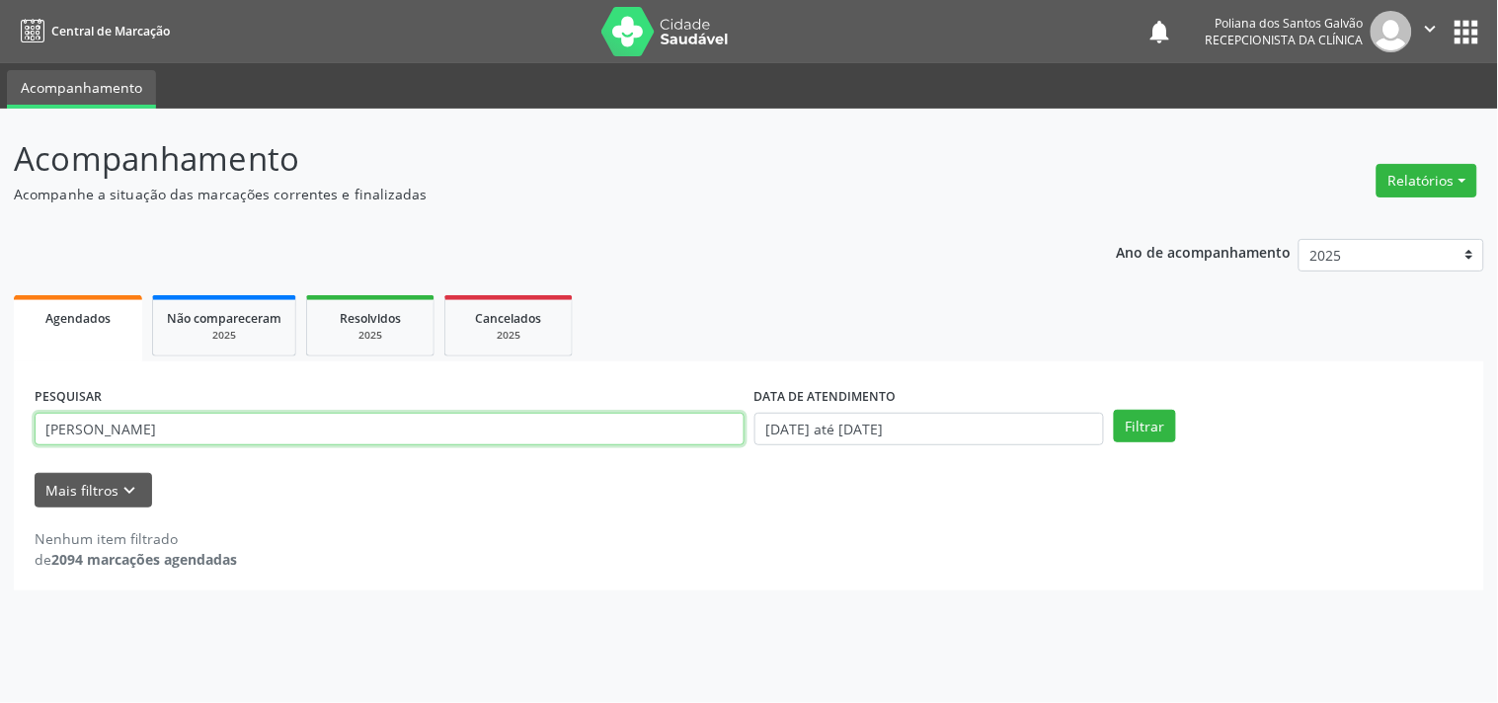
click at [350, 435] on input "[PERSON_NAME]" at bounding box center [390, 430] width 710 height 34
type input "l"
type input "[PERSON_NAME]"
click at [1114, 410] on button "Filtrar" at bounding box center [1145, 427] width 62 height 34
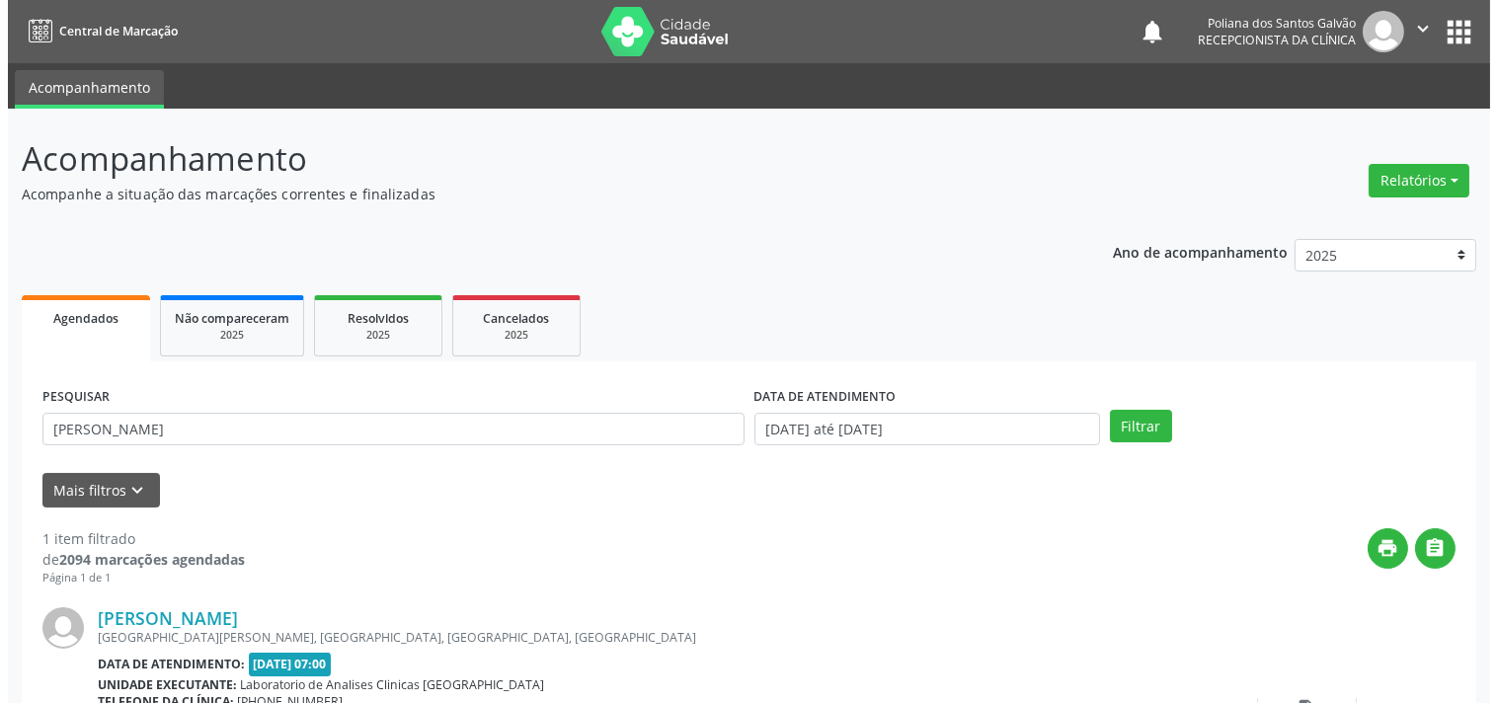
scroll to position [183, 0]
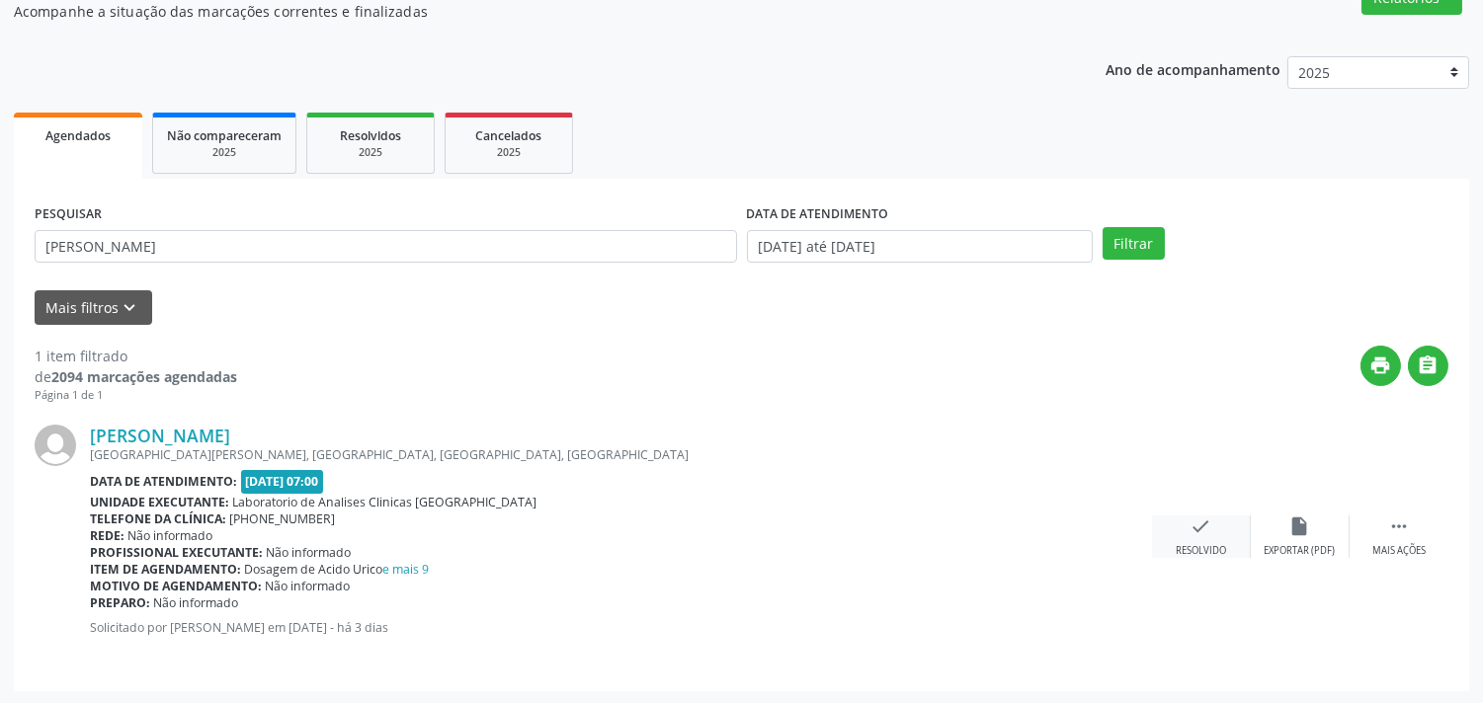
click at [1207, 536] on div "check Resolvido" at bounding box center [1201, 537] width 99 height 42
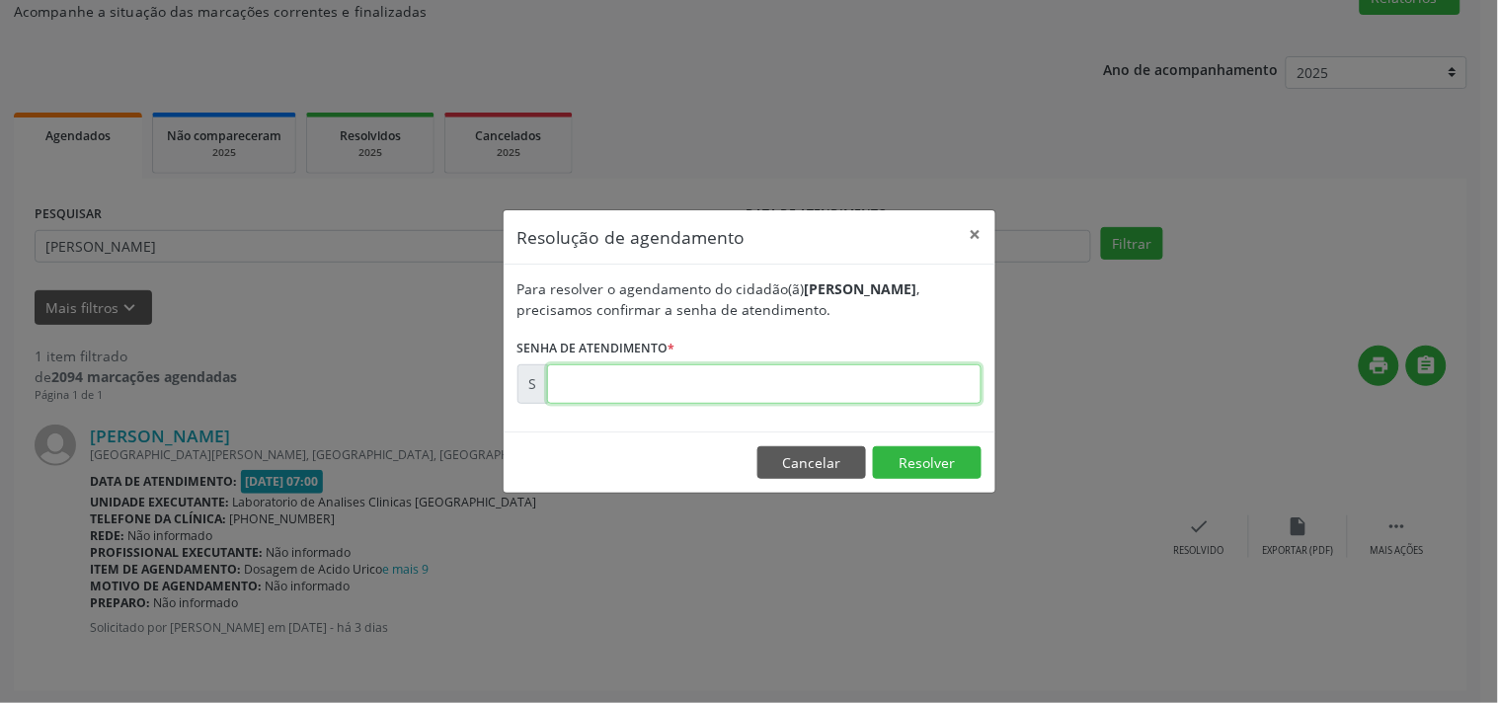
click at [688, 387] on input "text" at bounding box center [764, 384] width 435 height 40
type input "00173347"
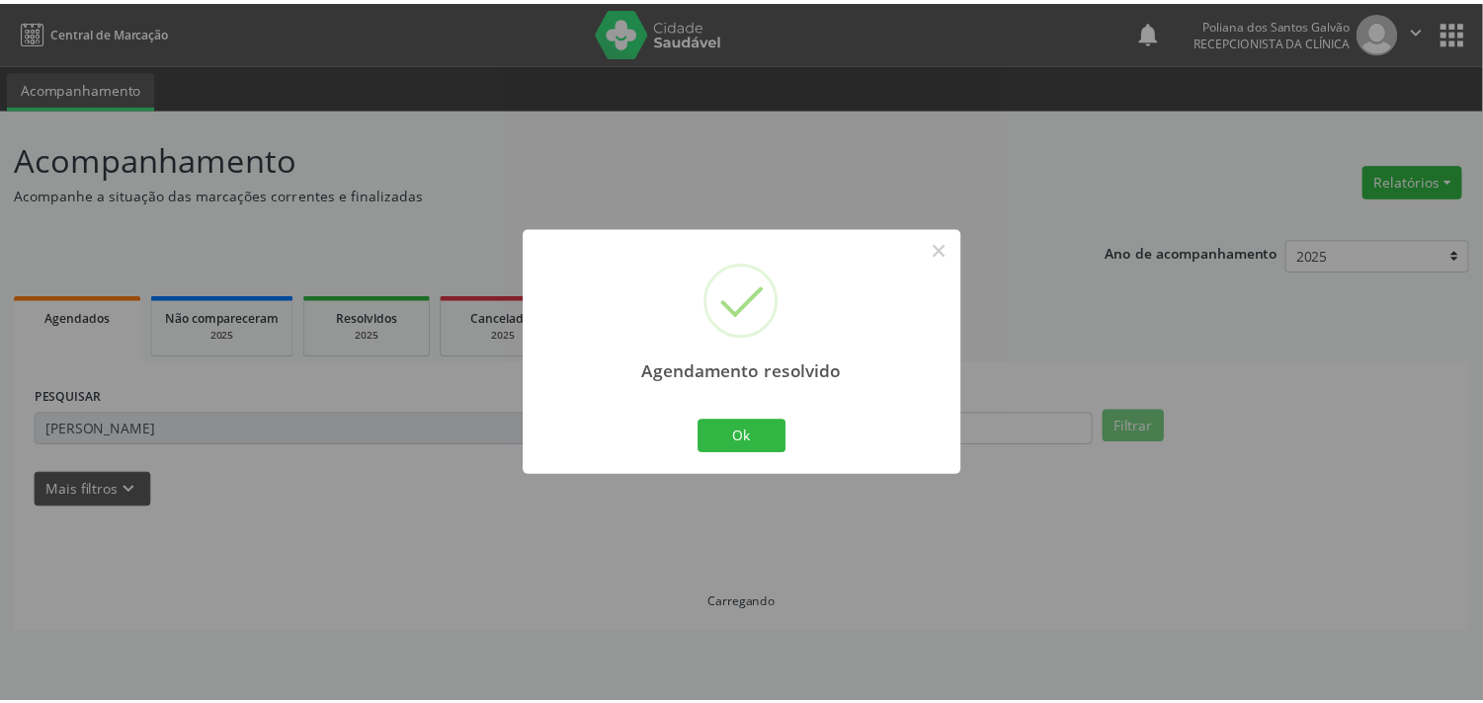
scroll to position [0, 0]
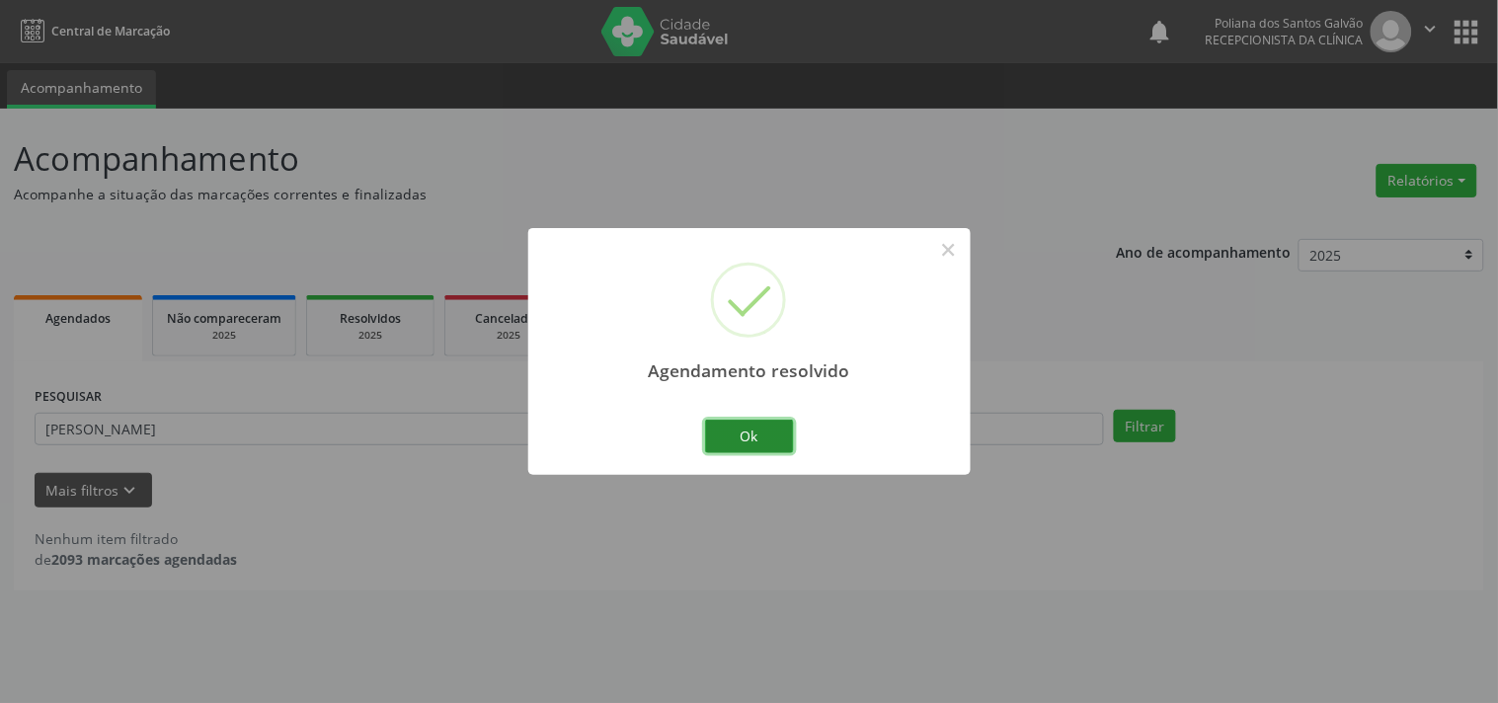
click at [784, 435] on button "Ok" at bounding box center [749, 437] width 89 height 34
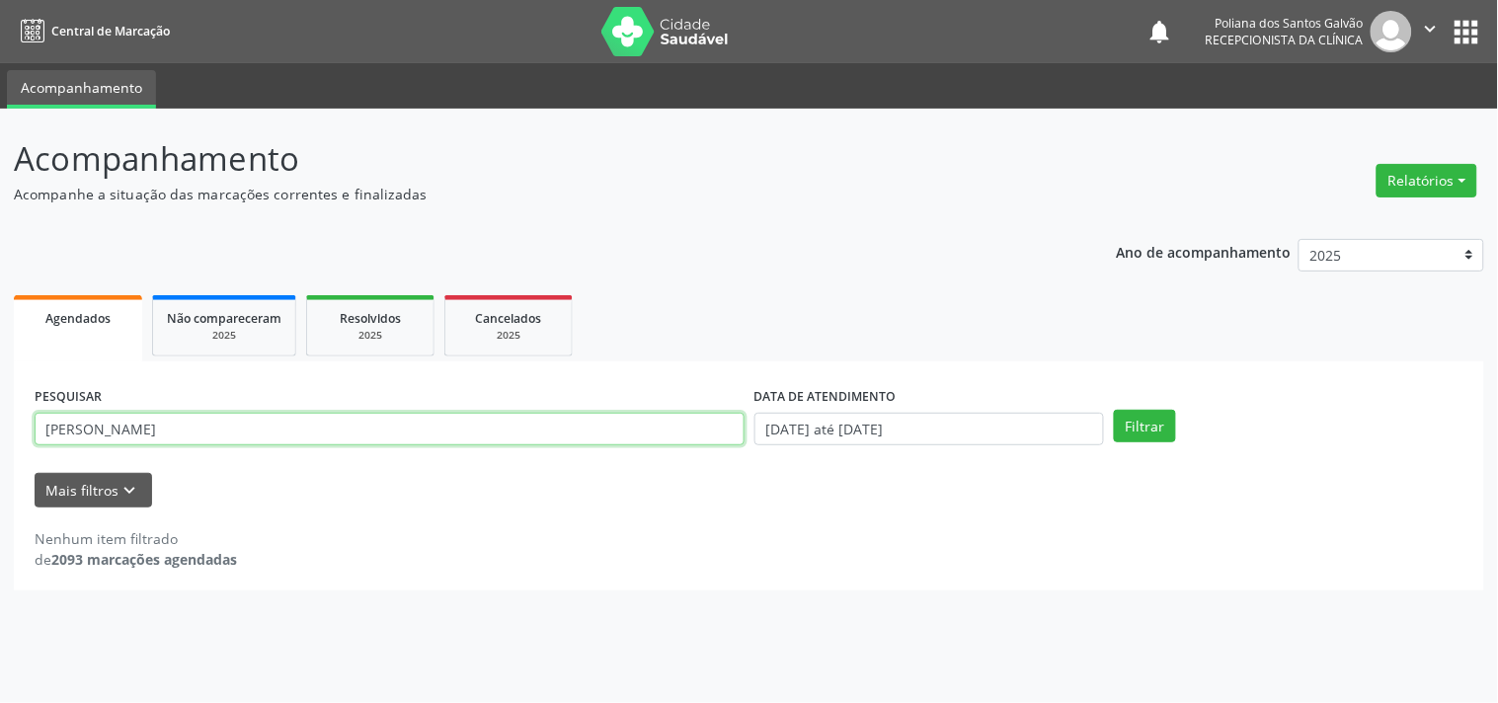
click at [349, 438] on input "[PERSON_NAME]" at bounding box center [390, 430] width 710 height 34
click at [297, 442] on input "[PERSON_NAME]" at bounding box center [390, 430] width 710 height 34
click at [1114, 410] on button "Filtrar" at bounding box center [1145, 427] width 62 height 34
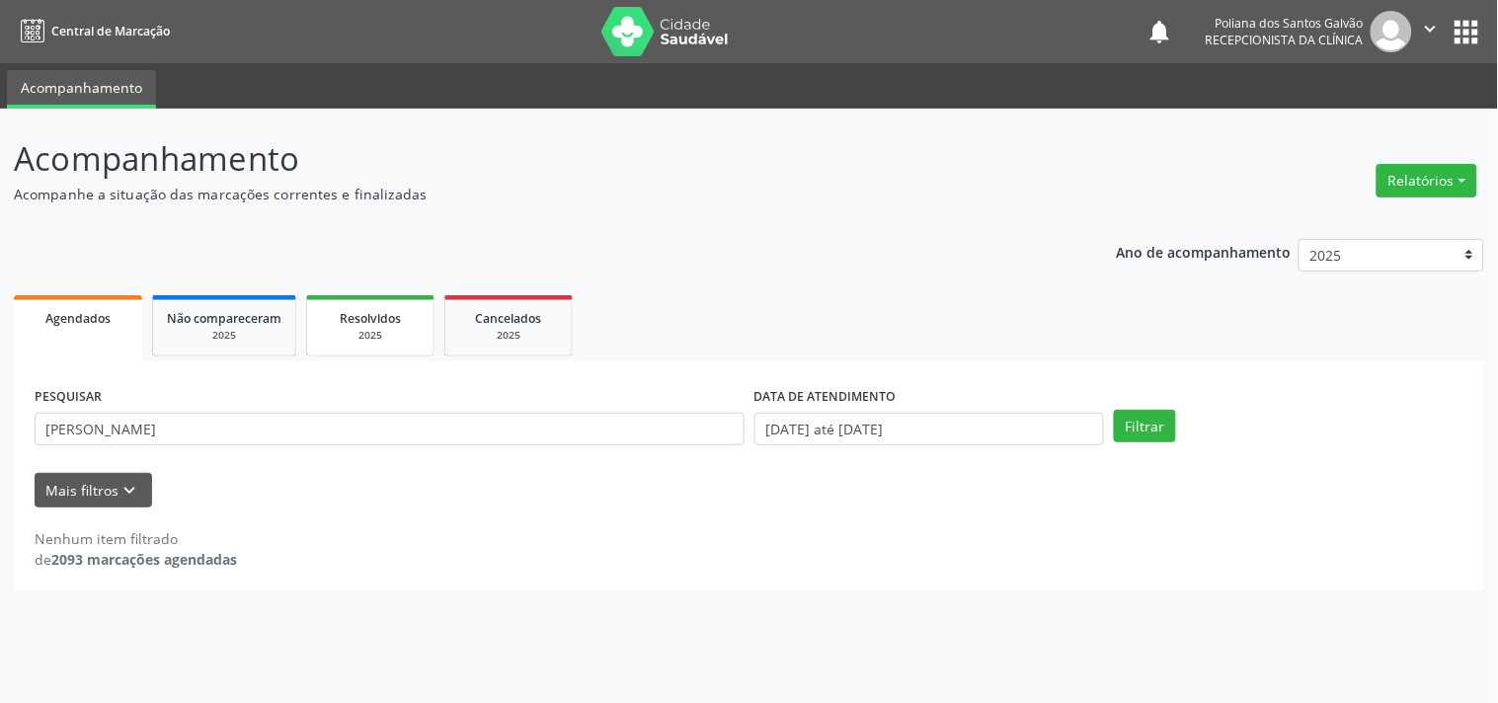
click at [381, 334] on div "2025" at bounding box center [370, 335] width 99 height 15
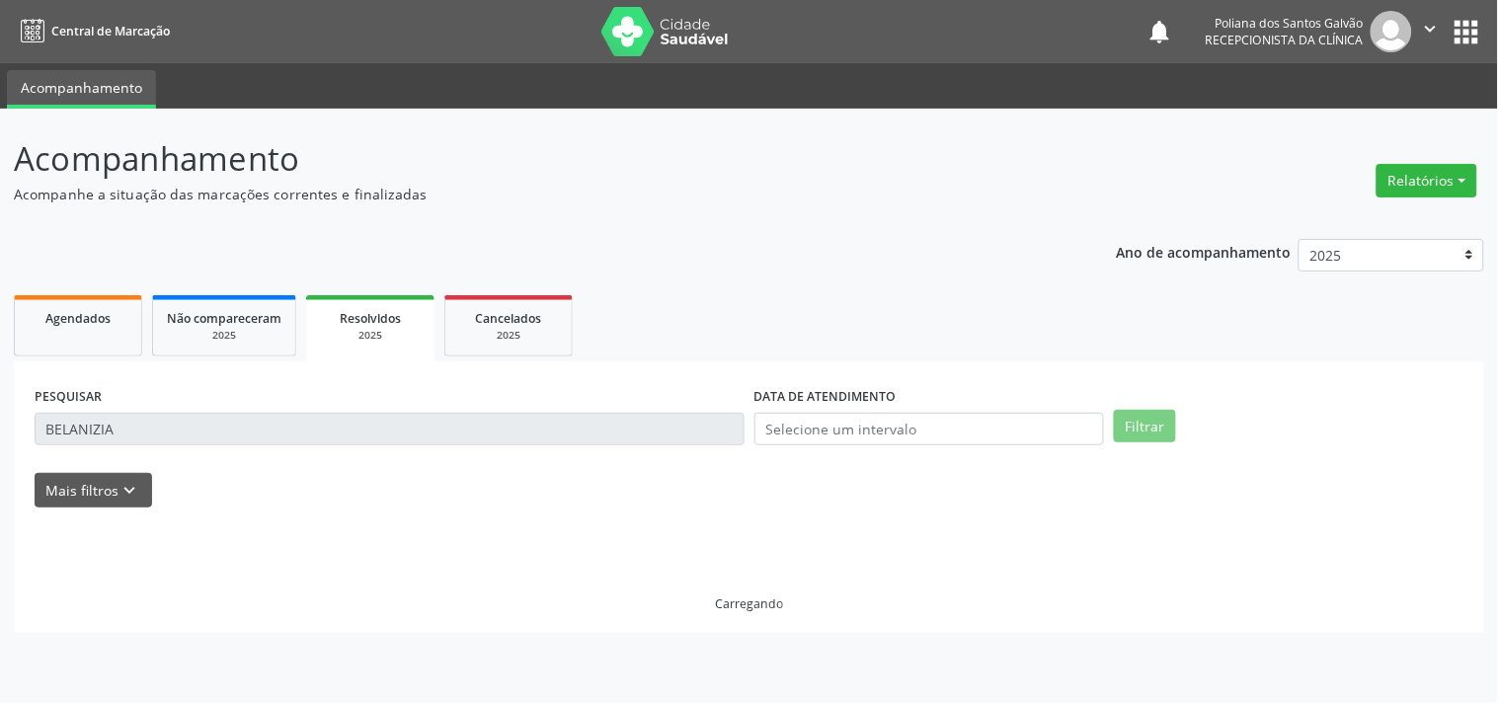
click at [366, 333] on div "2025" at bounding box center [370, 335] width 101 height 15
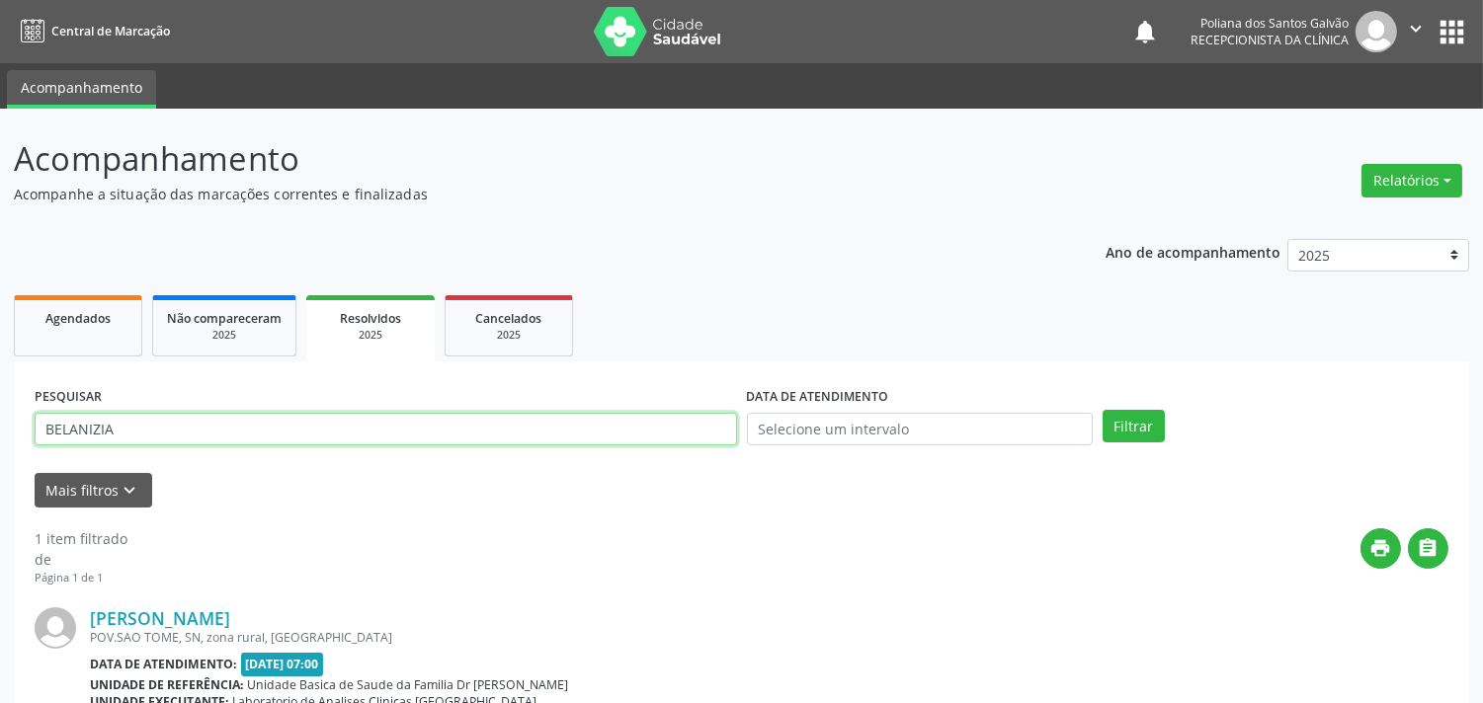
click at [274, 426] on input "BELANIZIA" at bounding box center [386, 430] width 702 height 34
type input "B"
type input "[PERSON_NAME]"
click at [1102, 410] on button "Filtrar" at bounding box center [1133, 427] width 62 height 34
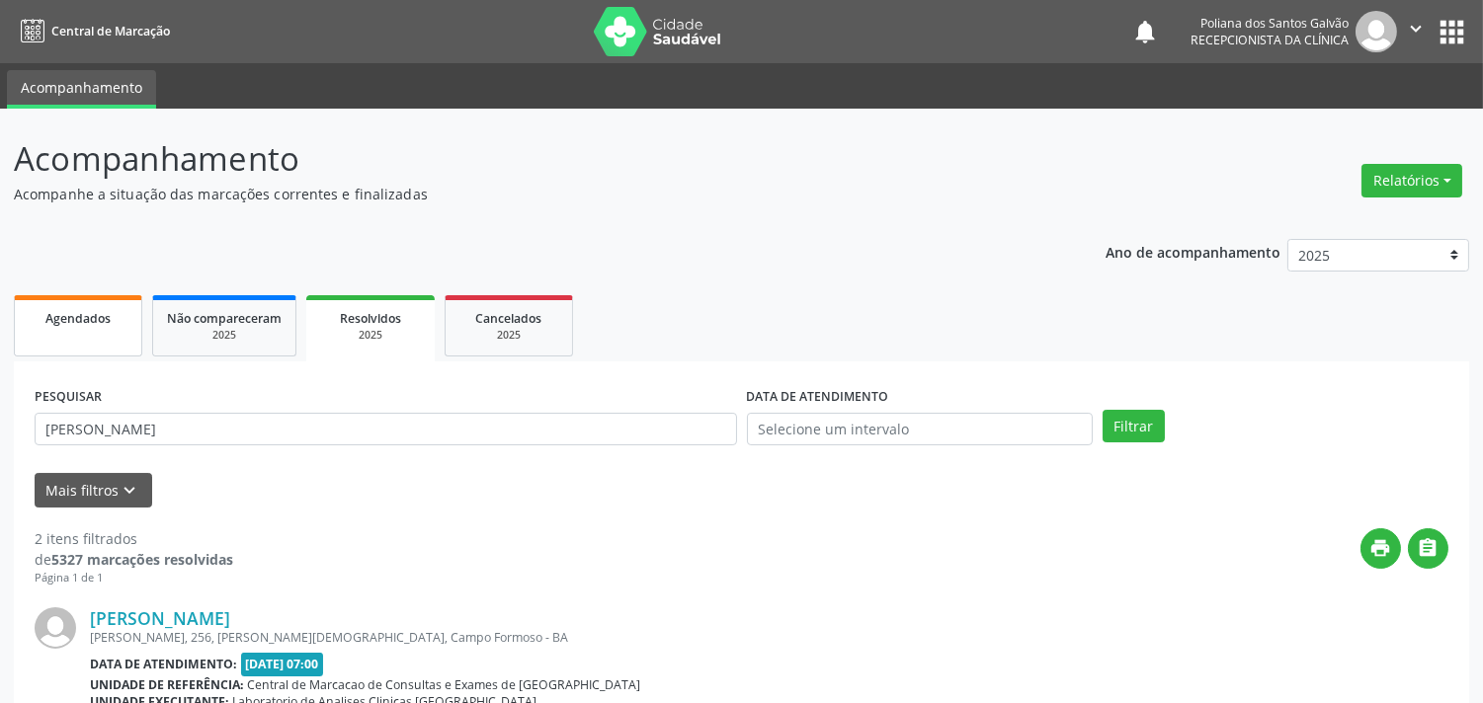
click at [45, 332] on link "Agendados" at bounding box center [78, 325] width 128 height 61
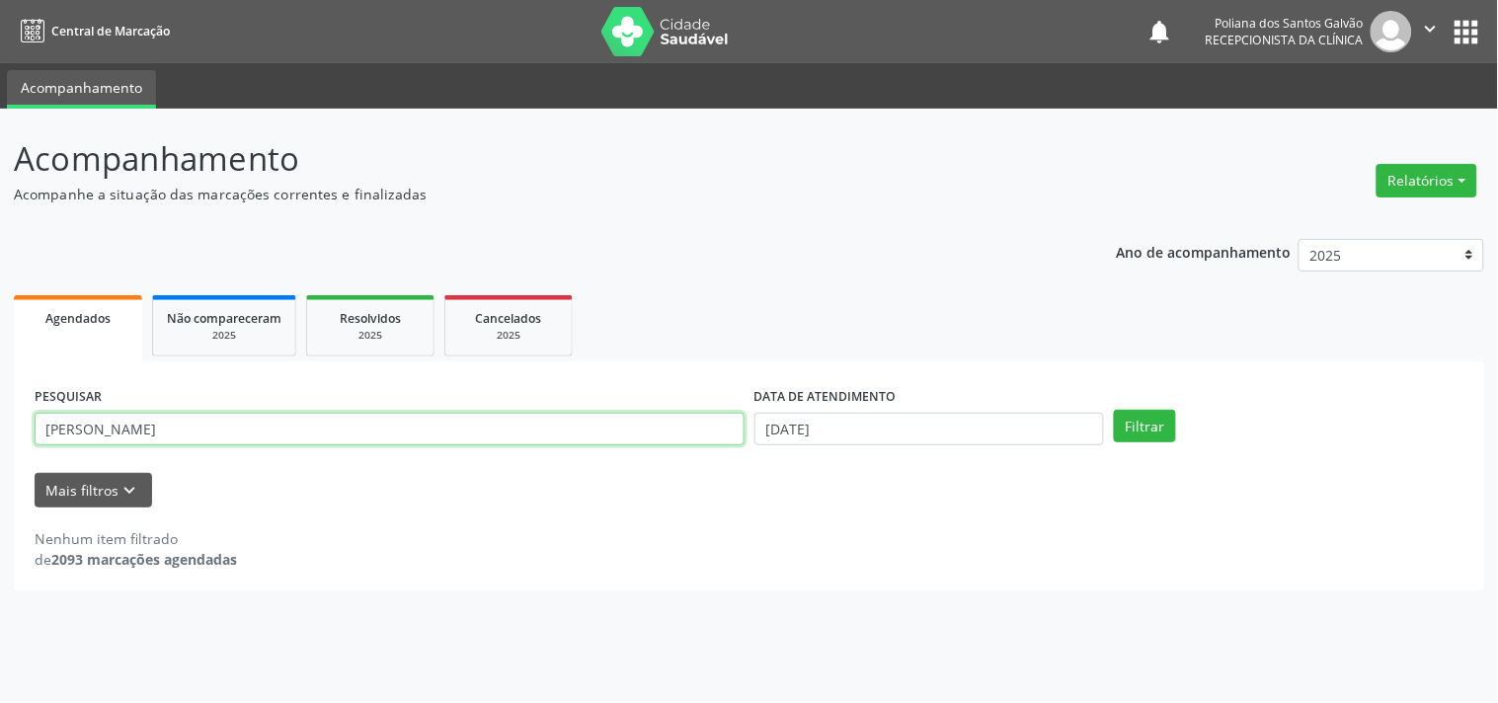
drag, startPoint x: 126, startPoint y: 438, endPoint x: 156, endPoint y: 435, distance: 29.8
click at [153, 435] on input "[PERSON_NAME]" at bounding box center [390, 430] width 710 height 34
type input "i"
type input "[PERSON_NAME]"
click at [1114, 410] on button "Filtrar" at bounding box center [1145, 427] width 62 height 34
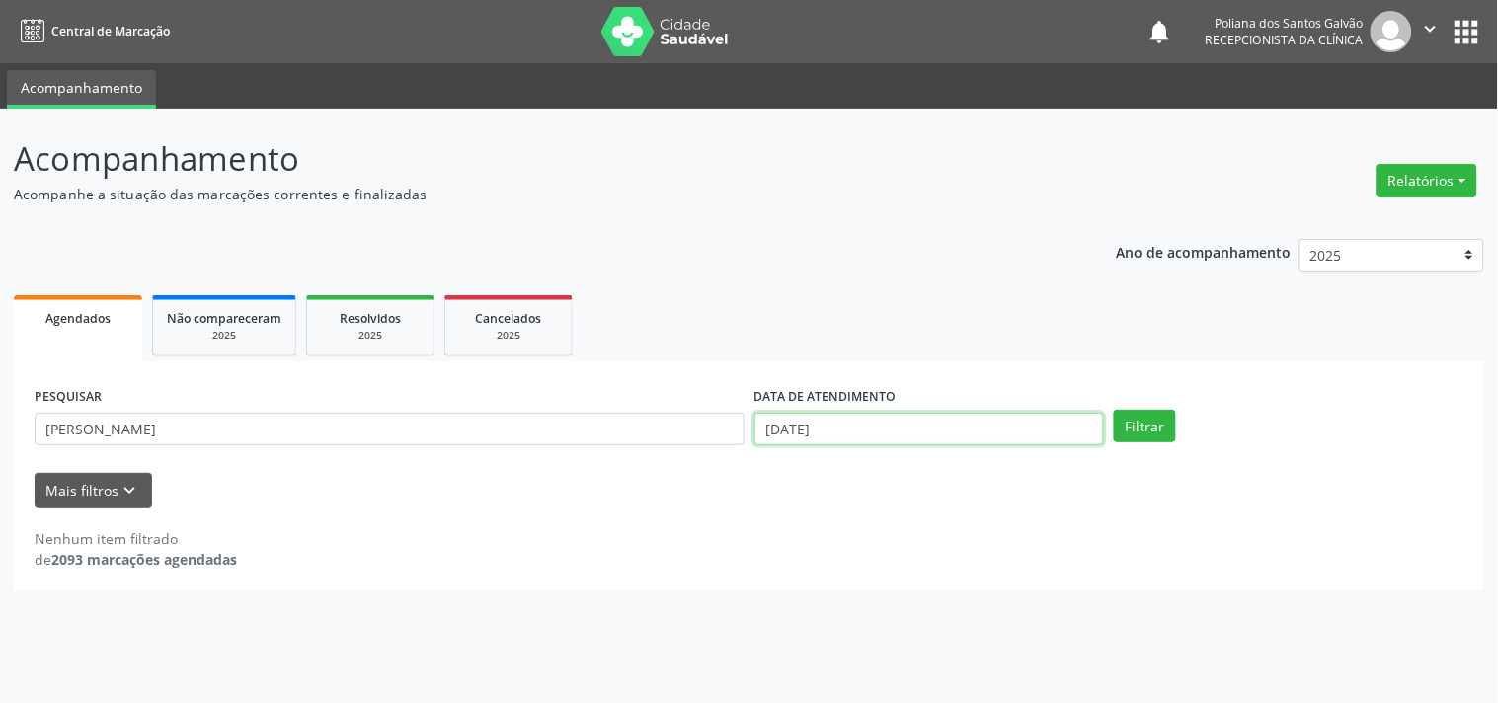
click at [834, 426] on input "[DATE]" at bounding box center [930, 430] width 350 height 34
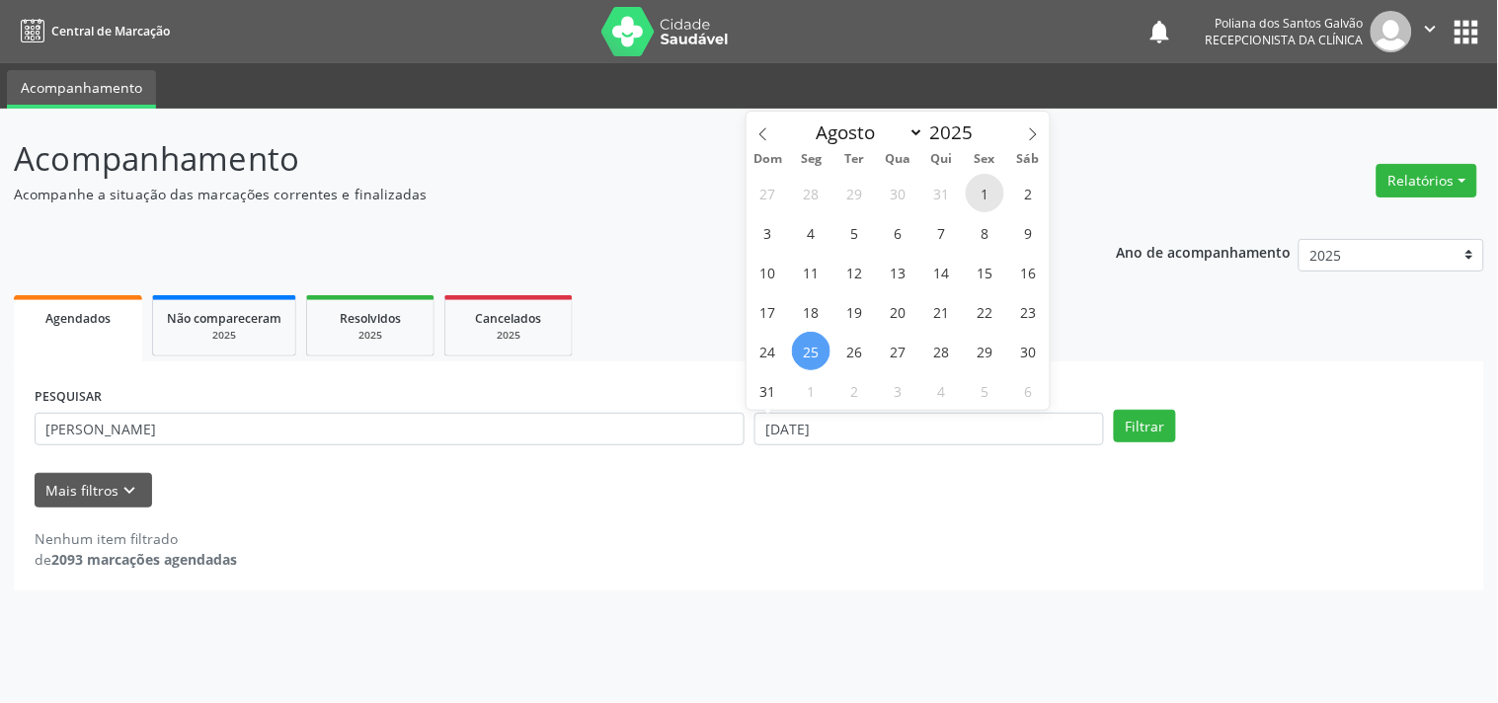
click at [989, 188] on span "1" at bounding box center [985, 193] width 39 height 39
type input "[DATE]"
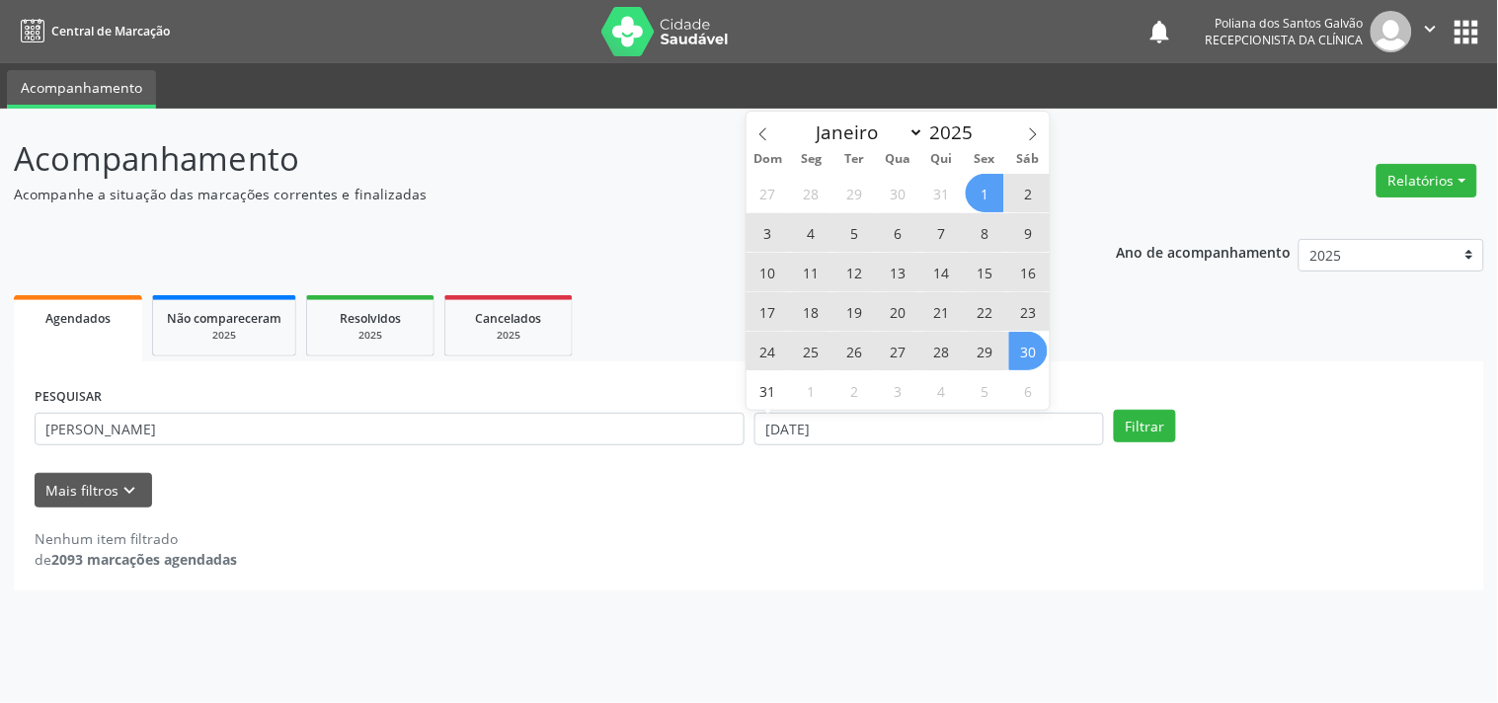
click at [1030, 350] on span "30" at bounding box center [1029, 351] width 39 height 39
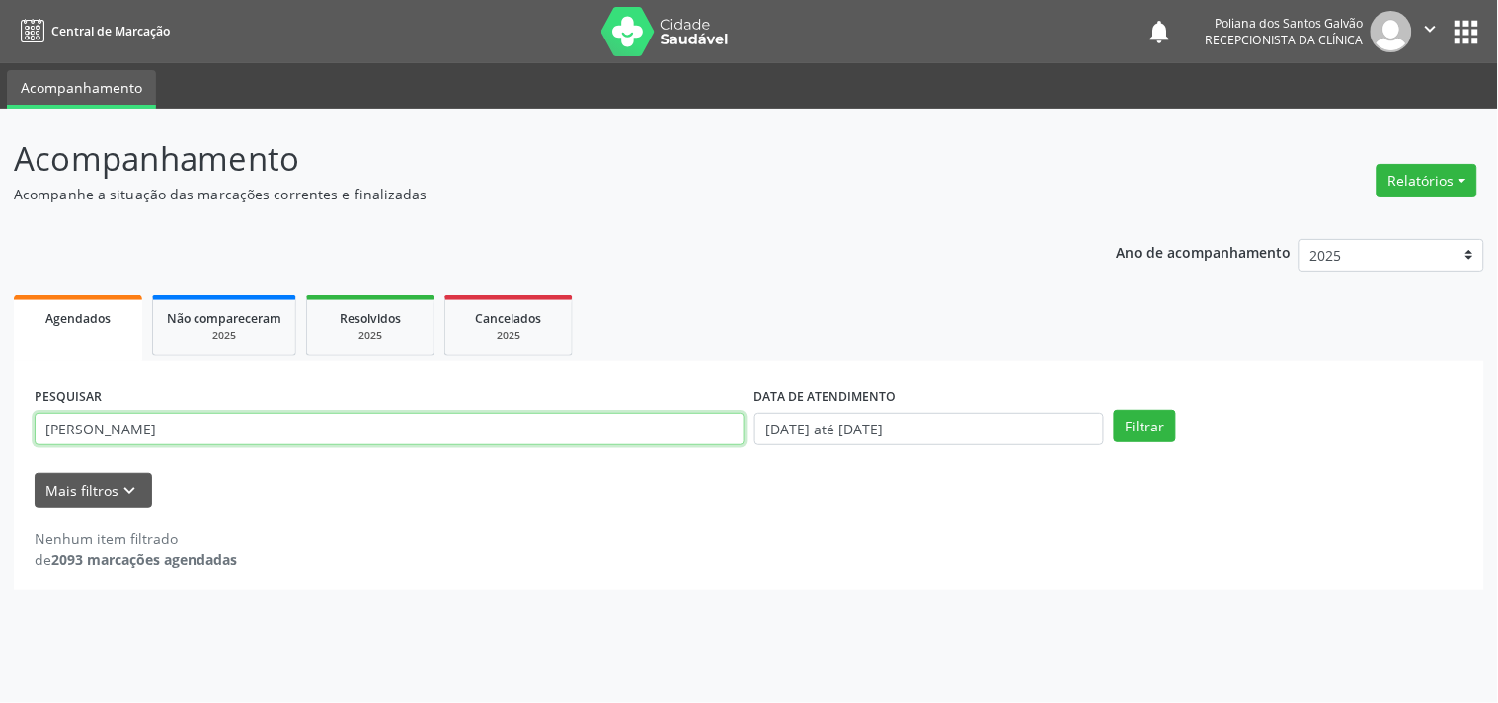
click at [262, 435] on input "[PERSON_NAME]" at bounding box center [390, 430] width 710 height 34
click at [1114, 410] on button "Filtrar" at bounding box center [1145, 427] width 62 height 34
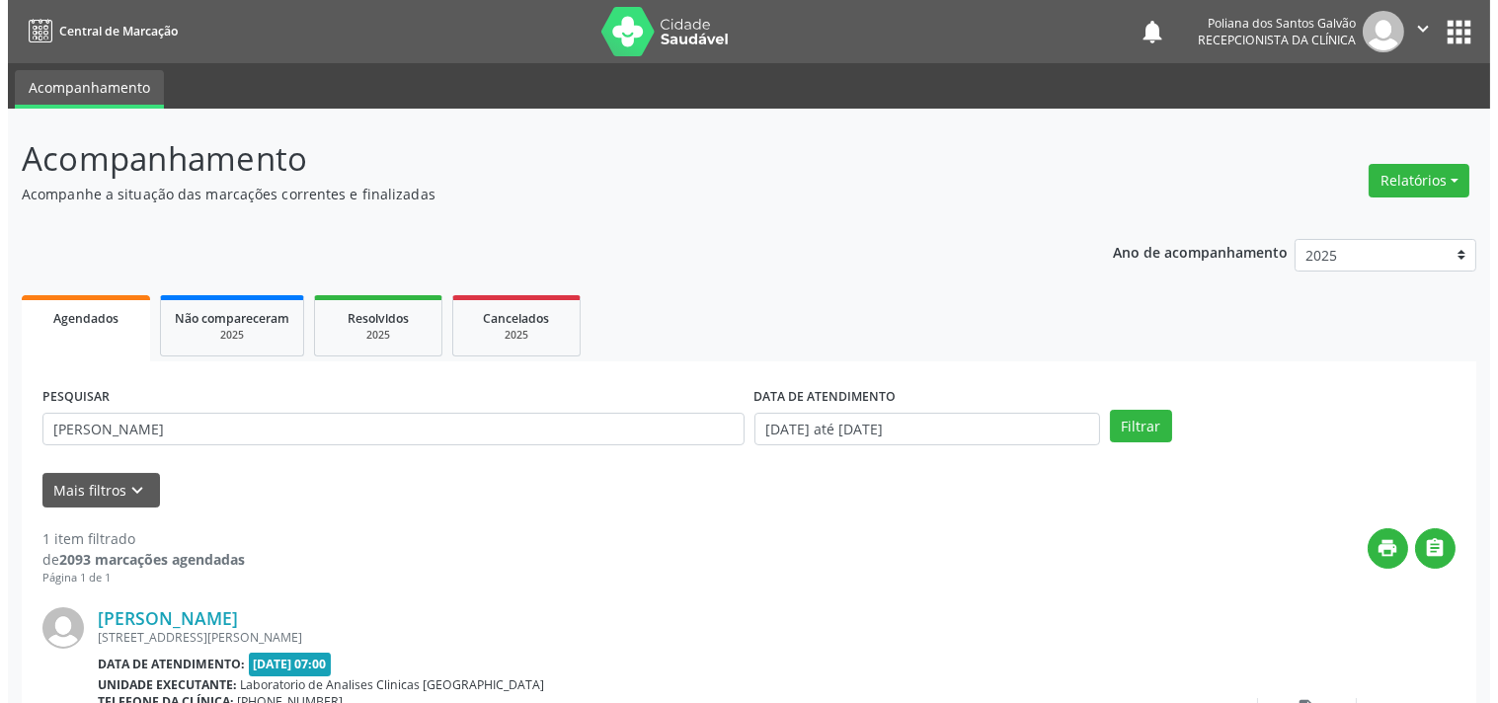
scroll to position [183, 0]
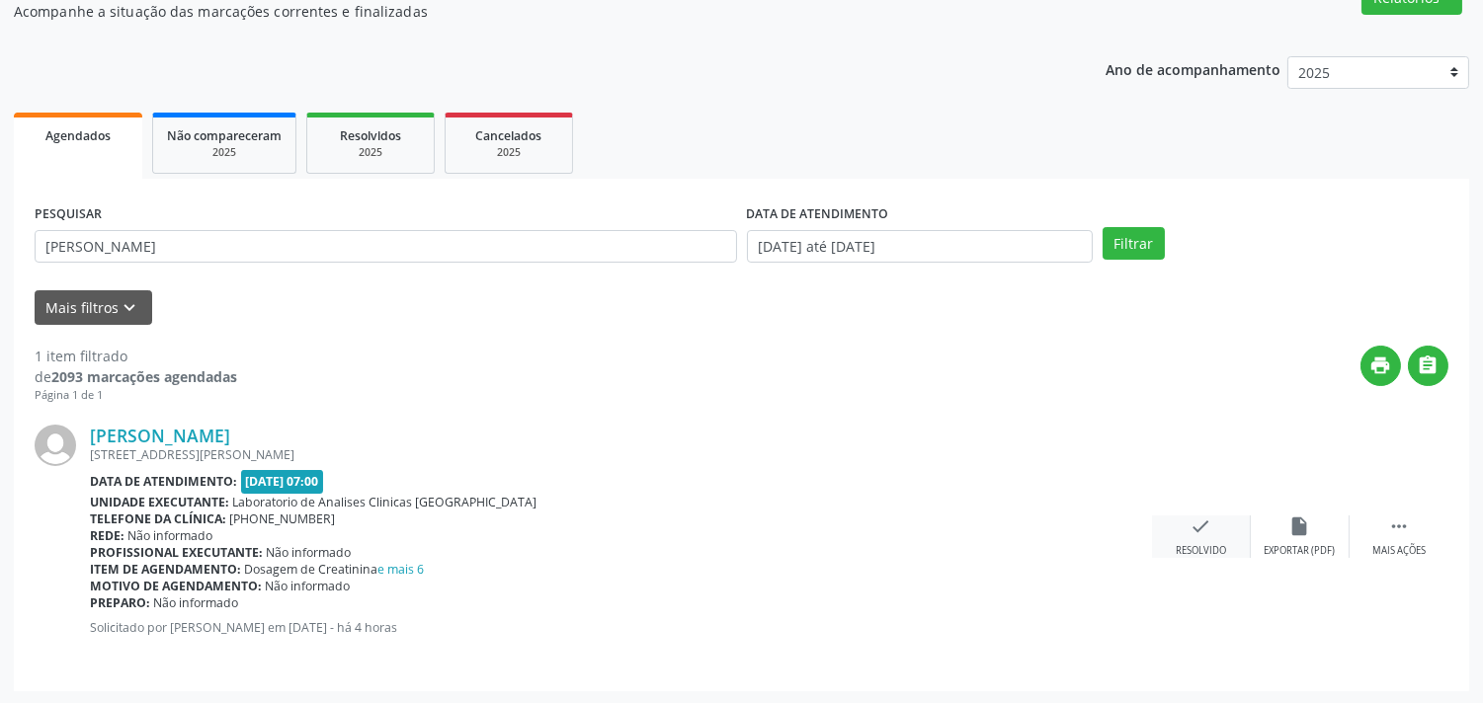
click at [1219, 536] on div "check Resolvido" at bounding box center [1201, 537] width 99 height 42
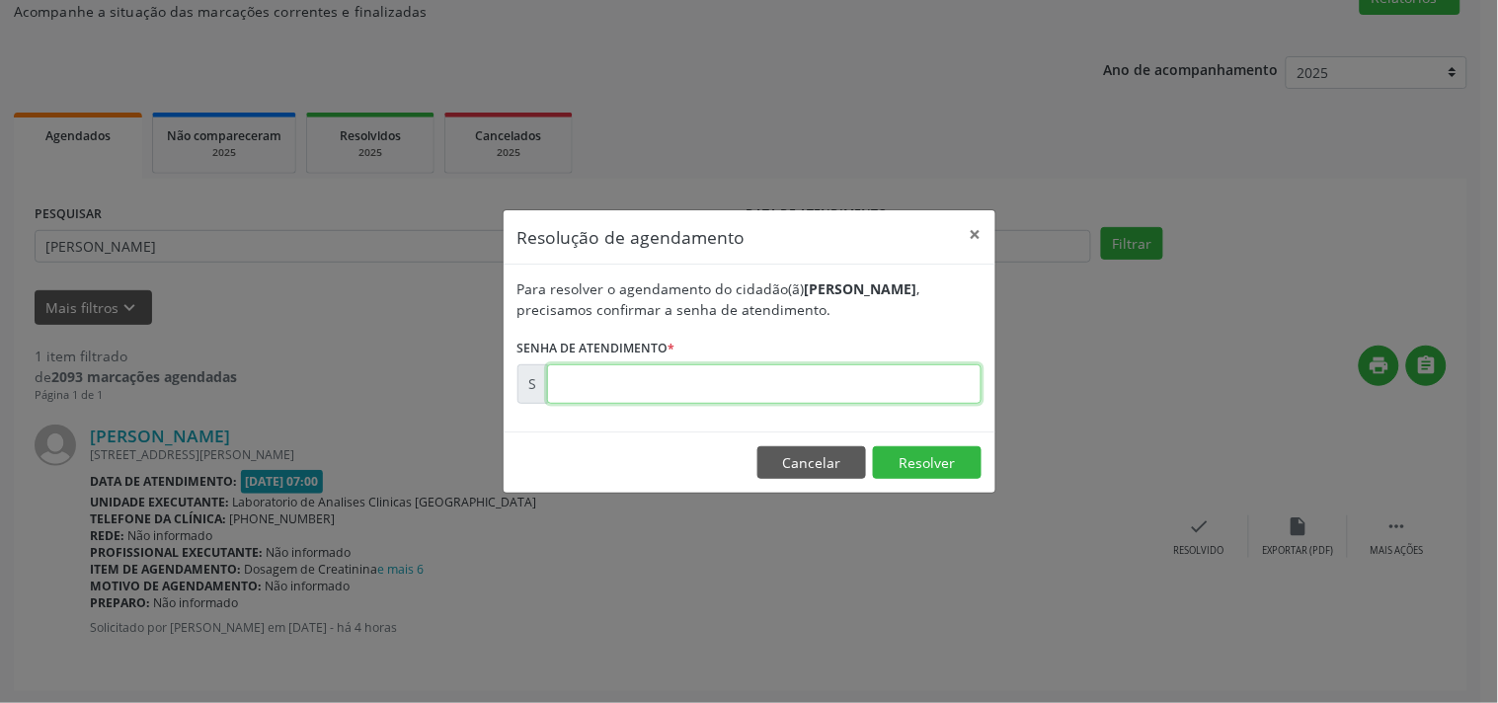
click at [788, 368] on input "text" at bounding box center [764, 384] width 435 height 40
type input "00173470"
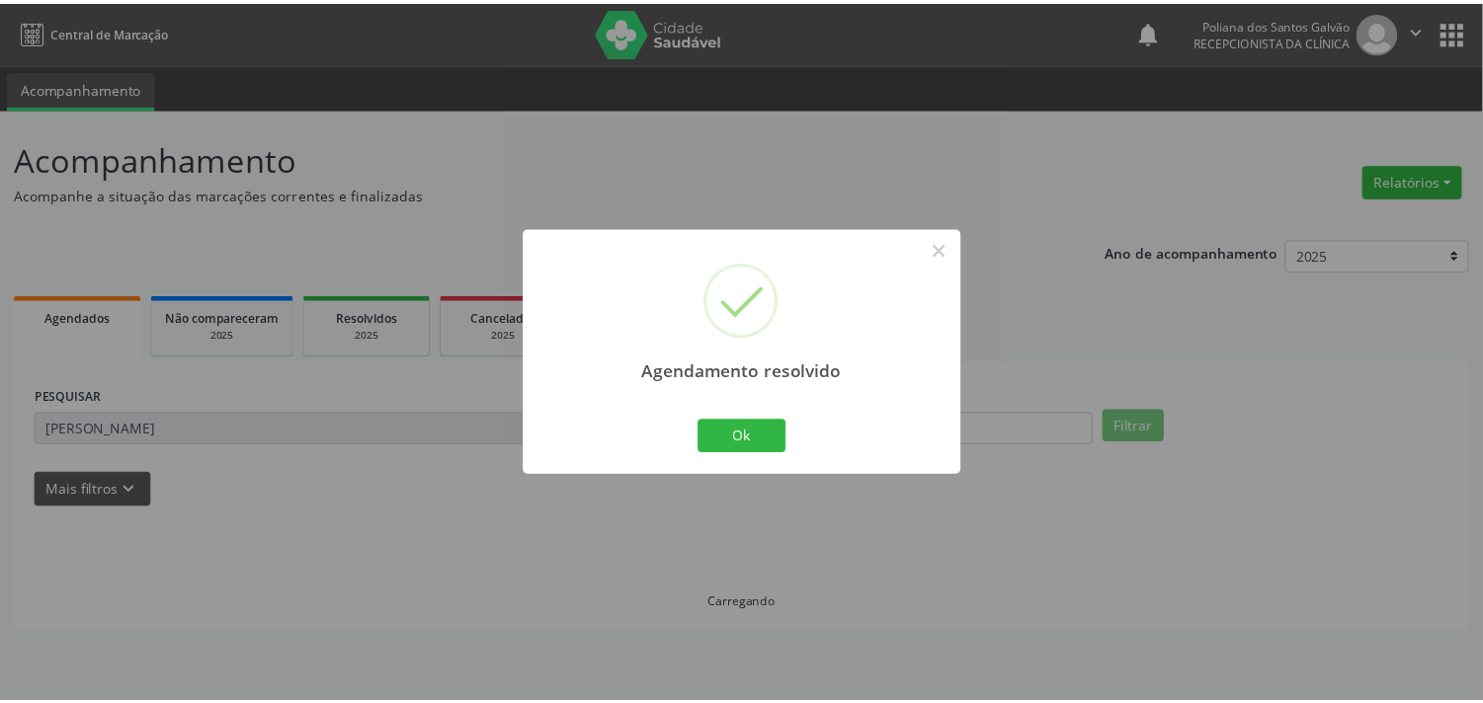
scroll to position [0, 0]
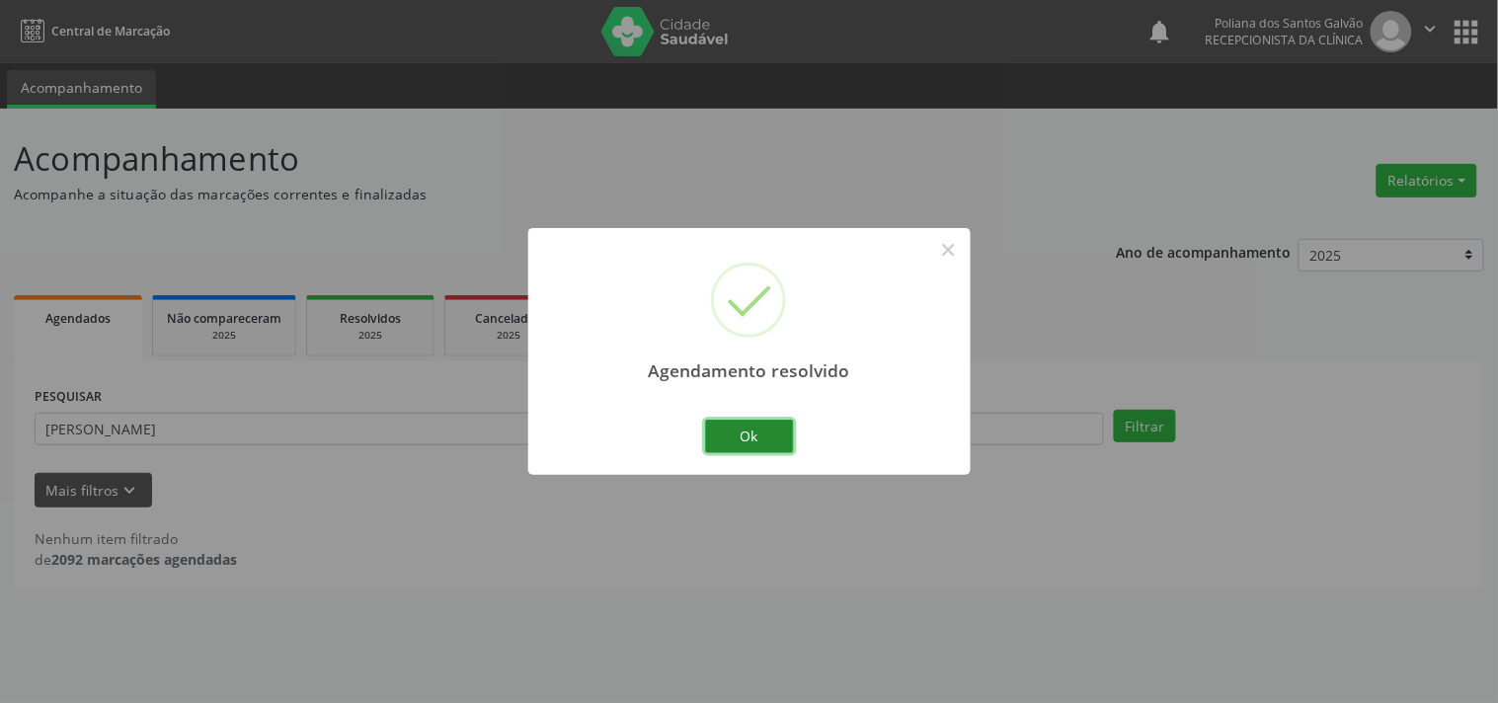
click at [774, 432] on button "Ok" at bounding box center [749, 437] width 89 height 34
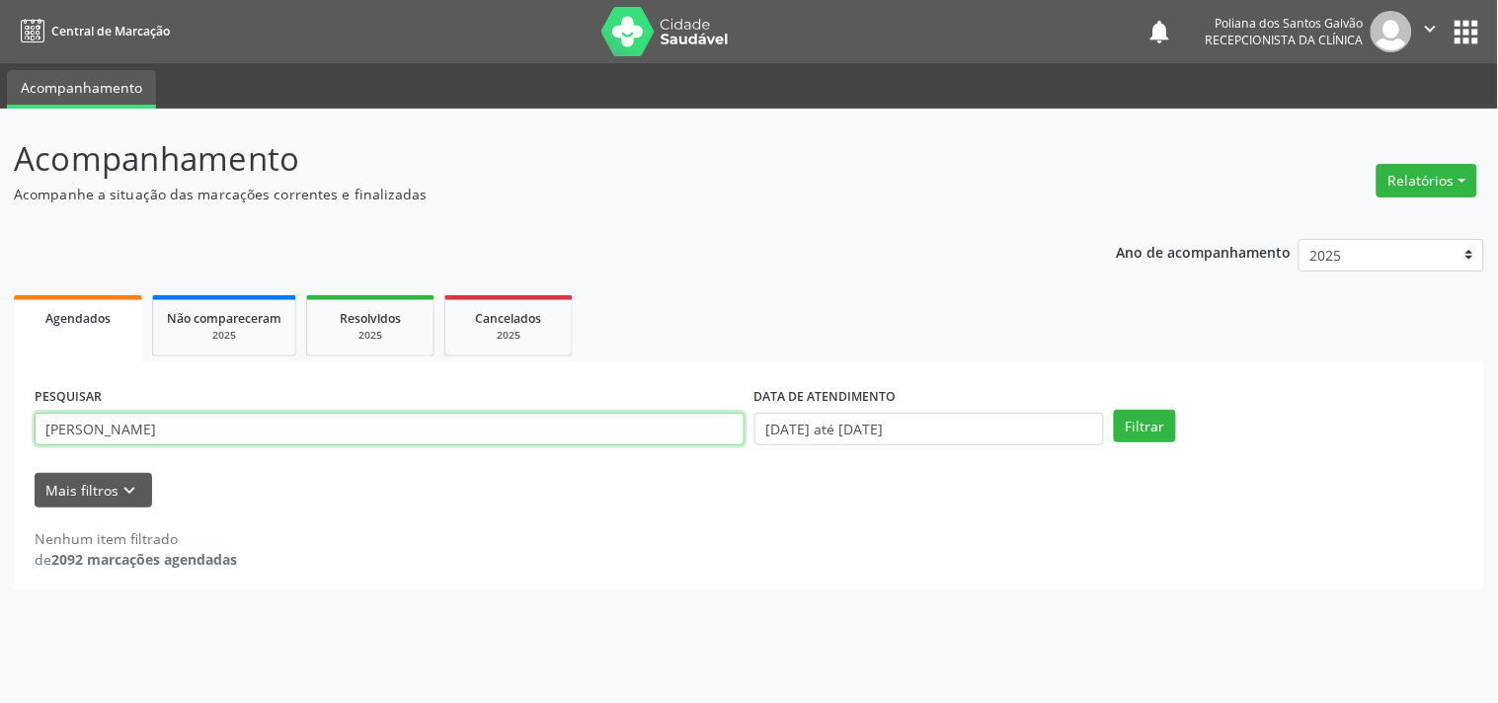
click at [527, 437] on input "[PERSON_NAME]" at bounding box center [390, 430] width 710 height 34
type input "m"
type input "edenilma"
click at [1114, 410] on button "Filtrar" at bounding box center [1145, 427] width 62 height 34
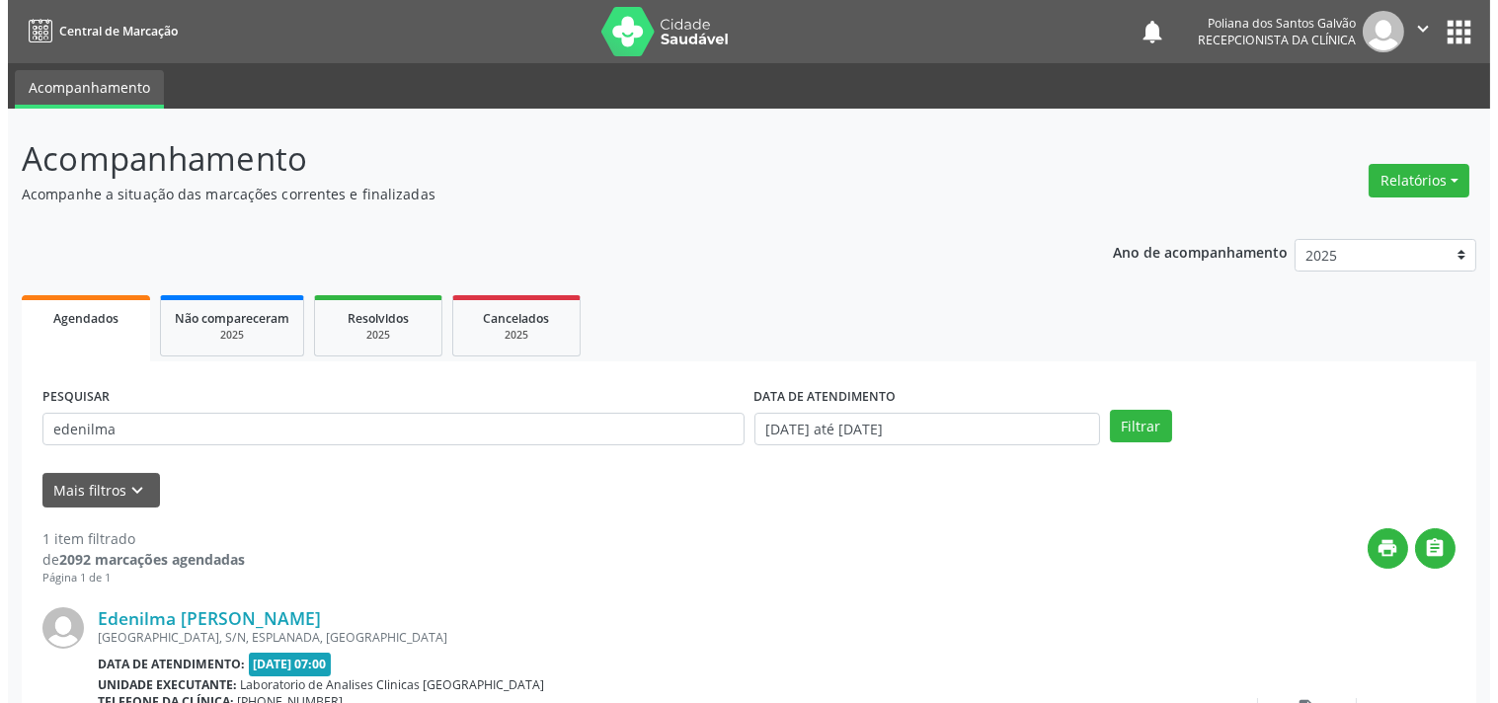
scroll to position [183, 0]
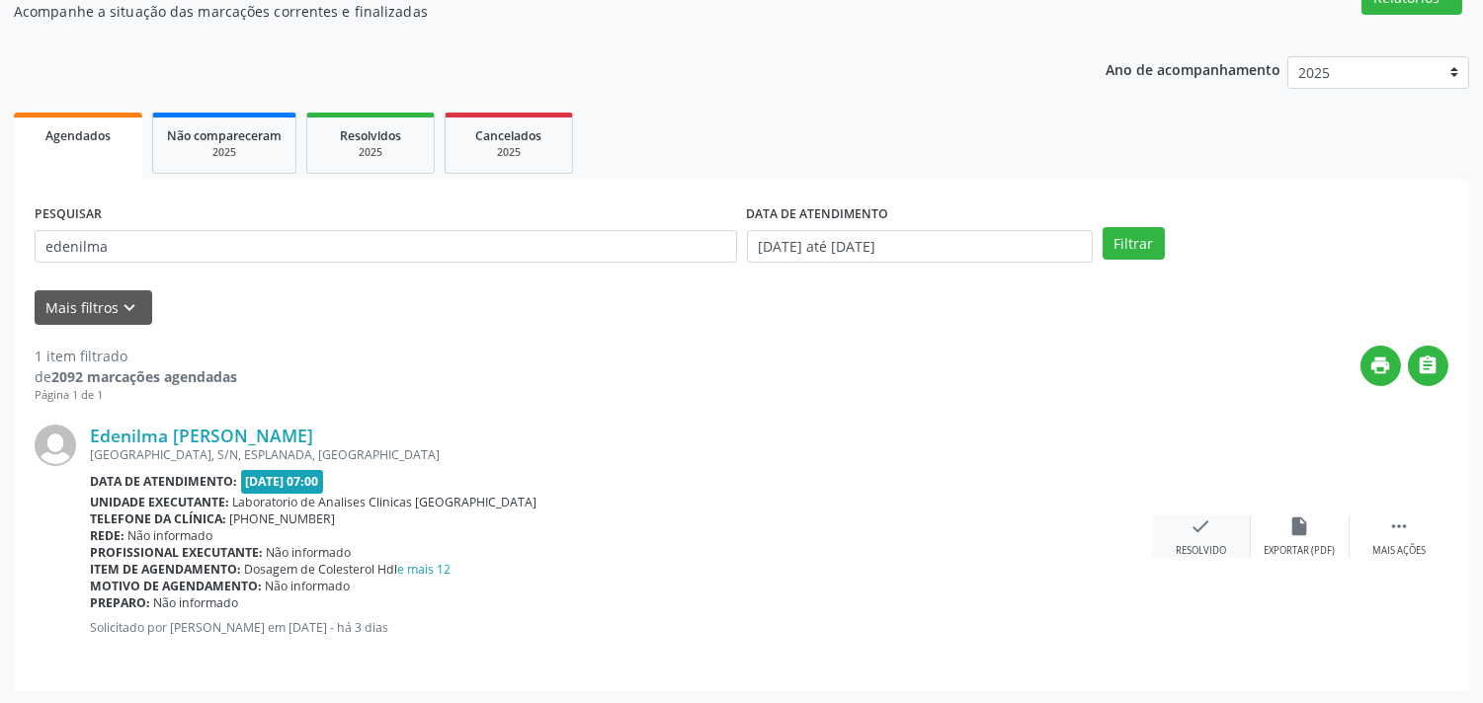
click at [1215, 535] on div "check Resolvido" at bounding box center [1201, 537] width 99 height 42
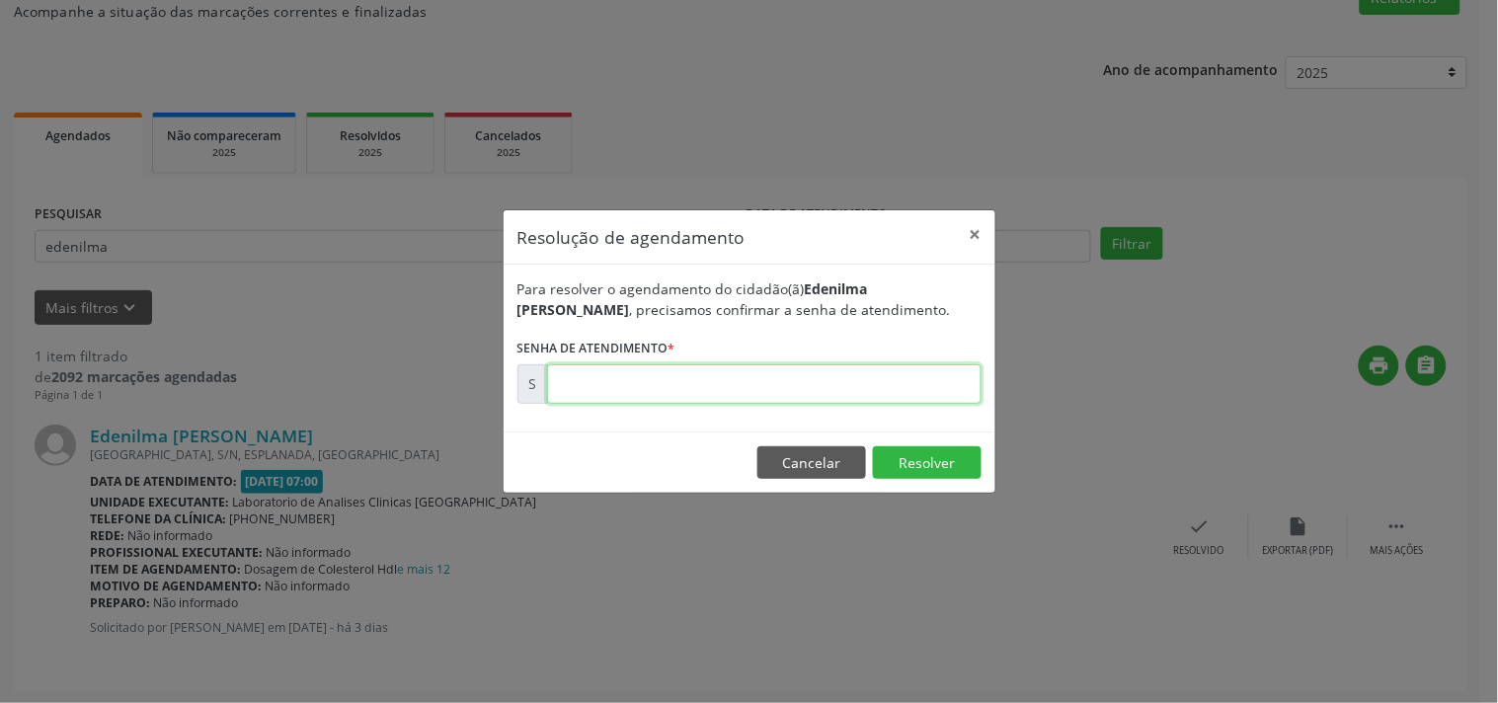
click at [624, 395] on input "text" at bounding box center [764, 384] width 435 height 40
type input "00173314"
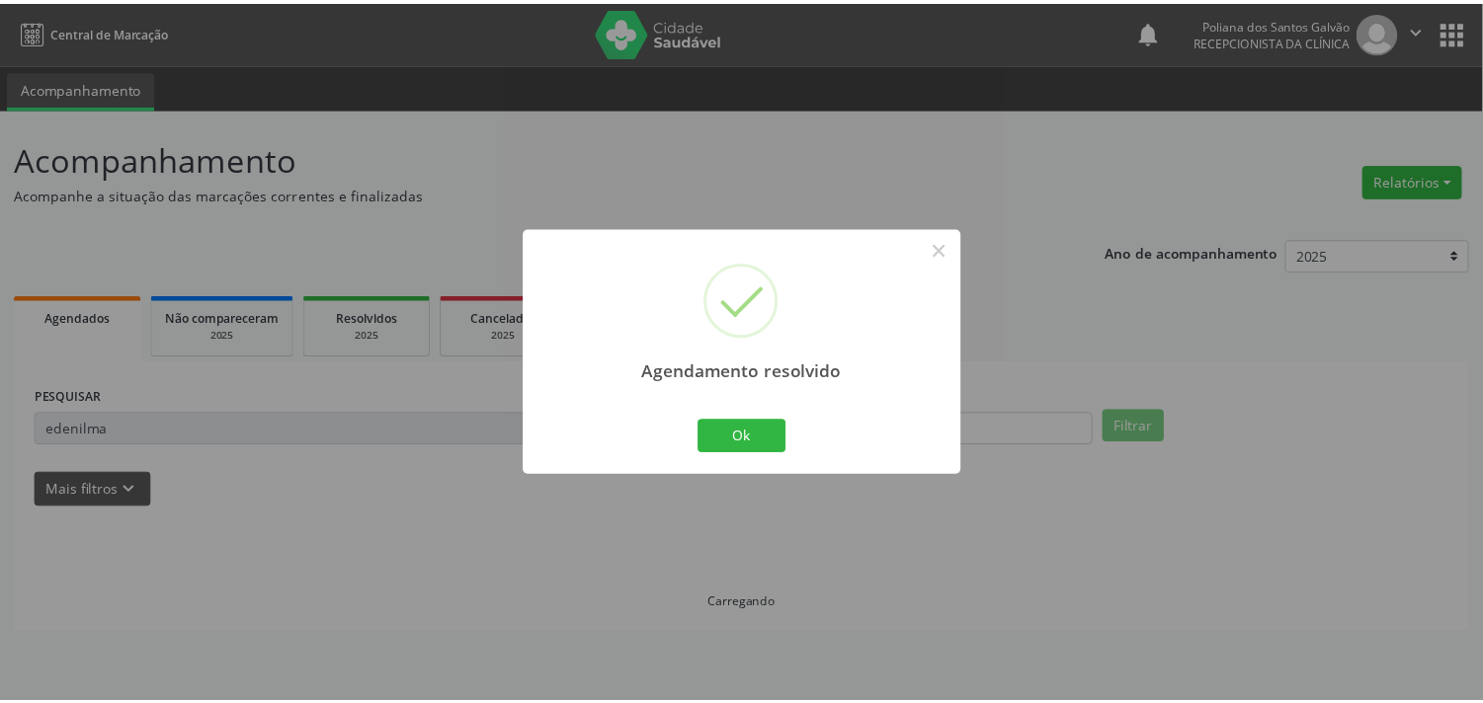
scroll to position [0, 0]
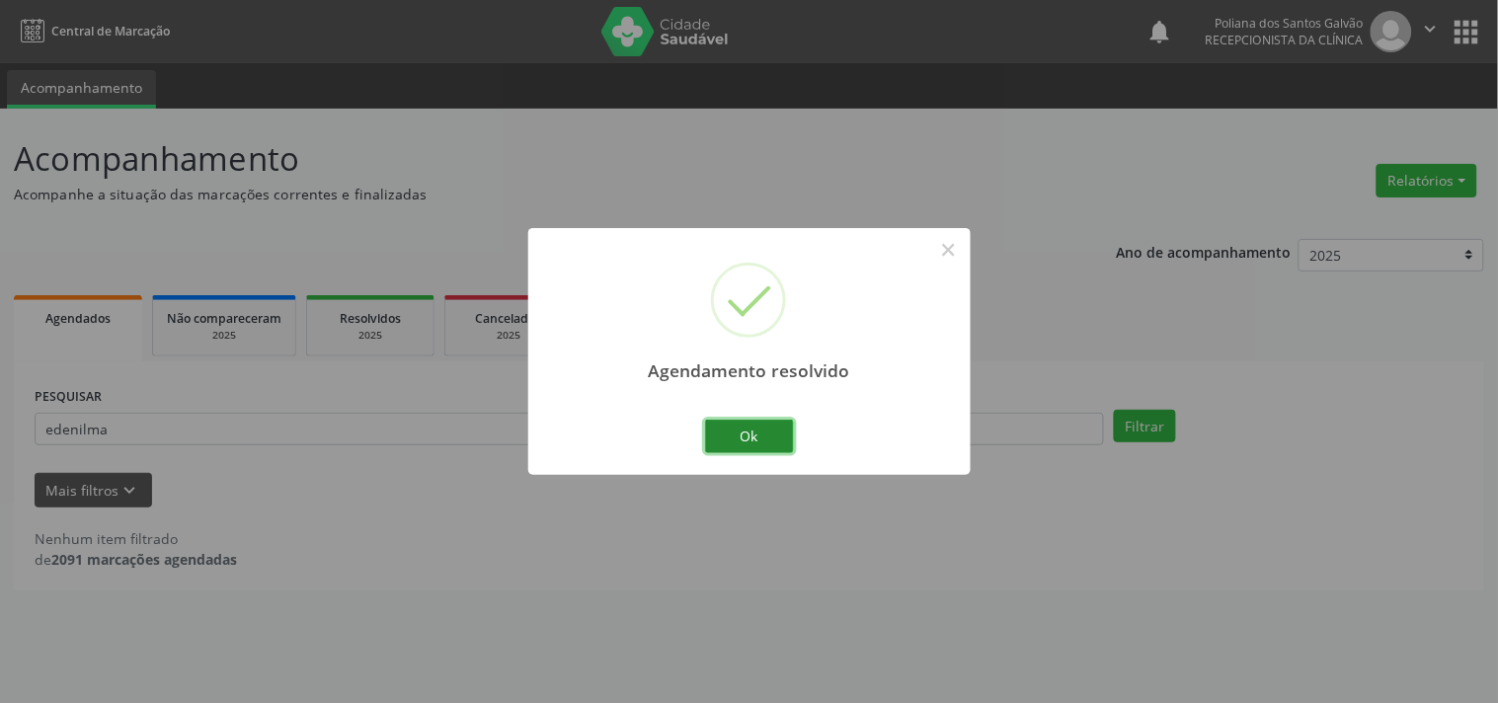
drag, startPoint x: 753, startPoint y: 428, endPoint x: 489, endPoint y: 446, distance: 264.4
click at [751, 433] on button "Ok" at bounding box center [749, 437] width 89 height 34
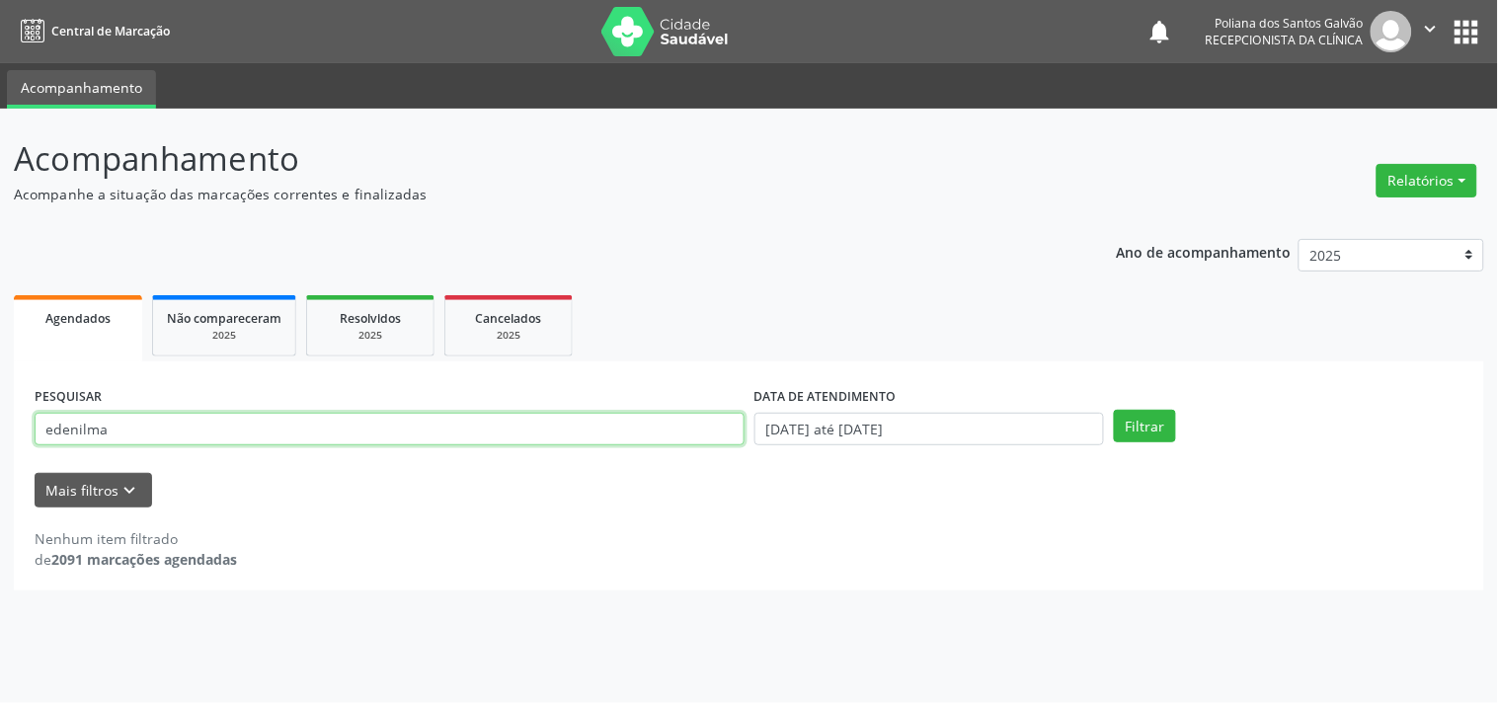
click at [332, 438] on input "edenilma" at bounding box center [390, 430] width 710 height 34
type input "e"
type input "[PERSON_NAME]"
click at [1114, 410] on button "Filtrar" at bounding box center [1145, 427] width 62 height 34
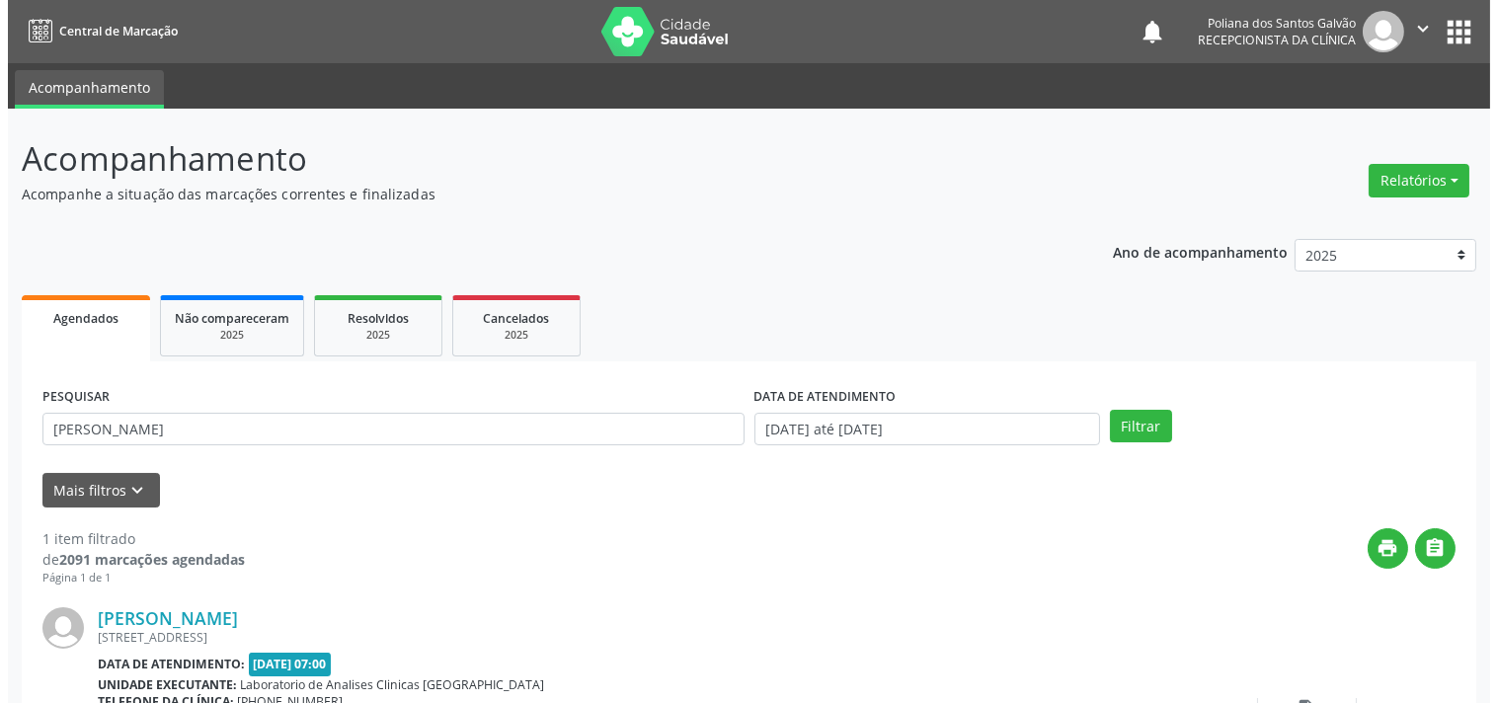
scroll to position [183, 0]
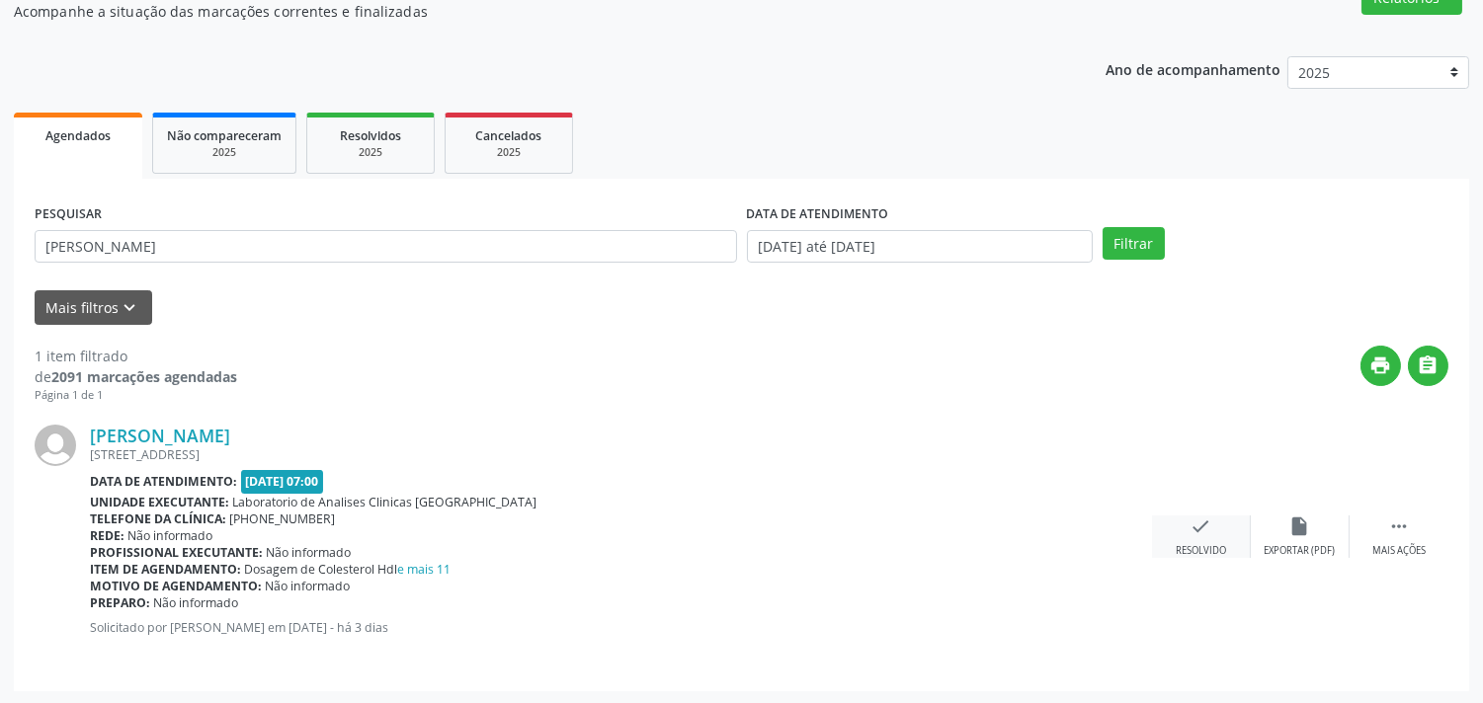
click at [1201, 521] on icon "check" at bounding box center [1201, 527] width 22 height 22
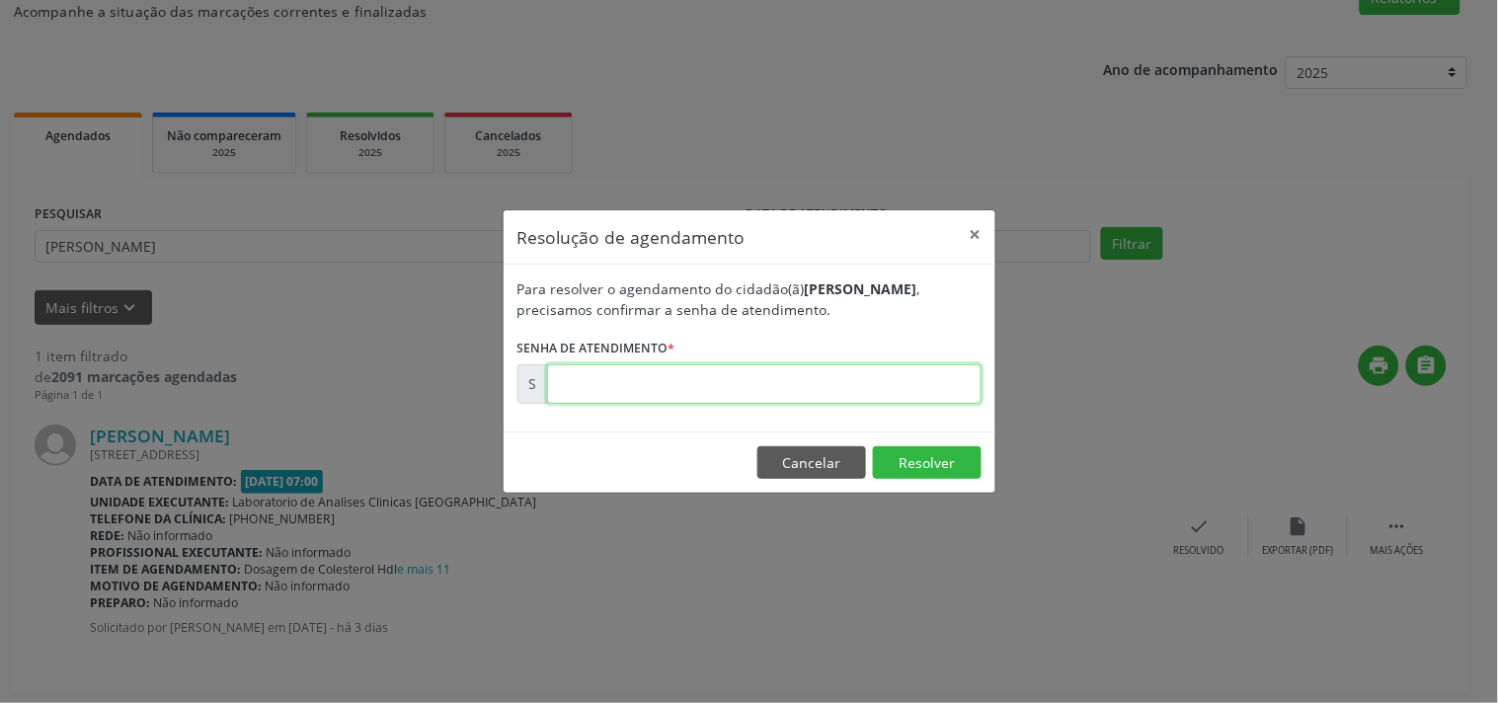
click at [734, 385] on input "text" at bounding box center [764, 384] width 435 height 40
type input "00173457"
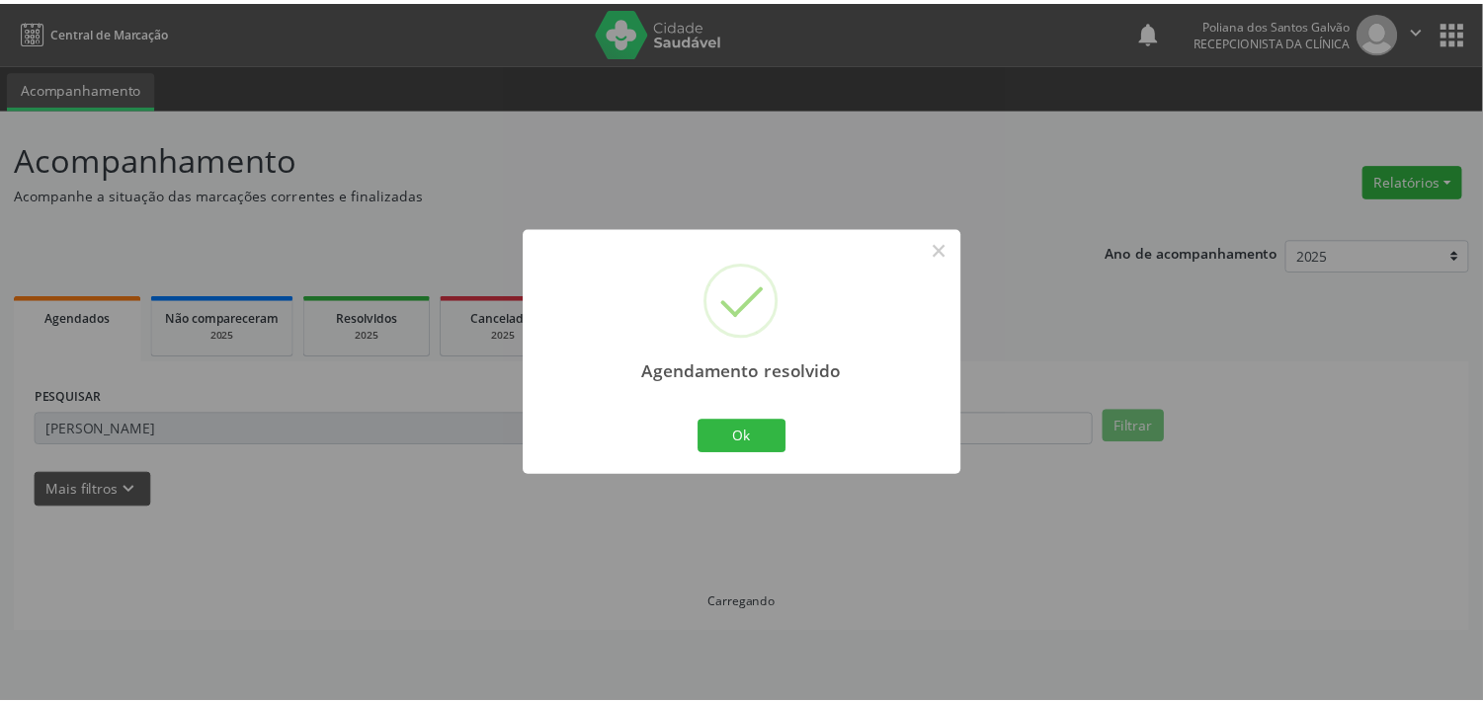
scroll to position [0, 0]
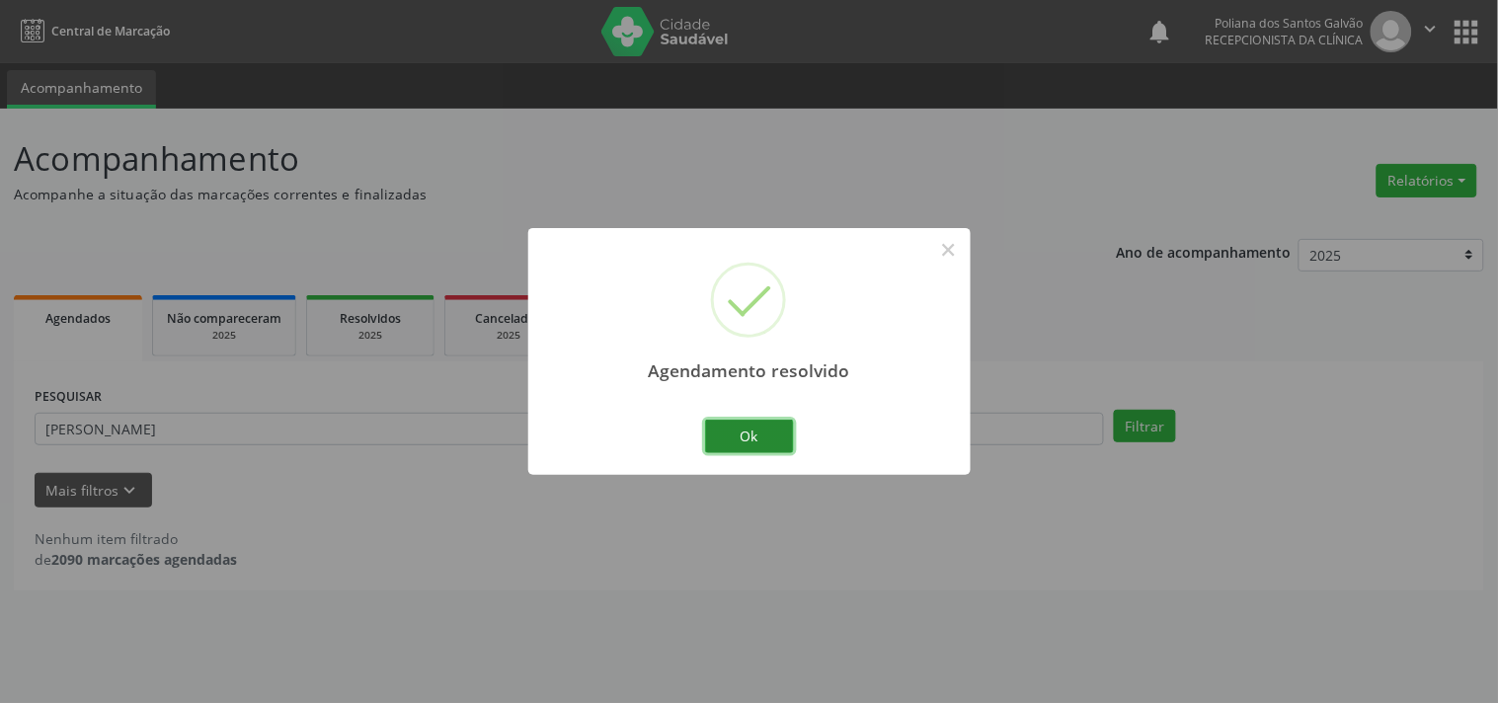
click at [749, 423] on button "Ok" at bounding box center [749, 437] width 89 height 34
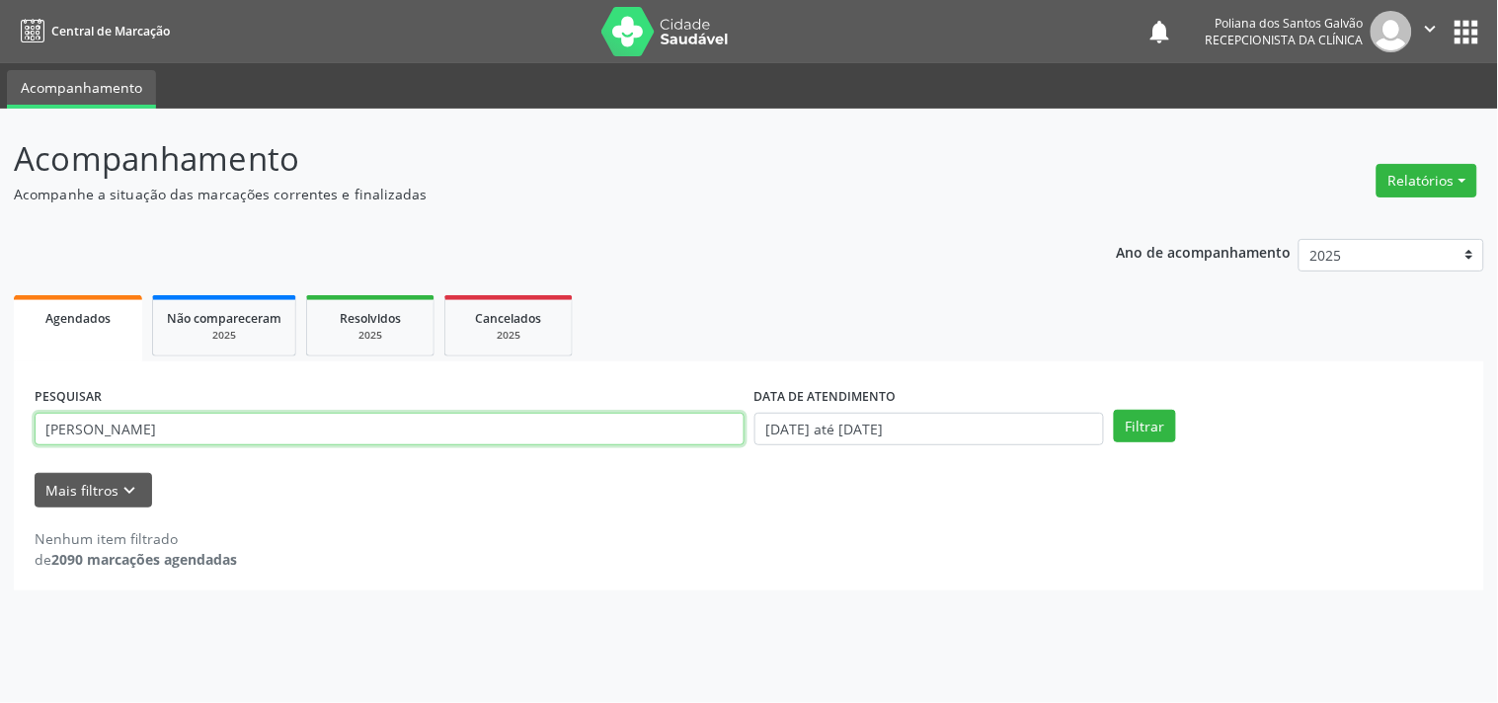
click at [218, 427] on input "[PERSON_NAME]" at bounding box center [390, 430] width 710 height 34
type input "y"
type input "[PERSON_NAME]"
click at [1114, 410] on button "Filtrar" at bounding box center [1145, 427] width 62 height 34
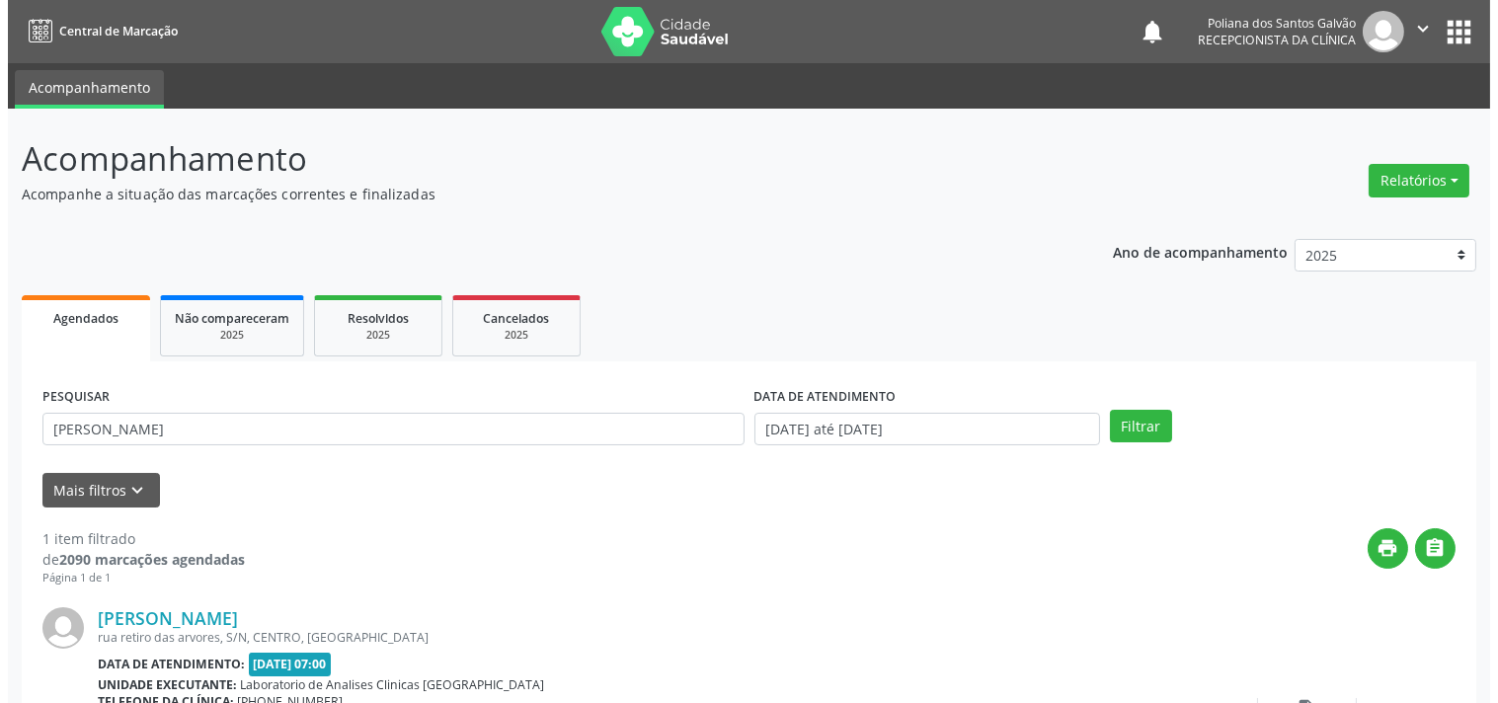
scroll to position [110, 0]
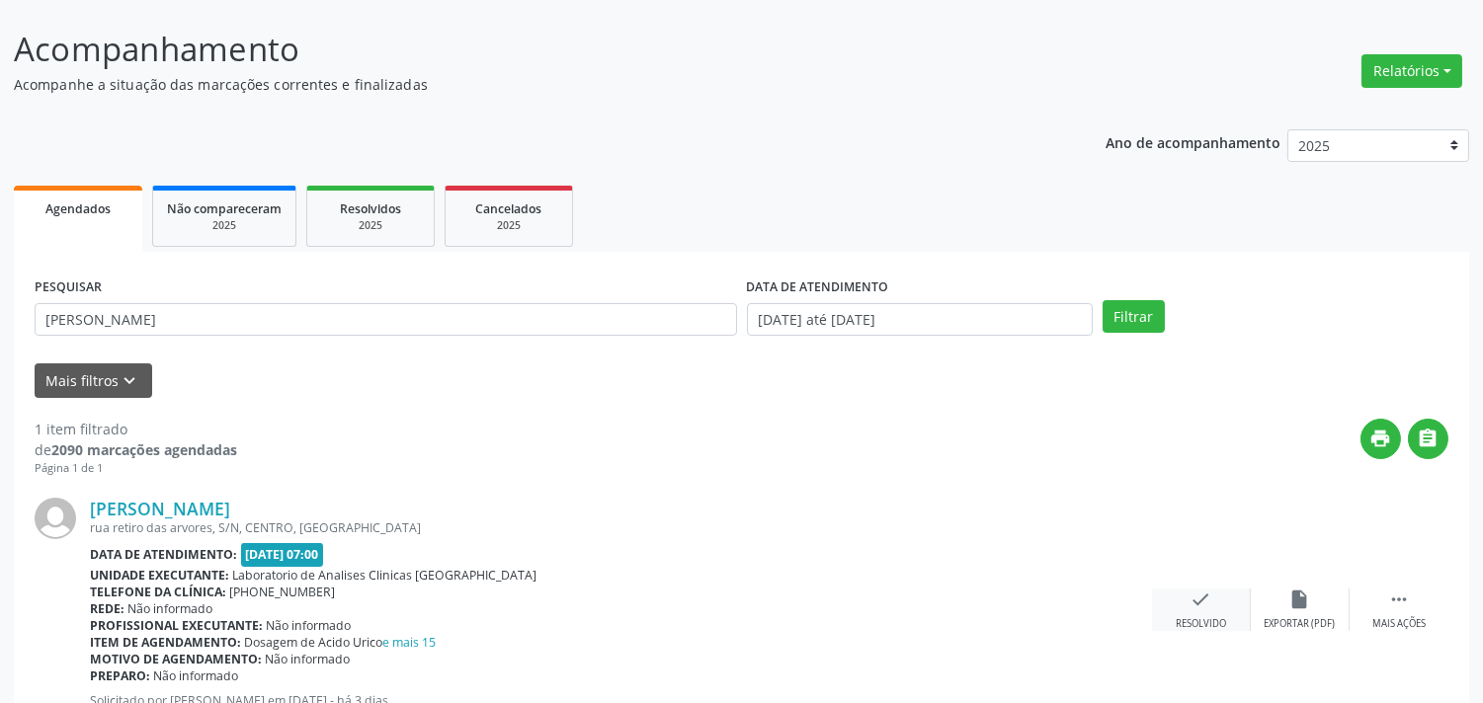
click at [1211, 610] on div "check Resolvido" at bounding box center [1201, 610] width 99 height 42
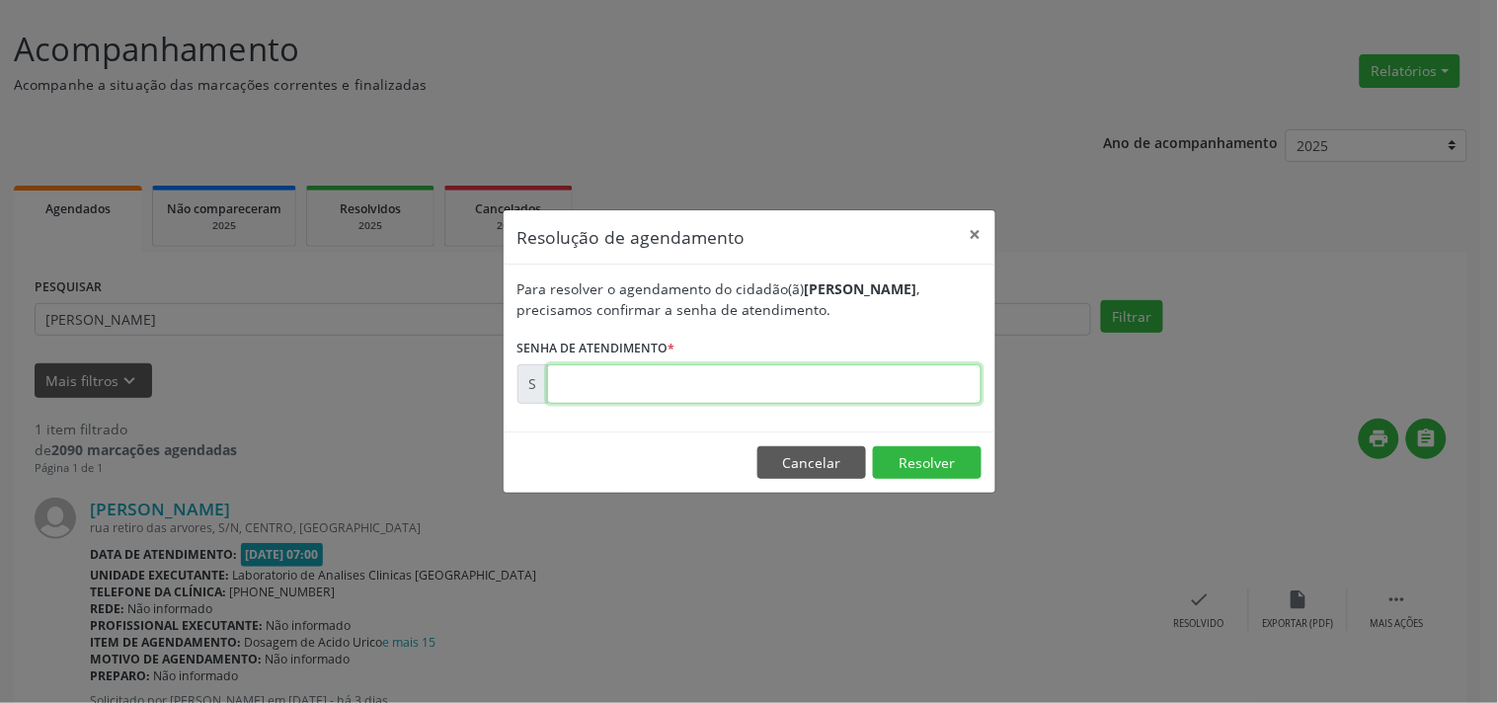
click at [649, 385] on input "text" at bounding box center [764, 384] width 435 height 40
type input "00173309"
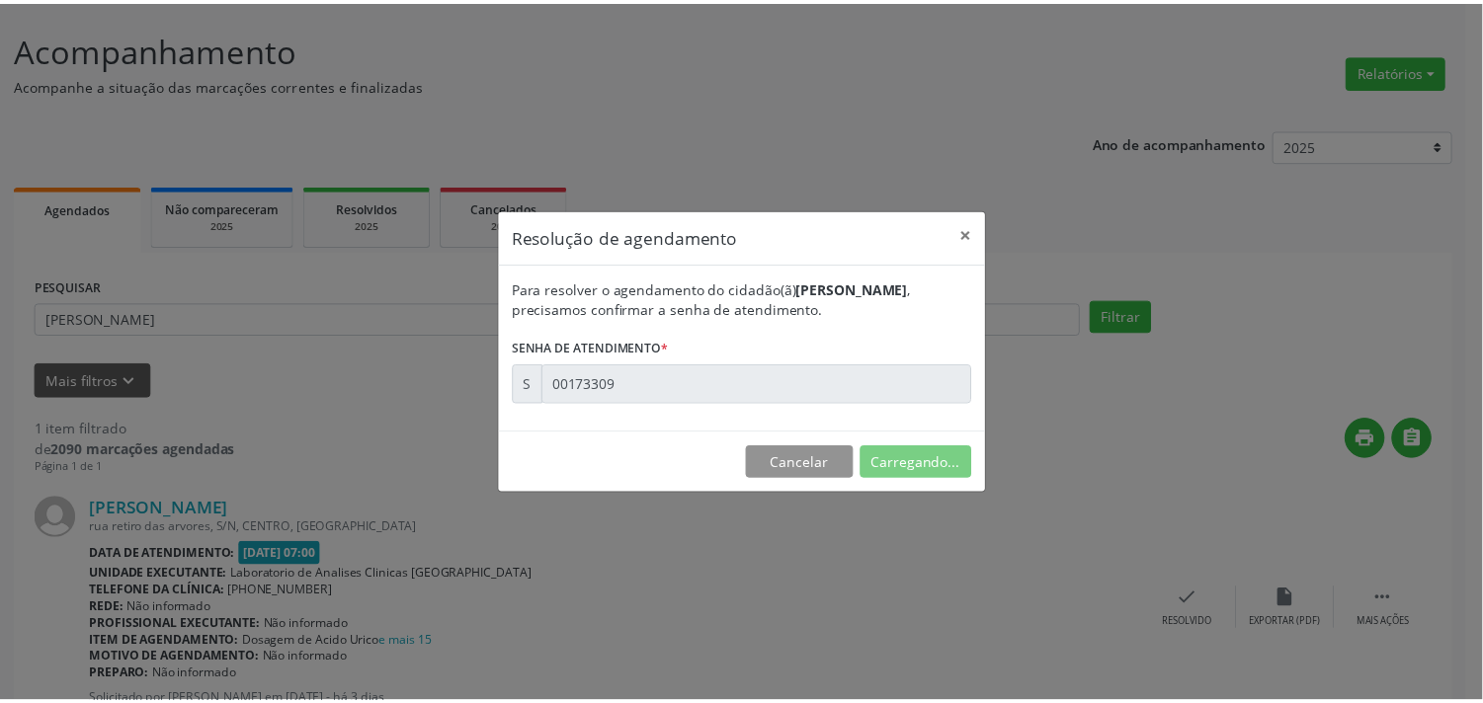
scroll to position [0, 0]
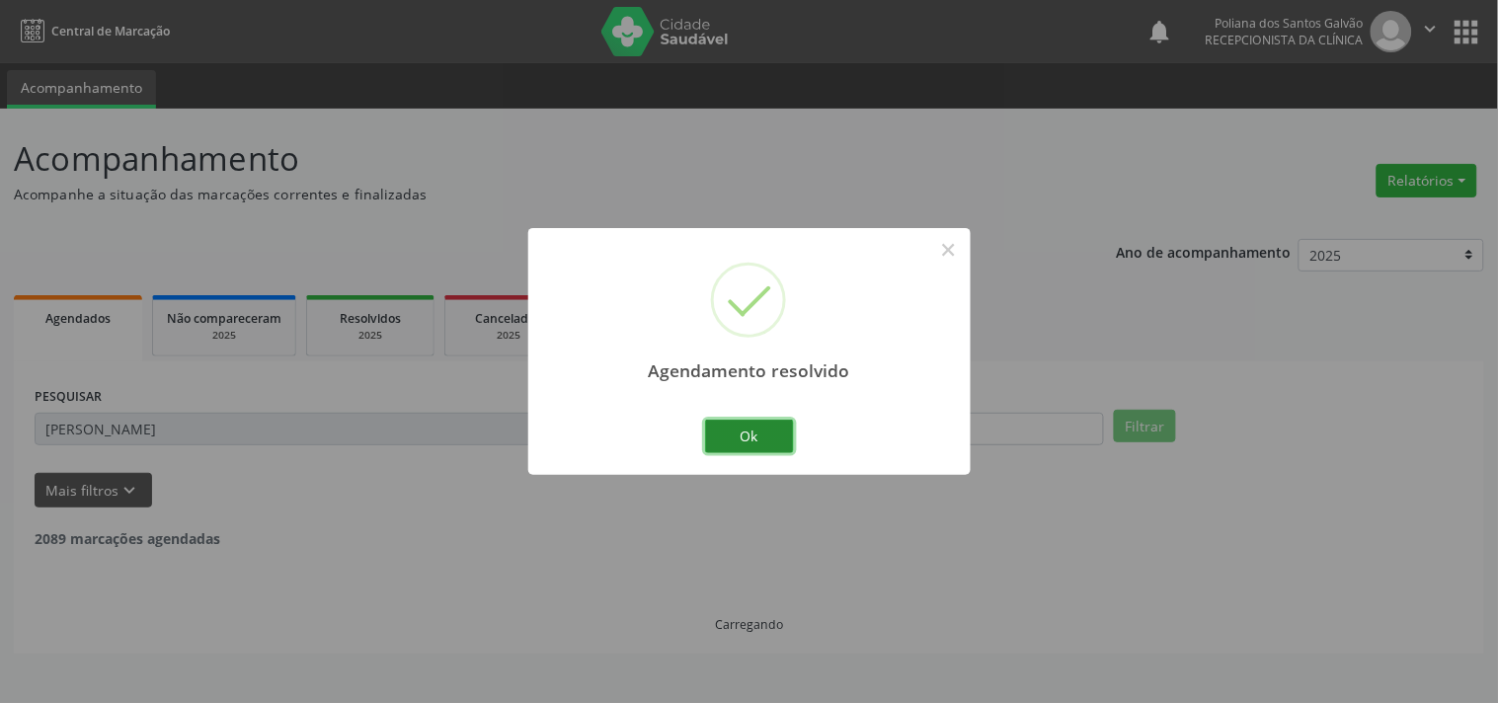
click at [755, 443] on button "Ok" at bounding box center [749, 437] width 89 height 34
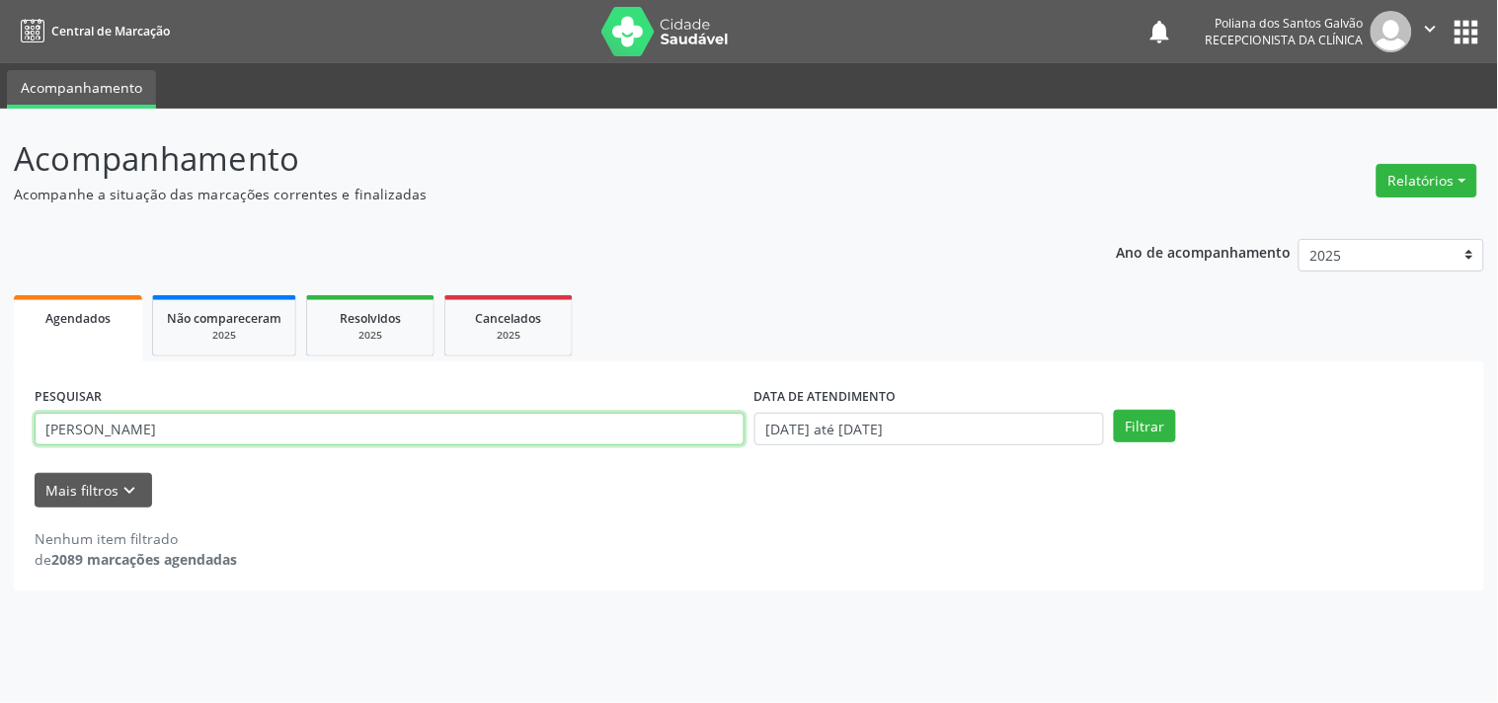
click at [680, 421] on input "[PERSON_NAME]" at bounding box center [390, 430] width 710 height 34
type input "j"
type input "deraldina"
click at [1114, 410] on button "Filtrar" at bounding box center [1145, 427] width 62 height 34
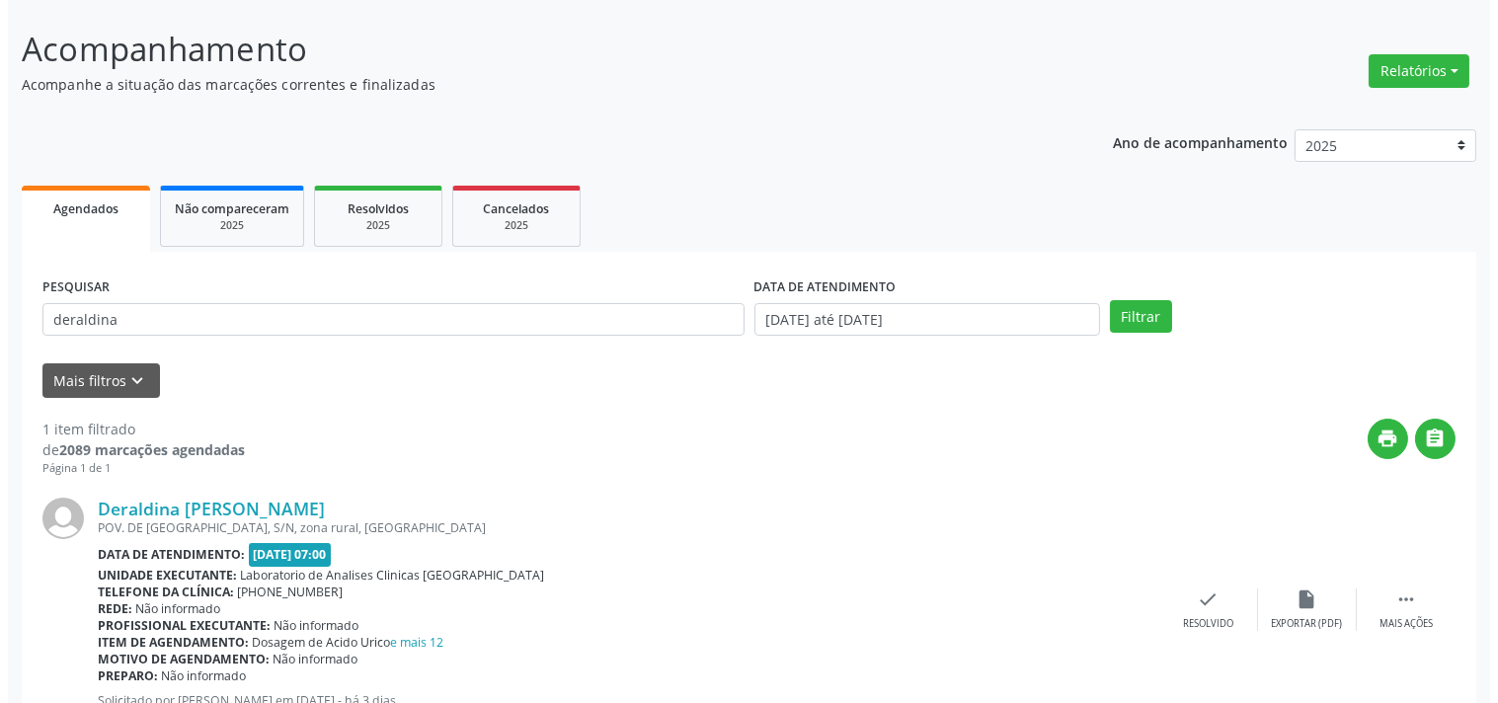
scroll to position [183, 0]
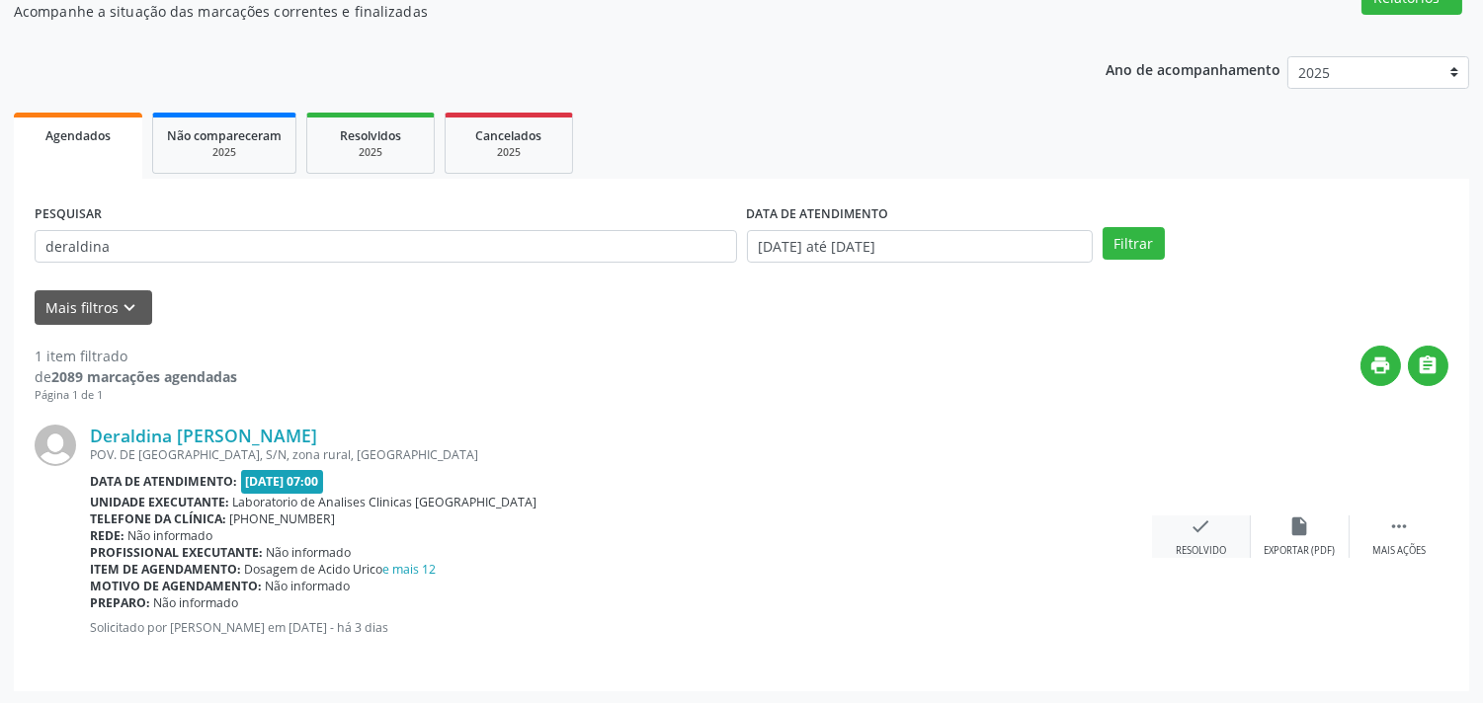
click at [1203, 526] on icon "check" at bounding box center [1201, 527] width 22 height 22
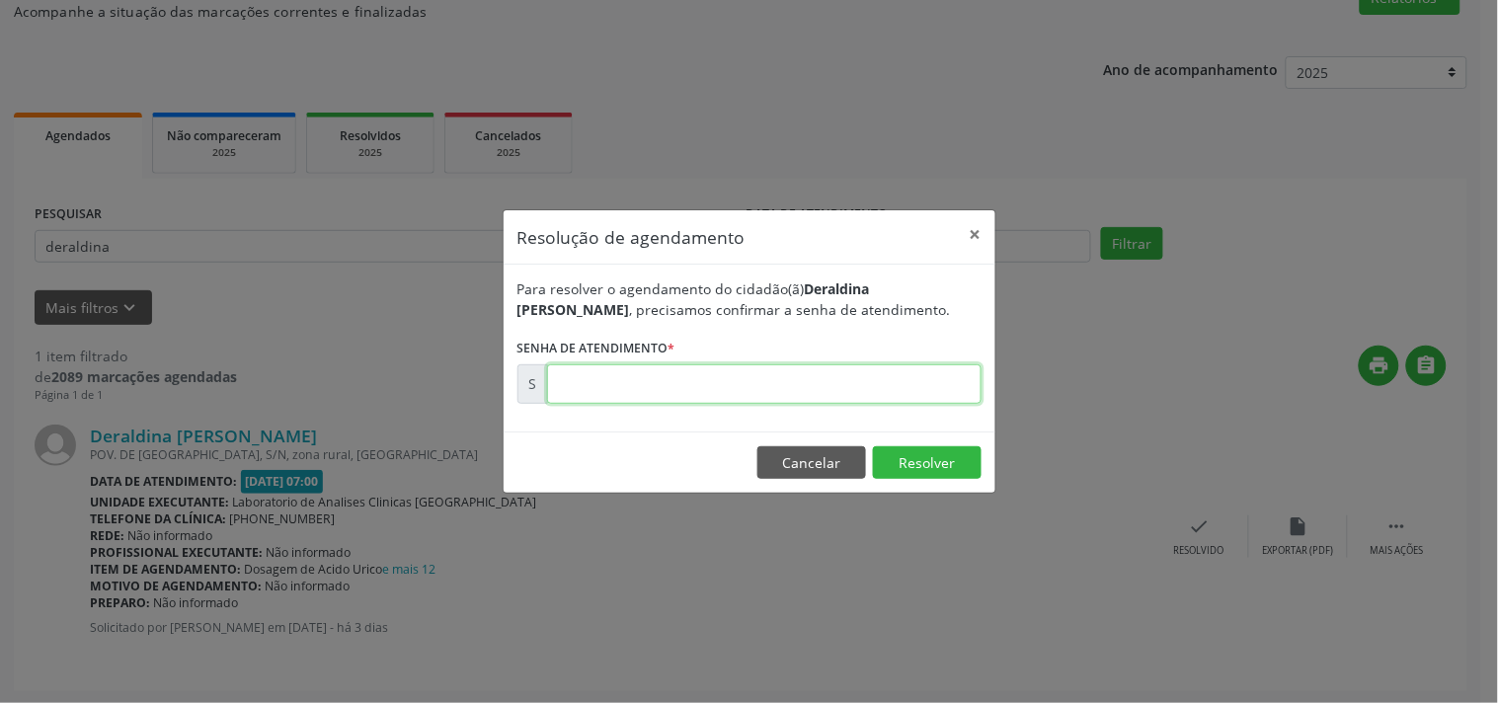
click at [885, 386] on input "text" at bounding box center [764, 384] width 435 height 40
type input "00173312"
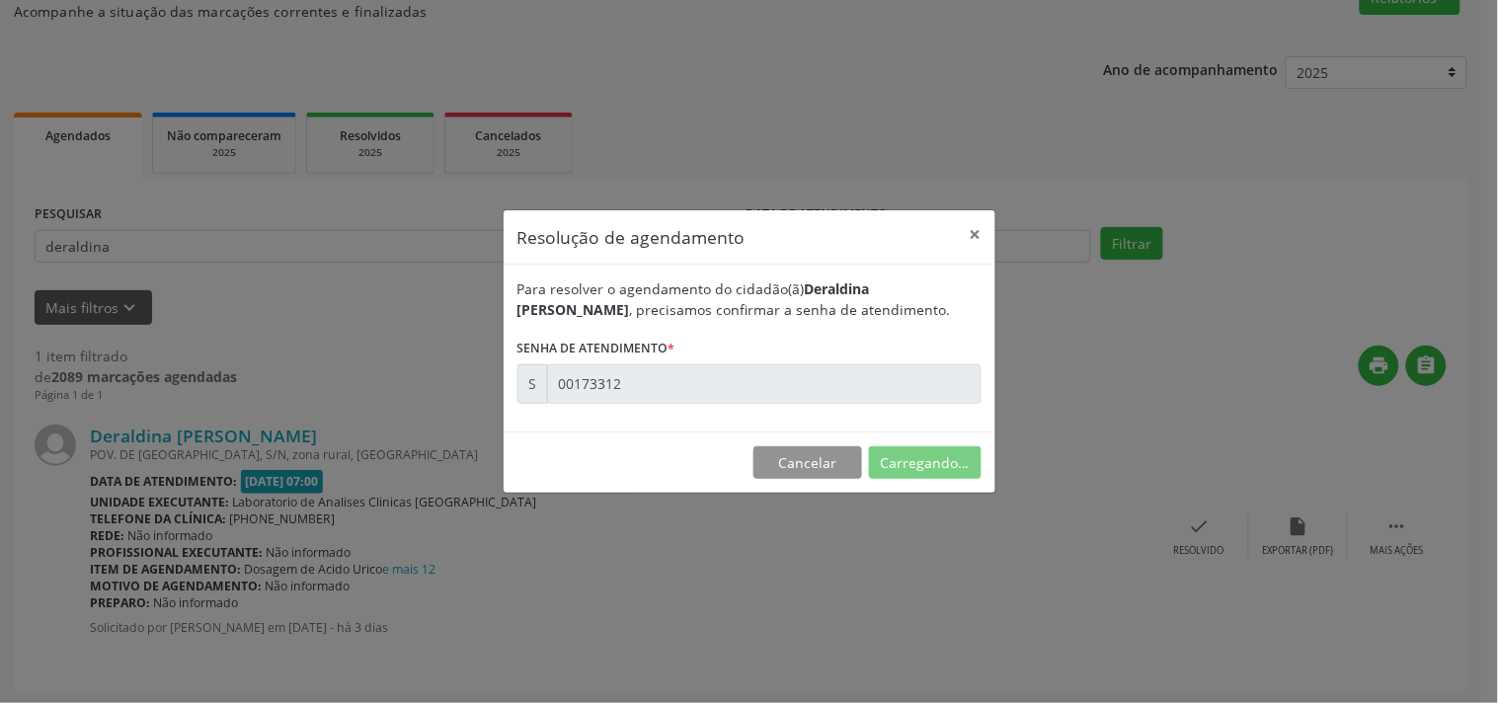
scroll to position [0, 0]
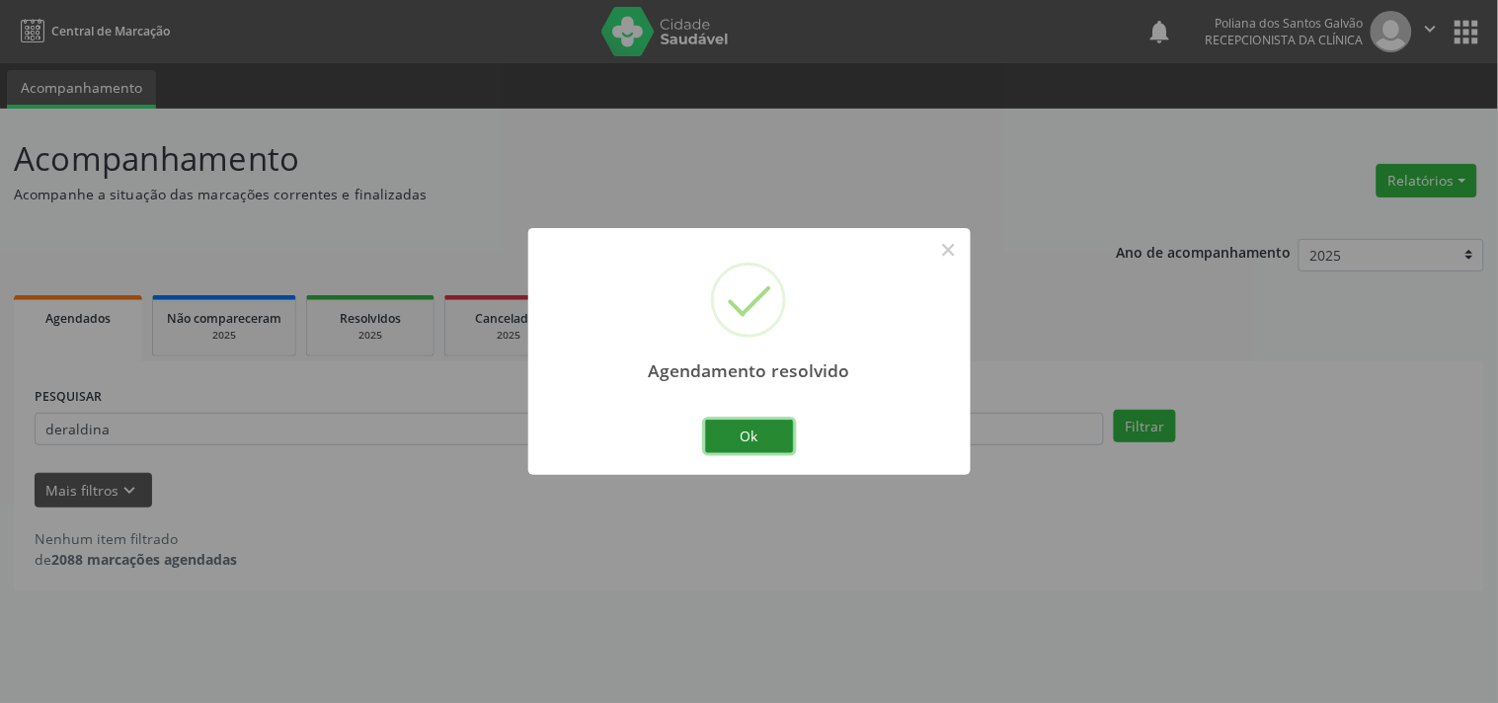
click at [773, 435] on button "Ok" at bounding box center [749, 437] width 89 height 34
